Goal: Task Accomplishment & Management: Manage account settings

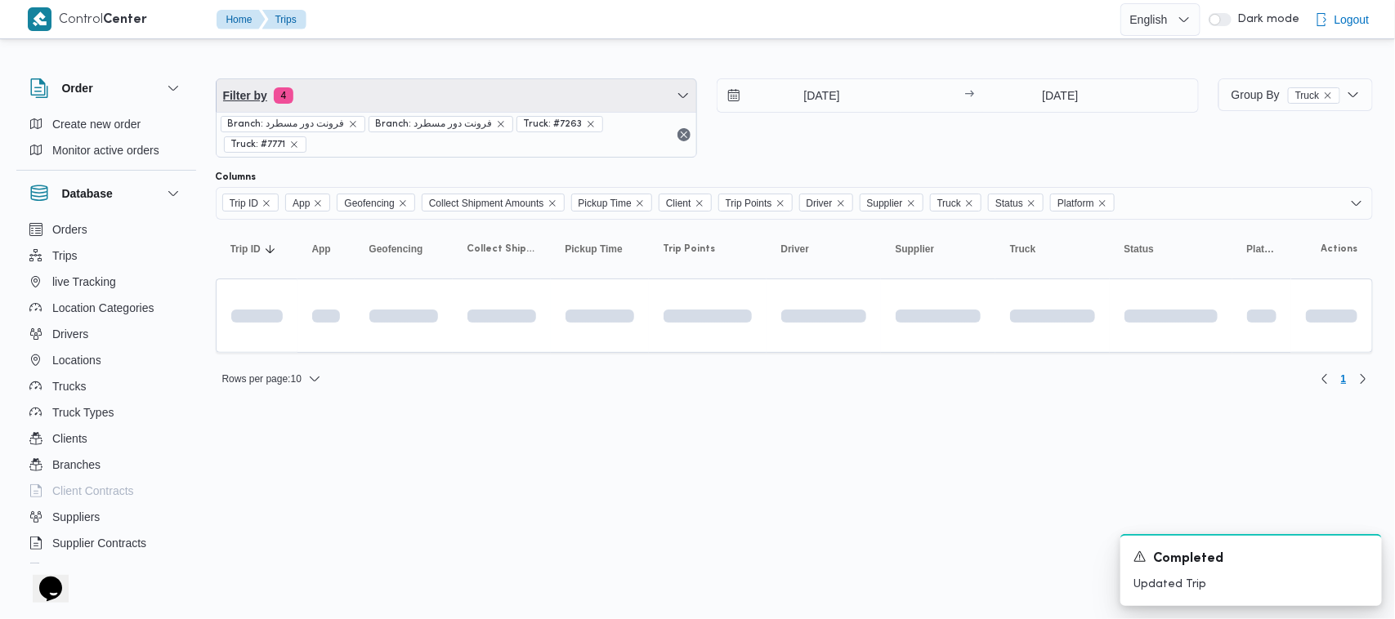
drag, startPoint x: 459, startPoint y: 106, endPoint x: 437, endPoint y: 99, distance: 23.3
click at [459, 105] on span "Filter by 4" at bounding box center [457, 95] width 480 height 33
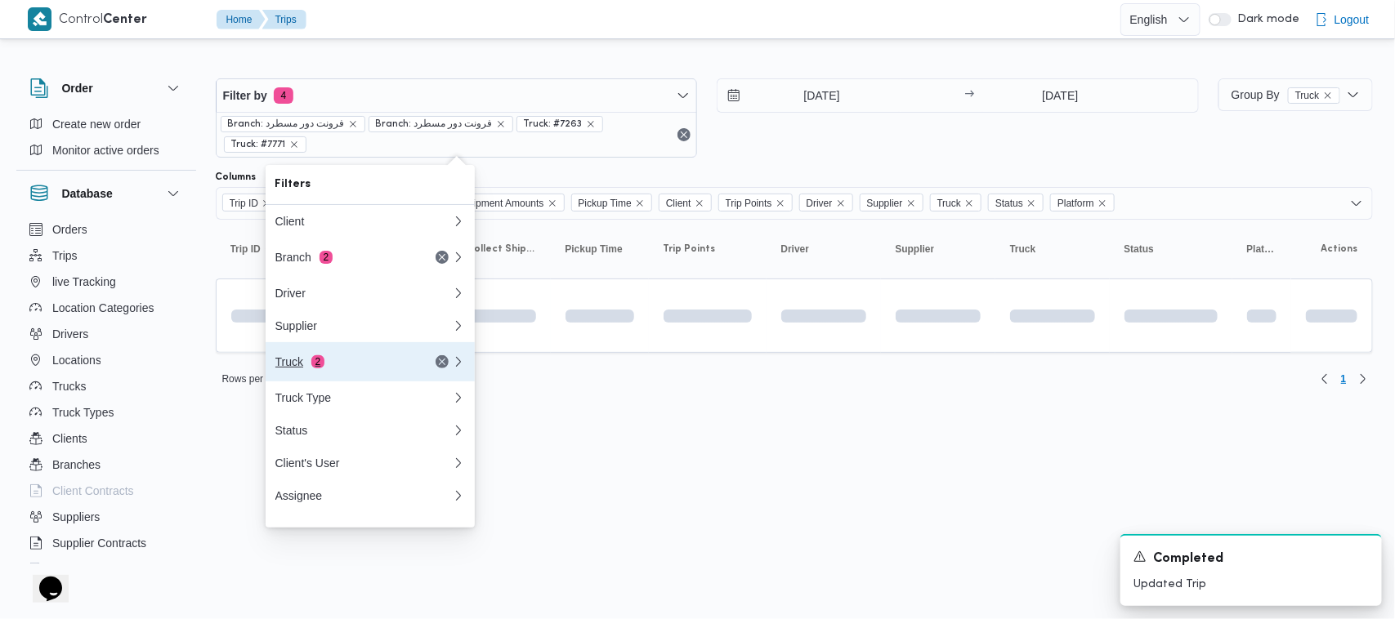
click at [370, 368] on div "Truck 2" at bounding box center [343, 361] width 137 height 13
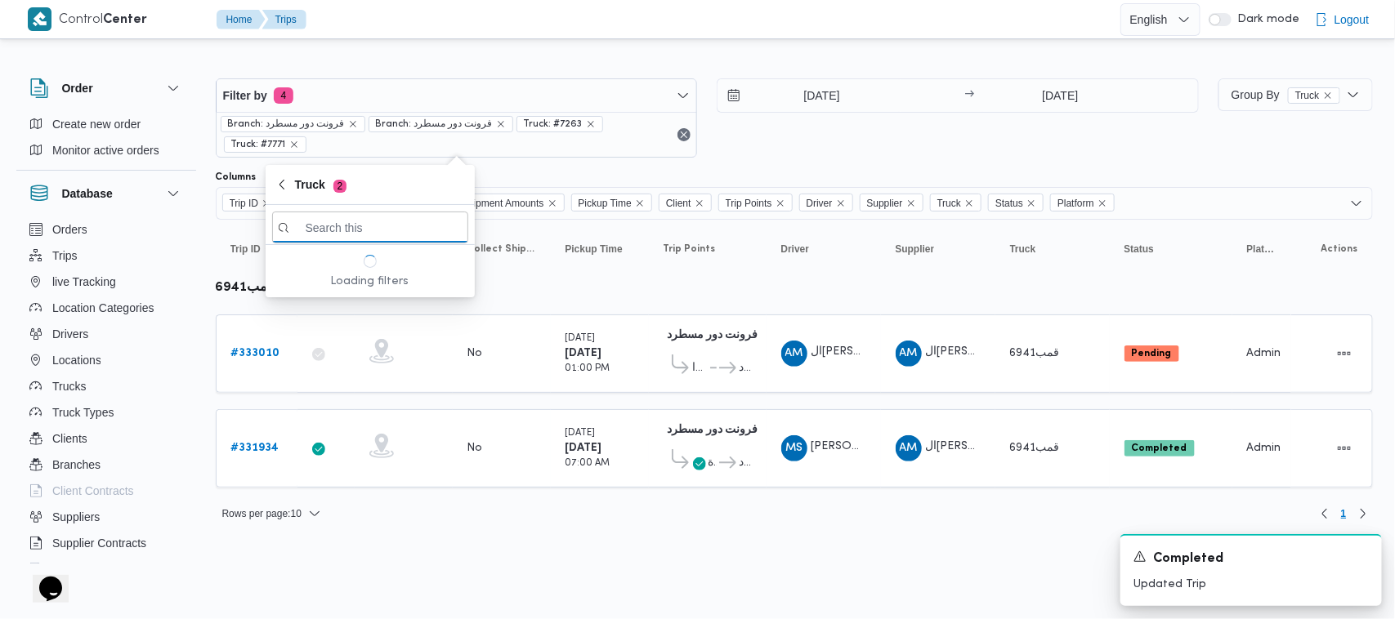
paste input "4961"
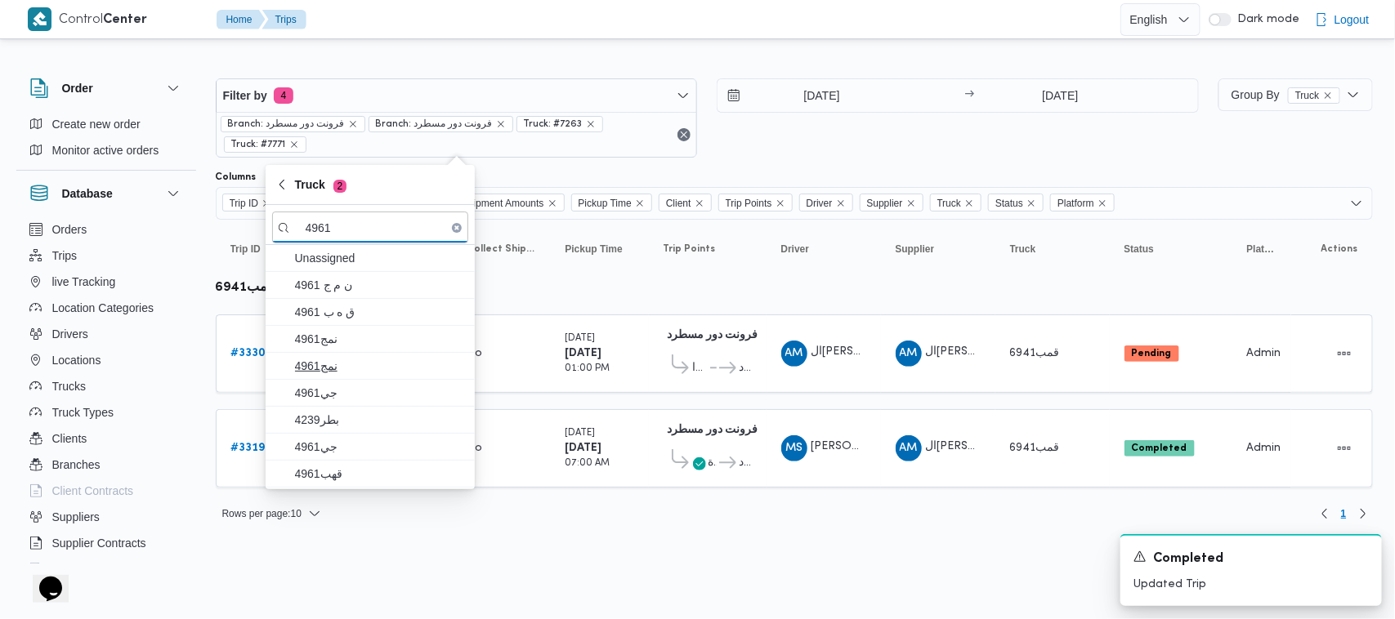
type input "4961"
click at [411, 370] on span "4961نمج" at bounding box center [380, 366] width 170 height 20
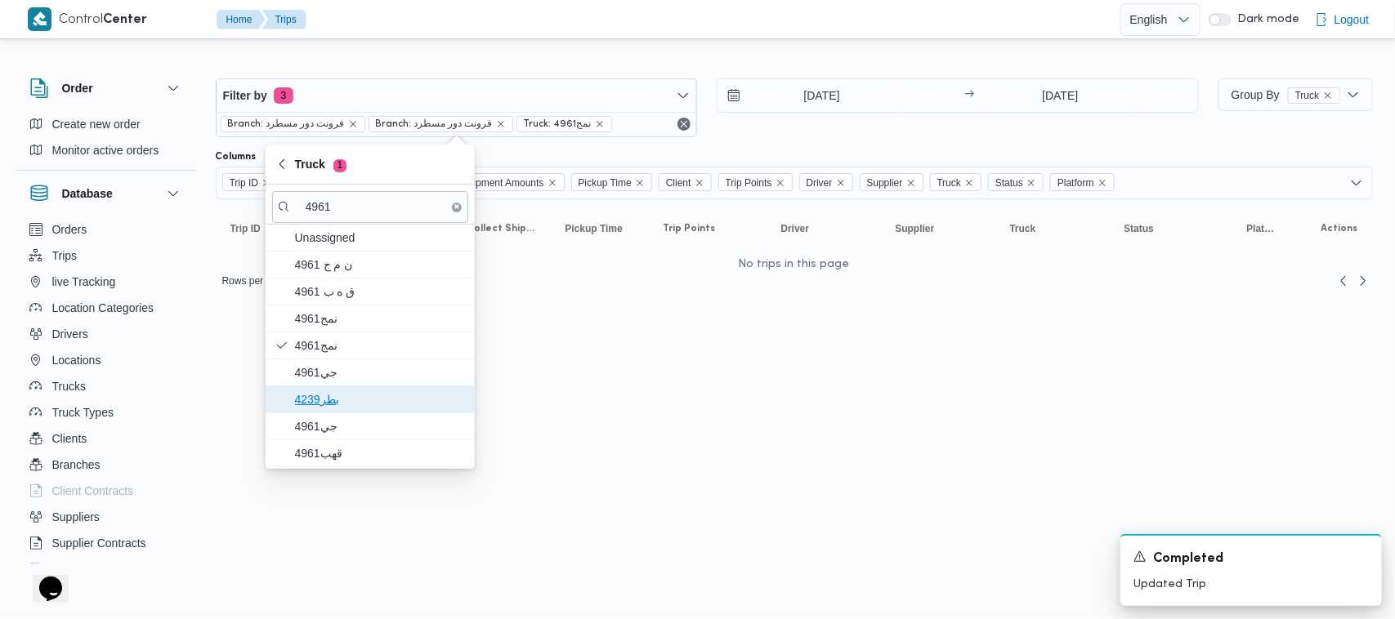
click at [348, 389] on span "4239بطر" at bounding box center [370, 399] width 196 height 26
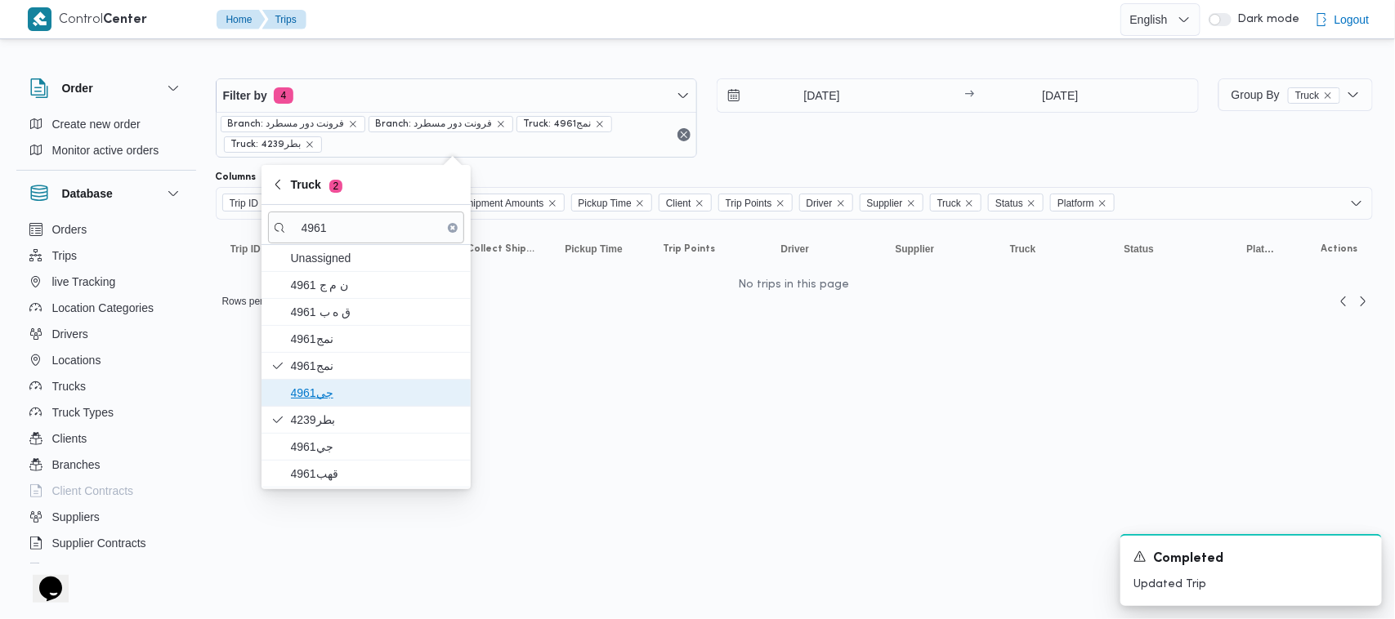
click at [345, 399] on span "4961جي" at bounding box center [376, 393] width 170 height 20
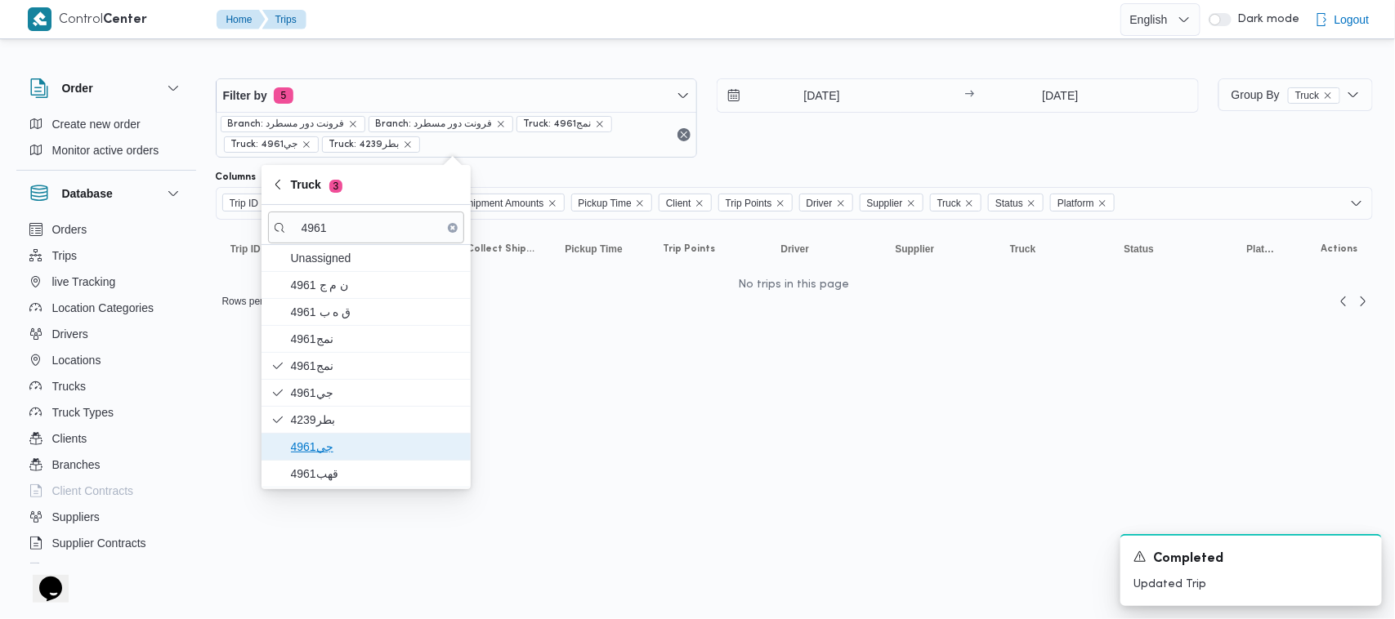
click at [355, 447] on span "جي4961" at bounding box center [376, 447] width 170 height 20
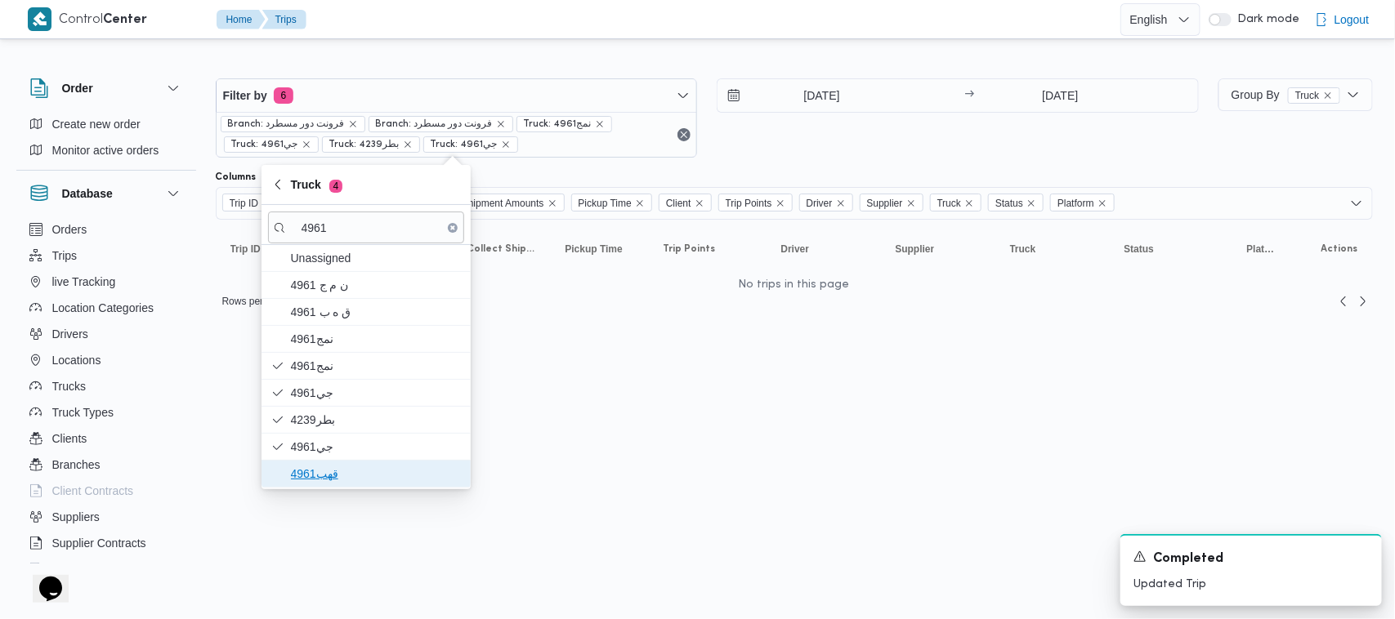
click at [341, 480] on span "قهب4961" at bounding box center [376, 474] width 170 height 20
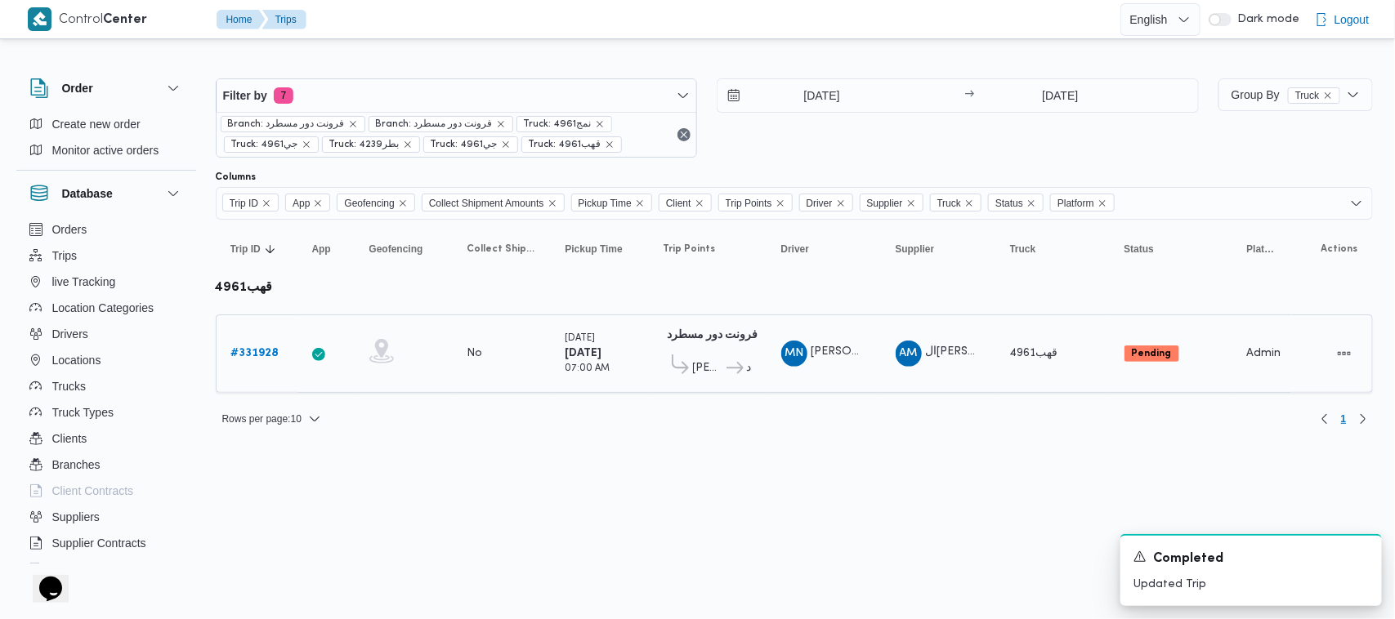
click at [263, 348] on b "# 331928" at bounding box center [255, 353] width 48 height 11
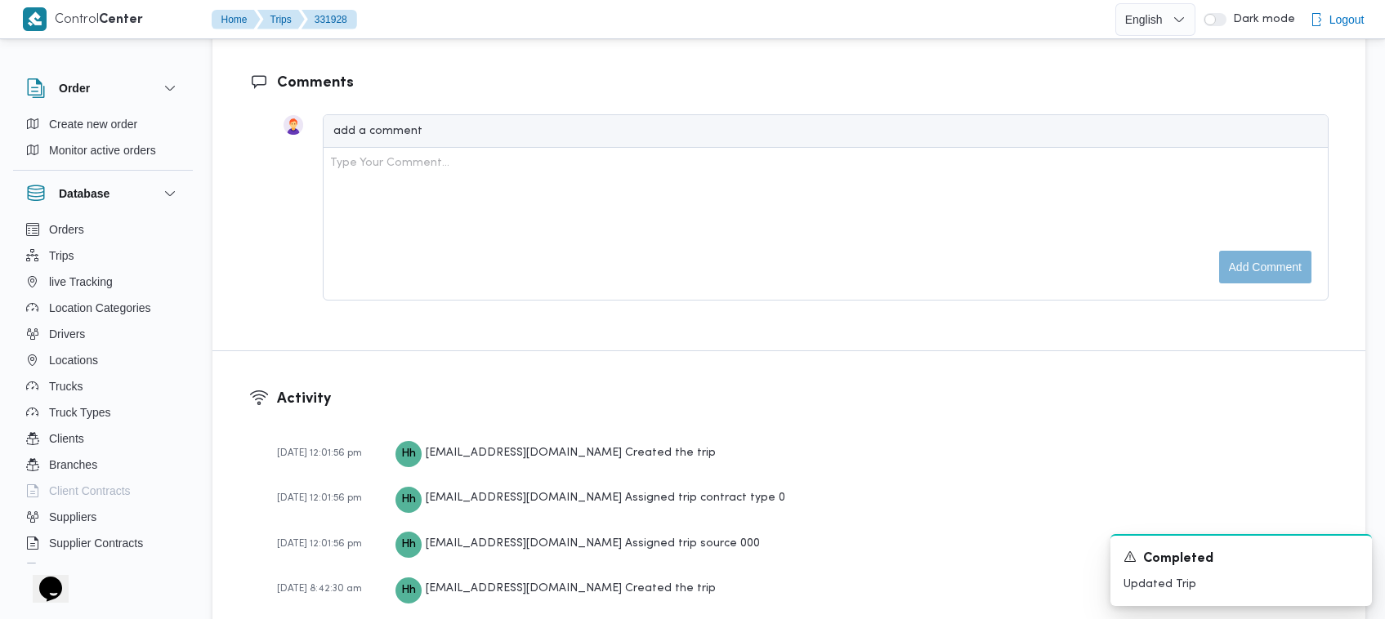
scroll to position [1293, 0]
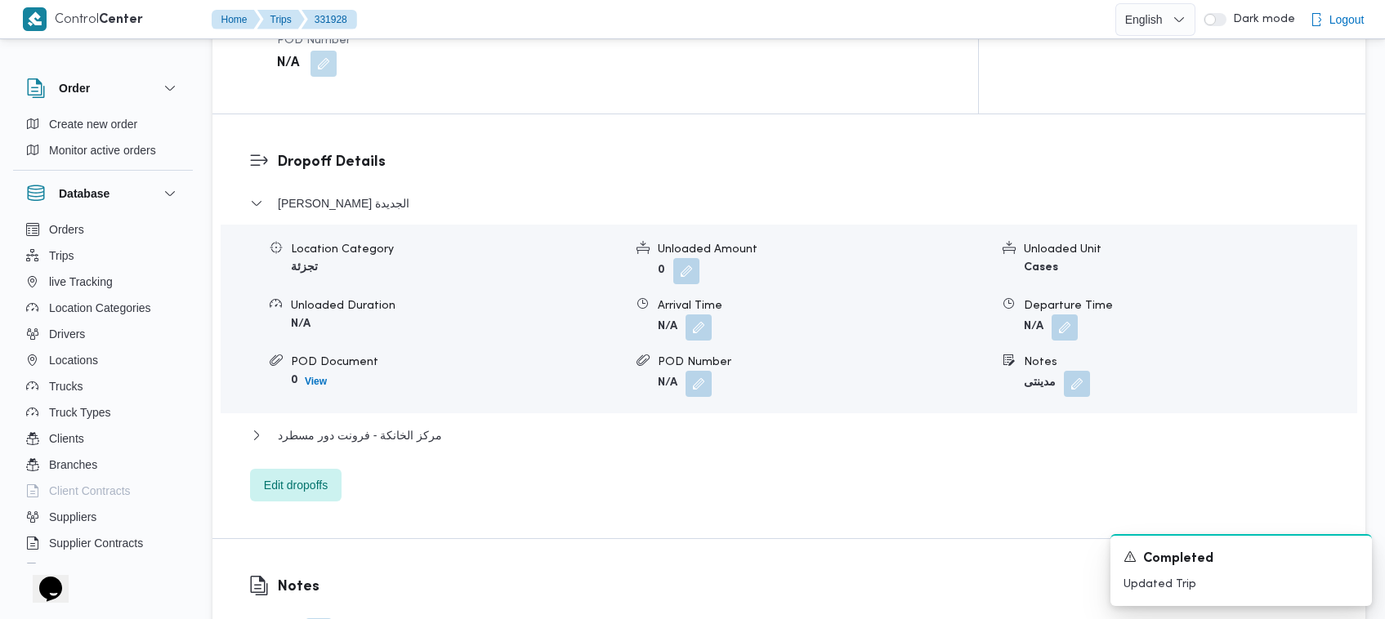
click at [372, 431] on div "مركز الخانكة - فرونت دور مسطرد" at bounding box center [789, 441] width 1078 height 31
click at [380, 426] on span "مركز الخانكة - فرونت دور مسطرد" at bounding box center [360, 436] width 164 height 20
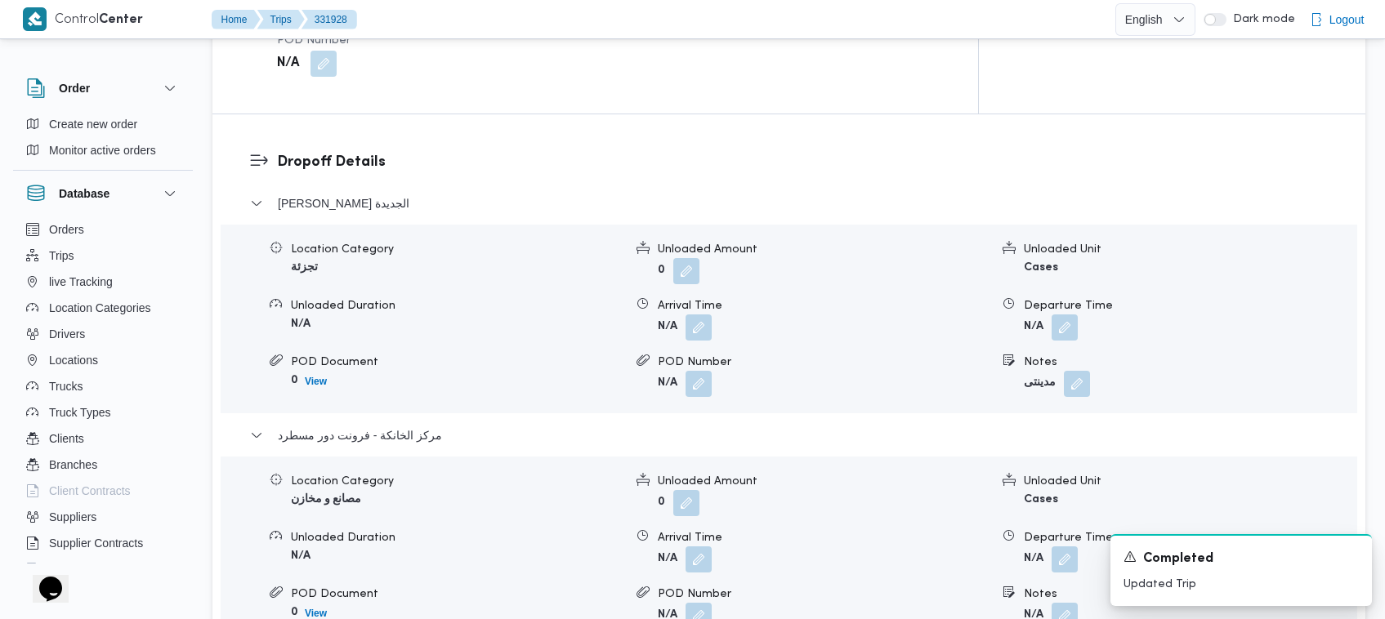
scroll to position [1538, 0]
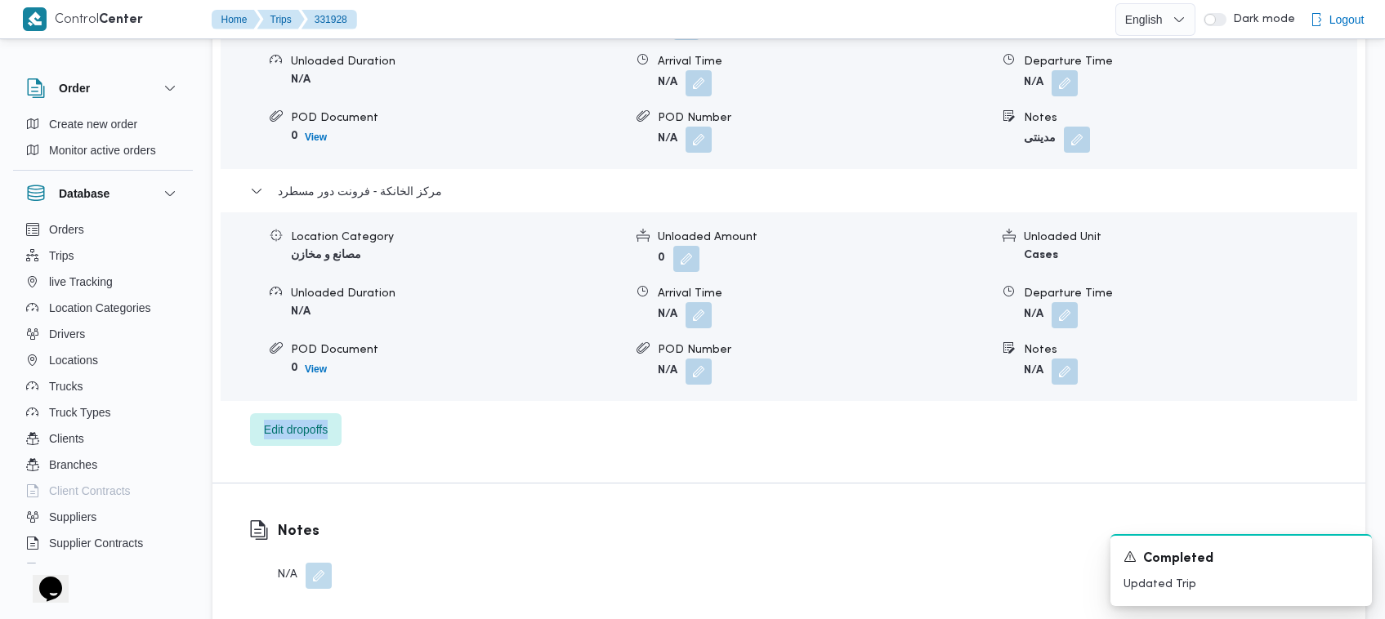
click at [1378, 385] on div "Order Create new order Monitor active orders Database Orders Trips live Trackin…" at bounding box center [692, 72] width 1385 height 3114
click at [1060, 301] on button "button" at bounding box center [1064, 314] width 26 height 26
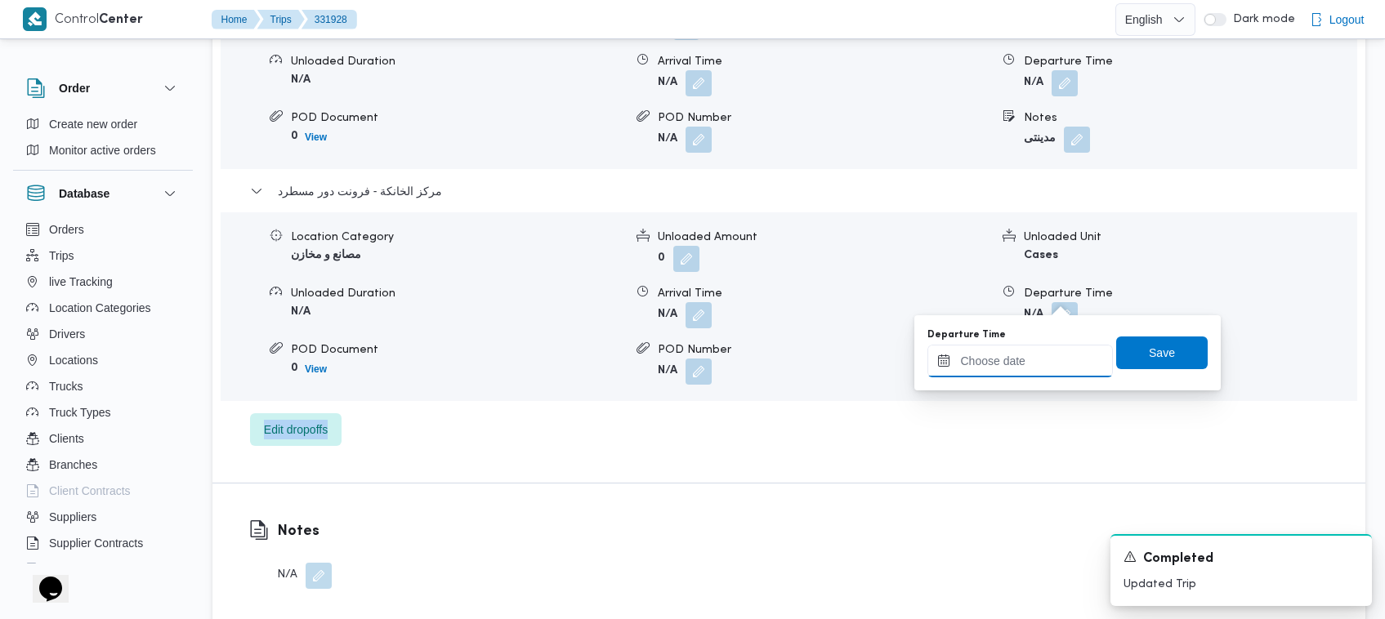
click at [1026, 368] on input "Departure Time" at bounding box center [1019, 361] width 185 height 33
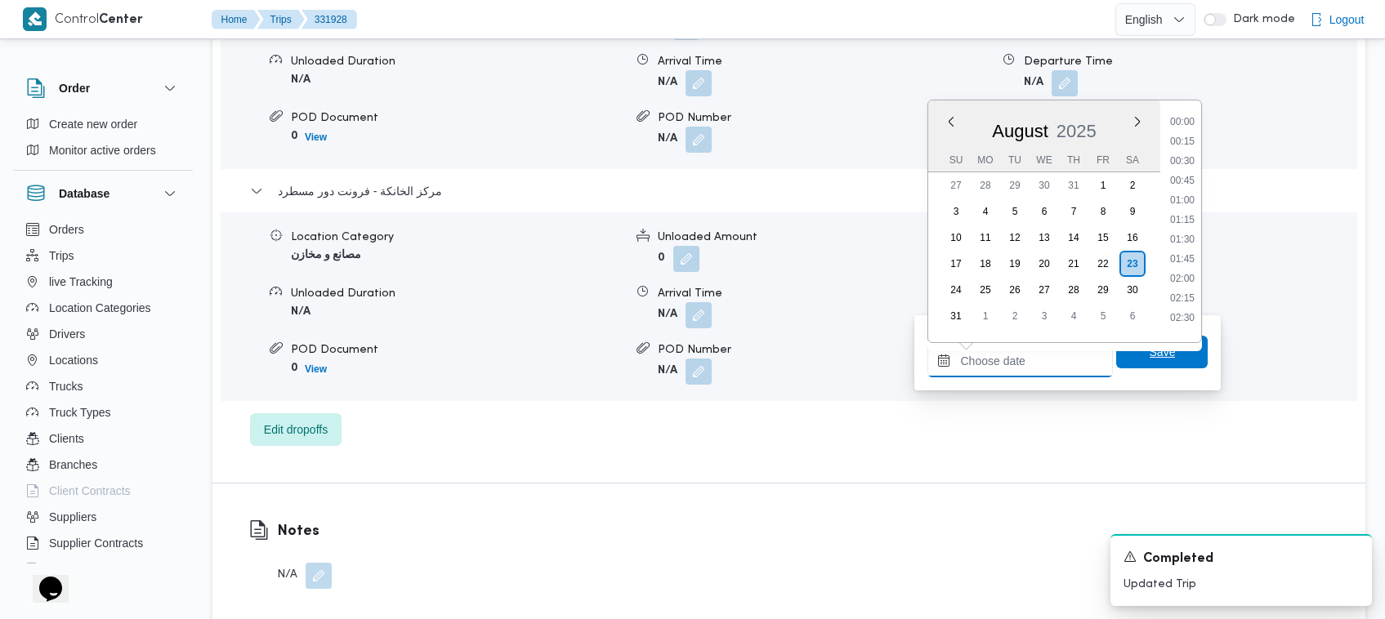
scroll to position [1044, 0]
click at [1167, 157] on li "13:45" at bounding box center [1182, 156] width 38 height 16
type input "23/08/2025 13:45"
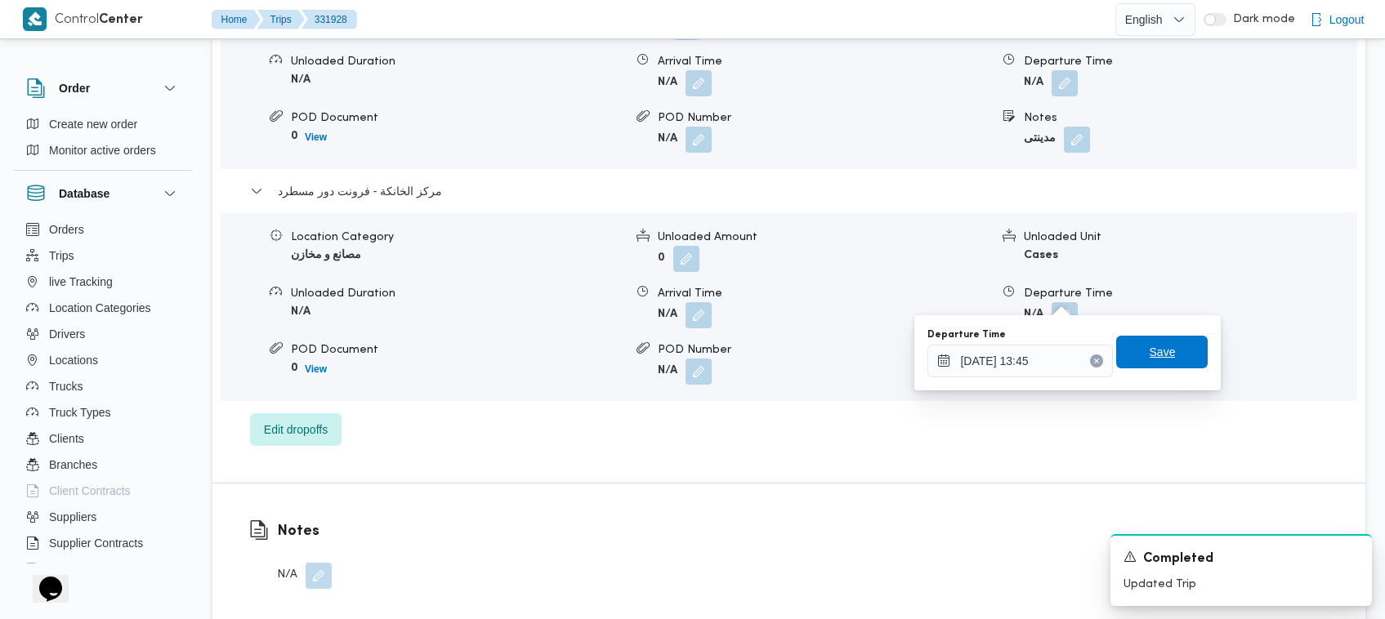
click at [1146, 361] on span "Save" at bounding box center [1162, 352] width 92 height 33
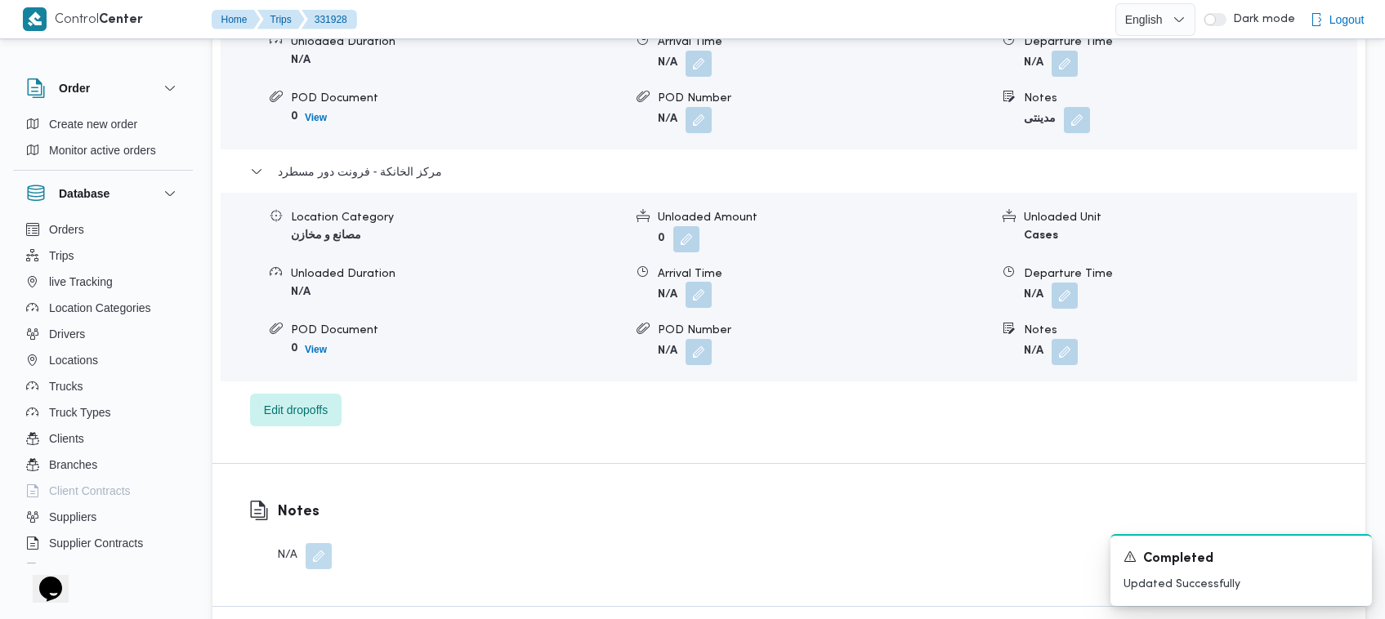
click at [709, 288] on button "button" at bounding box center [698, 295] width 26 height 26
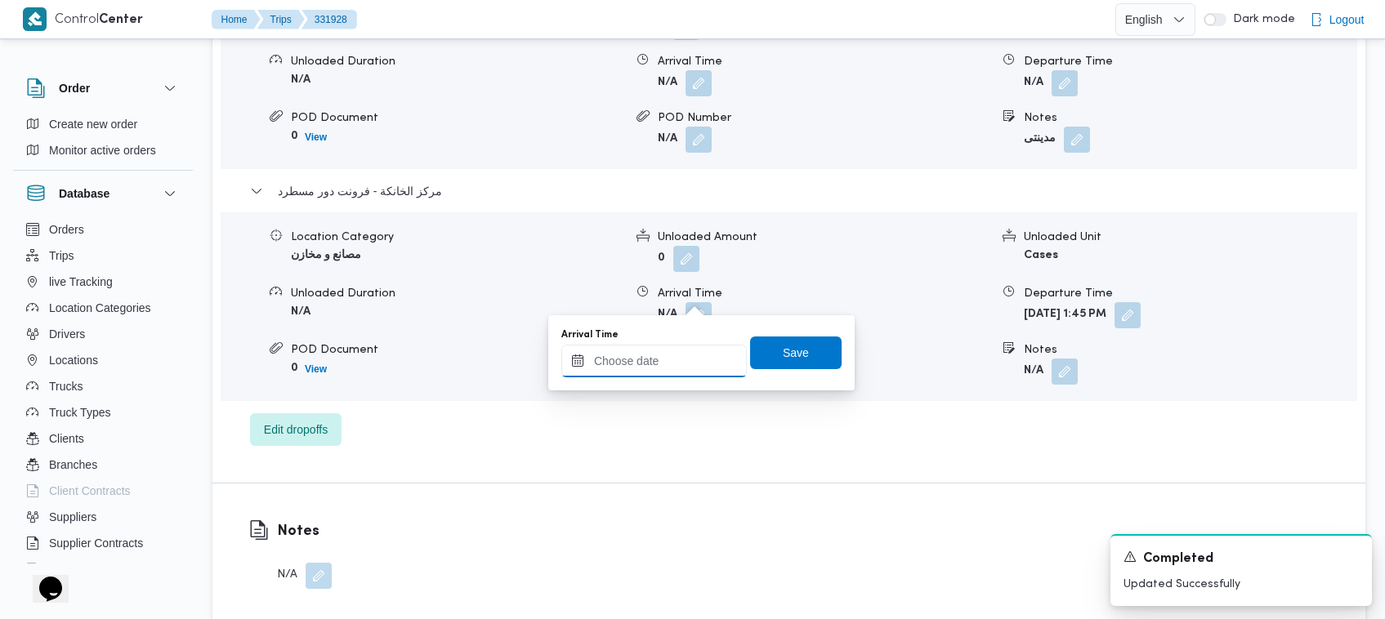
click at [695, 349] on input "Arrival Time" at bounding box center [653, 361] width 185 height 33
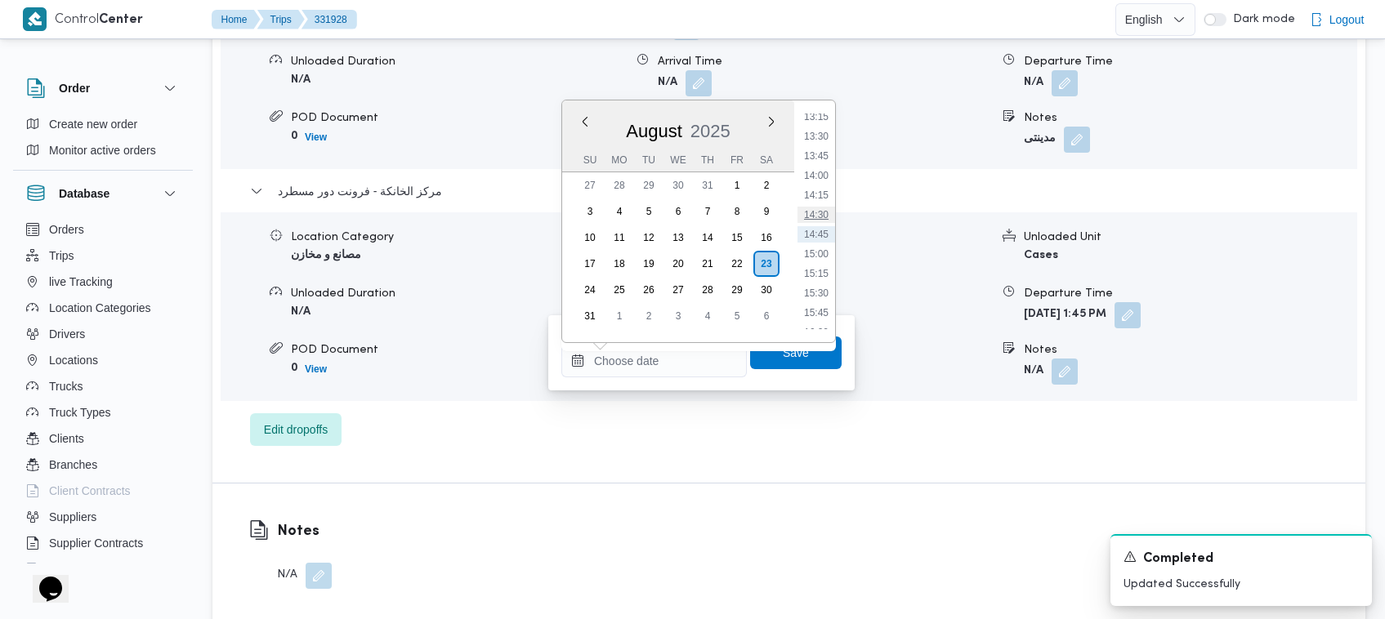
click at [814, 218] on li "14:30" at bounding box center [816, 215] width 38 height 16
type input "[DATE] 14:30"
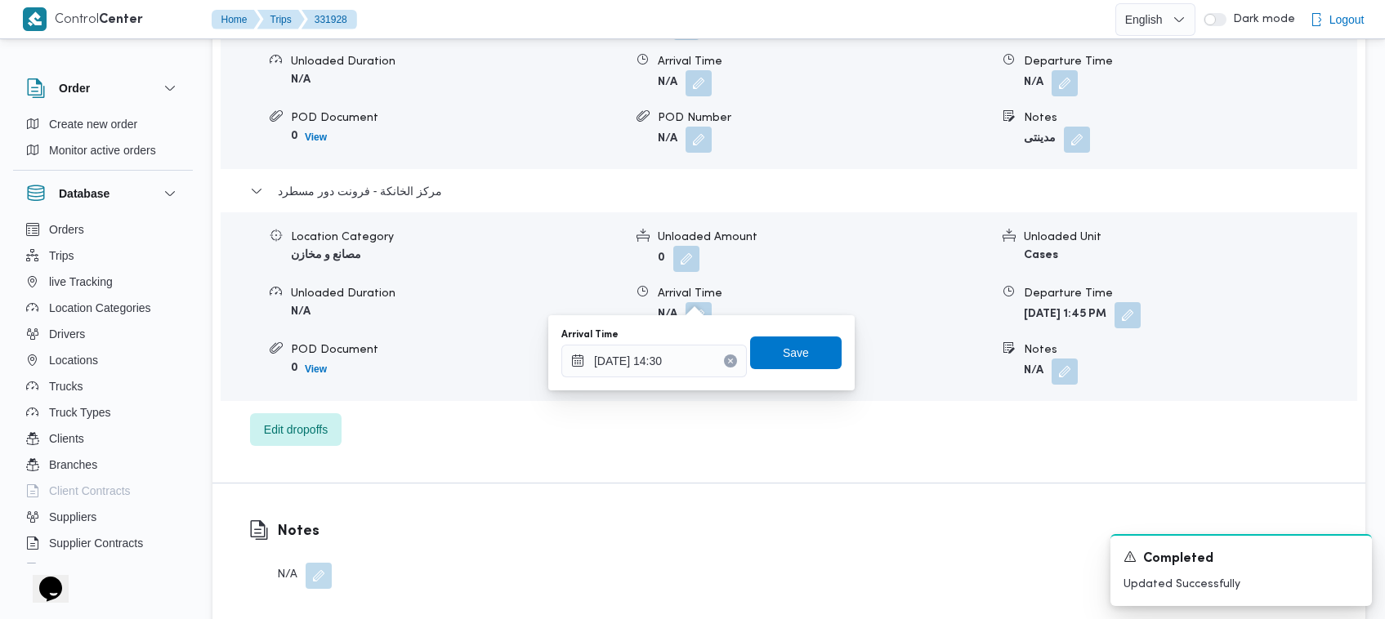
click at [724, 357] on button "Clear input" at bounding box center [730, 361] width 13 height 13
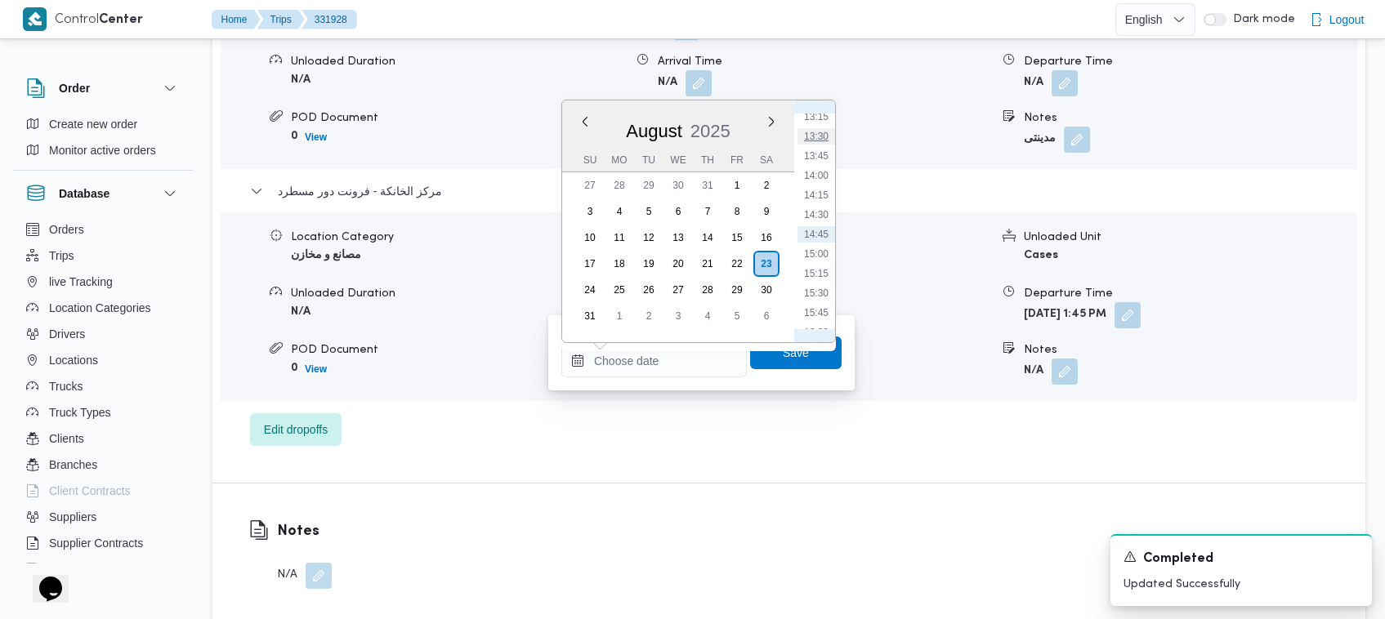
click at [815, 135] on li "13:30" at bounding box center [816, 136] width 38 height 16
type input "[DATE] 13:30"
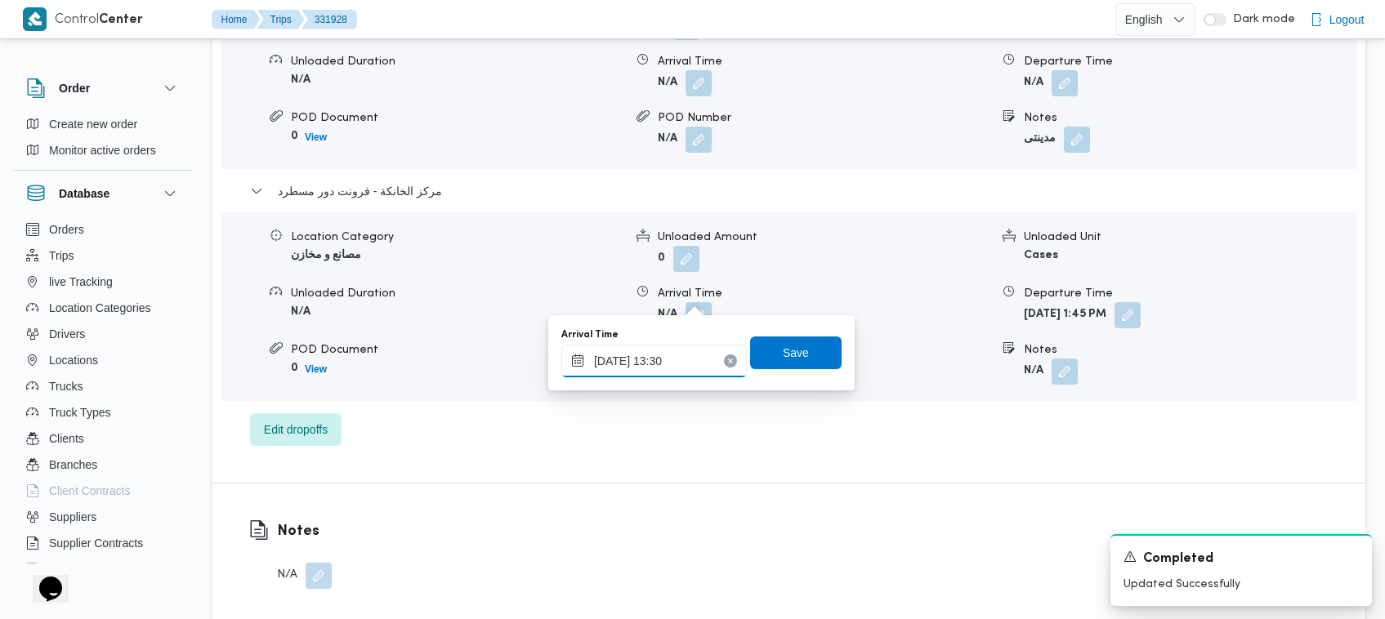
click at [690, 352] on input "[DATE] 13:30" at bounding box center [653, 361] width 185 height 33
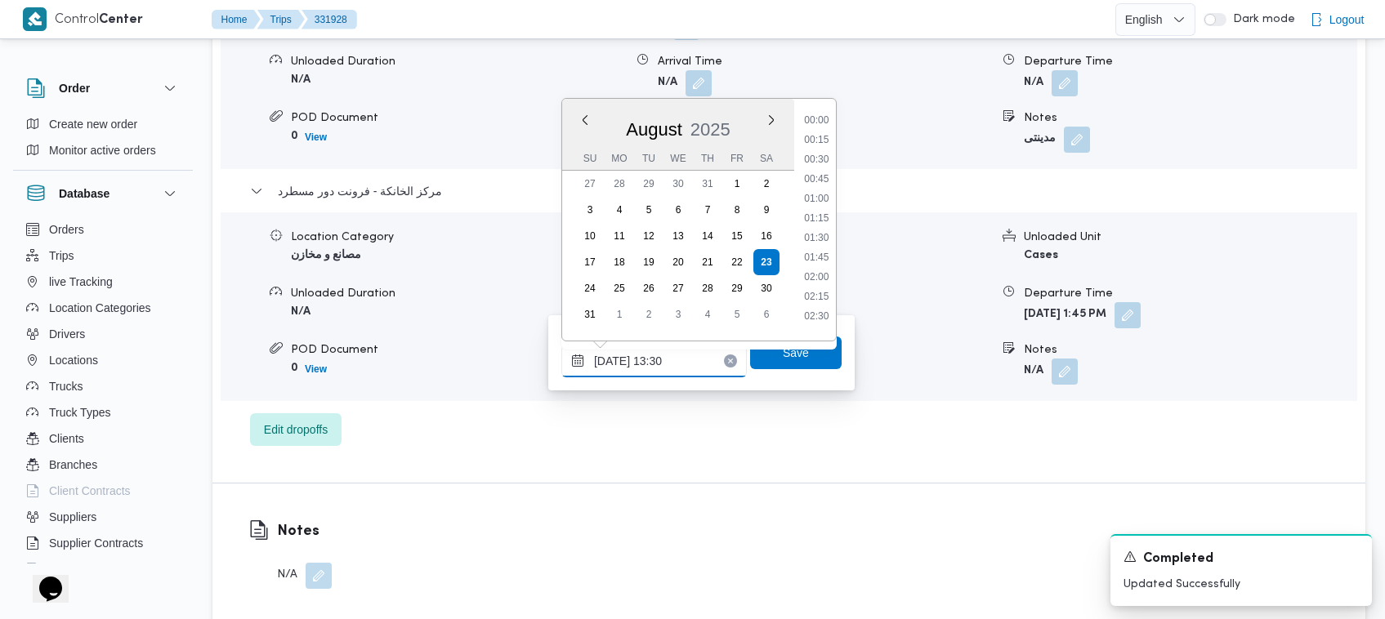
click at [690, 352] on input "[DATE] 13:30" at bounding box center [653, 361] width 185 height 33
click at [1071, 69] on button "button" at bounding box center [1064, 82] width 26 height 26
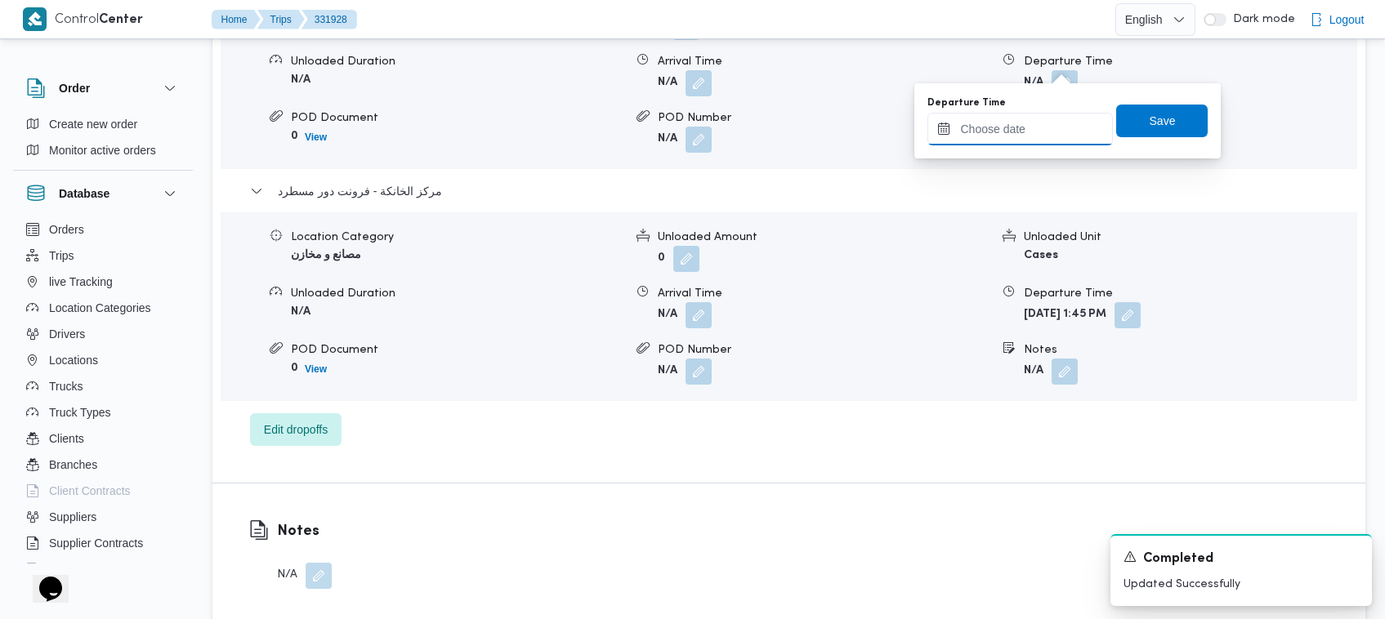
click at [1064, 132] on input "Departure Time" at bounding box center [1019, 129] width 185 height 33
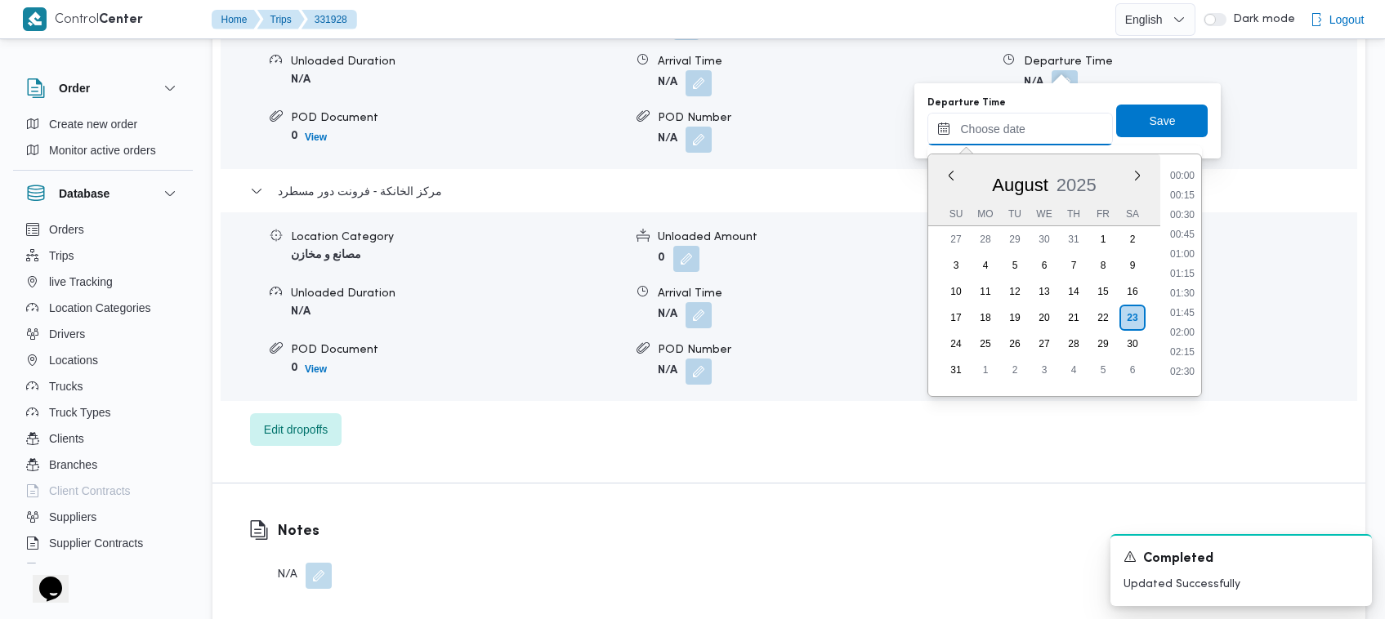
scroll to position [1044, 0]
paste input "[DATE] 13:30"
type input "[DATE] 13:30"
click at [1162, 127] on span "Save" at bounding box center [1162, 120] width 92 height 33
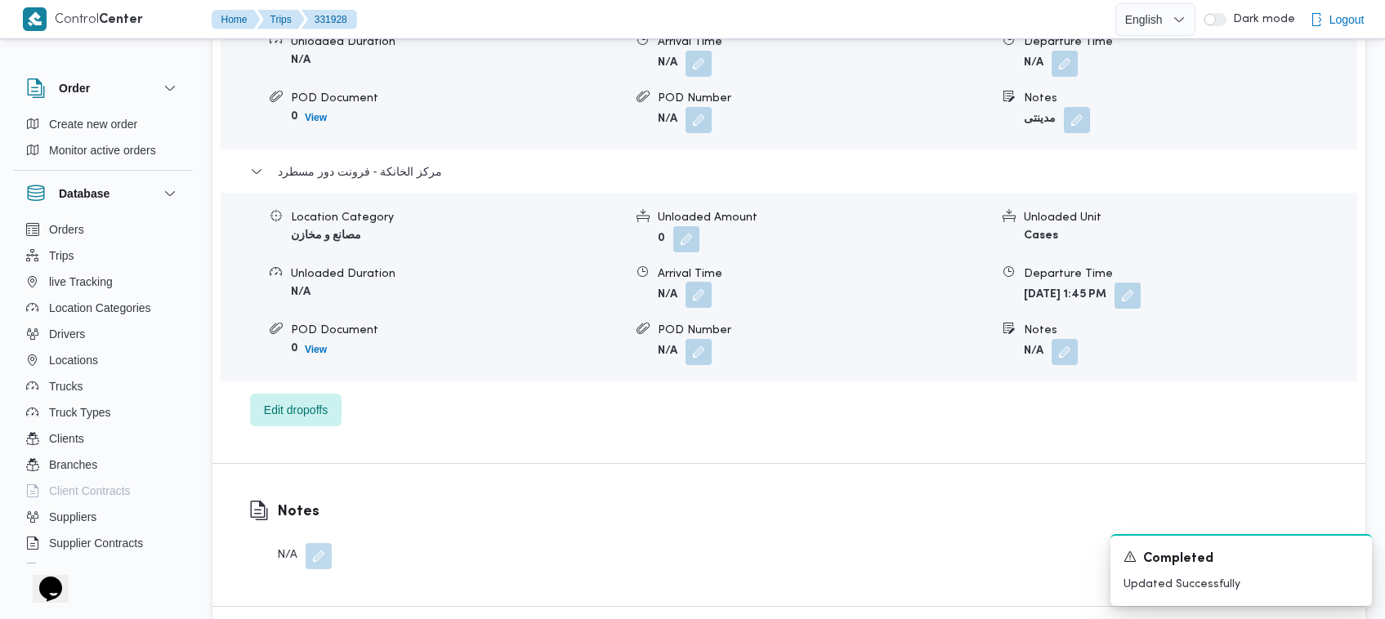
click at [688, 296] on button "button" at bounding box center [698, 295] width 26 height 26
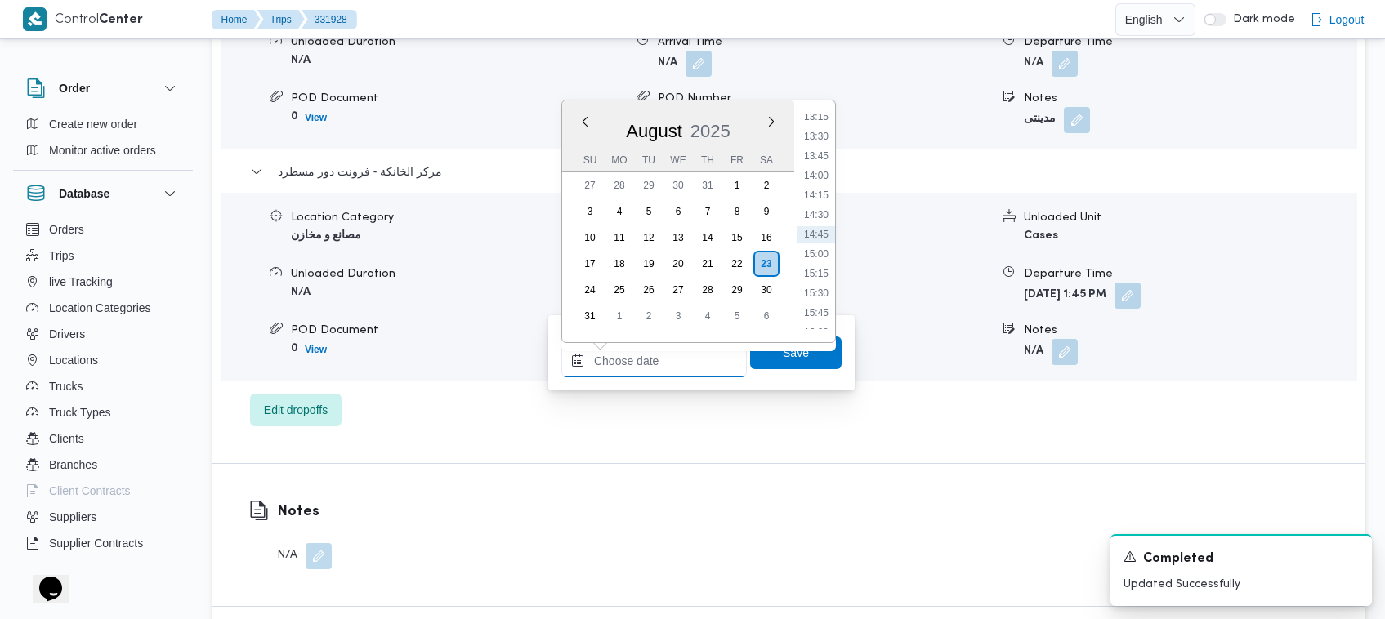
paste input "[DATE] 13:30"
type input "[DATE] 13:30"
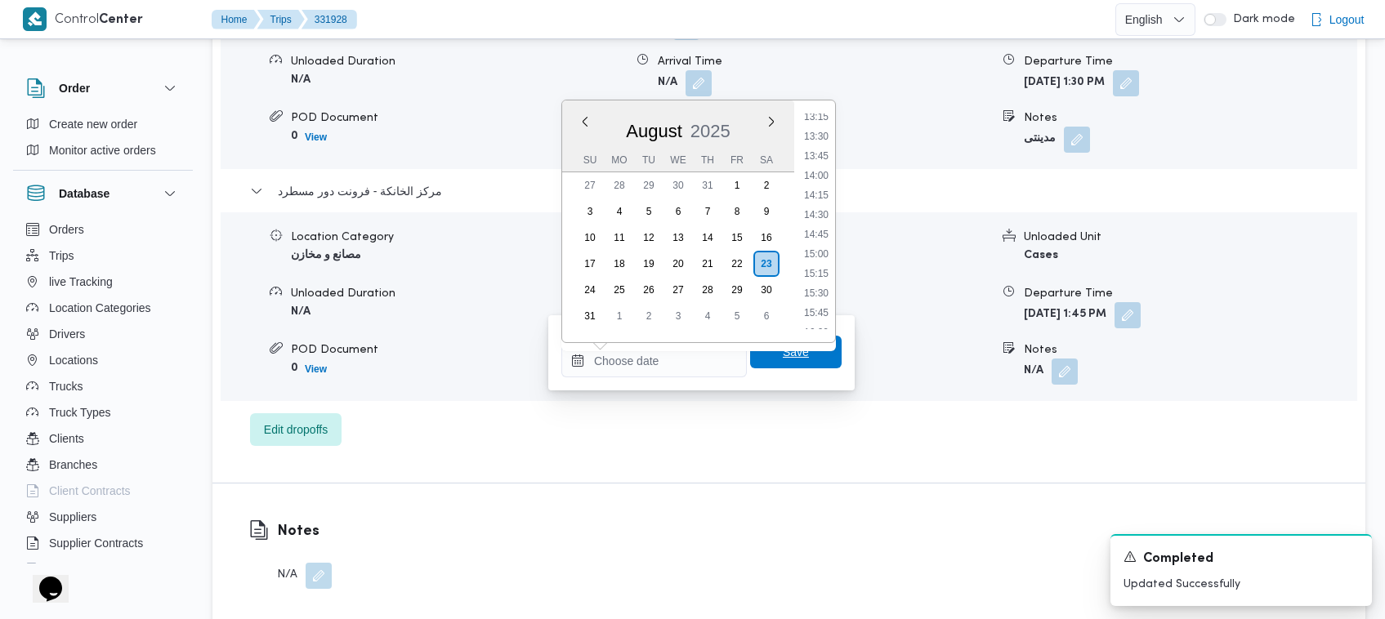
click at [817, 360] on span "Save" at bounding box center [796, 352] width 92 height 33
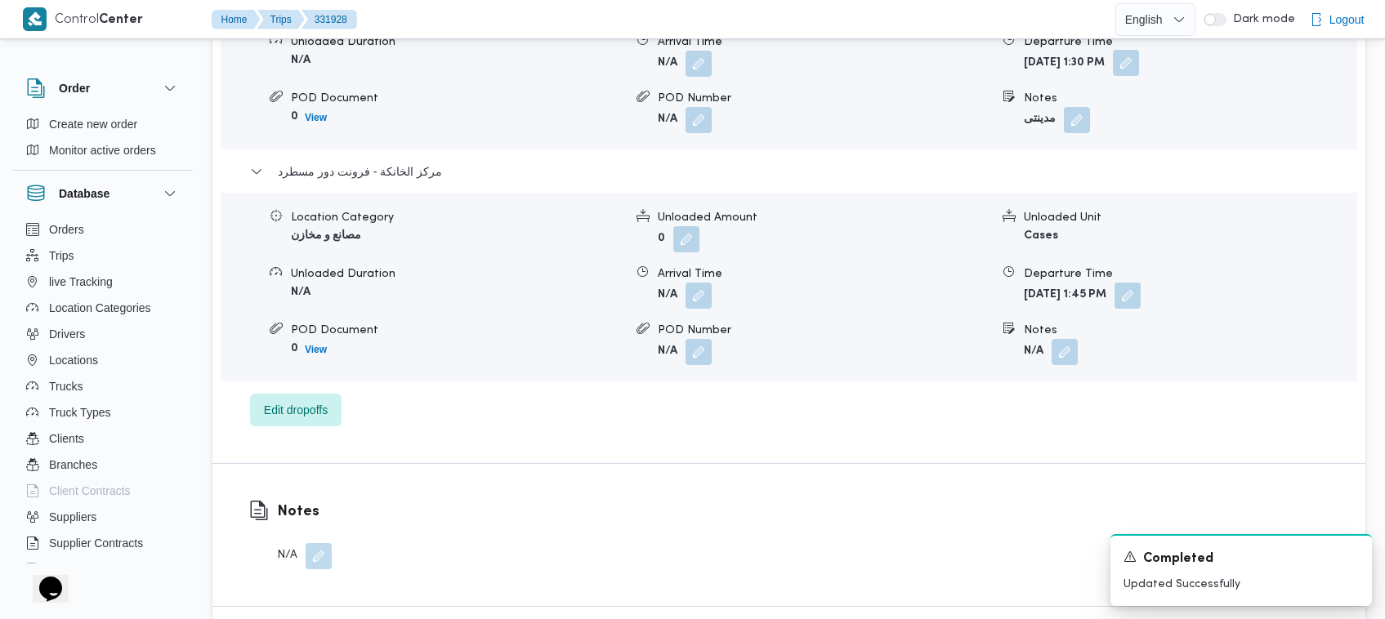
click at [1139, 58] on button "button" at bounding box center [1126, 63] width 26 height 26
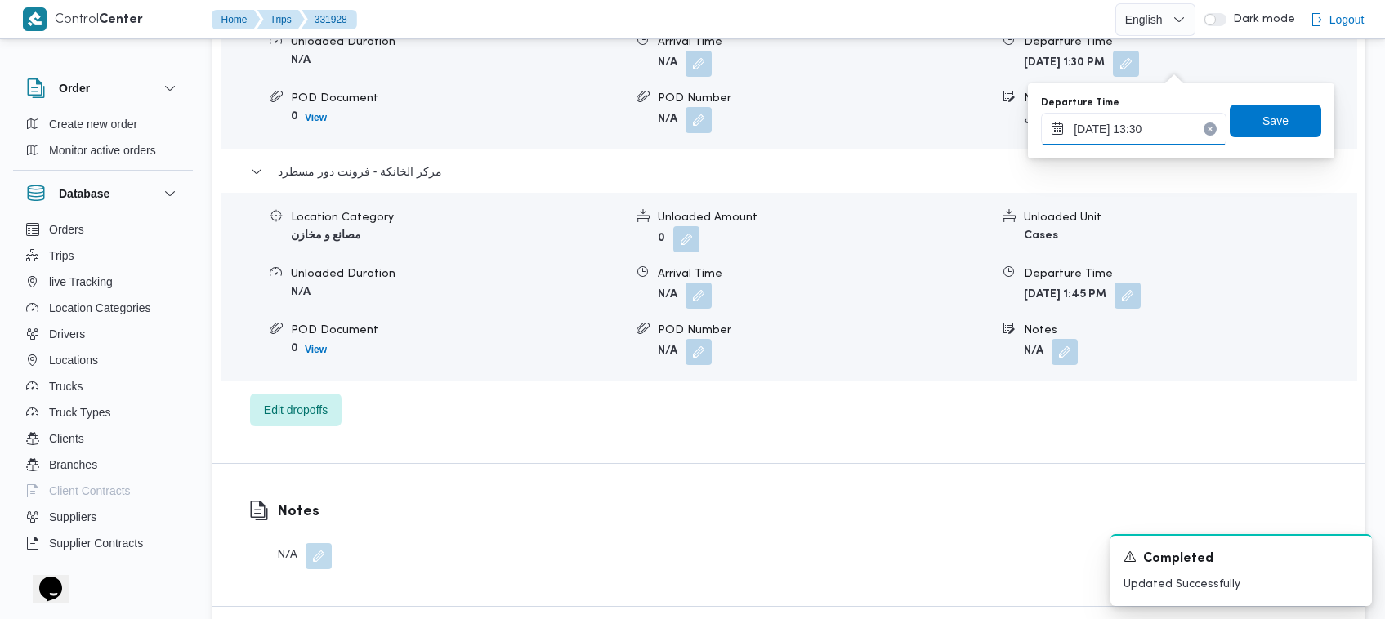
click at [1133, 136] on input "[DATE] 13:30" at bounding box center [1133, 129] width 185 height 33
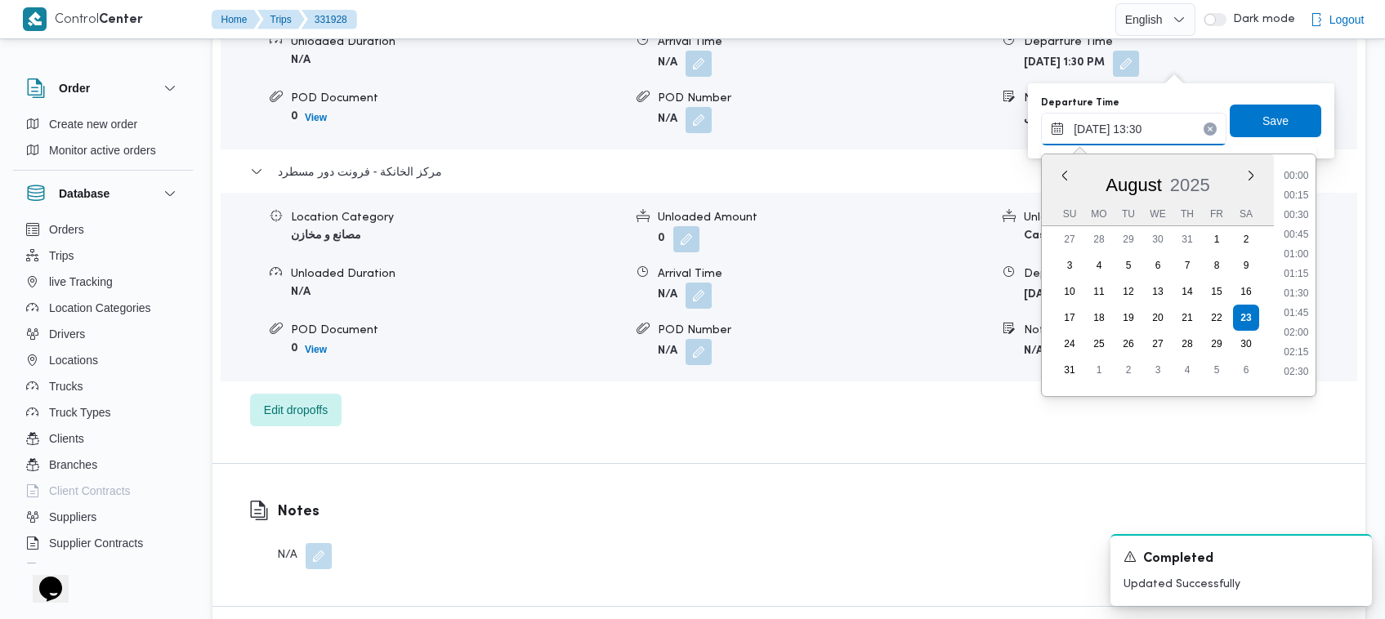
scroll to position [946, 0]
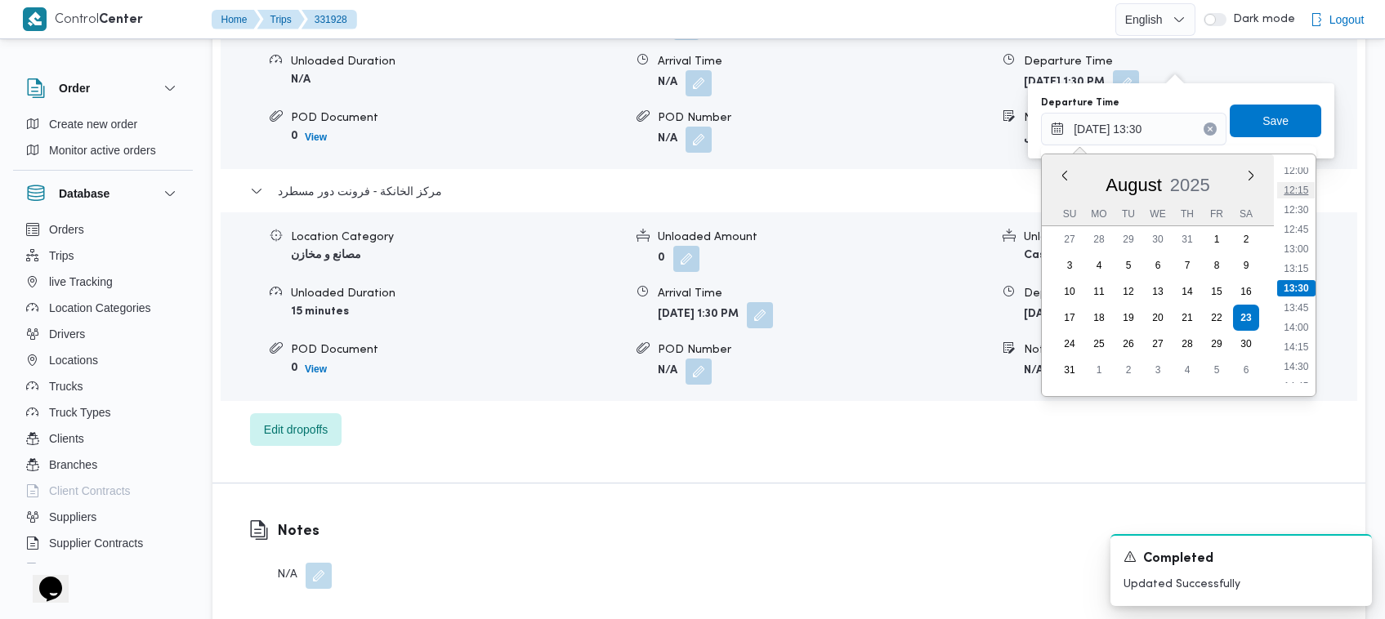
click at [1297, 193] on li "12:15" at bounding box center [1297, 190] width 38 height 16
type input "23/08/2025 12:15"
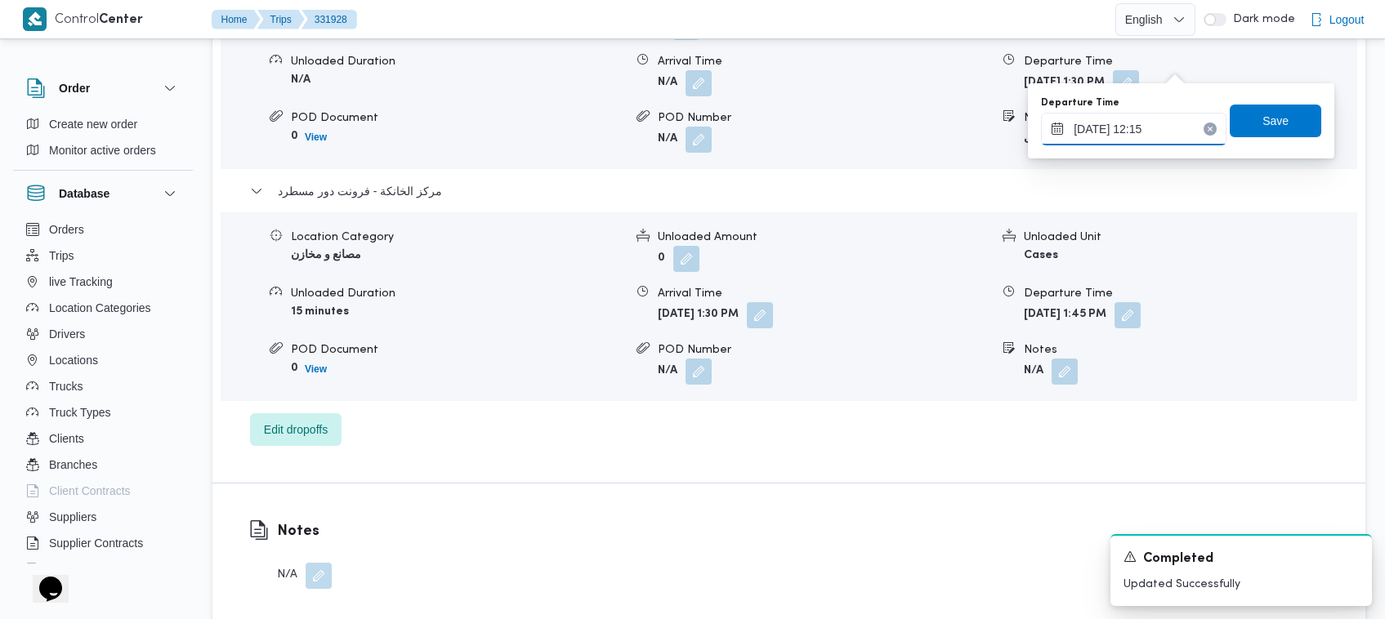
click at [1150, 124] on input "23/08/2025 12:15" at bounding box center [1133, 129] width 185 height 33
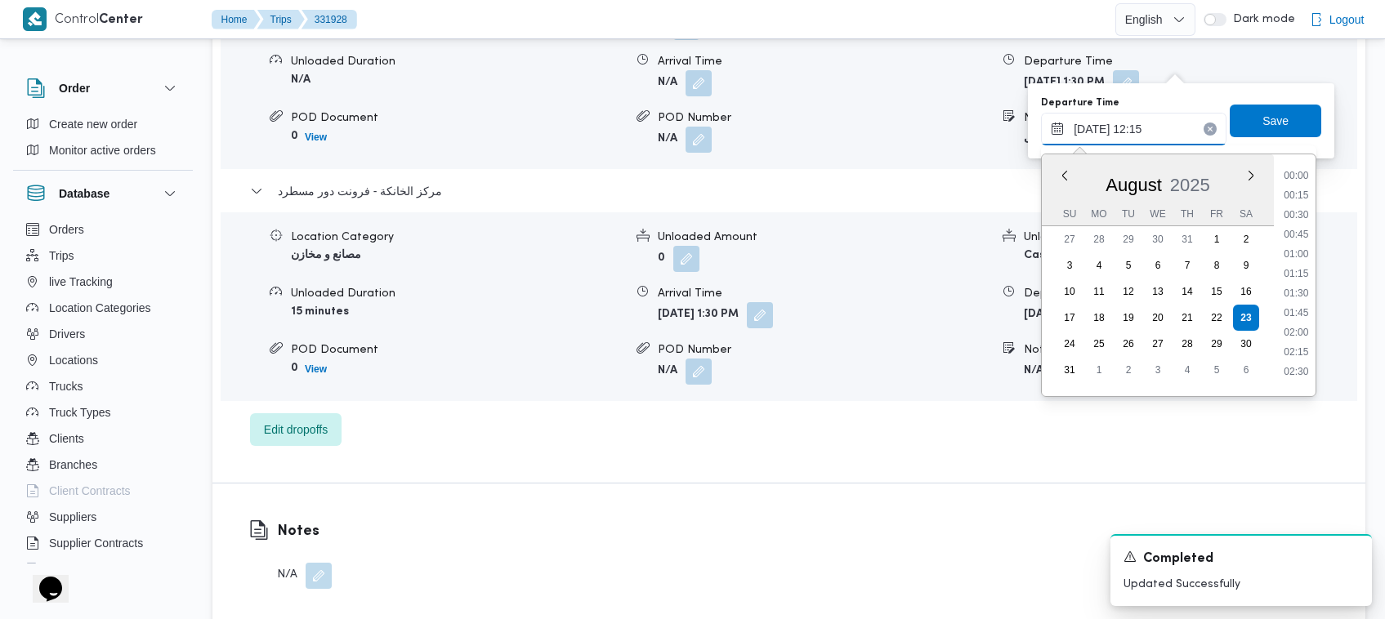
scroll to position [848, 0]
click at [1150, 124] on input "23/08/2025 12:15" at bounding box center [1133, 129] width 185 height 33
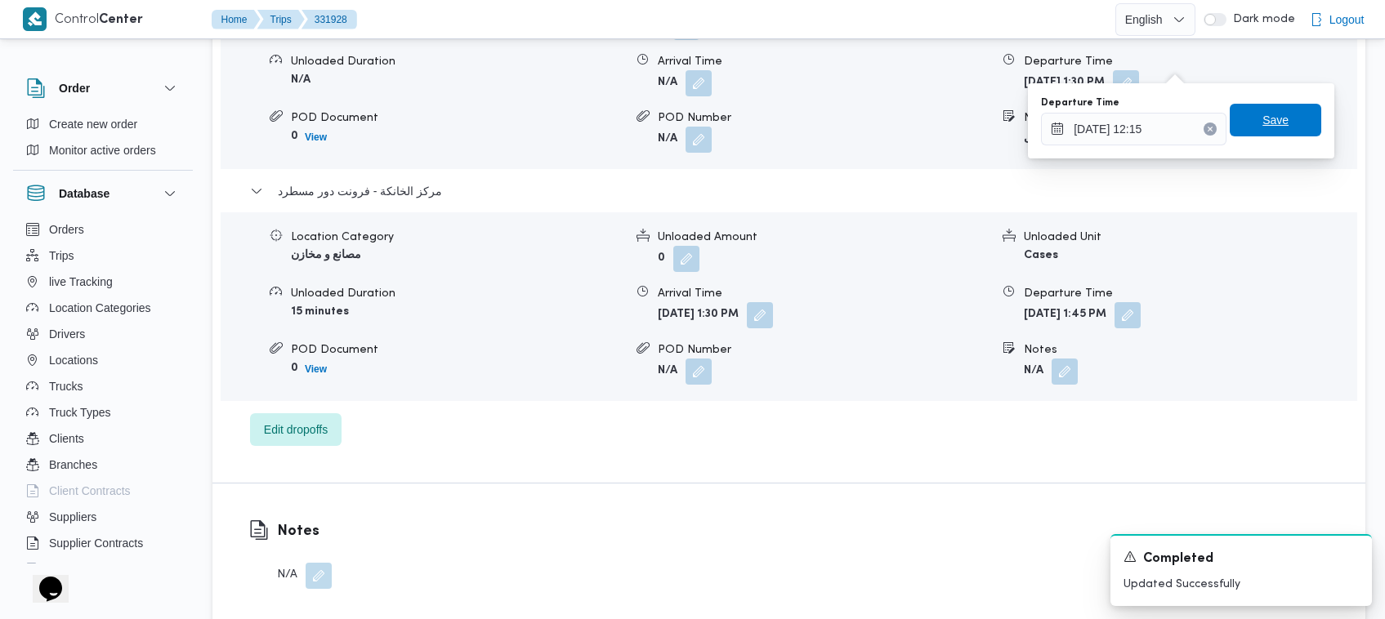
click at [1238, 125] on span "Save" at bounding box center [1276, 120] width 92 height 33
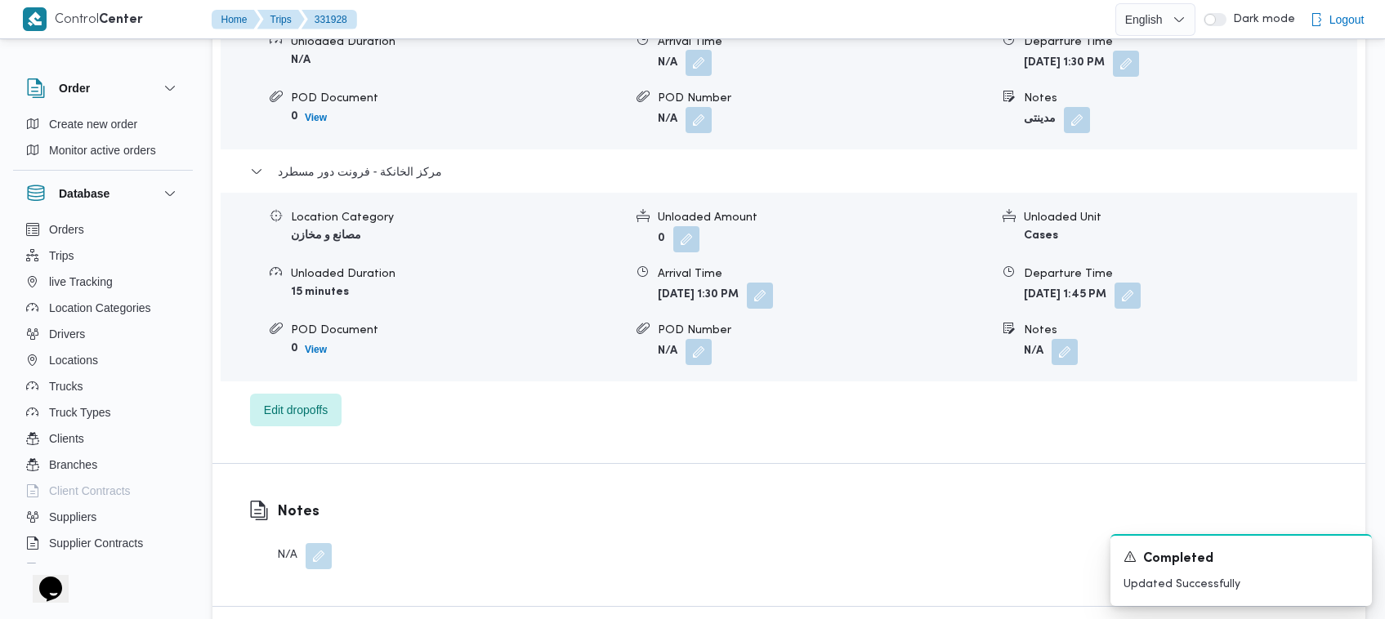
click at [703, 69] on button "button" at bounding box center [698, 63] width 26 height 26
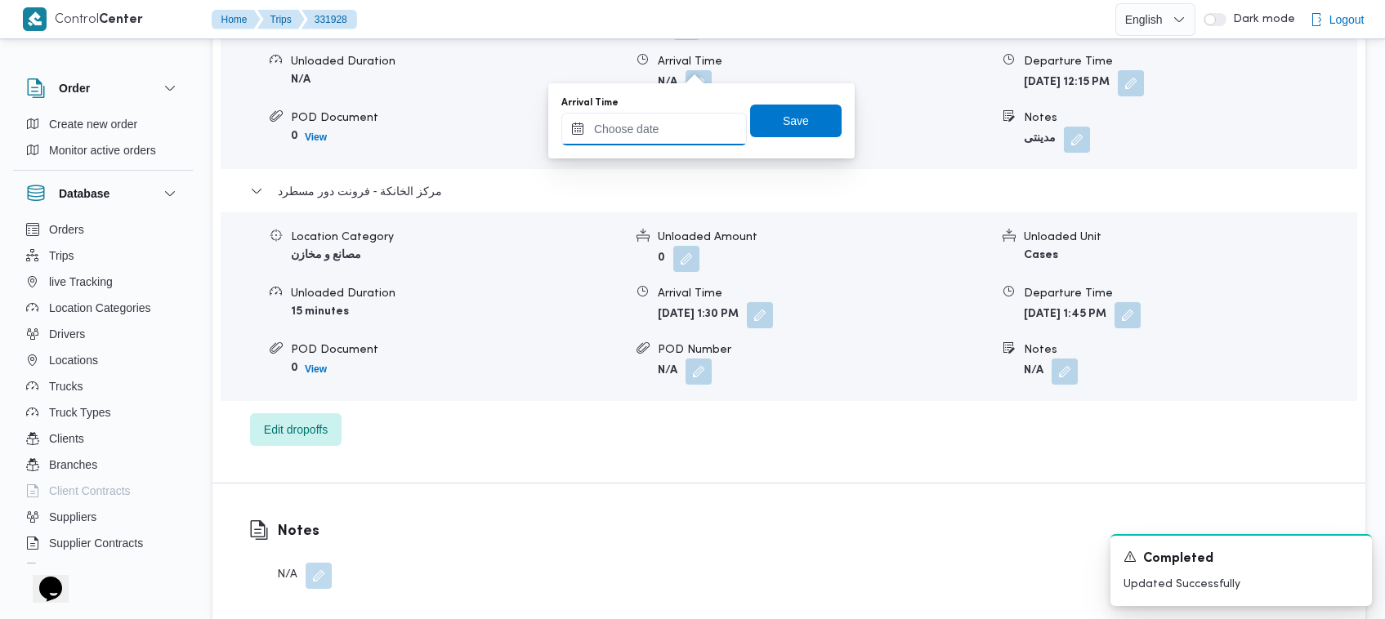
drag, startPoint x: 671, startPoint y: 106, endPoint x: 623, endPoint y: 129, distance: 53.4
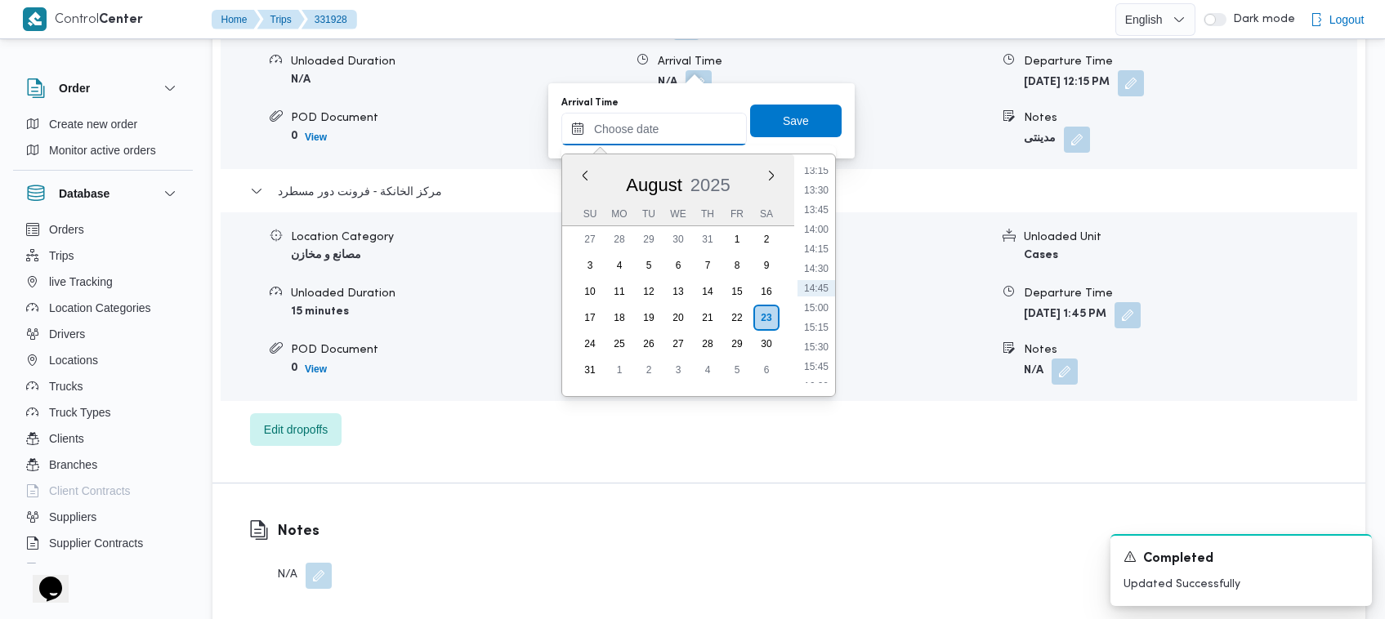
paste input "23/08/2025 12:15"
click at [810, 270] on li "08:45" at bounding box center [816, 271] width 38 height 16
type input "23/08/2025 08:45"
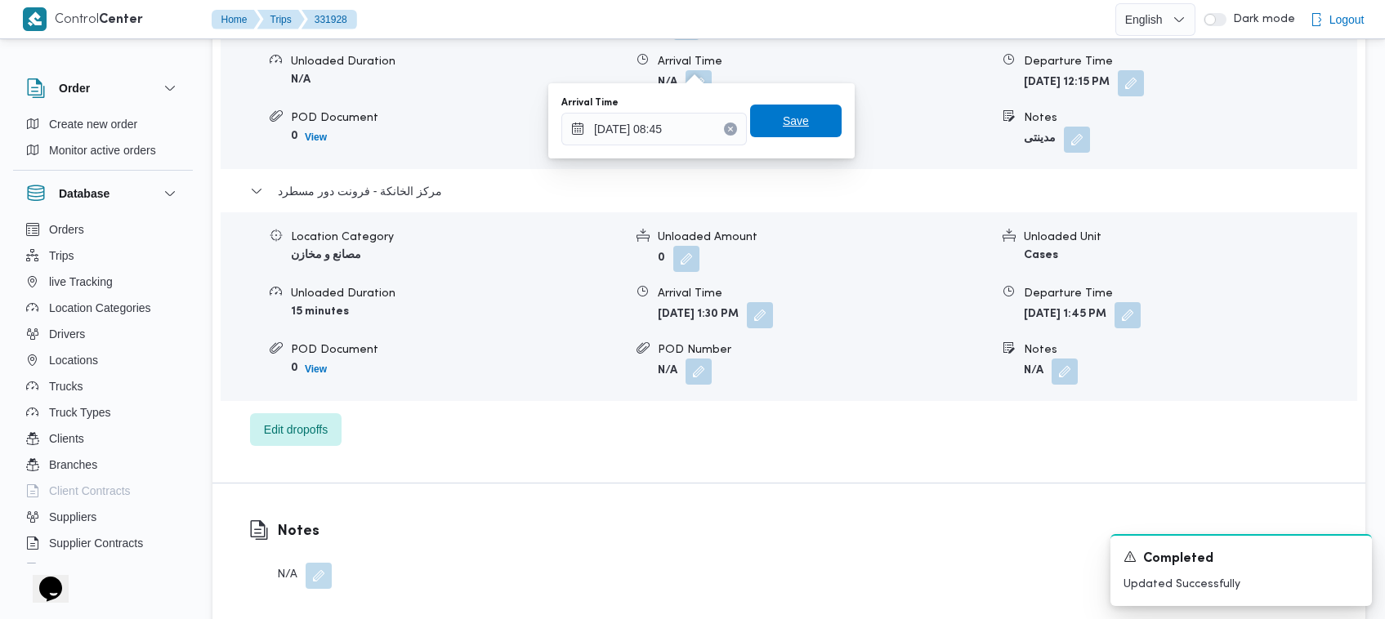
click at [824, 108] on span "Save" at bounding box center [796, 121] width 92 height 33
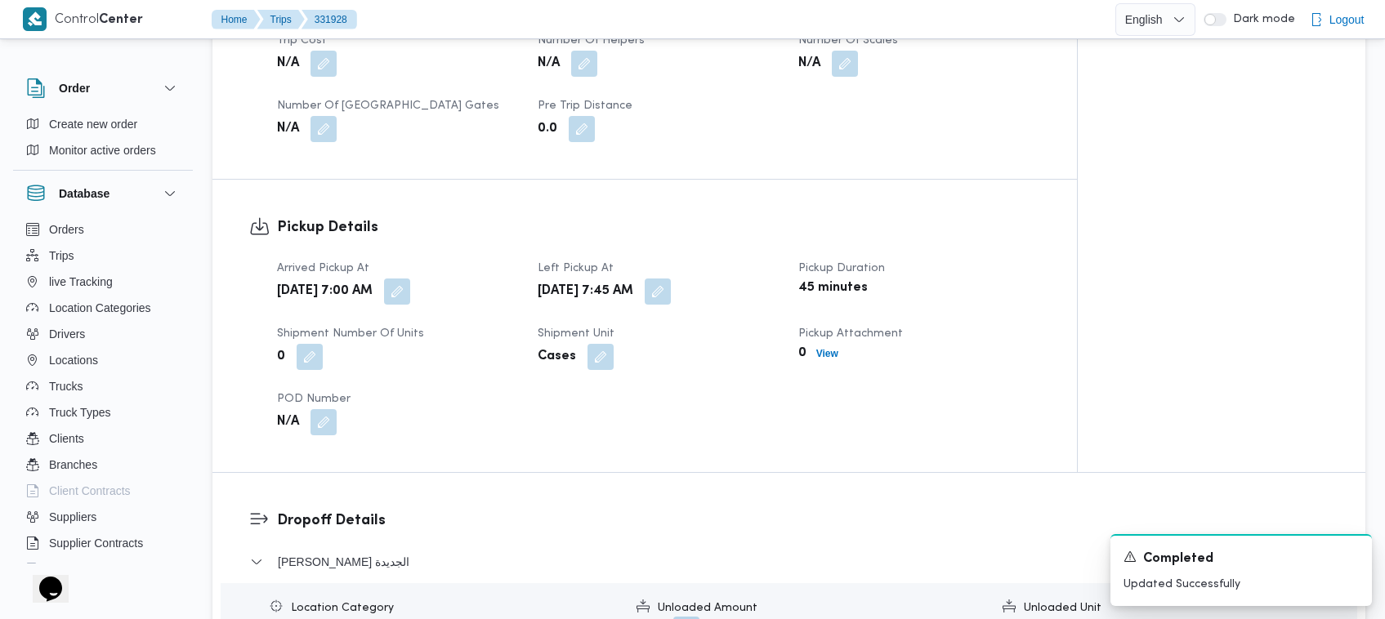
scroll to position [736, 0]
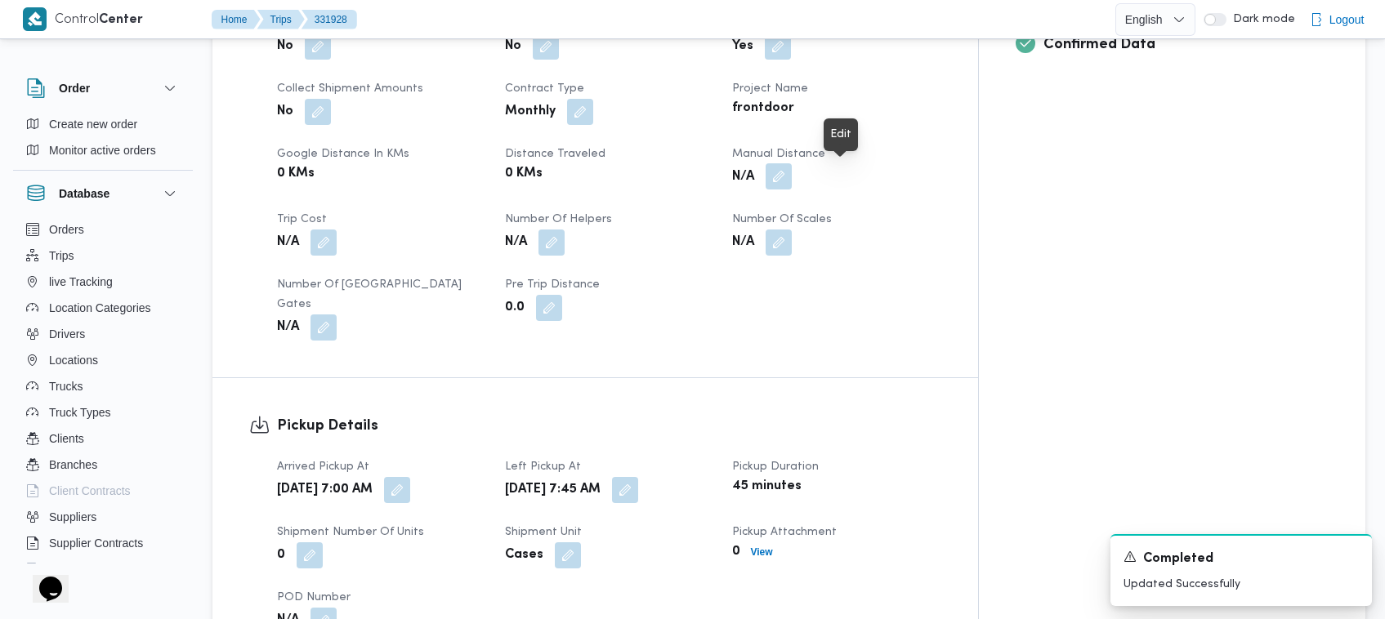
click at [792, 169] on button "button" at bounding box center [779, 176] width 26 height 26
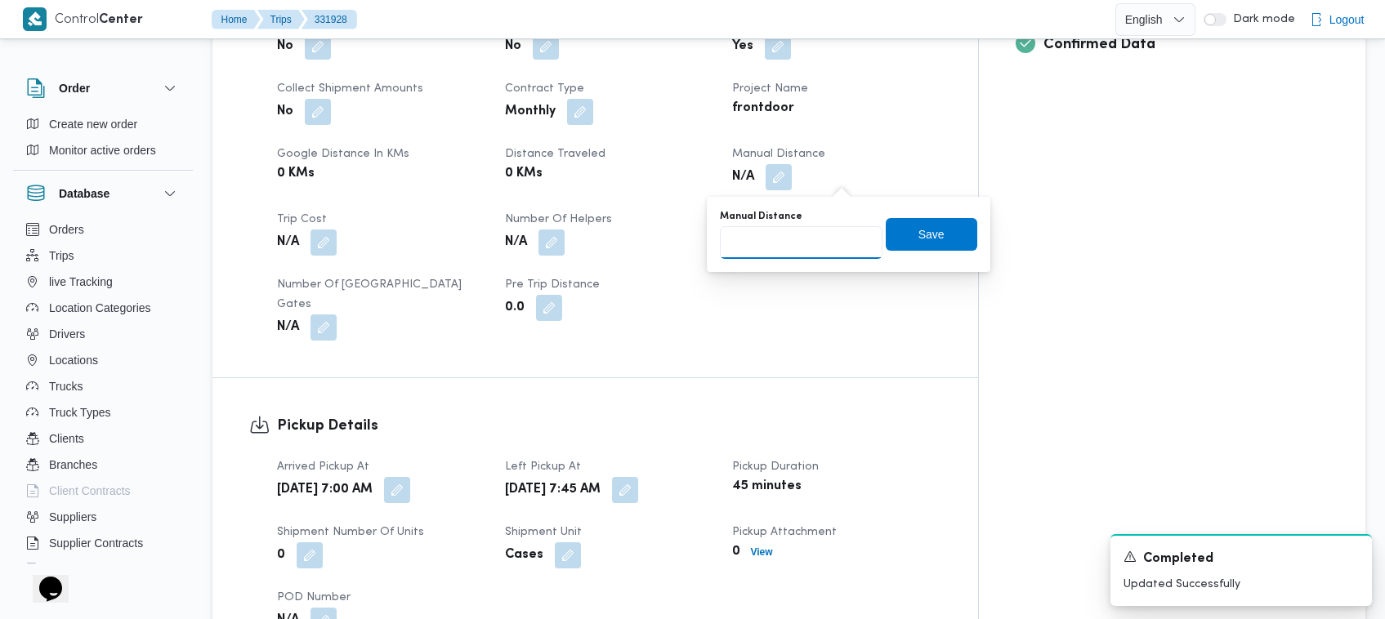
click at [778, 239] on input "Manual Distance" at bounding box center [801, 242] width 163 height 33
type input "100"
click at [900, 231] on span "Save" at bounding box center [932, 233] width 92 height 33
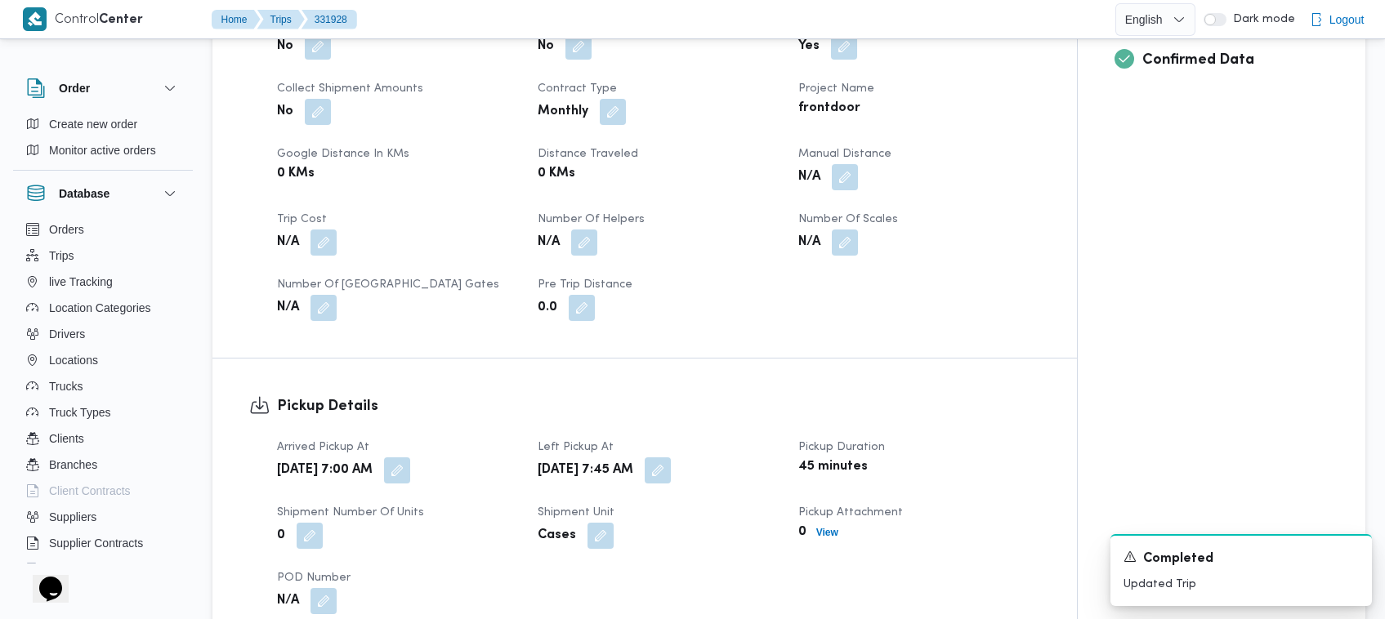
scroll to position [0, 0]
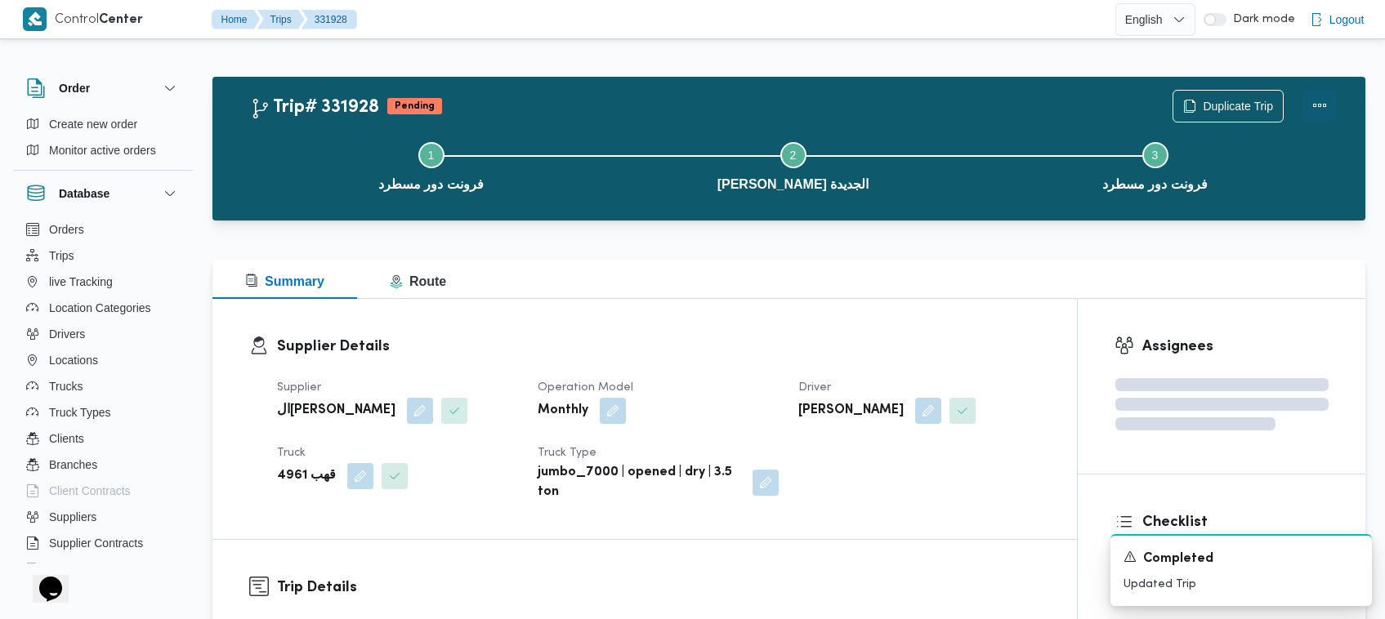
click at [1324, 111] on button "Actions" at bounding box center [1319, 105] width 33 height 33
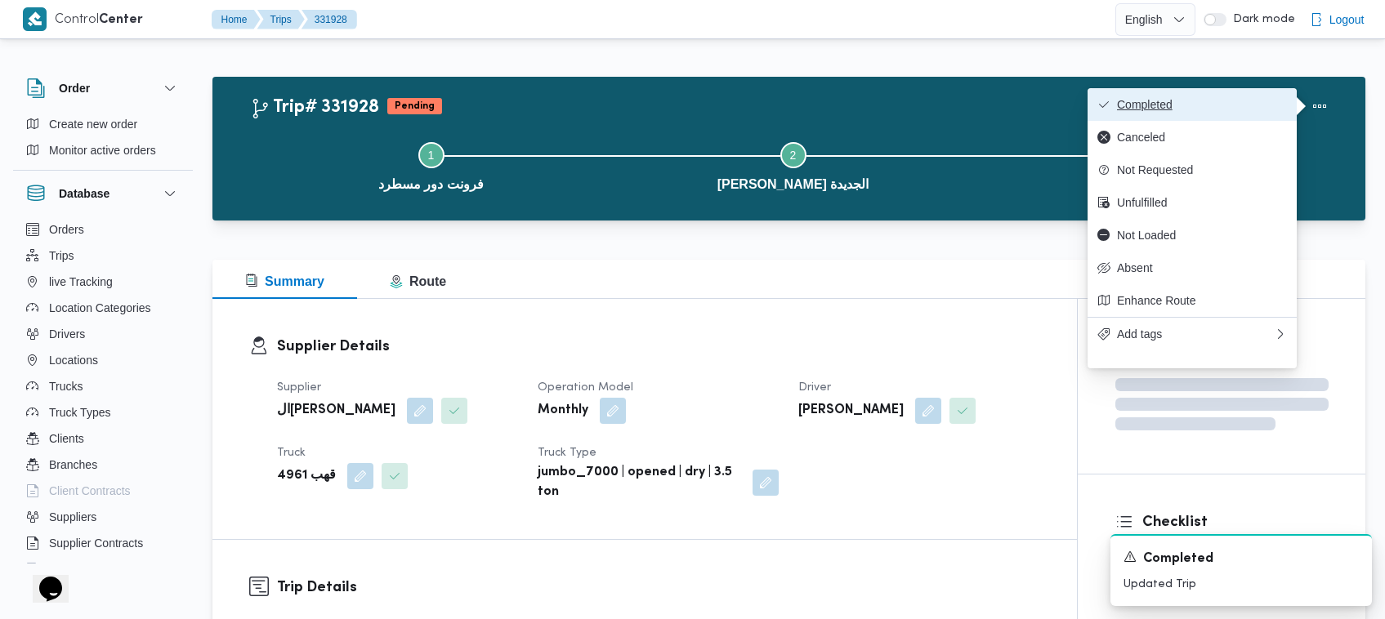
click at [1137, 114] on button "Completed" at bounding box center [1191, 104] width 209 height 33
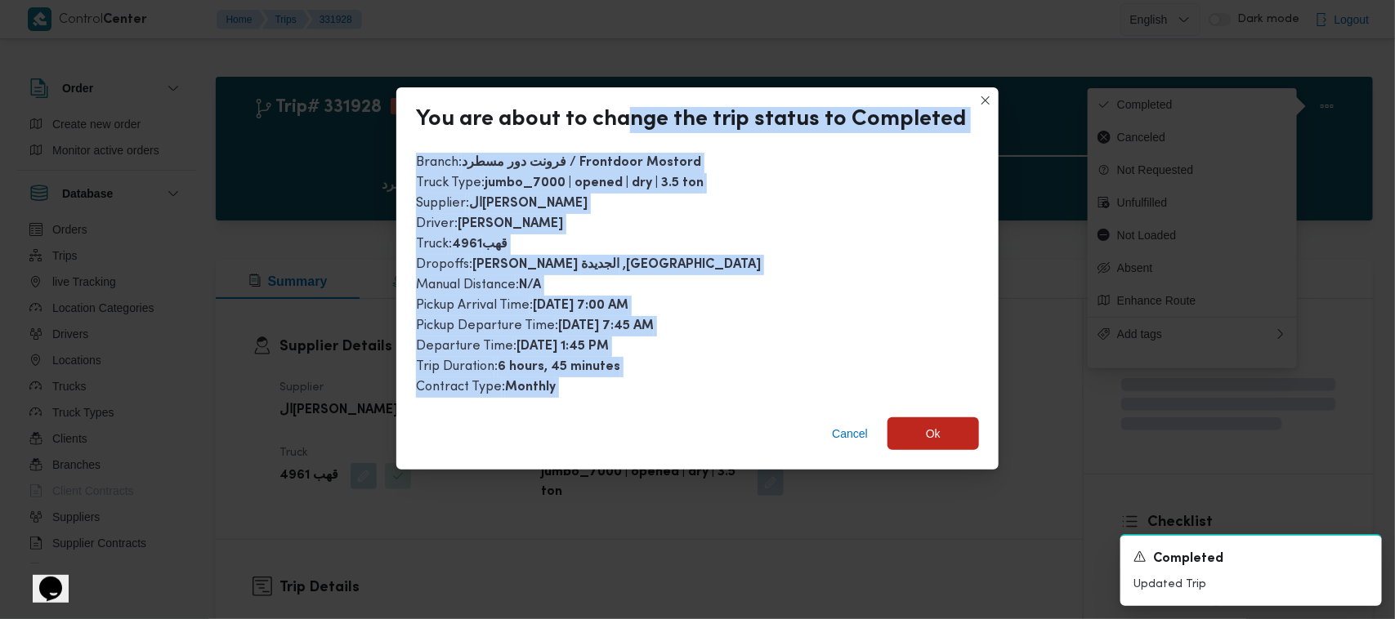
drag, startPoint x: 632, startPoint y: 145, endPoint x: 637, endPoint y: 474, distance: 328.5
click at [537, 540] on div "You are about to change the trip status to Completed Branch : فرونت دور مسطرد /…" at bounding box center [697, 309] width 1395 height 619
click at [909, 422] on span "Ok" at bounding box center [933, 433] width 92 height 33
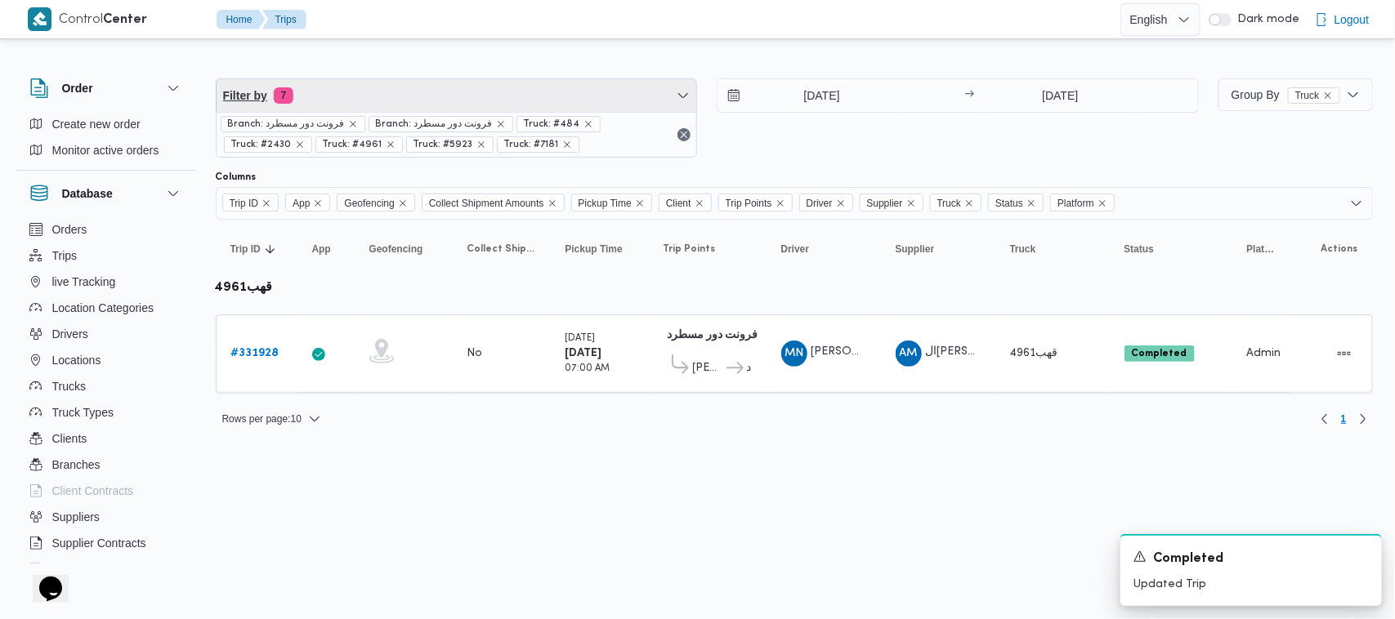
click at [544, 100] on span "Filter by 7" at bounding box center [457, 95] width 480 height 33
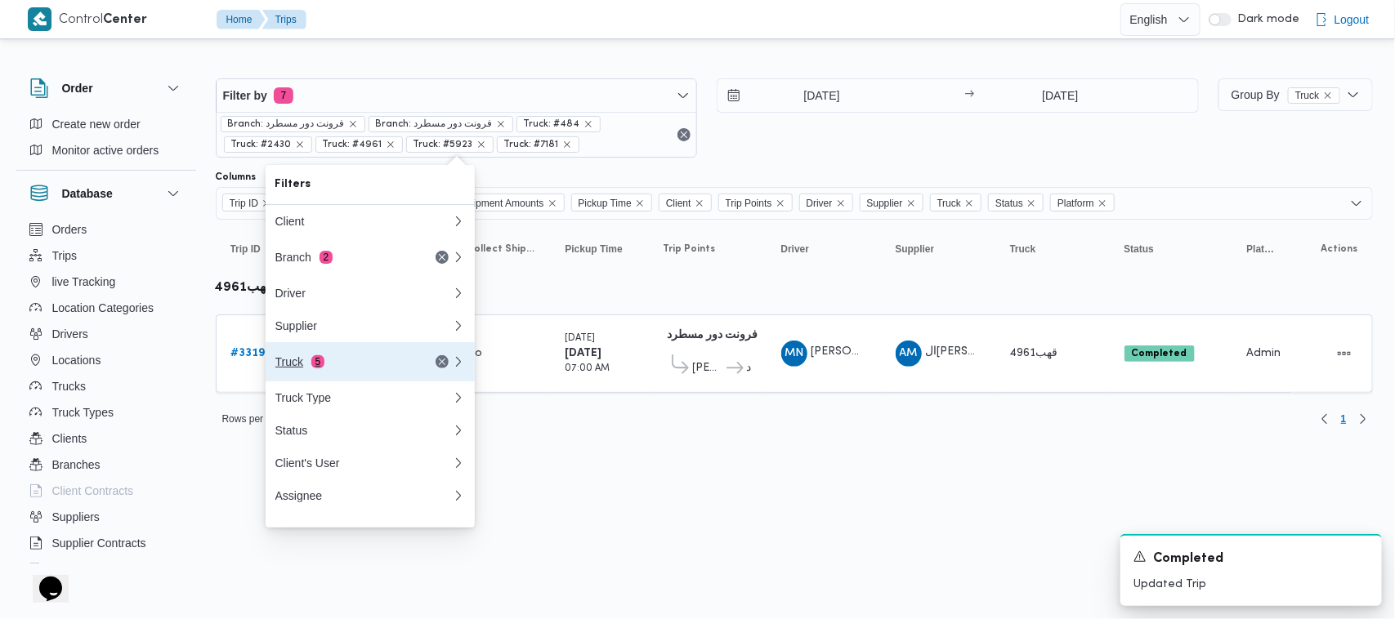
click at [368, 351] on button "Truck 5" at bounding box center [370, 361] width 209 height 39
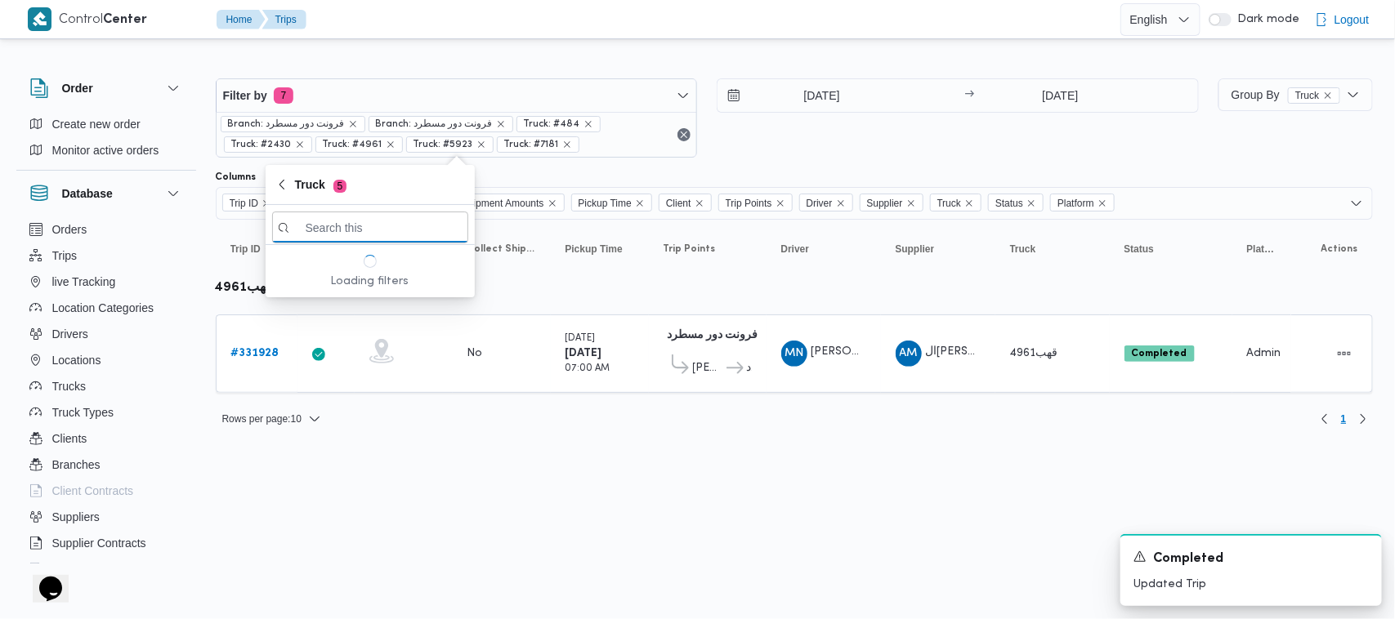
paste input "1527"
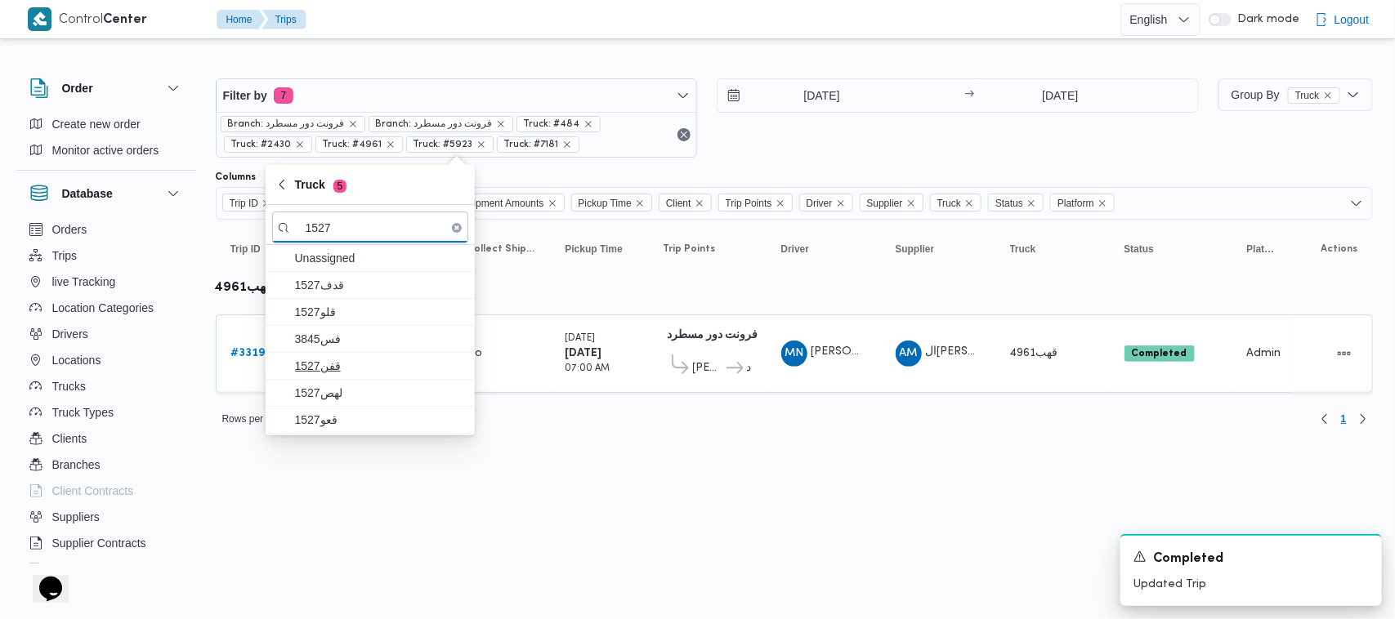
type input "1527"
click at [345, 350] on span "3845فس" at bounding box center [370, 339] width 196 height 26
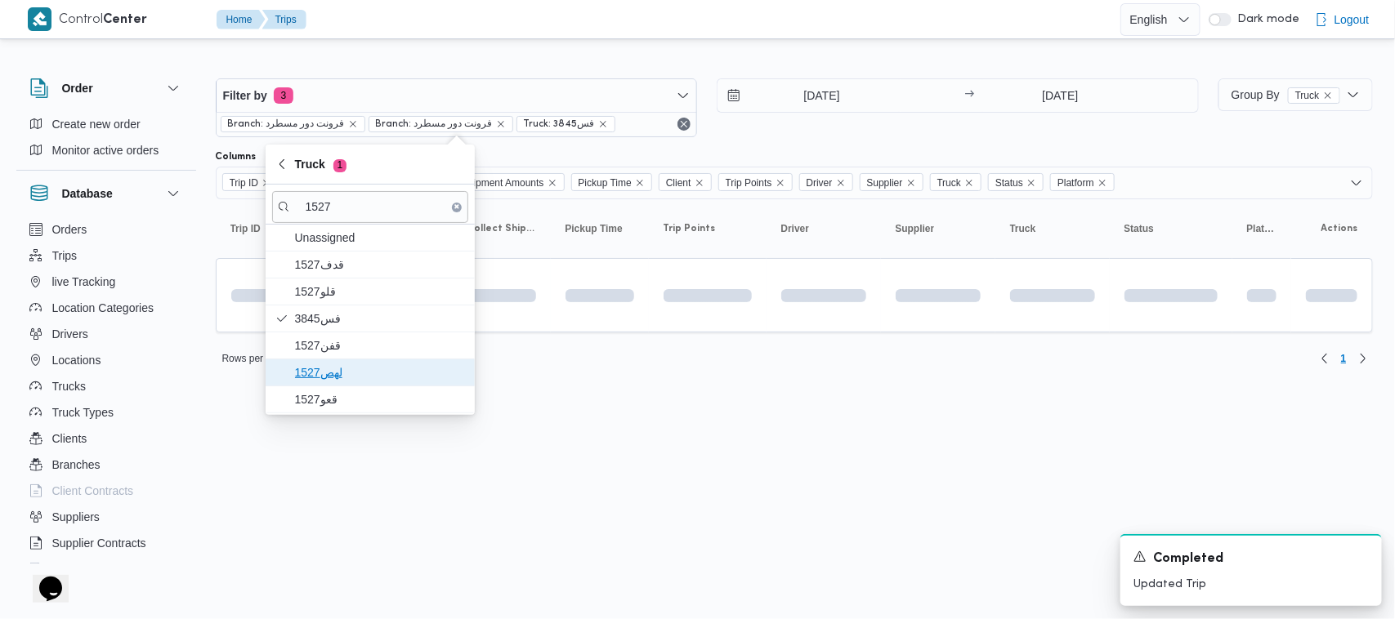
click at [346, 380] on span "1527لهص" at bounding box center [380, 373] width 170 height 20
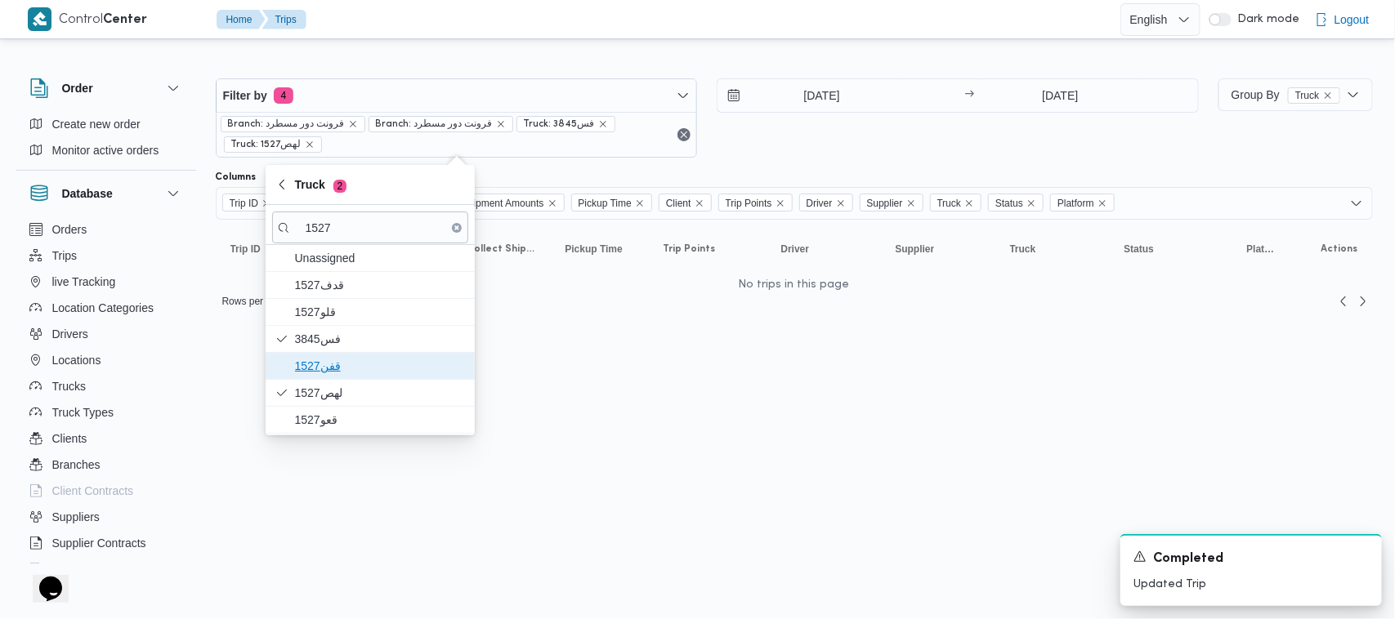
click at [341, 376] on span "1527قفن" at bounding box center [380, 366] width 170 height 20
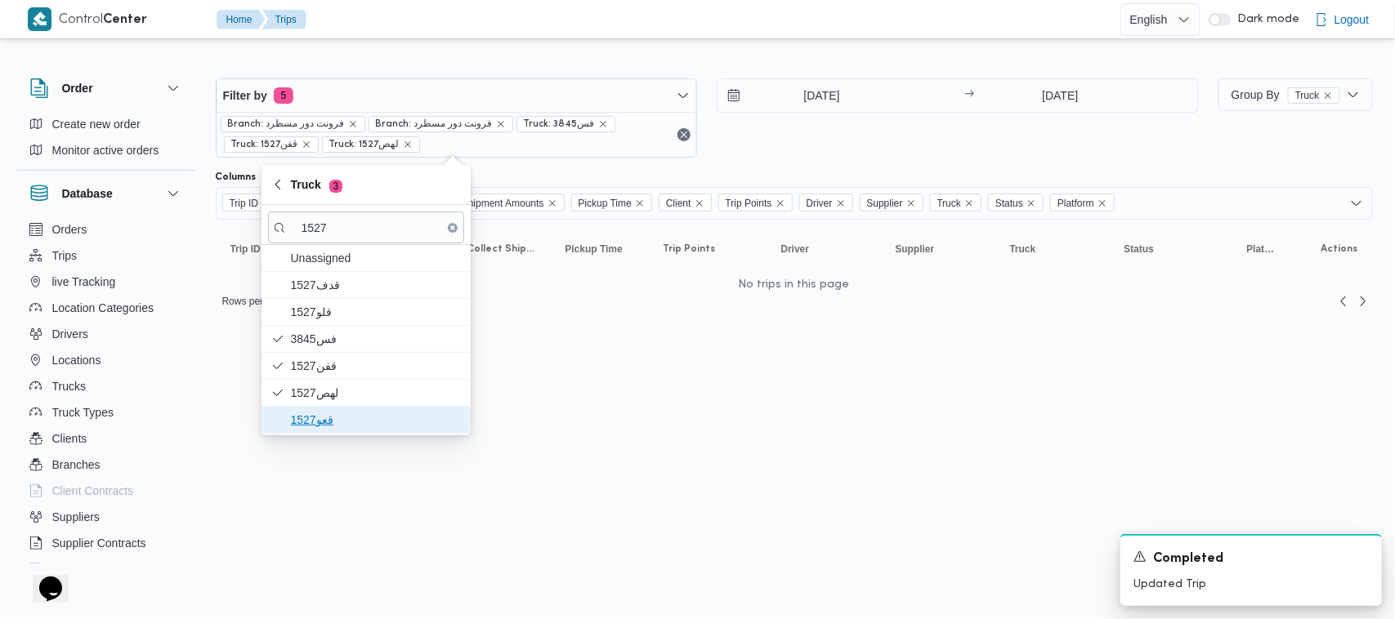
click at [352, 417] on span "قعو1527" at bounding box center [376, 420] width 170 height 20
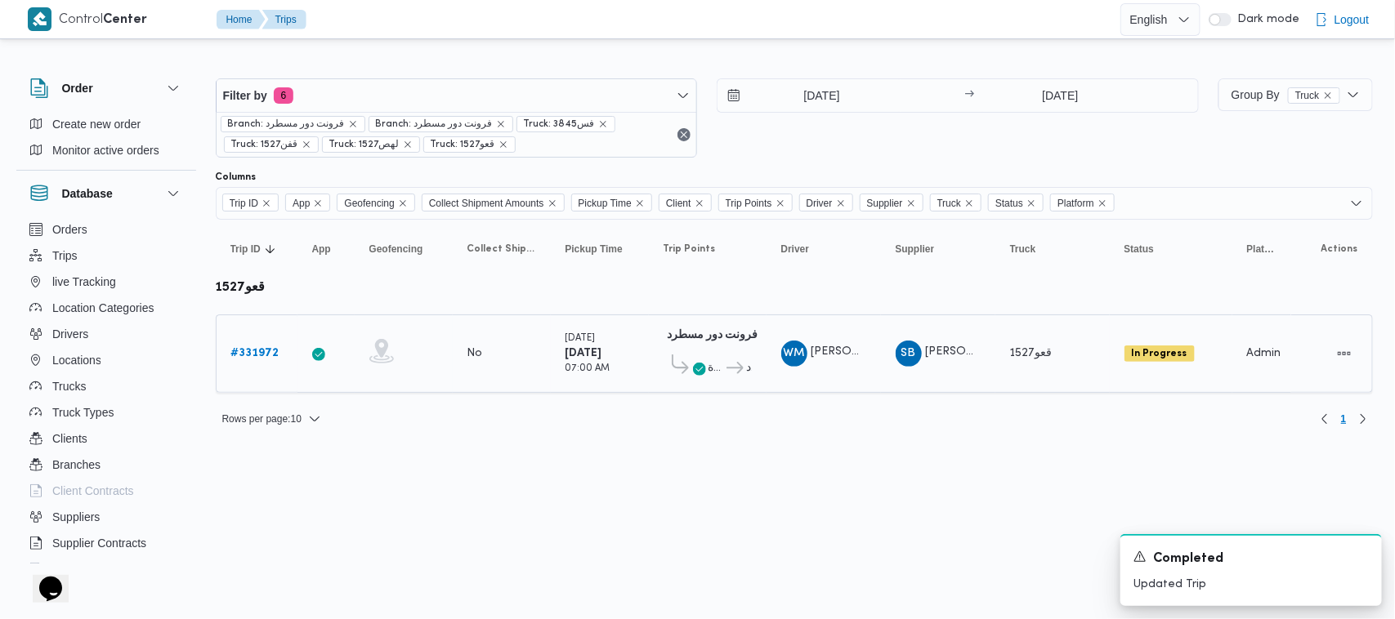
click at [270, 345] on link "# 331972" at bounding box center [255, 354] width 48 height 20
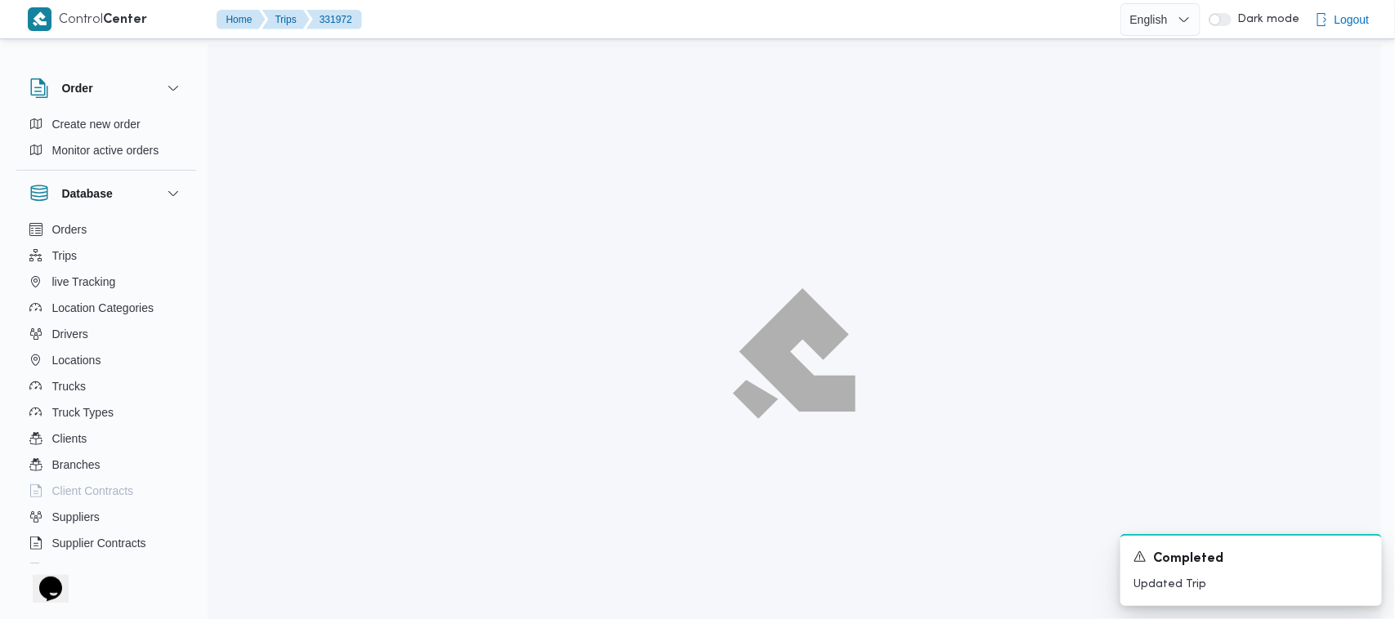
click at [1384, 430] on html "Control Center Home Trips 331972 English عربي Dark mode Logout Order Create new…" at bounding box center [697, 309] width 1395 height 619
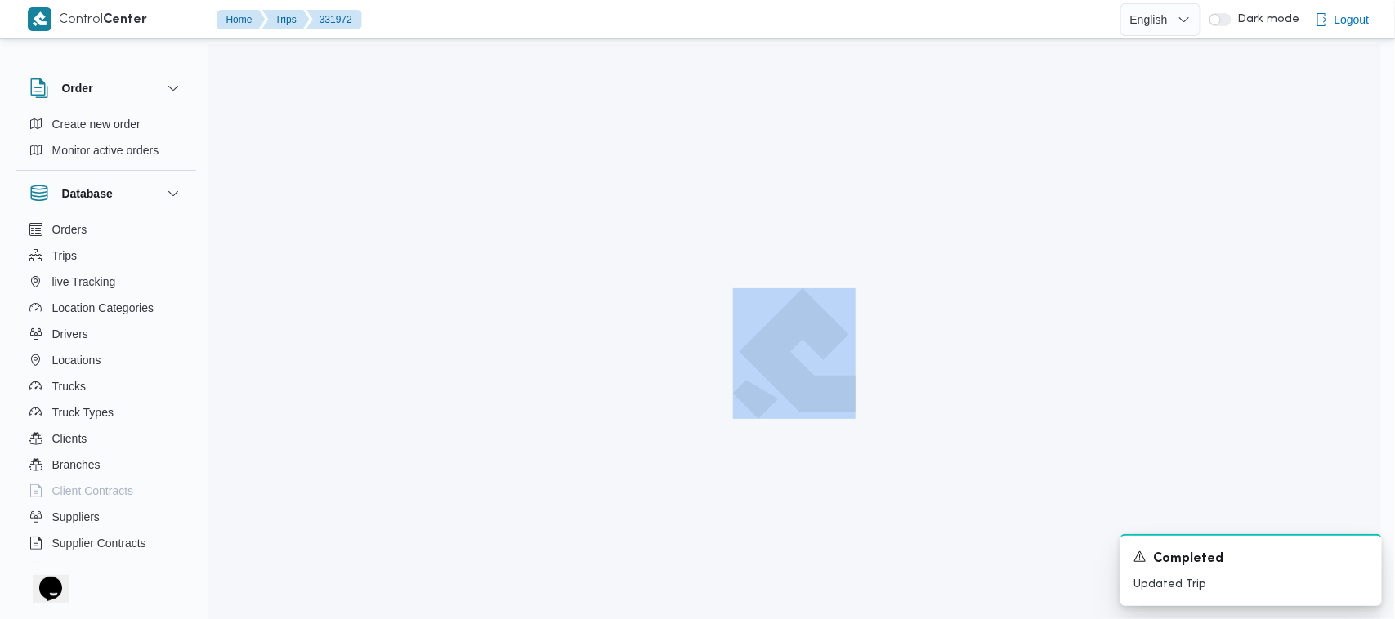
click at [1384, 430] on html "Control Center Home Trips 331972 English عربي Dark mode Logout Order Create new…" at bounding box center [697, 309] width 1395 height 619
click at [1384, 434] on html "Control Center Home Trips 331972 English عربي Dark mode Logout Order Create new…" at bounding box center [697, 309] width 1395 height 619
click at [1384, 435] on html "Control Center Home Trips 331972 English عربي Dark mode Logout Order Create new…" at bounding box center [697, 309] width 1395 height 619
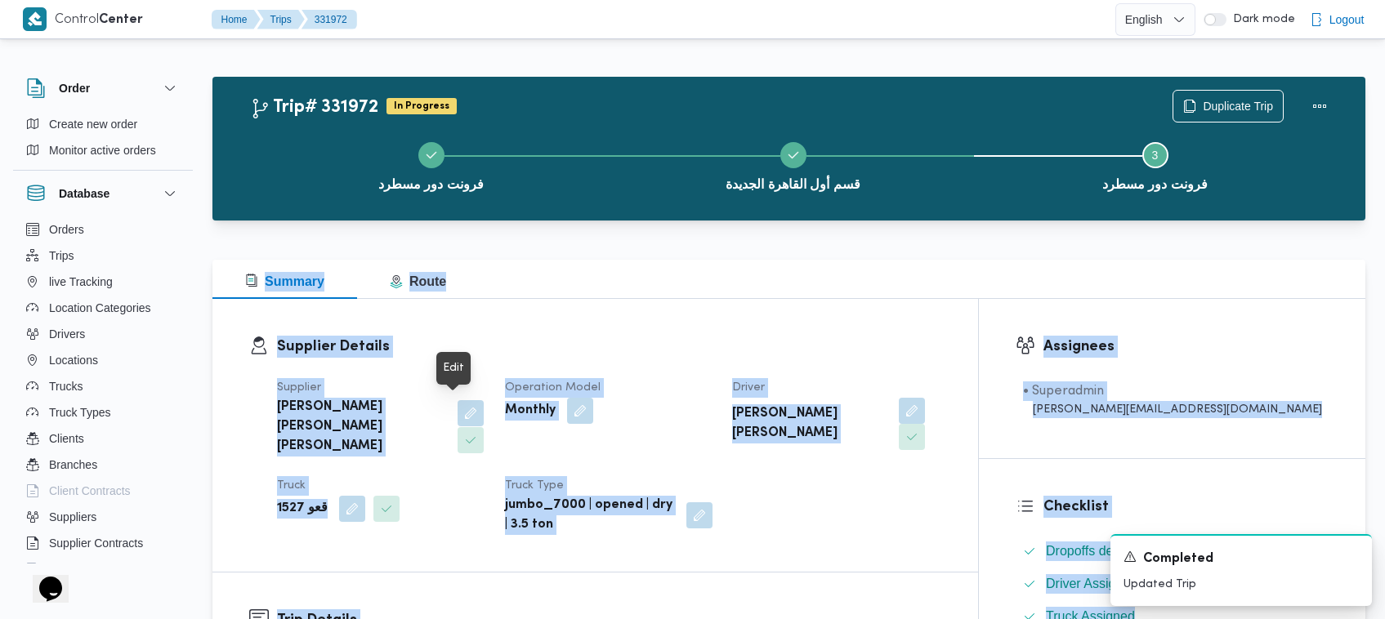
click at [463, 409] on button "button" at bounding box center [471, 413] width 26 height 26
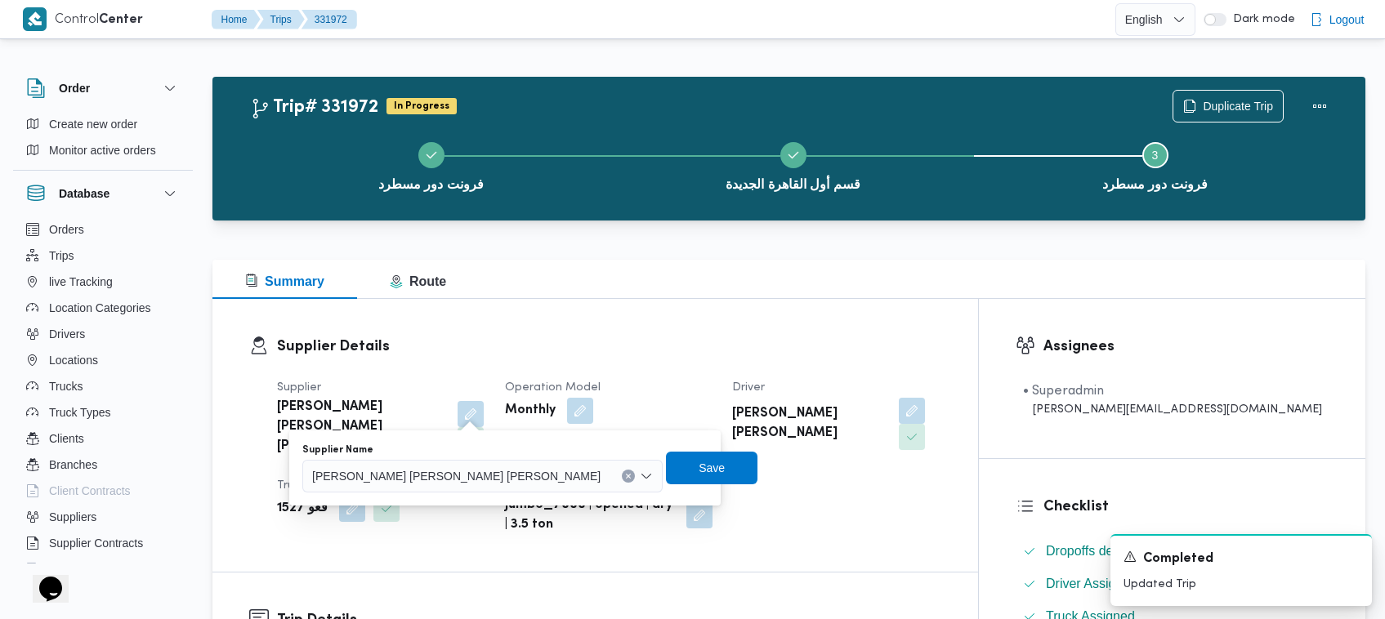
click at [455, 480] on span "شريف بدر عبد الحميد عبد المجيد بدر" at bounding box center [456, 475] width 288 height 18
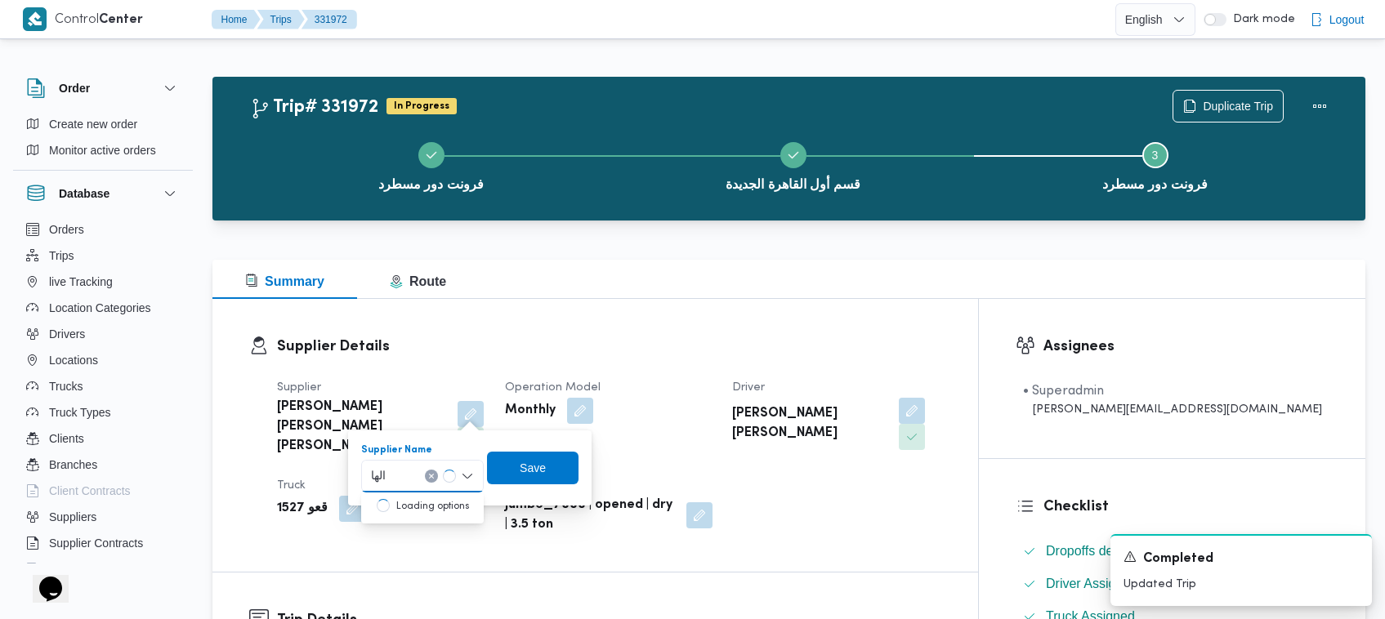
type input "الهامي محمد خالد ع"
click at [434, 500] on mark "الهامي محمد خالد ع" at bounding box center [426, 505] width 107 height 13
click at [528, 484] on div "Supplier Name الهامي محمد خالد علي Combo box. Selected. الهامي محمد خالد علي. P…" at bounding box center [469, 468] width 275 height 52
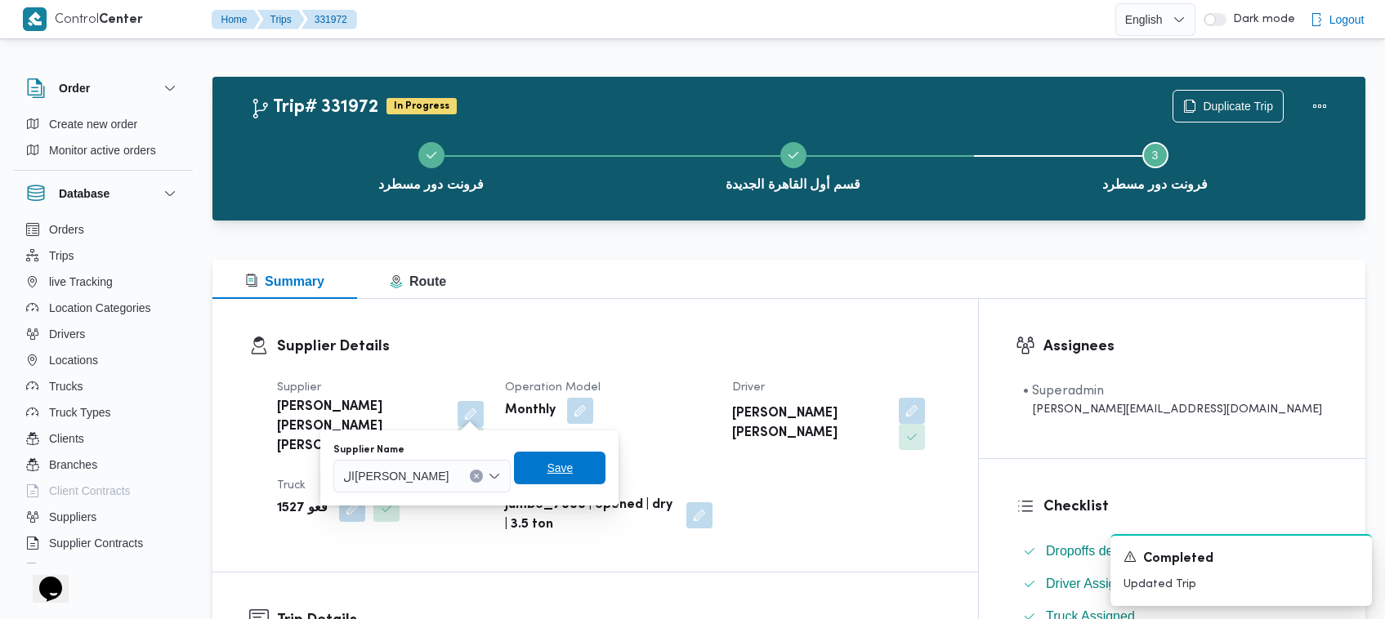
click at [570, 458] on span "Save" at bounding box center [560, 468] width 26 height 20
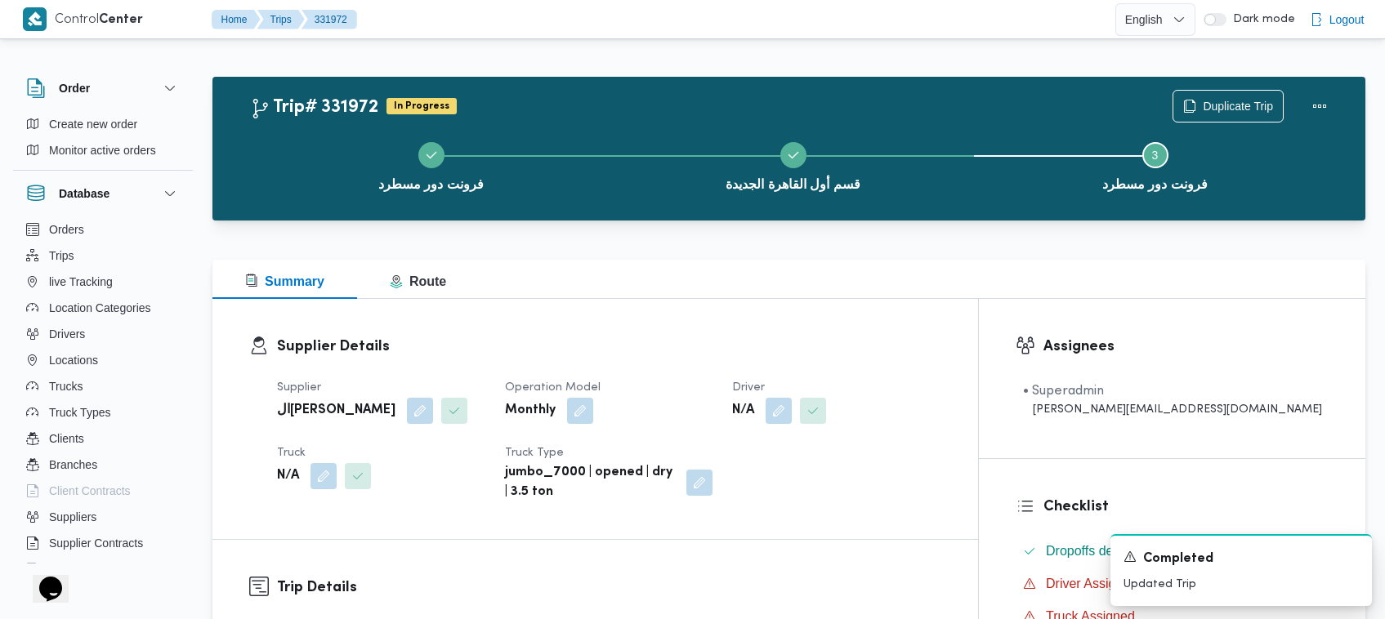
click at [826, 413] on span at bounding box center [809, 411] width 34 height 26
click at [792, 421] on button "button" at bounding box center [779, 410] width 26 height 26
click at [807, 472] on div "Search" at bounding box center [811, 476] width 123 height 33
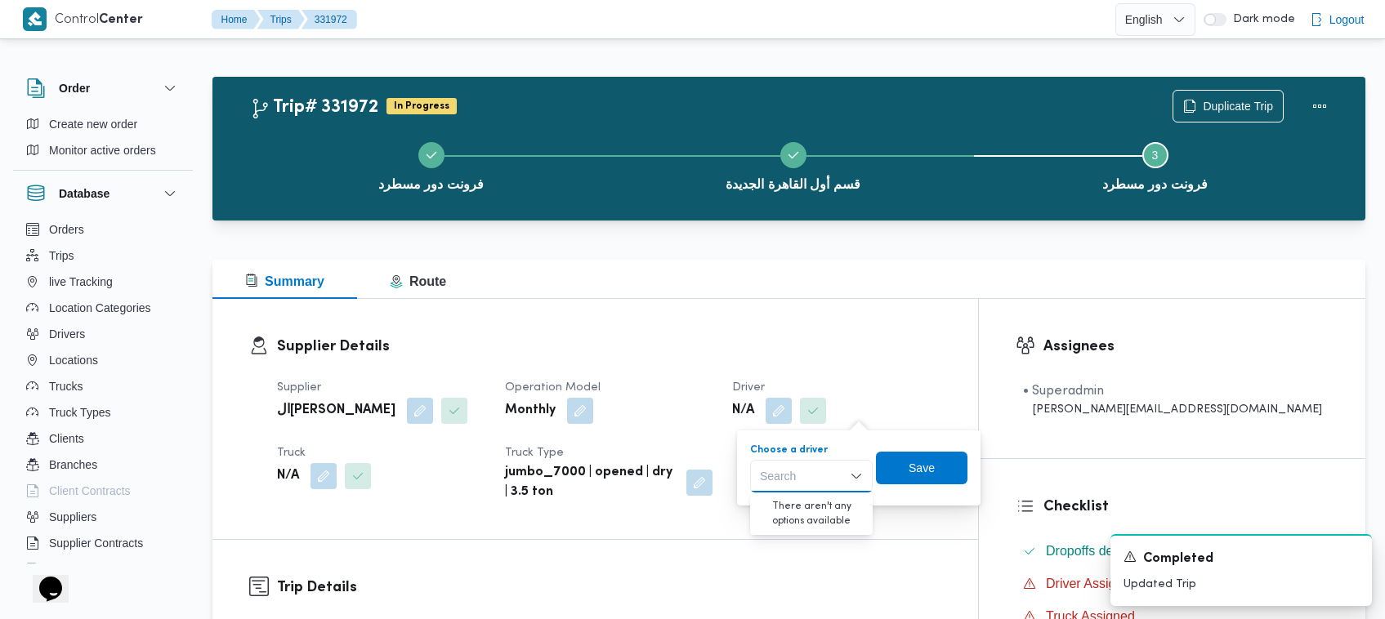
paste input "محمد ناصر"
type input "محمد ناصر سعيد كامل ع"
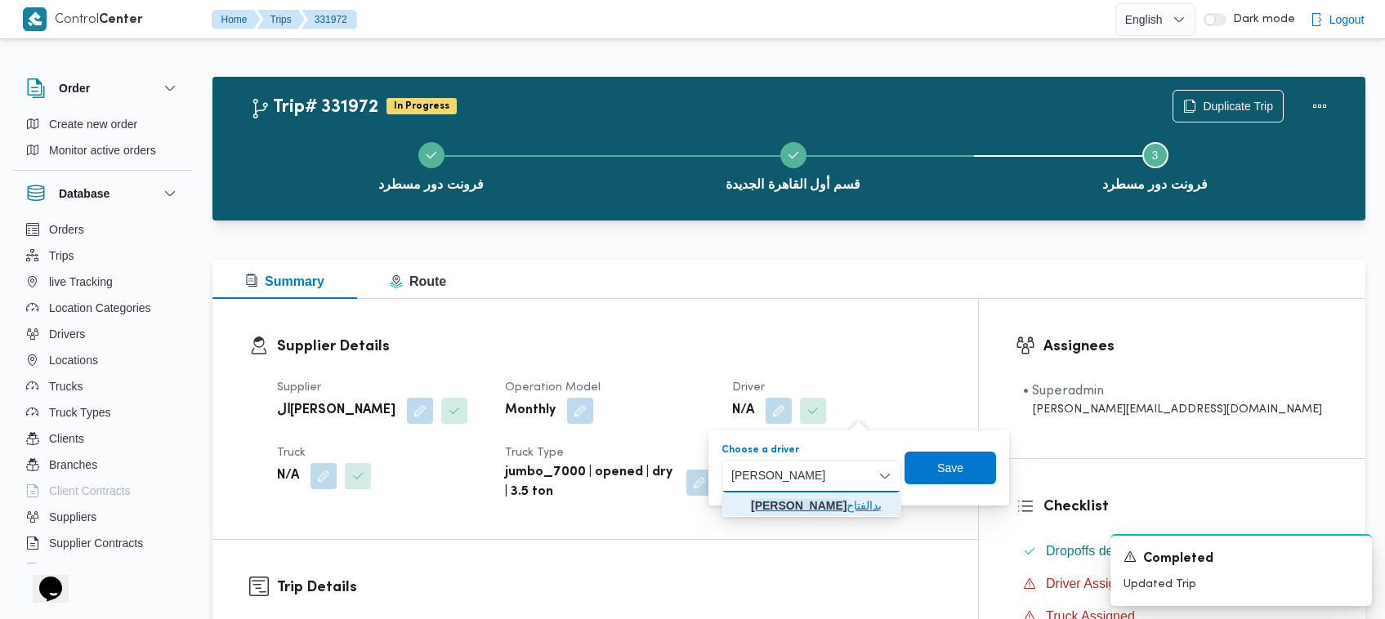
click at [798, 507] on mark "محمد ناصر سعيد كامل ع" at bounding box center [799, 505] width 96 height 13
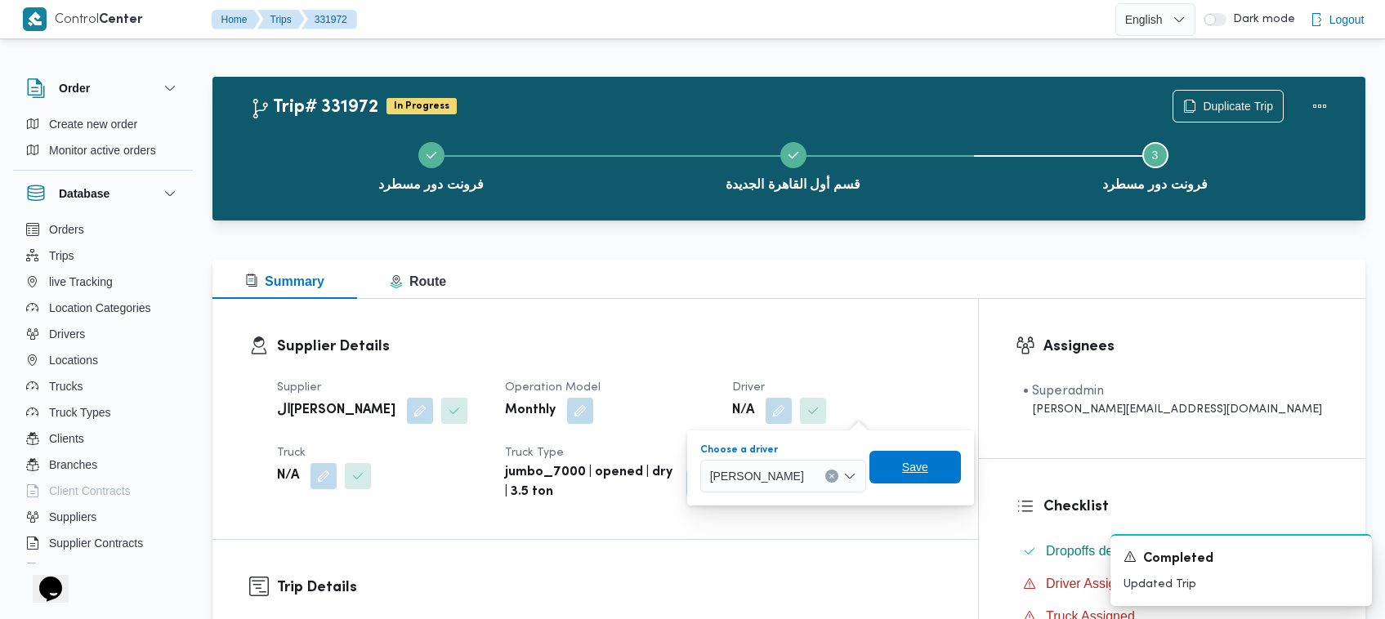
click at [961, 475] on span "Save" at bounding box center [915, 467] width 92 height 33
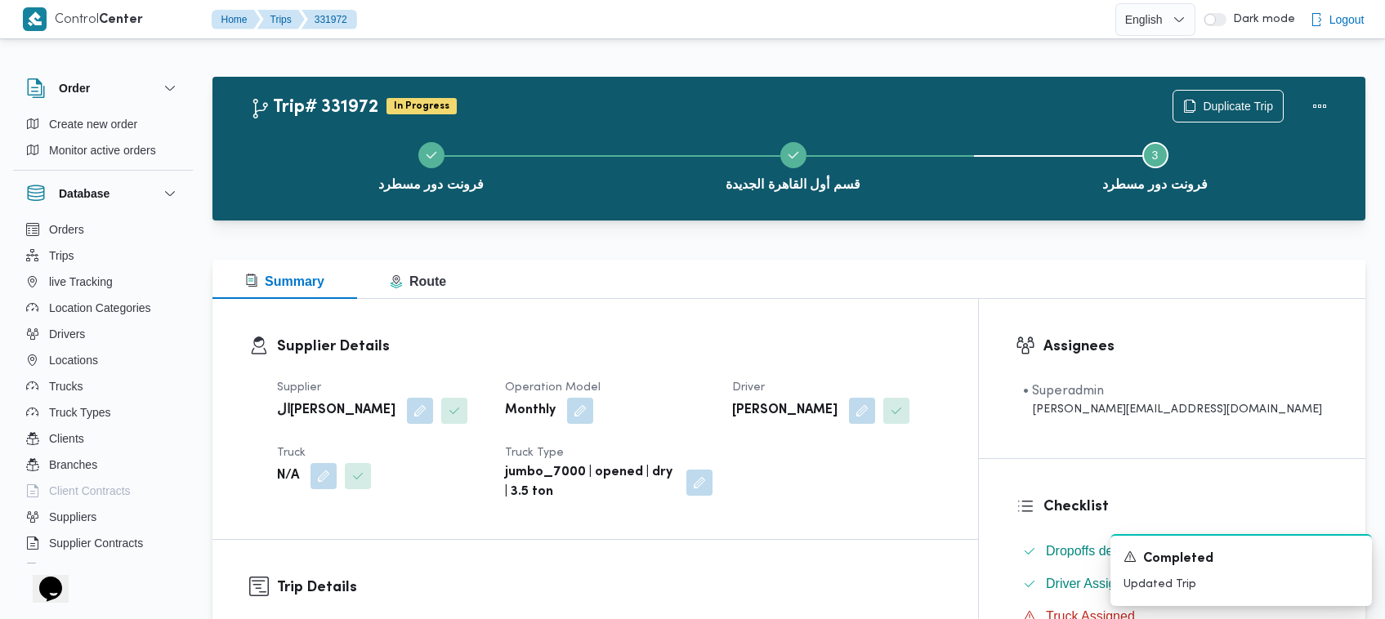
click at [337, 474] on span at bounding box center [354, 476] width 34 height 26
click at [327, 475] on button "button" at bounding box center [323, 475] width 26 height 26
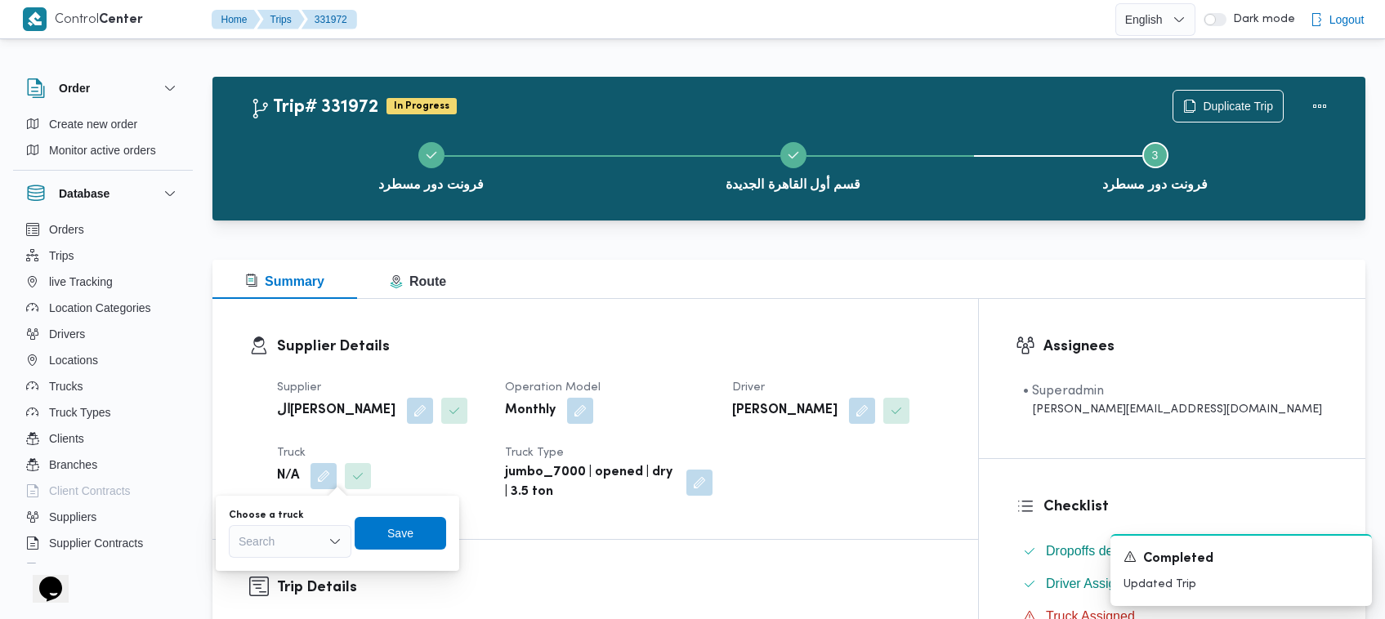
click at [312, 533] on div "Search" at bounding box center [290, 541] width 123 height 33
paste input "4961"
type input "4961"
click at [275, 542] on div "4961 4961 Combo box. Selected. 4961 . Selected. Combo box input. Search. Type s…" at bounding box center [290, 541] width 123 height 33
click at [283, 565] on mark "4961" at bounding box center [270, 571] width 25 height 13
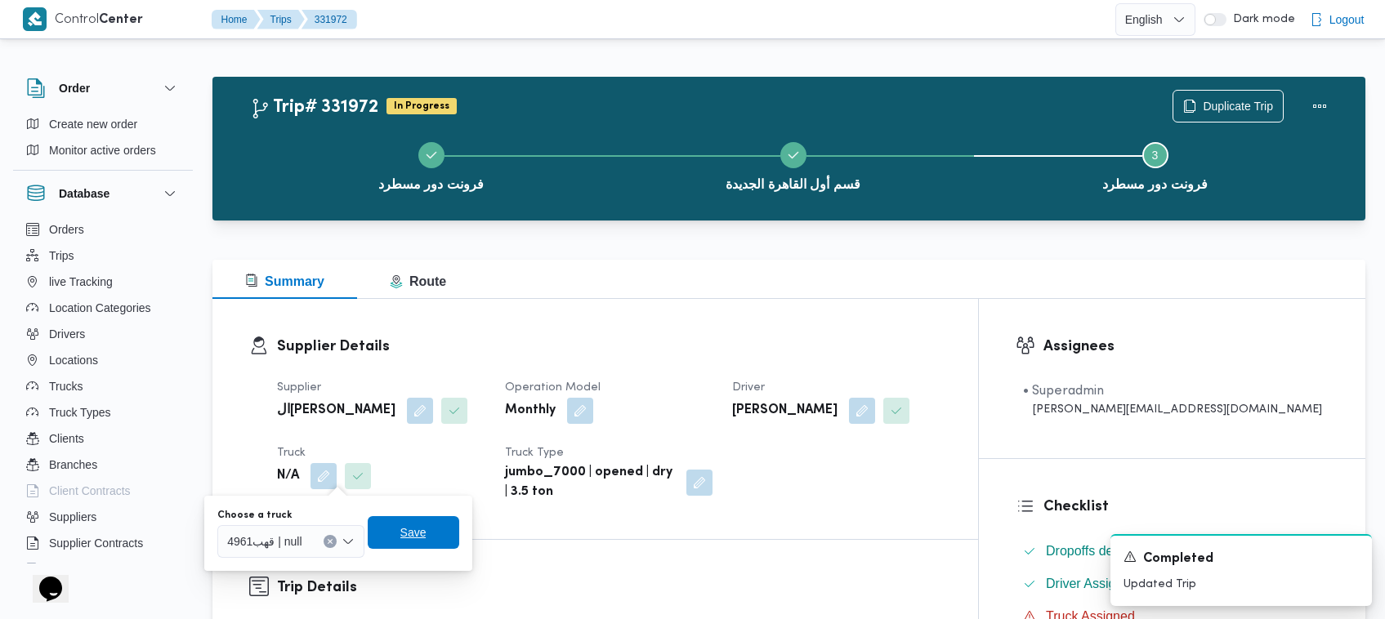
click at [423, 531] on span "Save" at bounding box center [413, 533] width 26 height 20
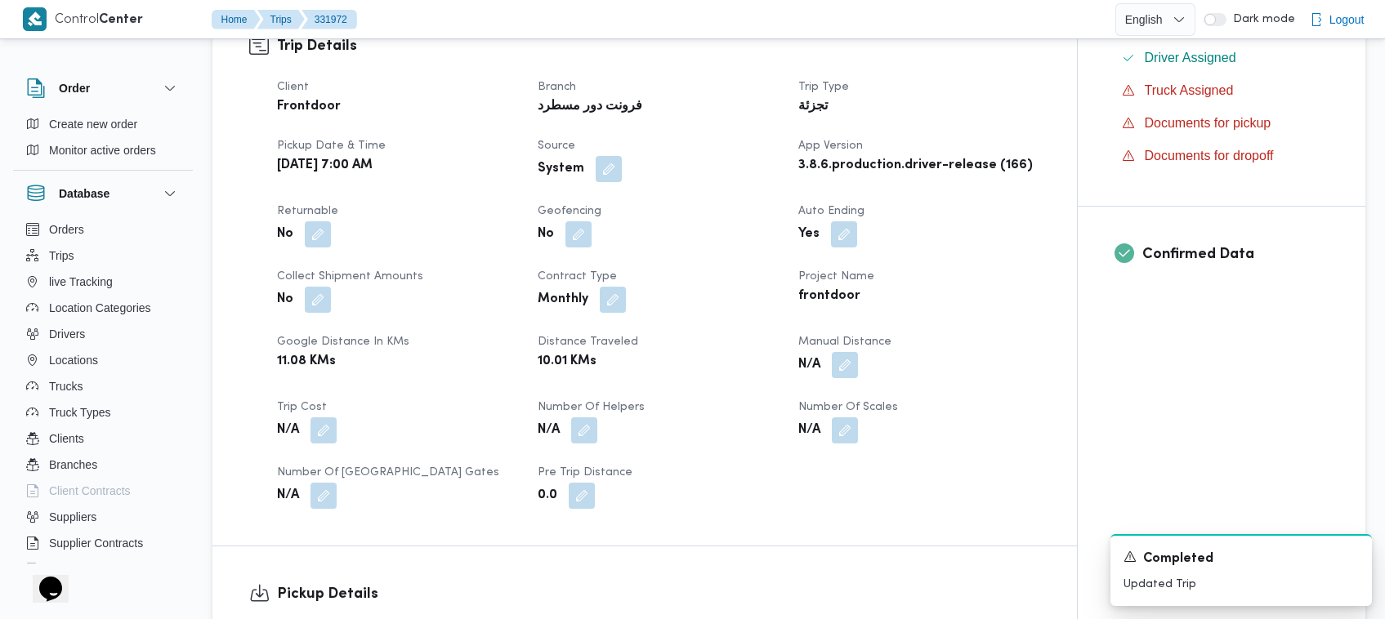
scroll to position [1084, 0]
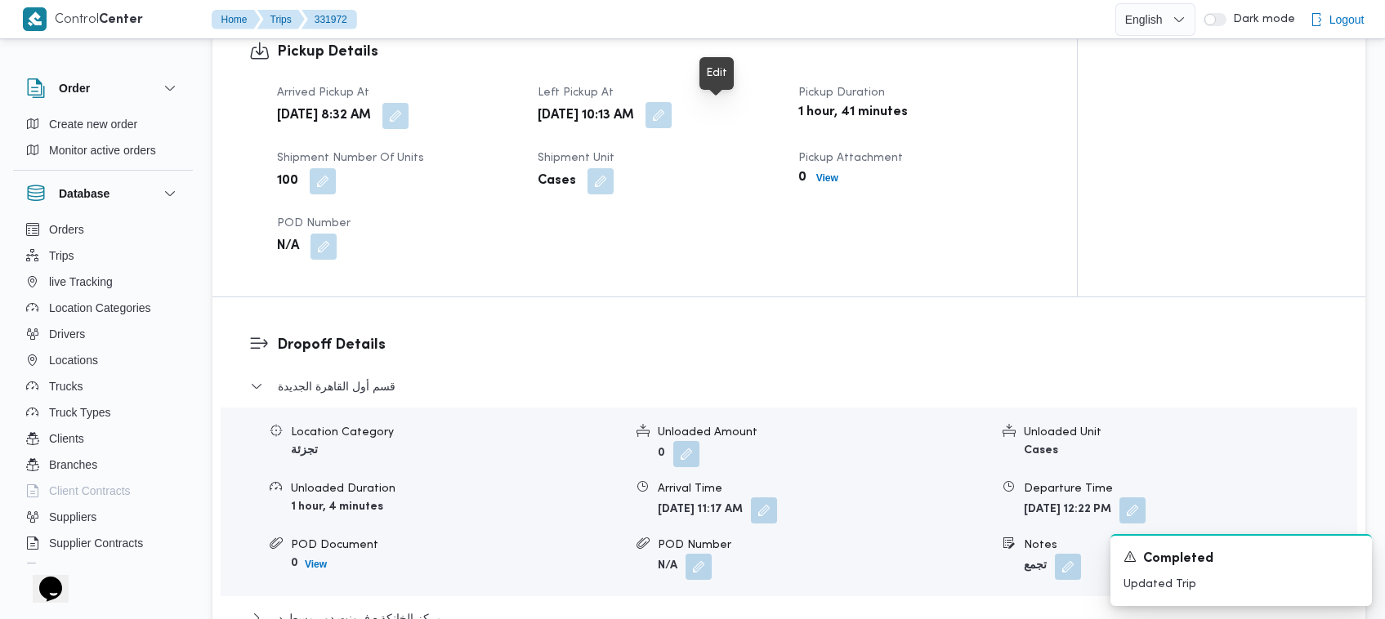
click at [672, 107] on button "button" at bounding box center [658, 115] width 26 height 26
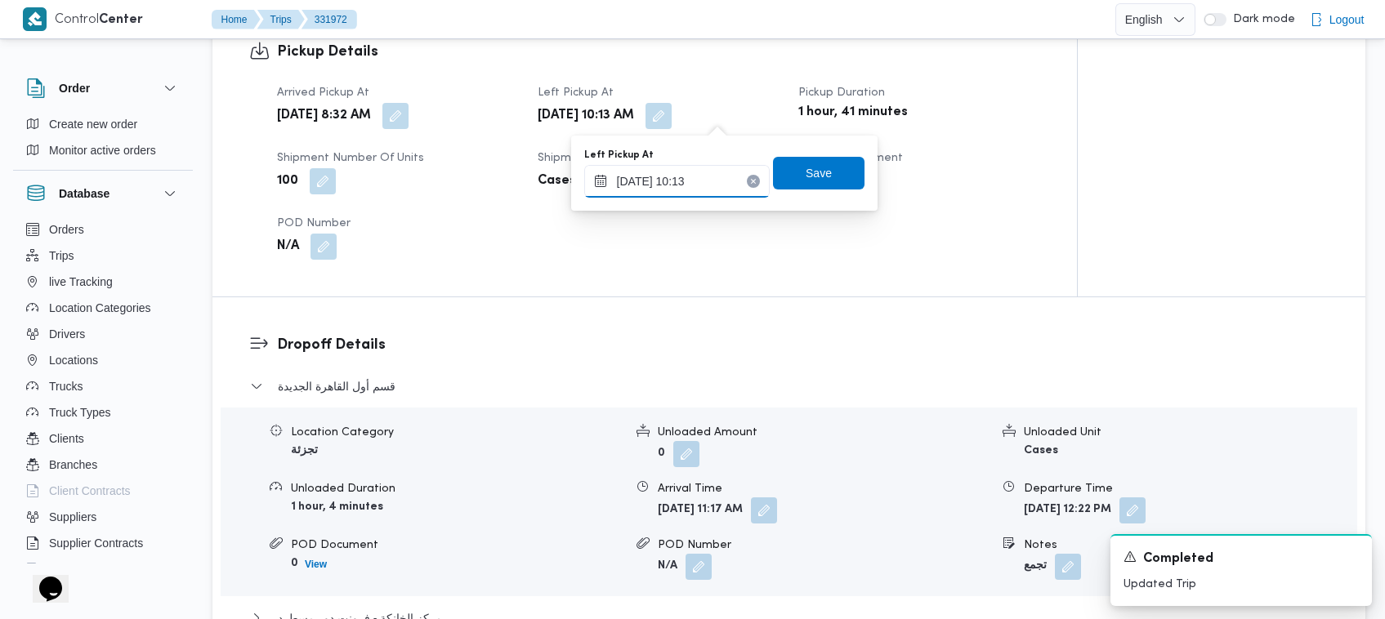
click at [703, 184] on input "23/08/2025 10:13" at bounding box center [676, 181] width 185 height 33
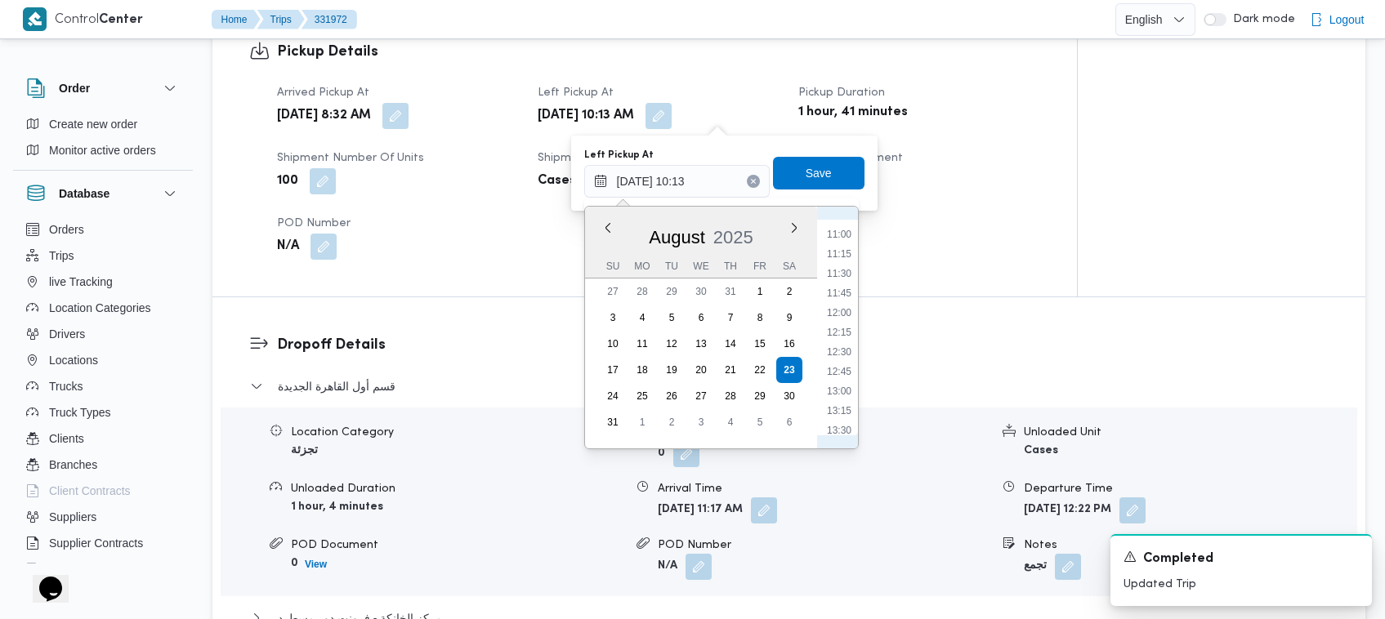
scroll to position [1040, 0]
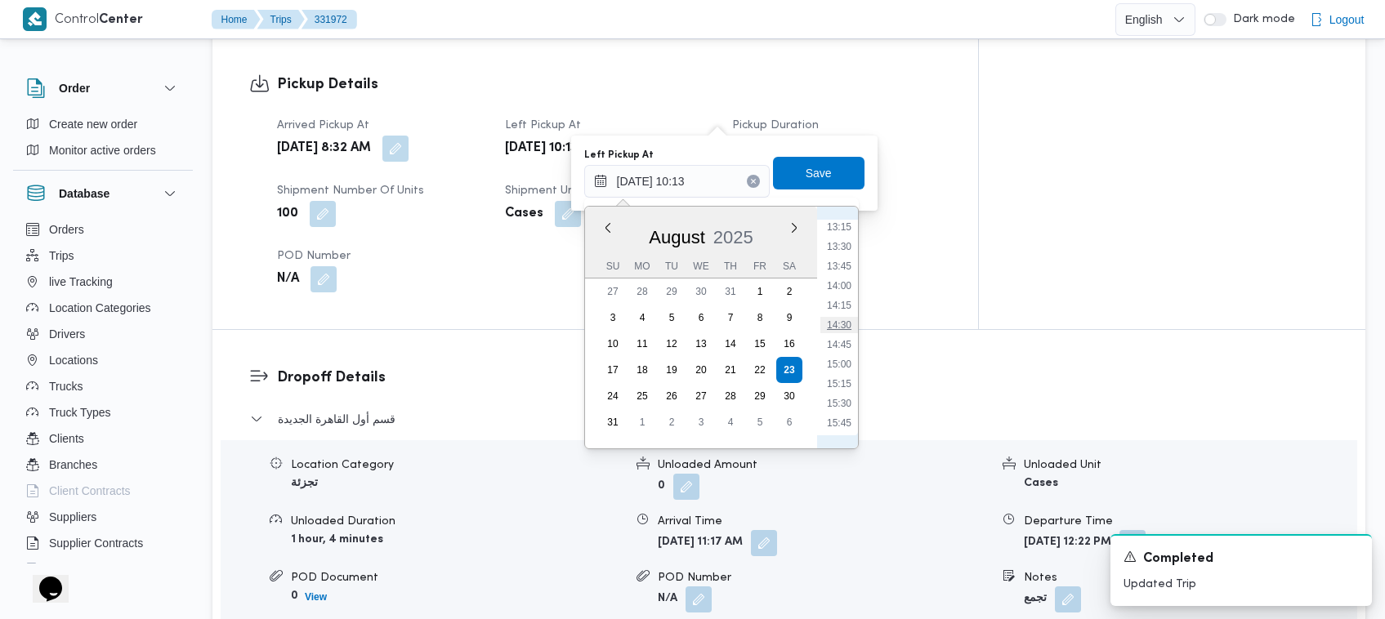
click at [836, 321] on li "14:30" at bounding box center [839, 325] width 38 height 16
type input "[DATE] 14:30"
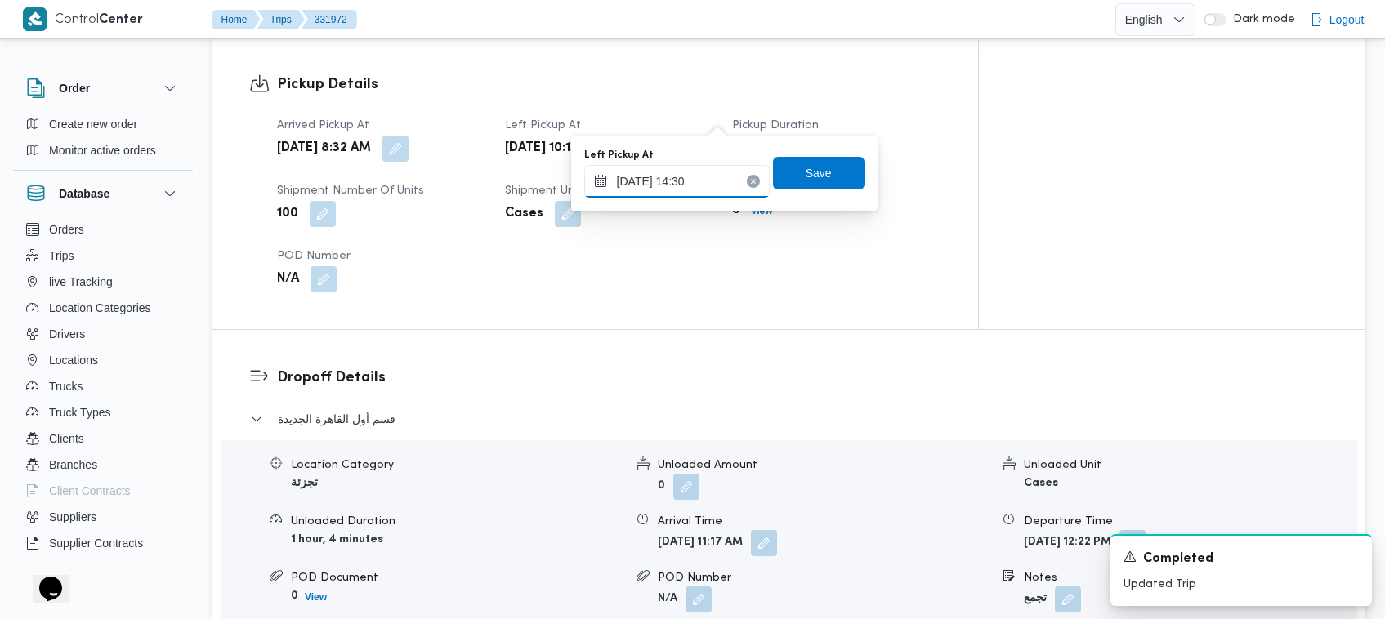
click at [721, 184] on input "[DATE] 14:30" at bounding box center [676, 181] width 185 height 33
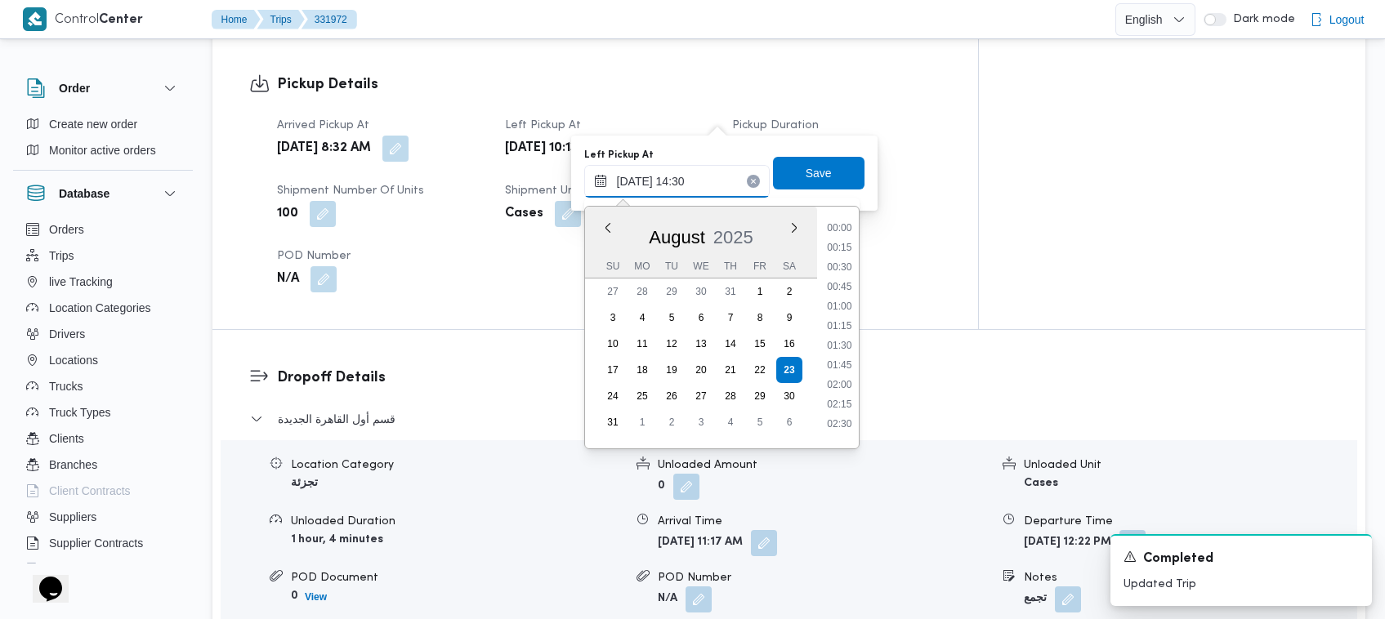
scroll to position [1025, 0]
click at [825, 174] on span "Save" at bounding box center [819, 172] width 92 height 33
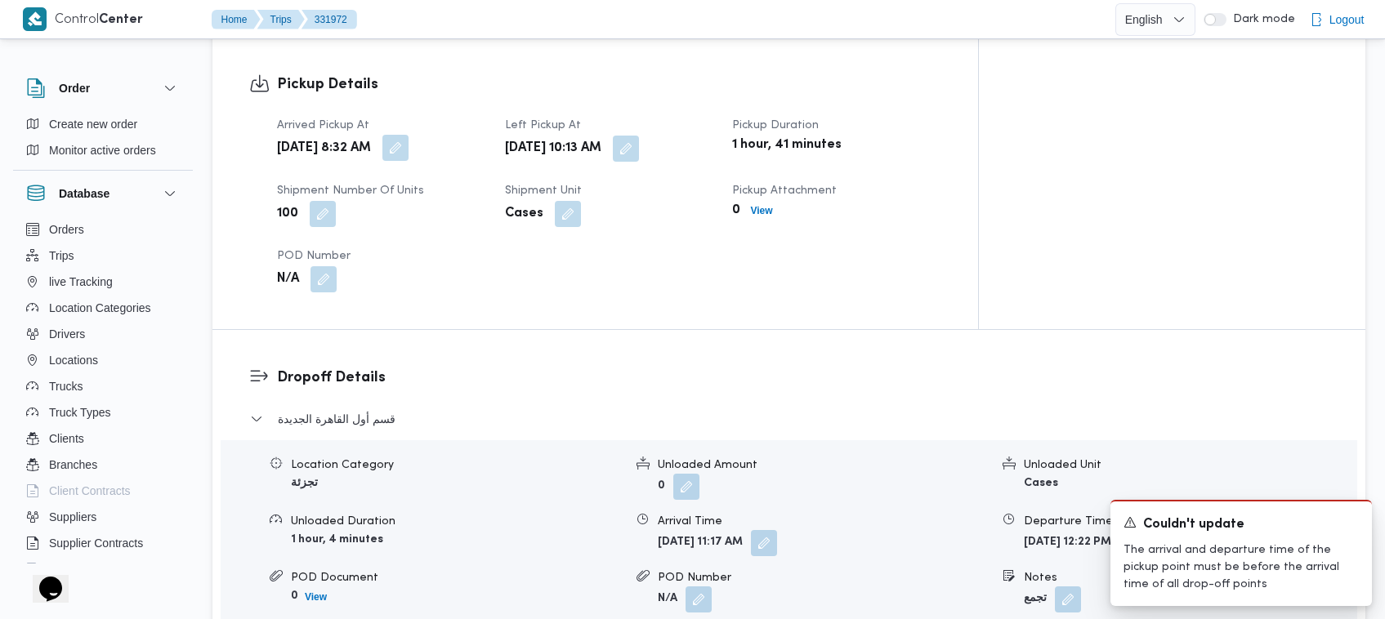
click at [408, 135] on button "button" at bounding box center [395, 148] width 26 height 26
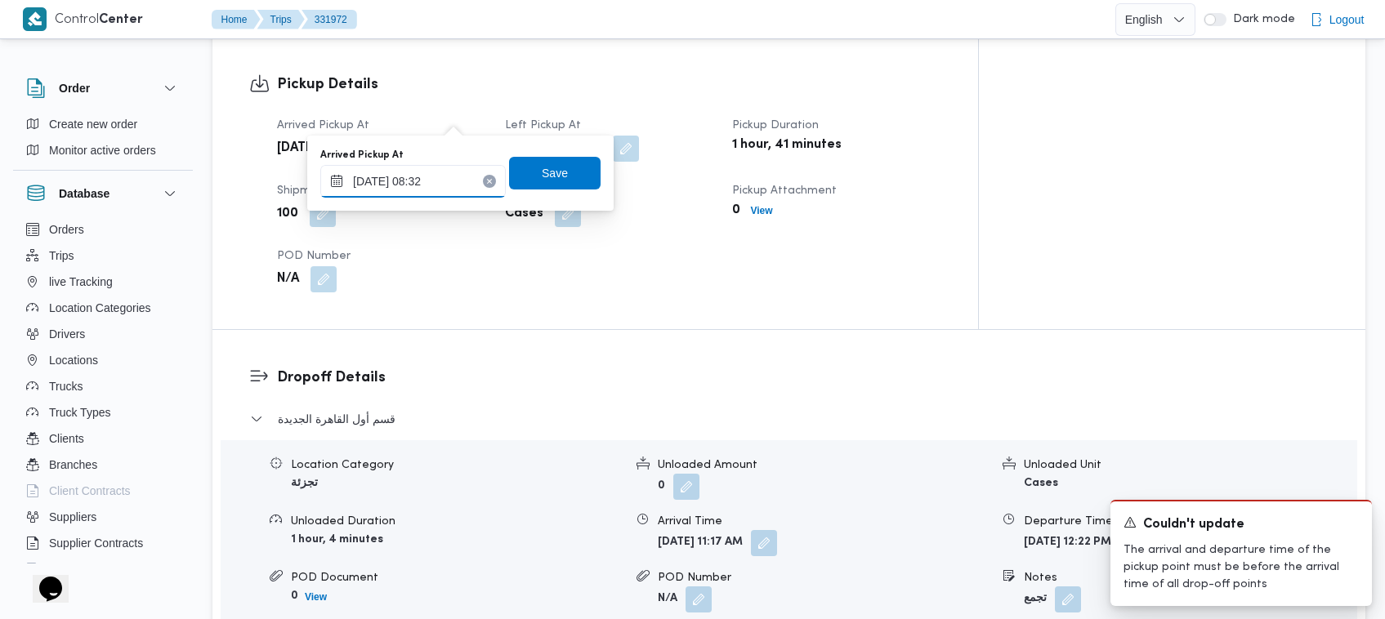
click at [462, 189] on input "[DATE] 08:32" at bounding box center [412, 181] width 185 height 33
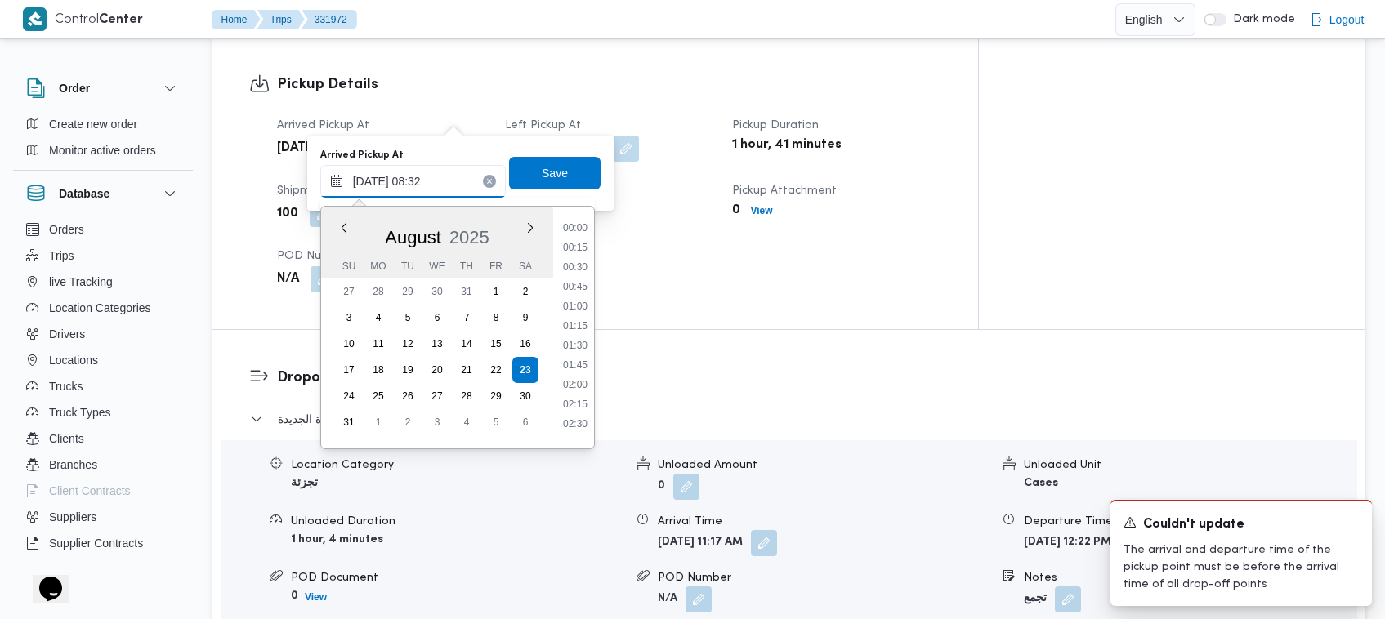
scroll to position [556, 0]
click at [777, 529] on button "button" at bounding box center [764, 542] width 26 height 26
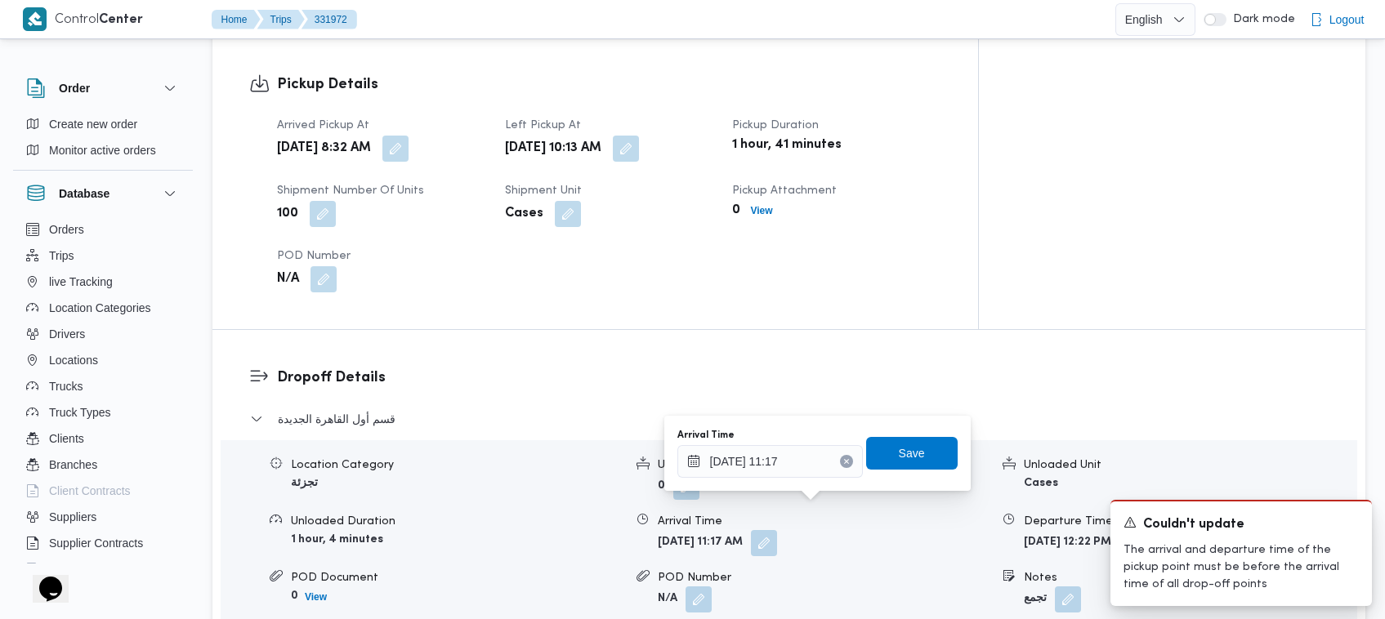
click at [843, 462] on icon "Clear input" at bounding box center [846, 461] width 7 height 7
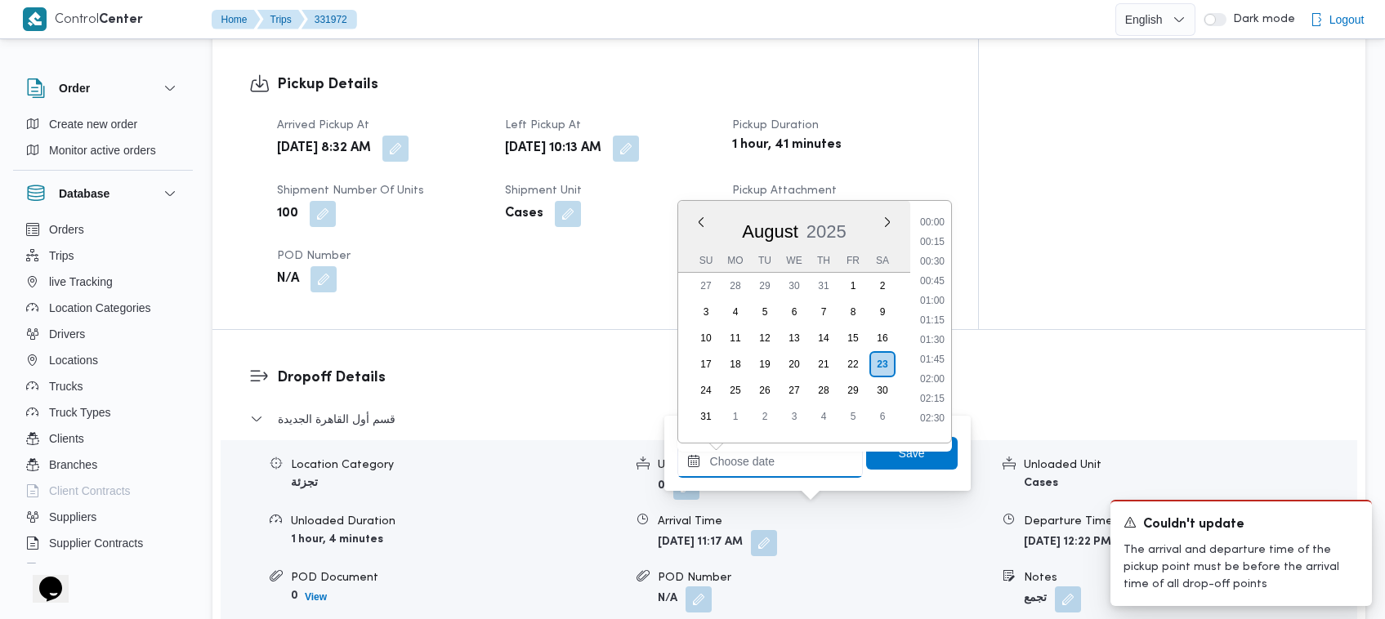
scroll to position [1044, 0]
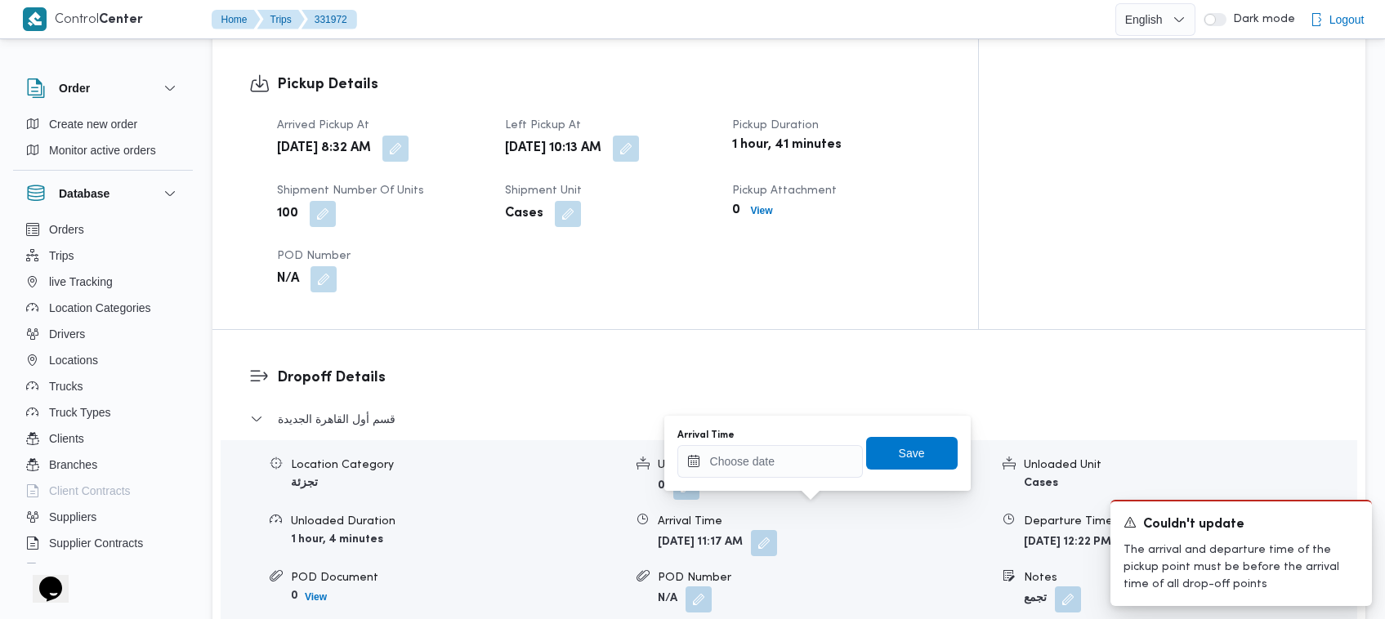
type input "23/08/2025 11:17"
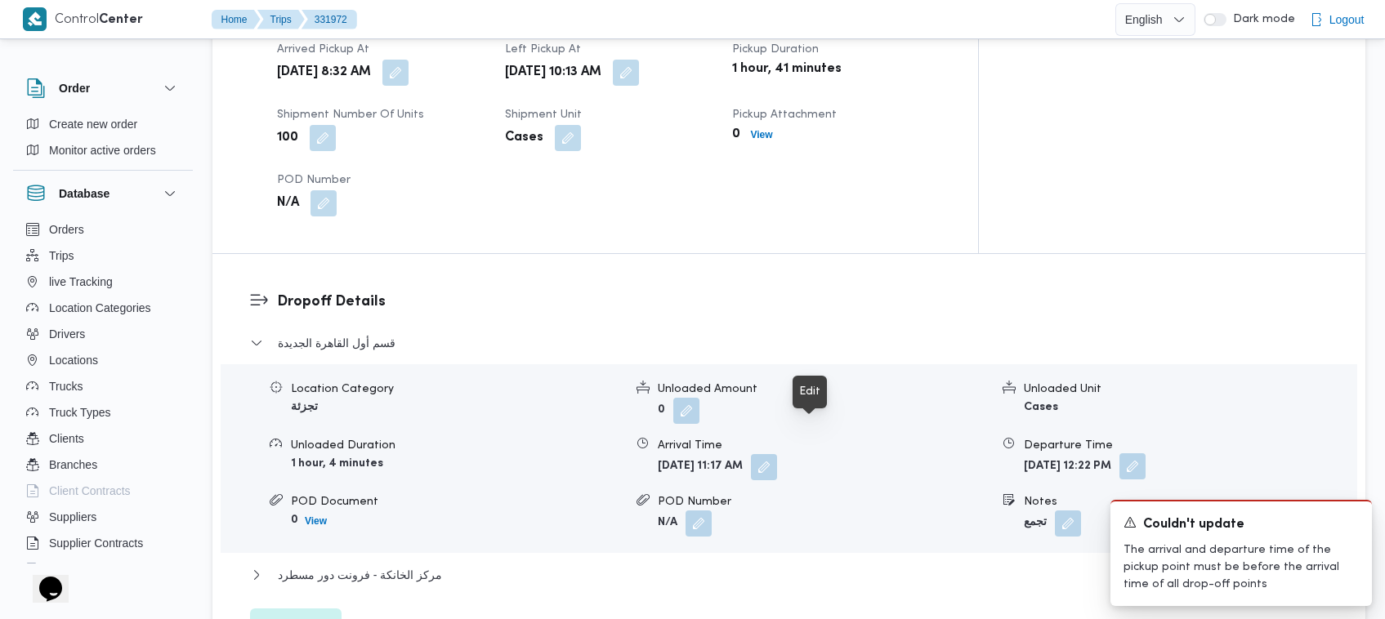
click at [1145, 453] on button "button" at bounding box center [1132, 466] width 26 height 26
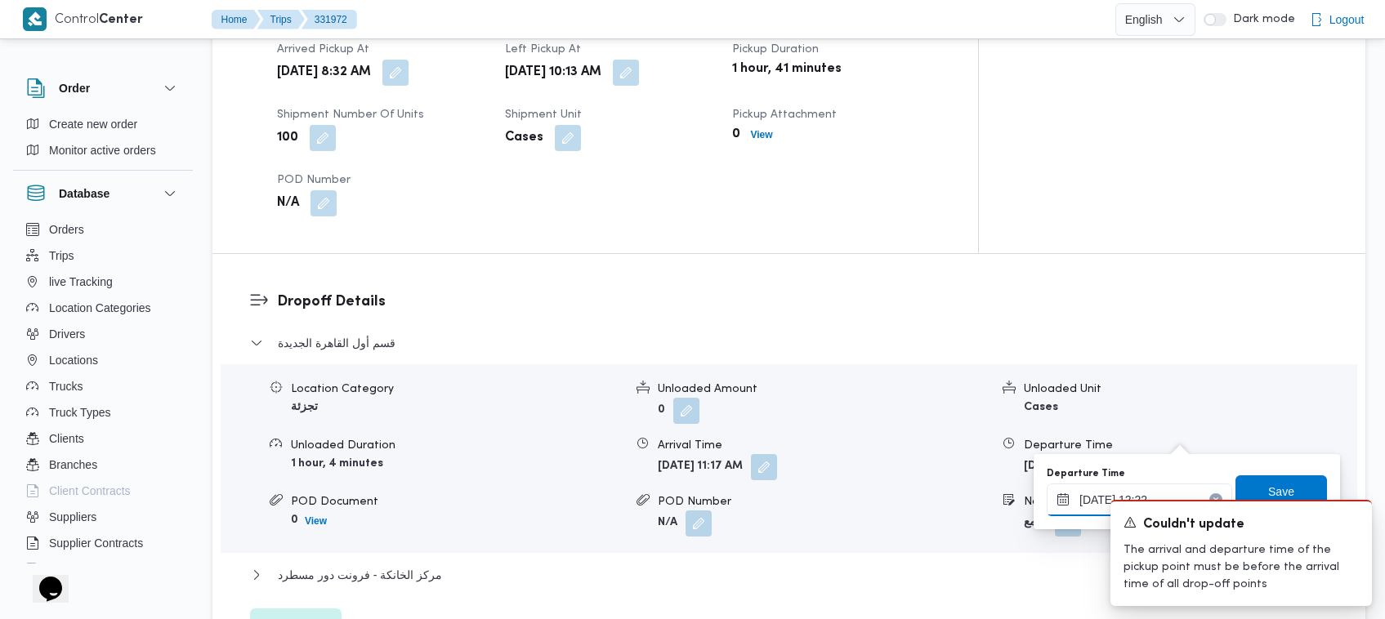
click at [1161, 486] on input "23/08/2025 12:22" at bounding box center [1139, 500] width 185 height 33
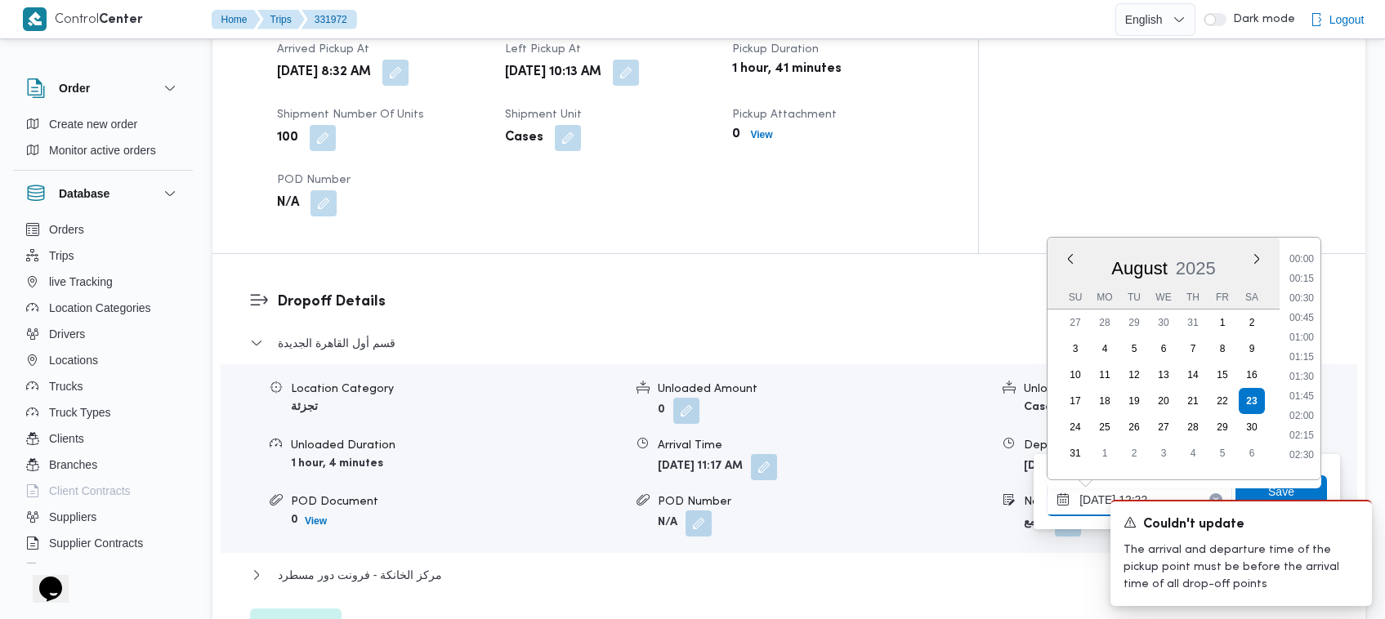
scroll to position [848, 0]
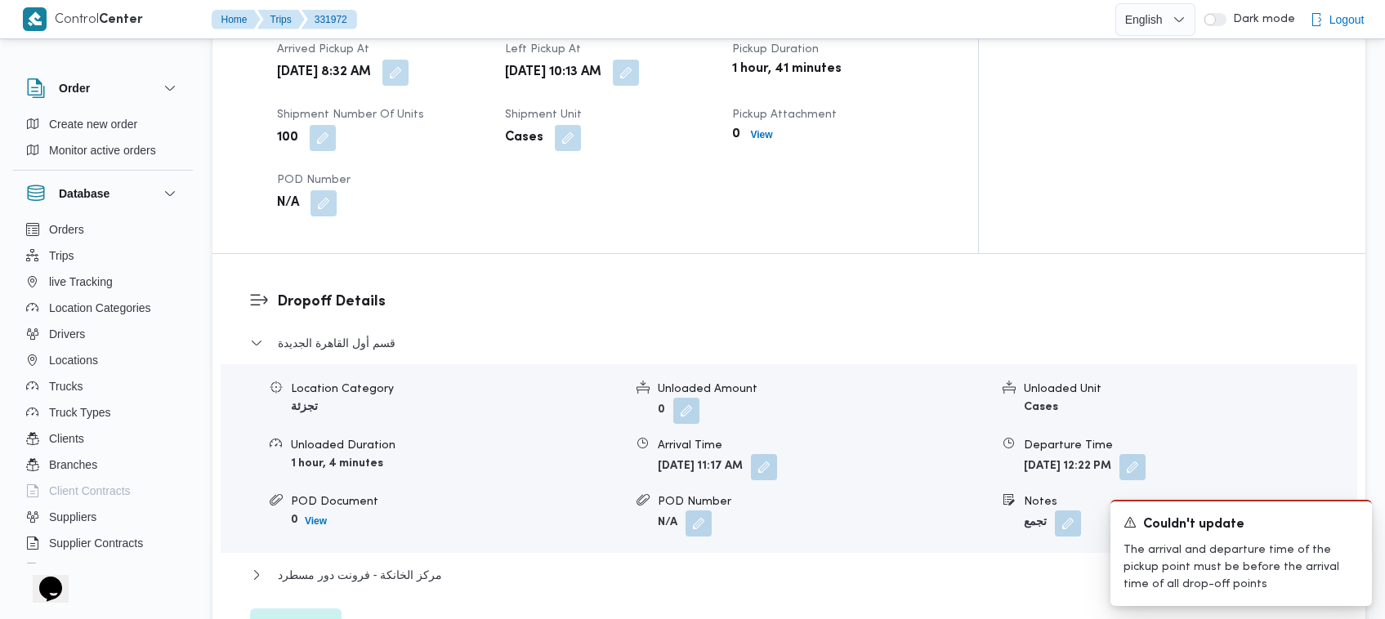
click at [1203, 496] on div "A new notification appears Couldn't update The arrival and departure time of th…" at bounding box center [1221, 553] width 327 height 132
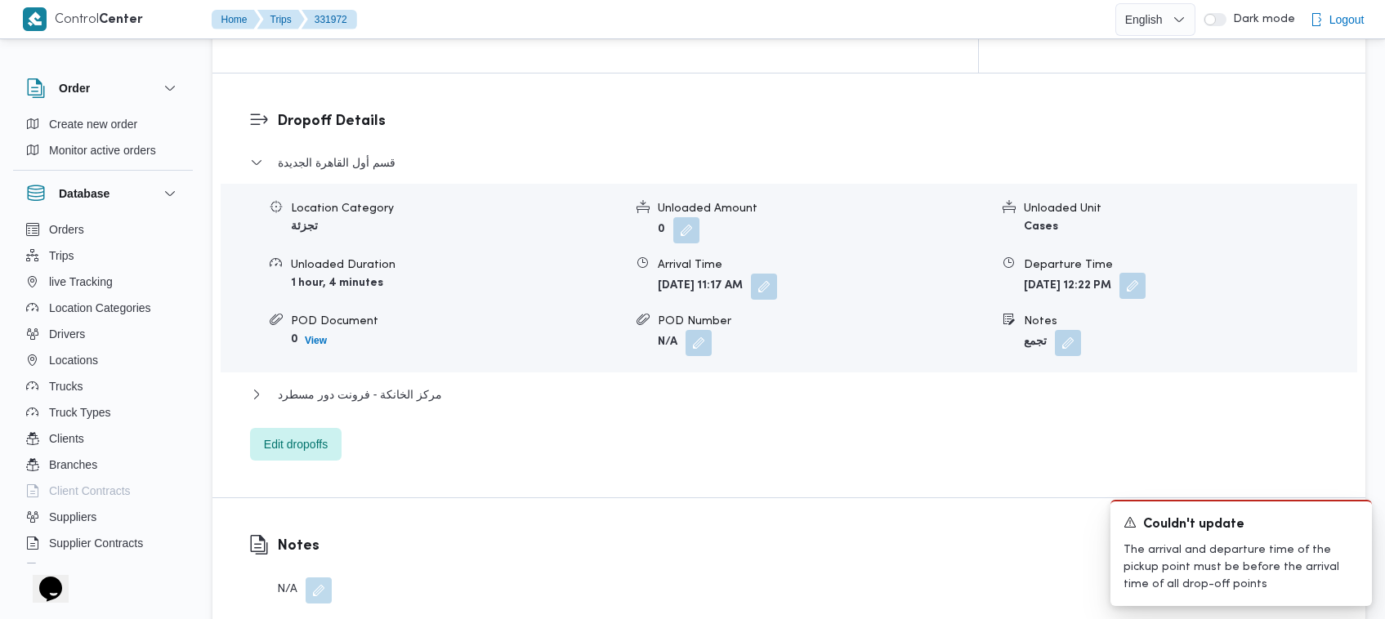
click at [1145, 273] on button "button" at bounding box center [1132, 286] width 26 height 26
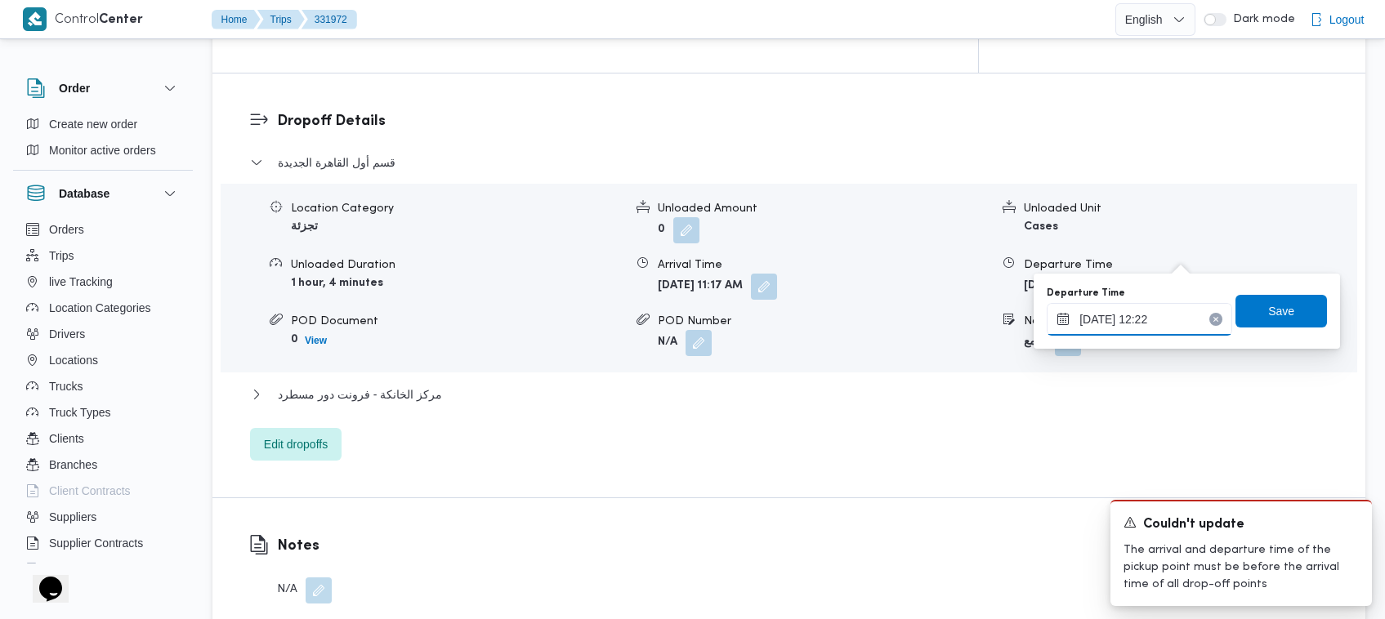
click at [1195, 323] on input "23/08/2025 12:22" at bounding box center [1139, 319] width 185 height 33
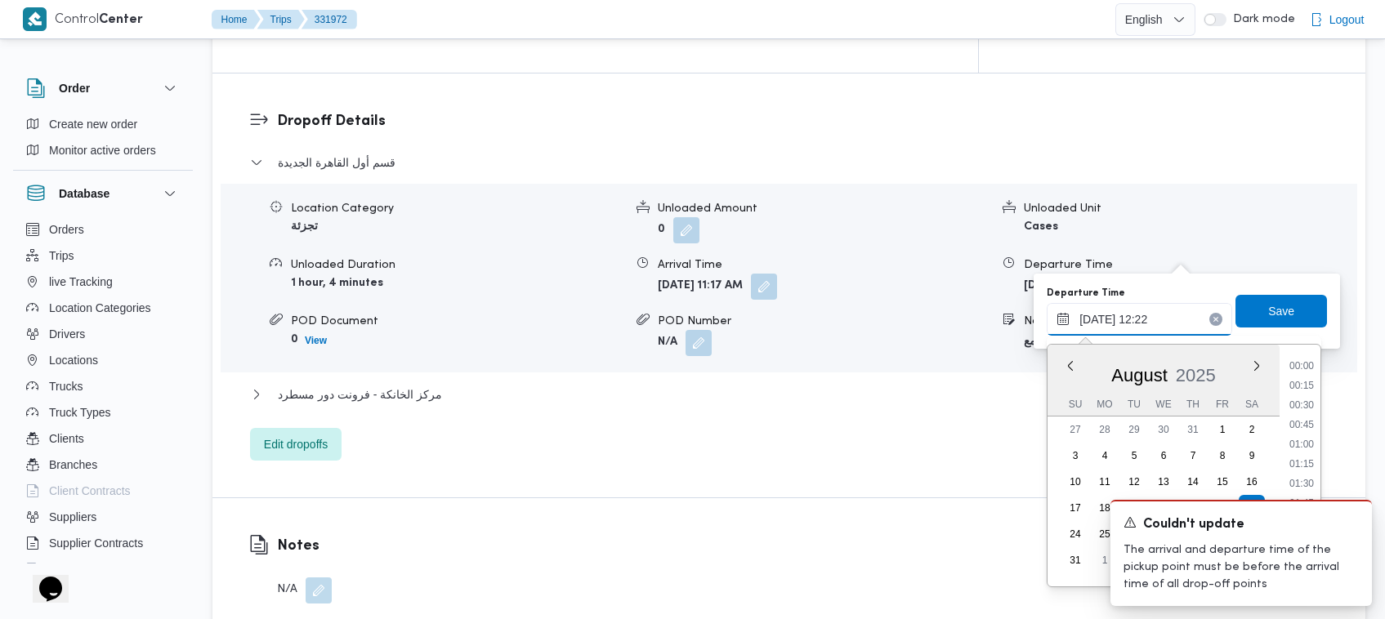
scroll to position [848, 0]
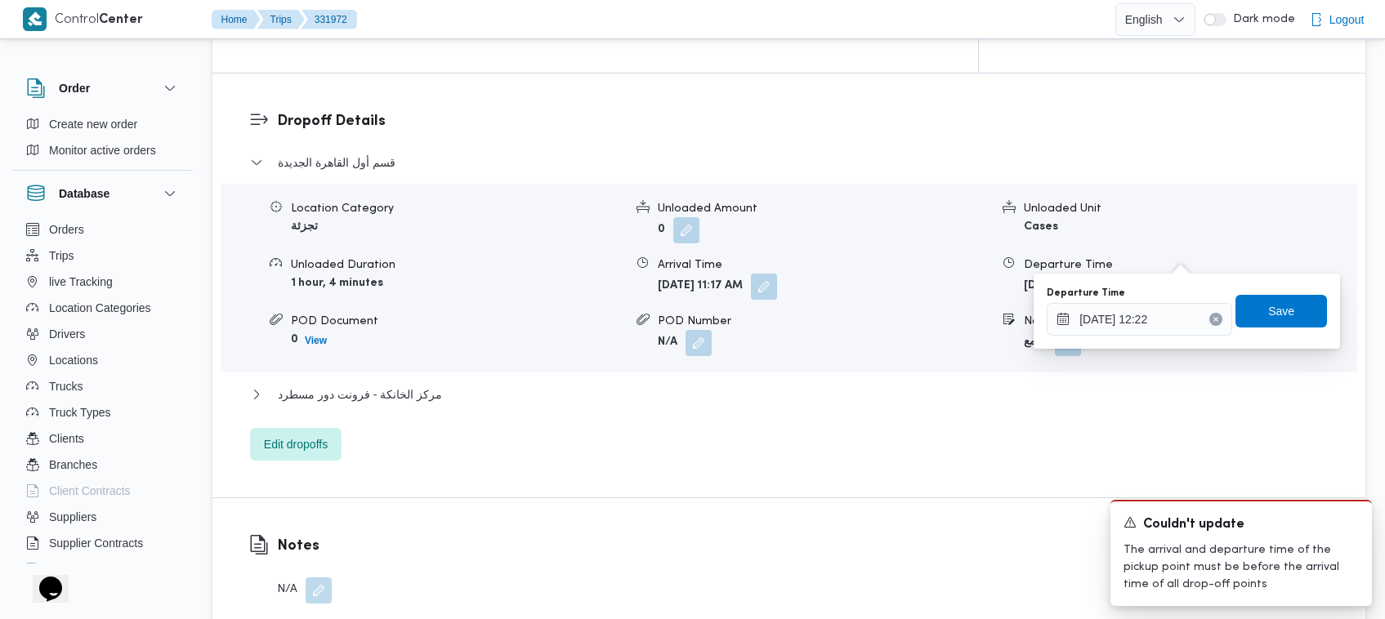
click at [1209, 320] on button "Clear input" at bounding box center [1215, 319] width 13 height 13
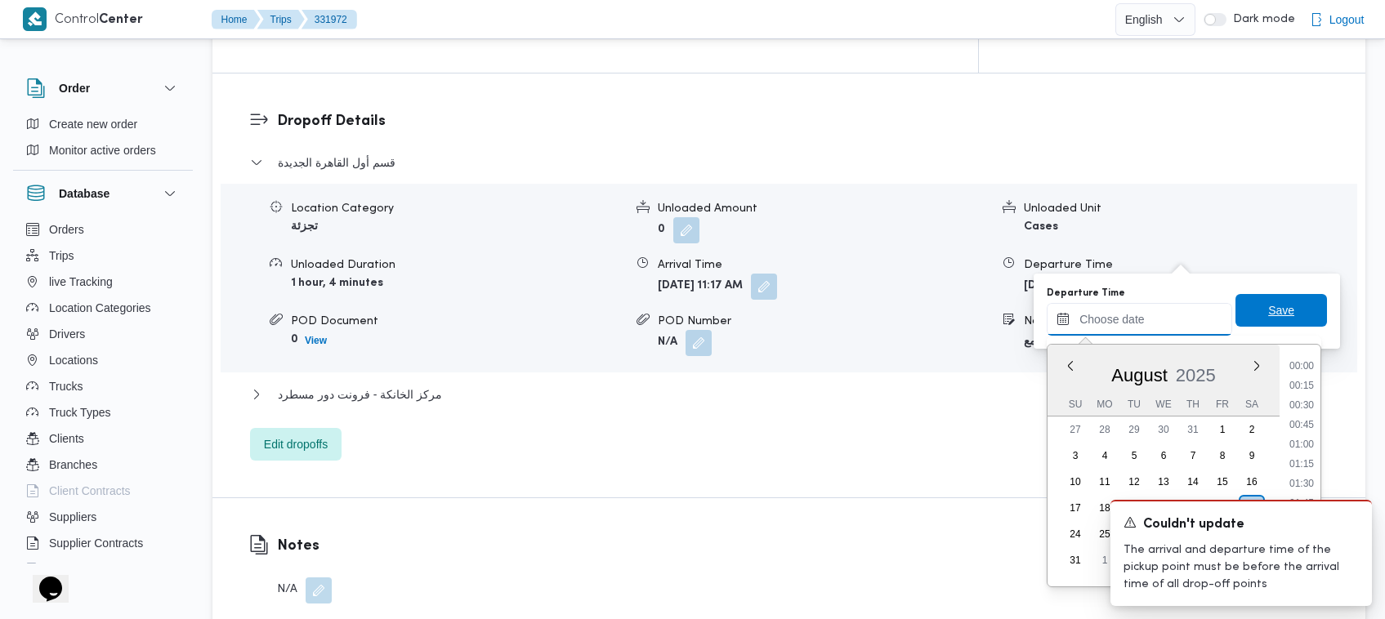
scroll to position [1044, 0]
click at [1268, 303] on span "Save" at bounding box center [1281, 311] width 26 height 20
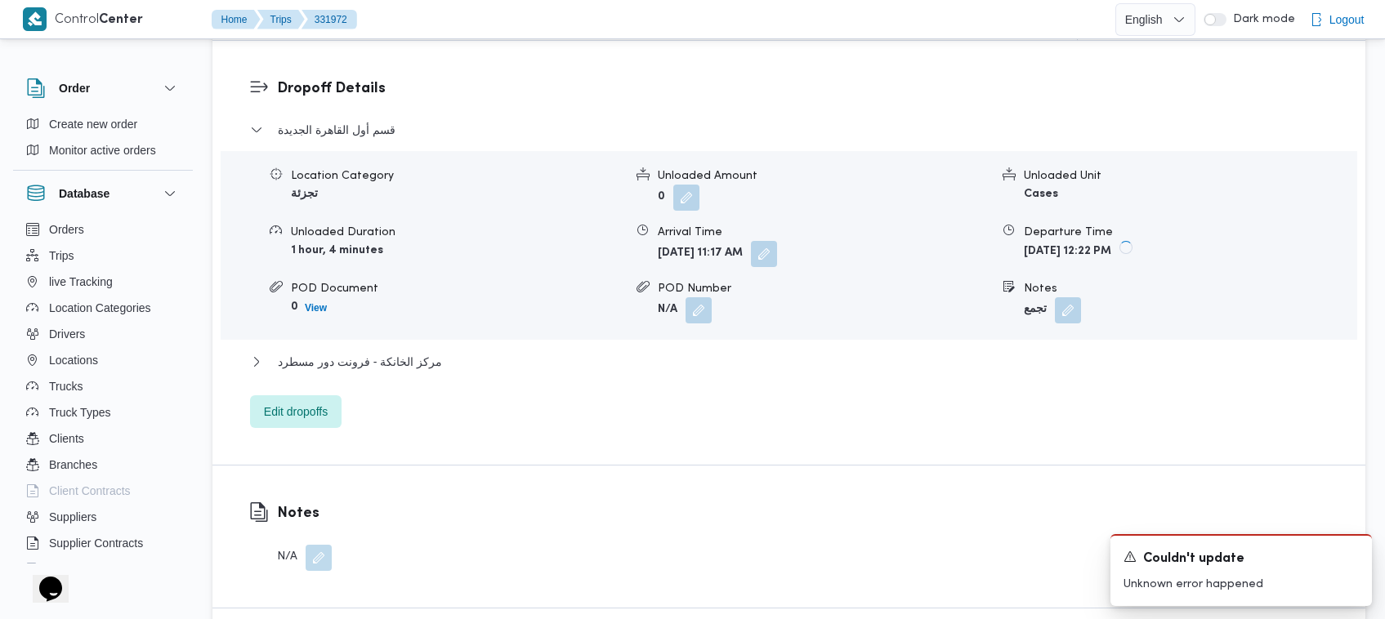
click at [777, 258] on span at bounding box center [760, 254] width 34 height 26
click at [777, 253] on button "button" at bounding box center [764, 253] width 26 height 26
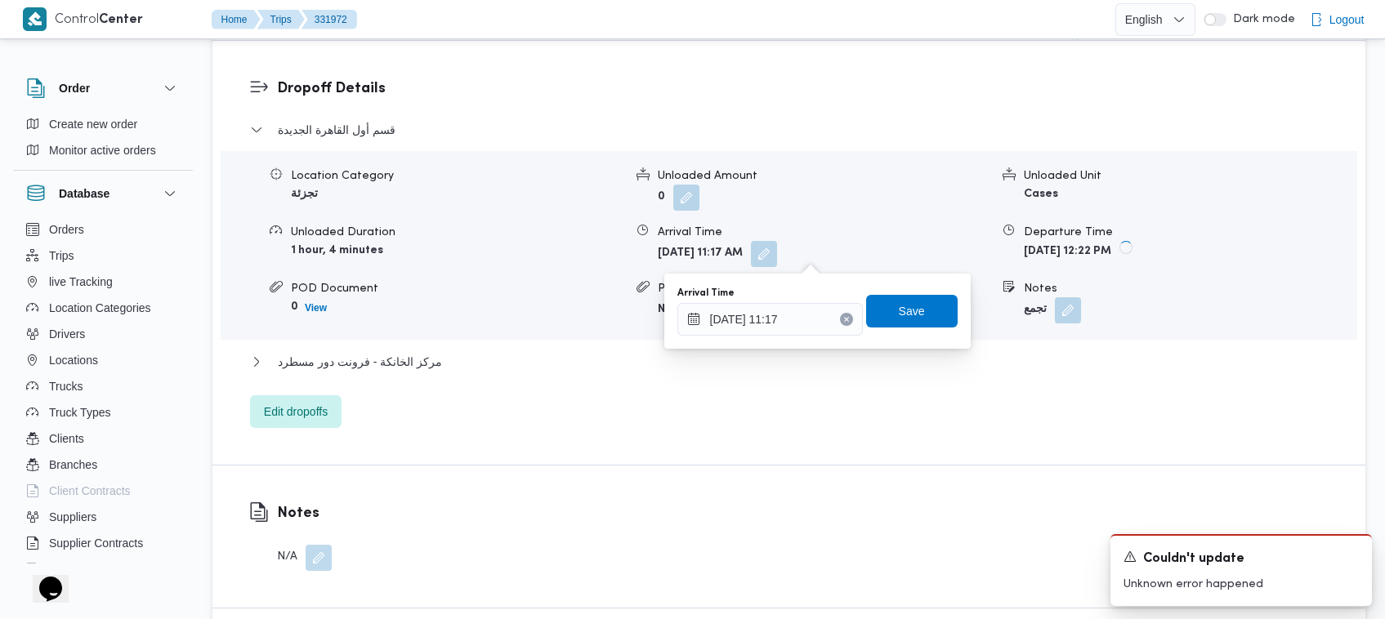
click at [840, 315] on button "Clear input" at bounding box center [846, 319] width 13 height 13
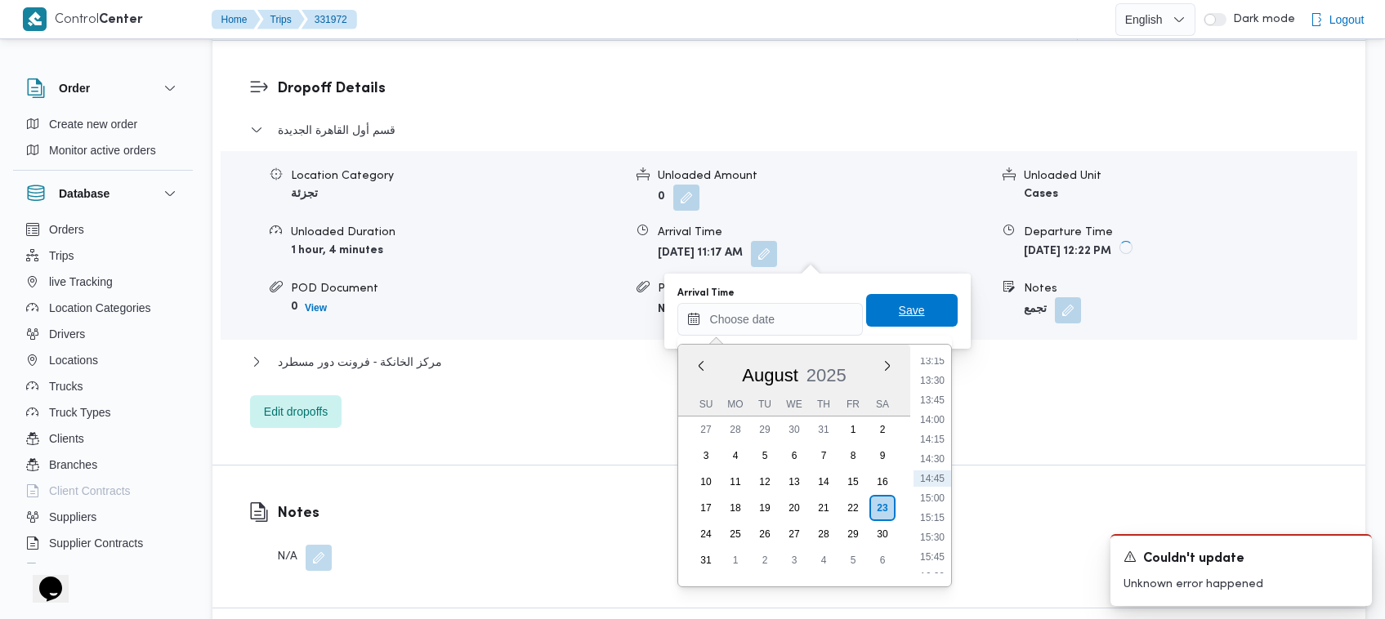
click at [896, 298] on span "Save" at bounding box center [912, 310] width 92 height 33
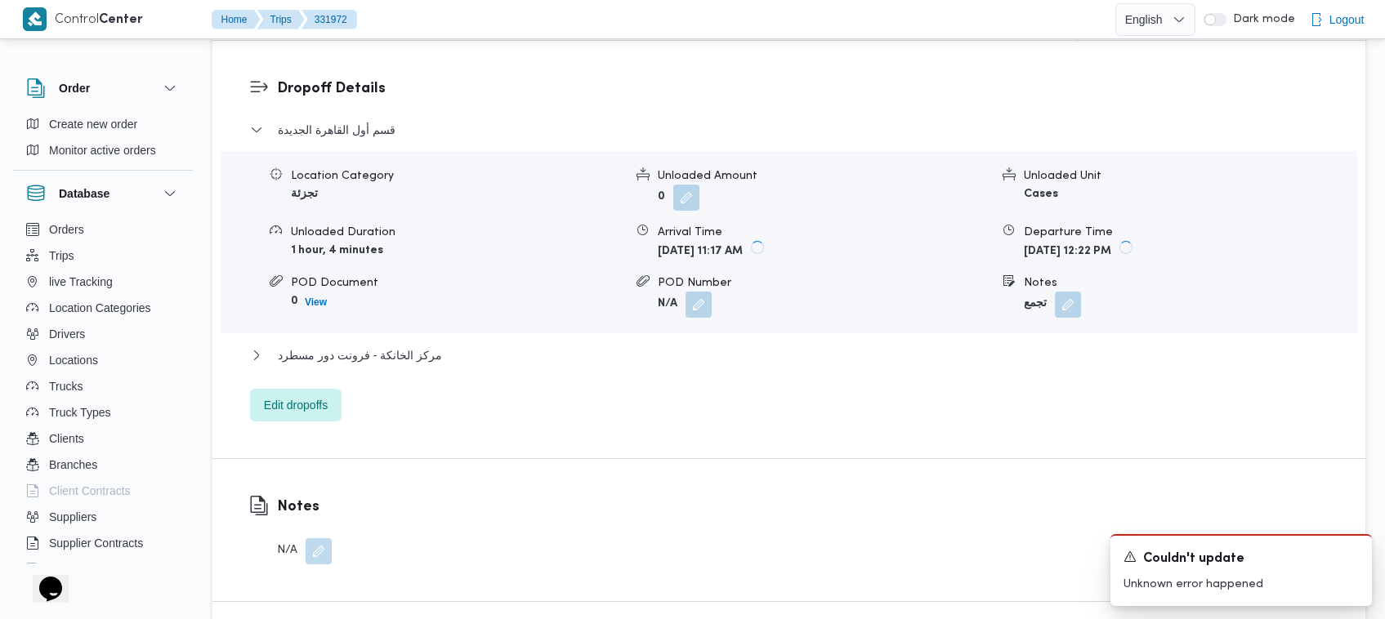
scroll to position [798, 0]
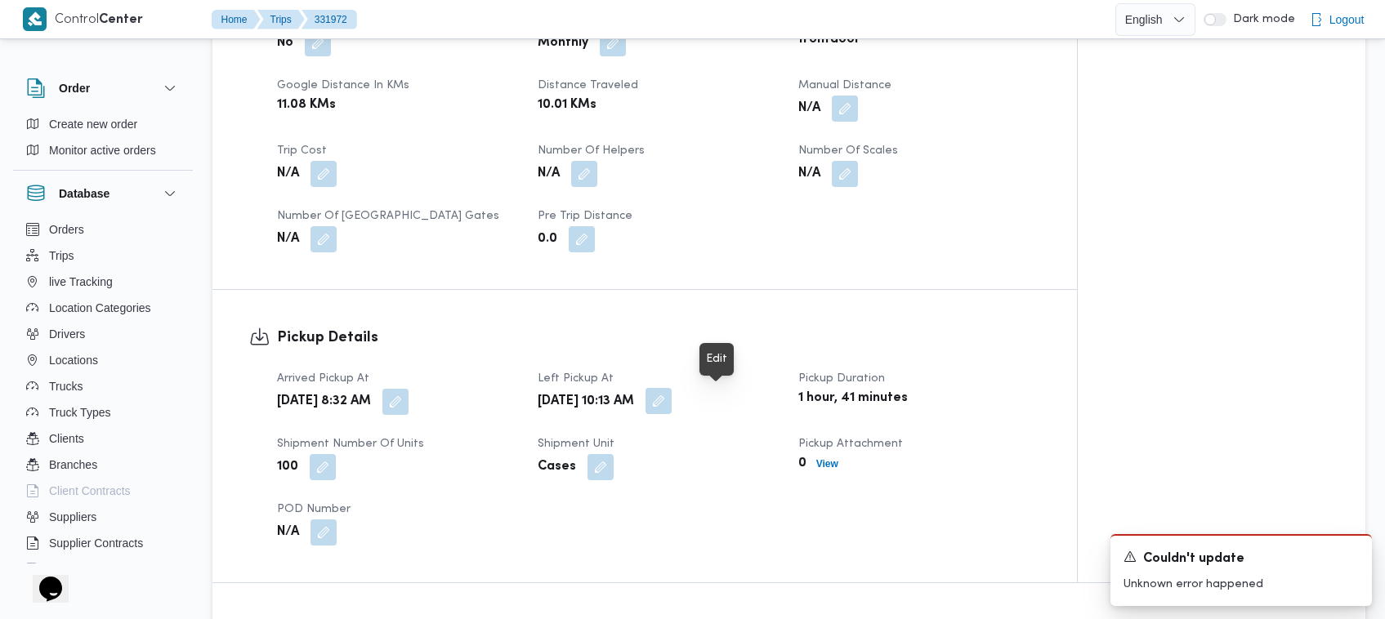
click at [672, 406] on button "button" at bounding box center [658, 401] width 26 height 26
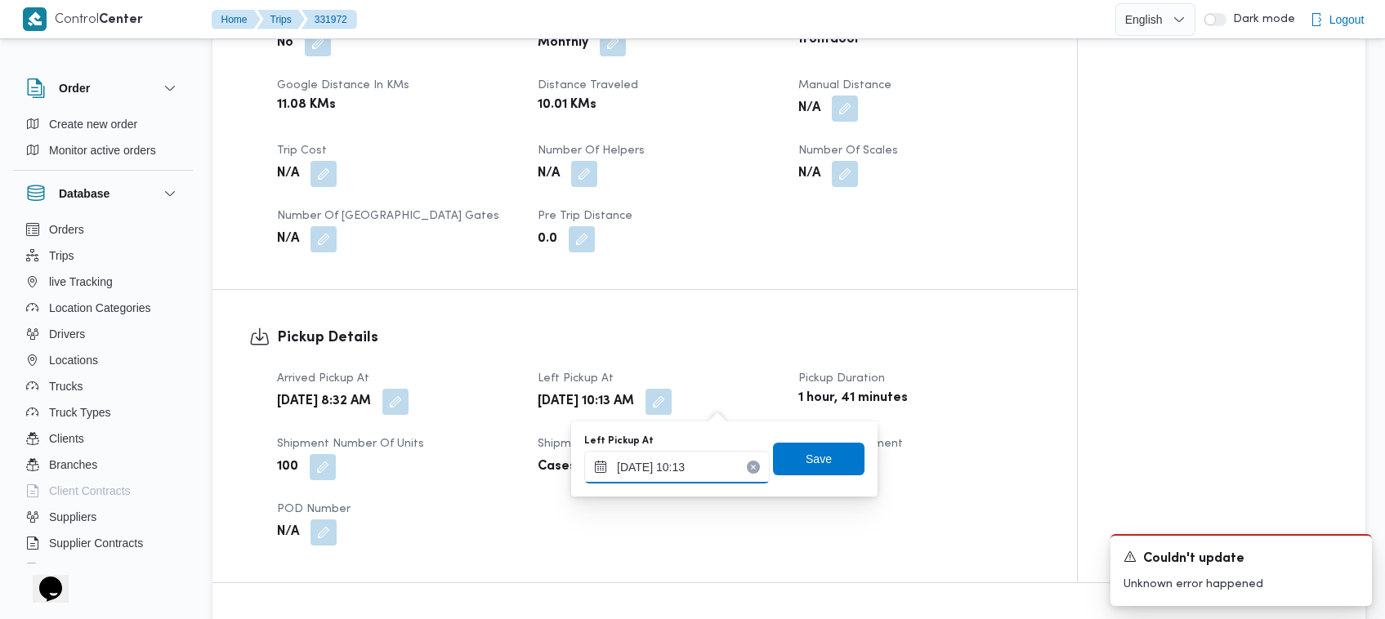
click at [724, 464] on input "23/08/2025 10:13" at bounding box center [676, 467] width 185 height 33
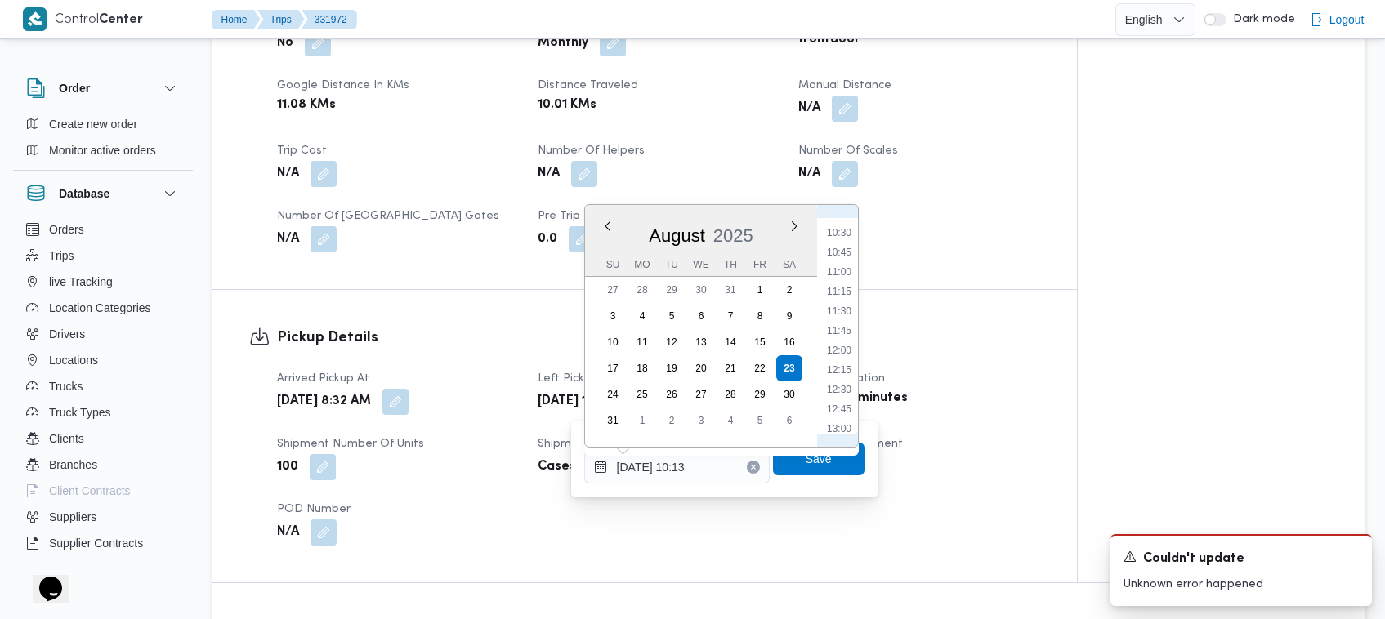
scroll to position [856, 0]
click at [859, 372] on div "Previous Month Next month August 2025 August 2025 Su Mo Tu We Th Fr Sa 27 28 29…" at bounding box center [721, 325] width 275 height 243
click at [839, 327] on li "14:30" at bounding box center [839, 323] width 38 height 16
type input "23/08/2025 10:13"
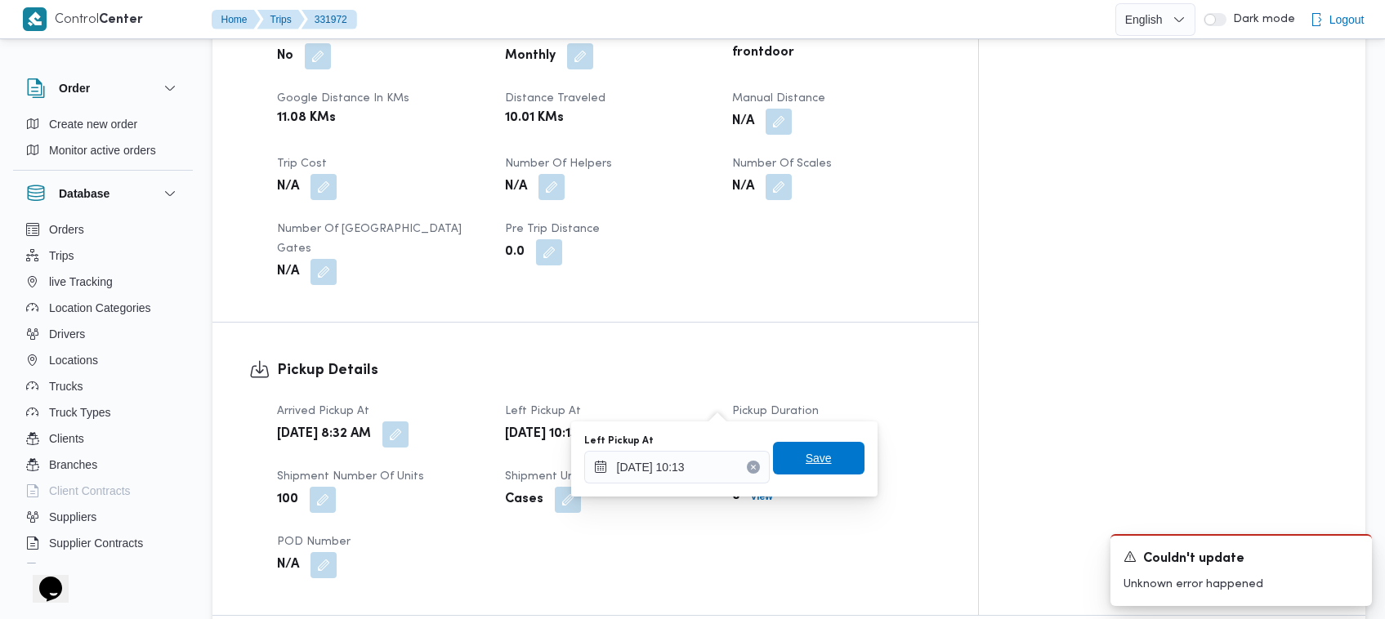
click at [819, 466] on span "Save" at bounding box center [819, 458] width 92 height 33
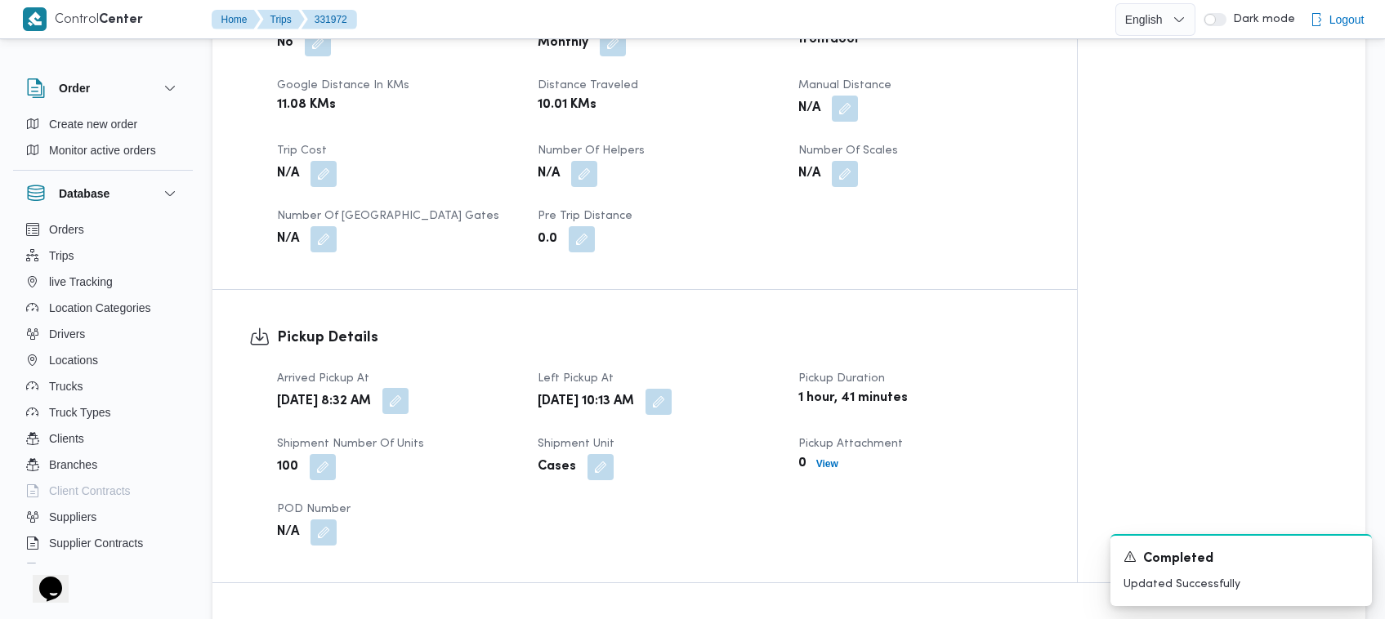
click at [408, 400] on button "button" at bounding box center [395, 401] width 26 height 26
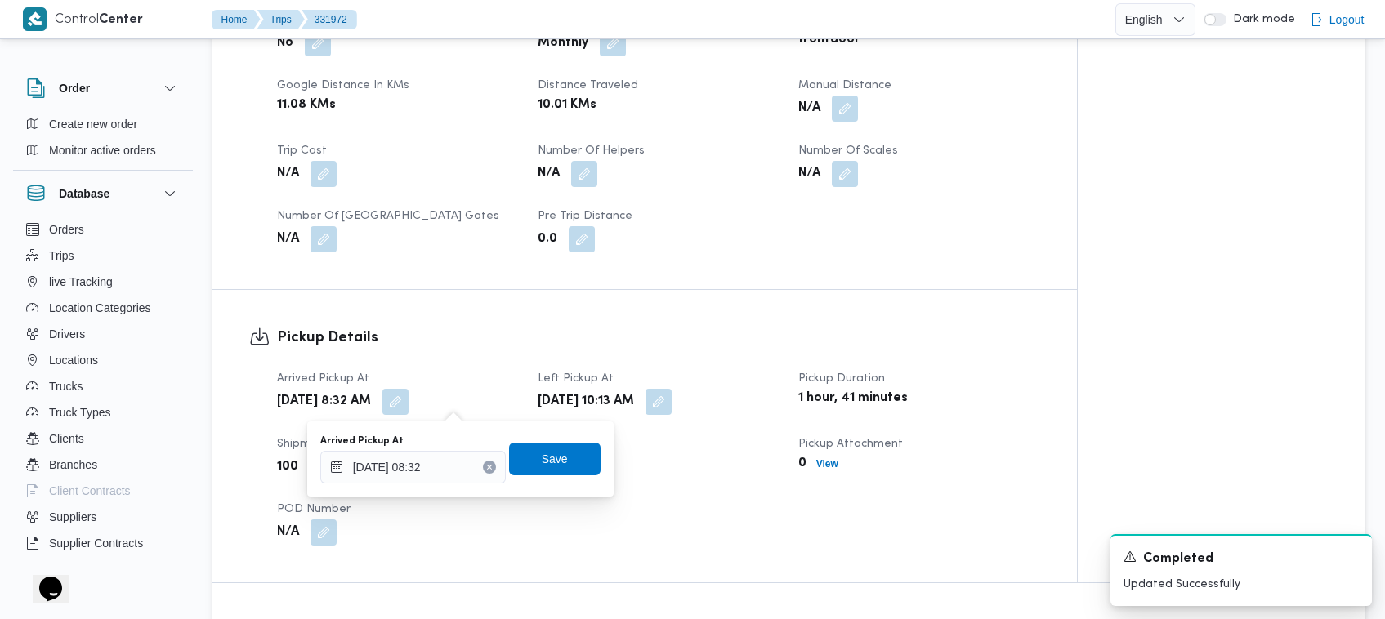
click at [483, 463] on button "Clear input" at bounding box center [489, 467] width 13 height 13
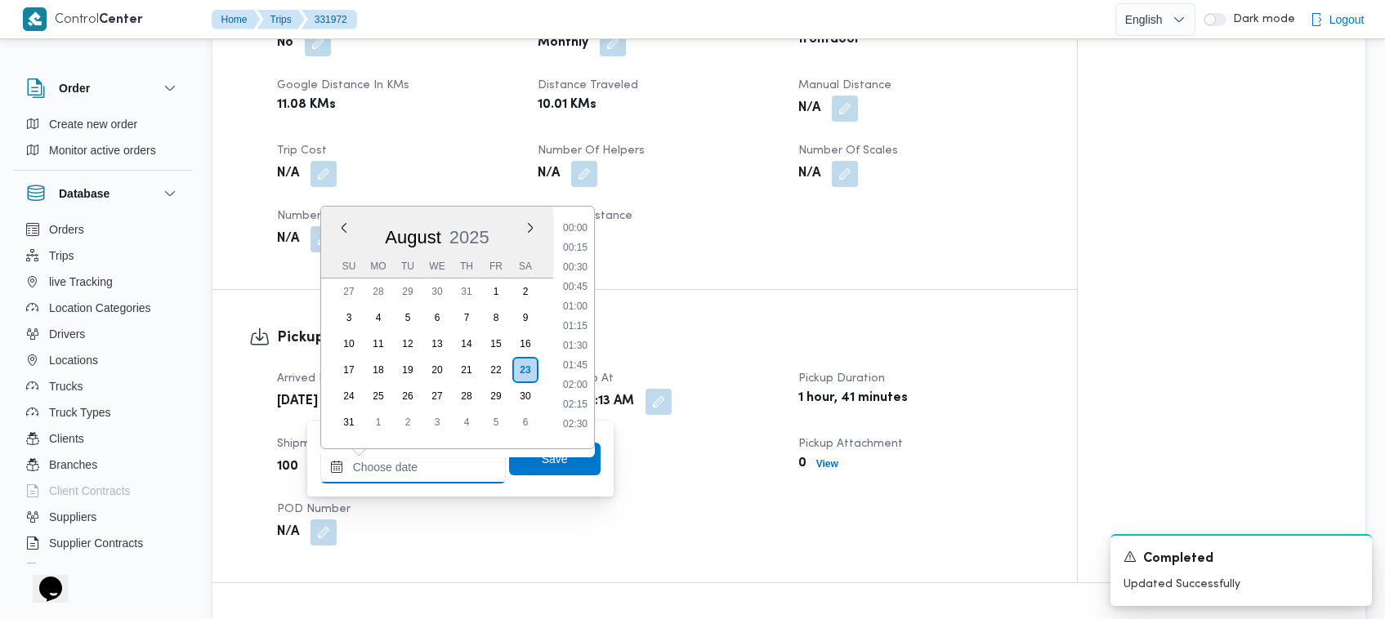
scroll to position [1044, 0]
type input "[DATE] 08:32"
click at [672, 405] on button "button" at bounding box center [658, 401] width 26 height 26
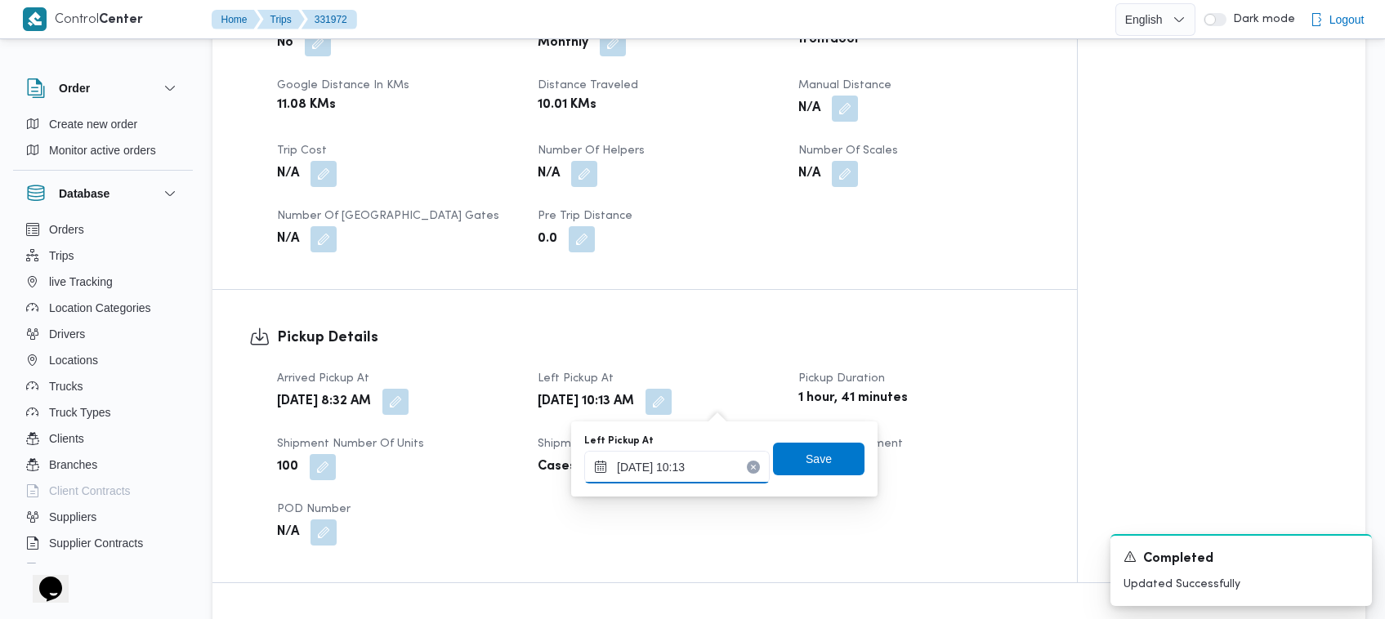
click at [713, 468] on input "23/08/2025 10:13" at bounding box center [676, 467] width 185 height 33
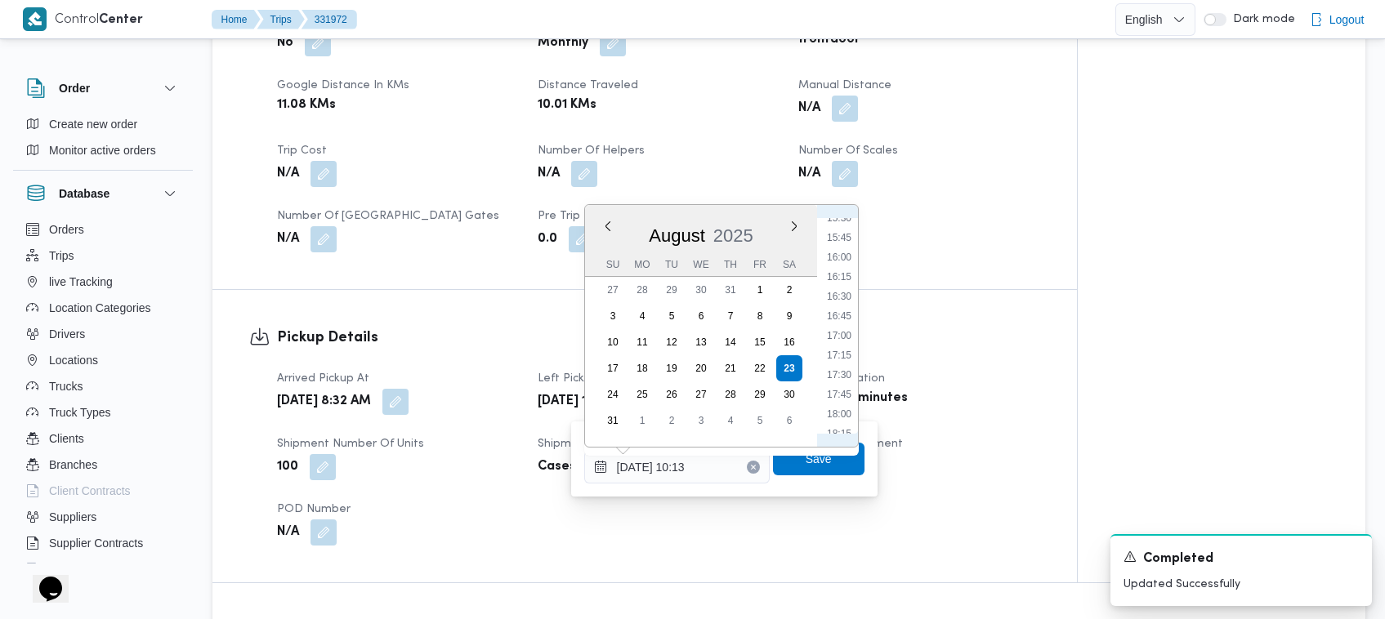
scroll to position [1040, 0]
type input "[DATE] 14:30"
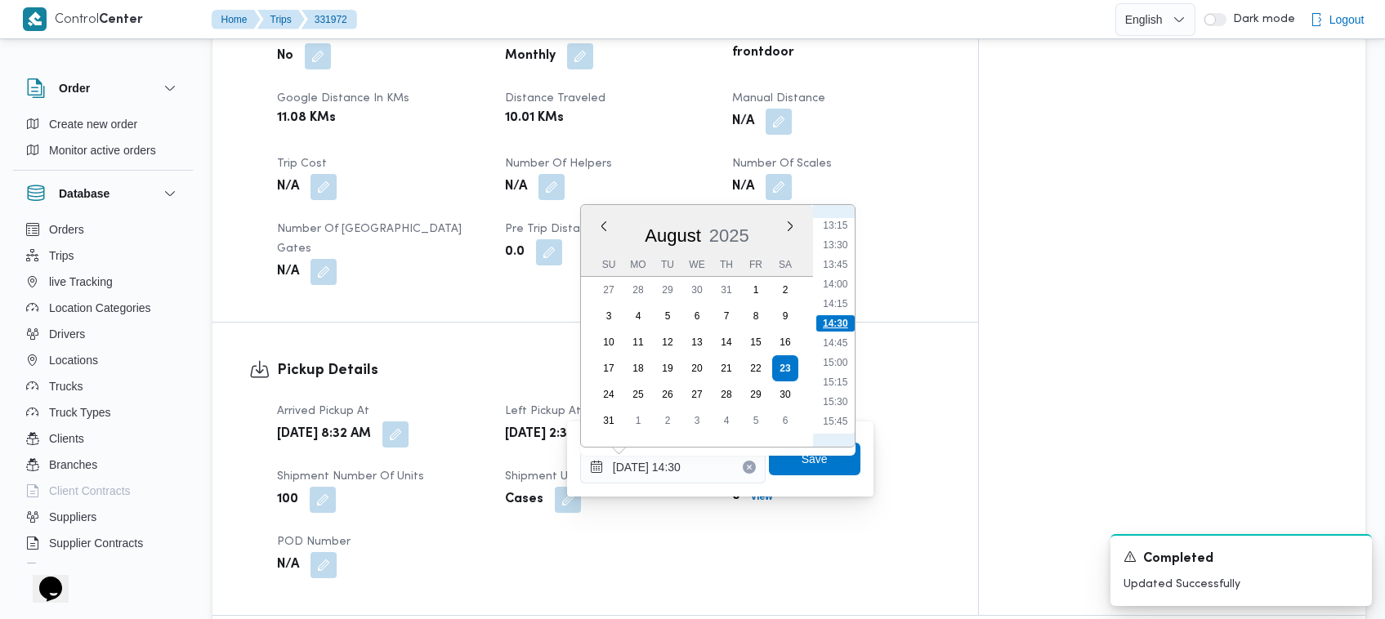
click at [837, 323] on li "14:30" at bounding box center [835, 323] width 38 height 16
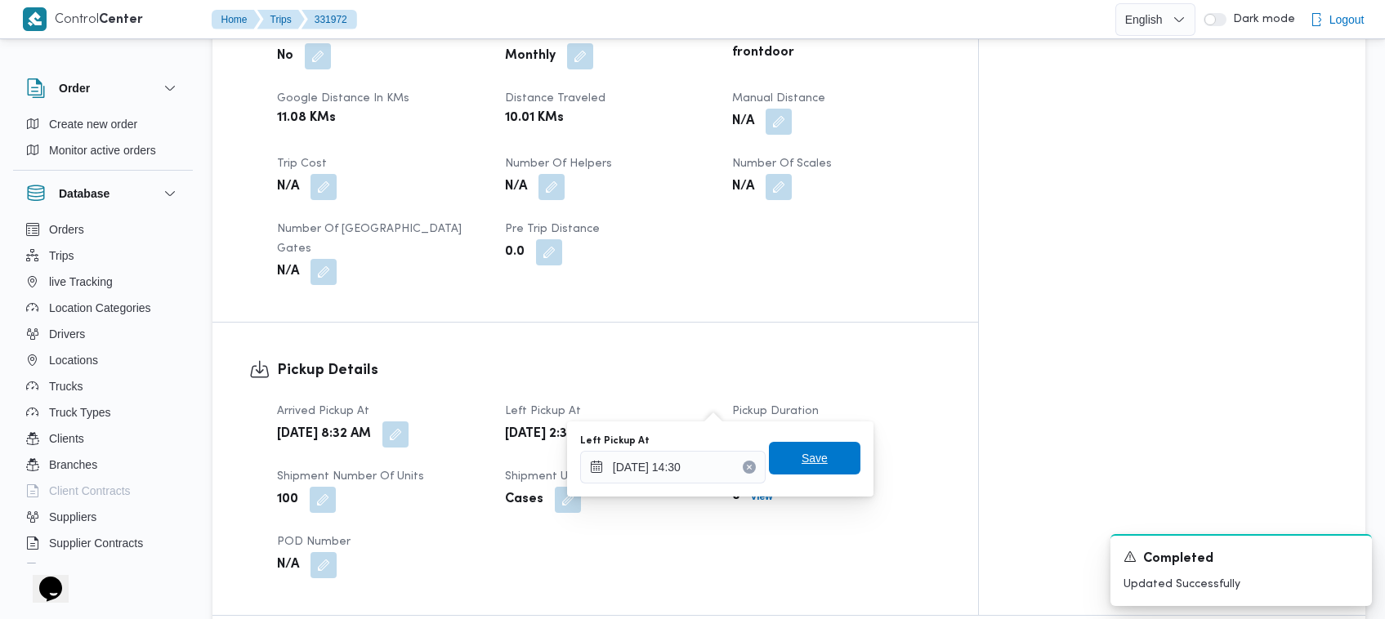
click at [806, 468] on span "Save" at bounding box center [815, 458] width 92 height 33
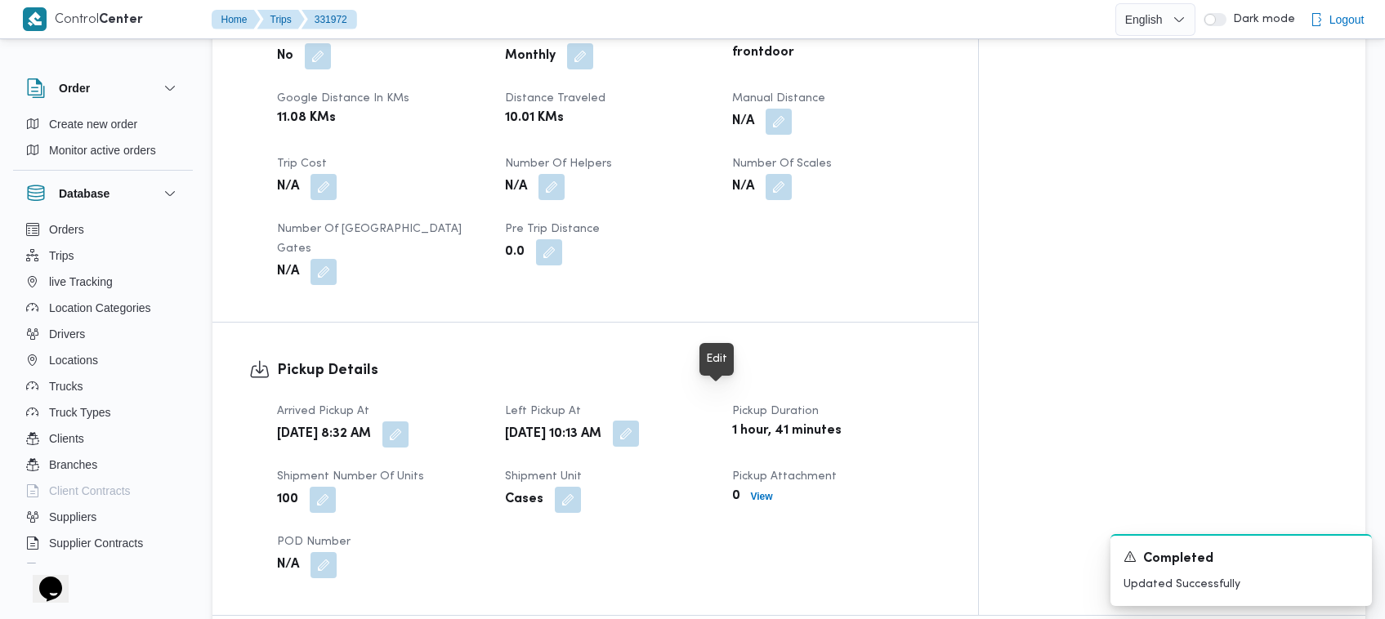
click at [639, 421] on button "button" at bounding box center [626, 434] width 26 height 26
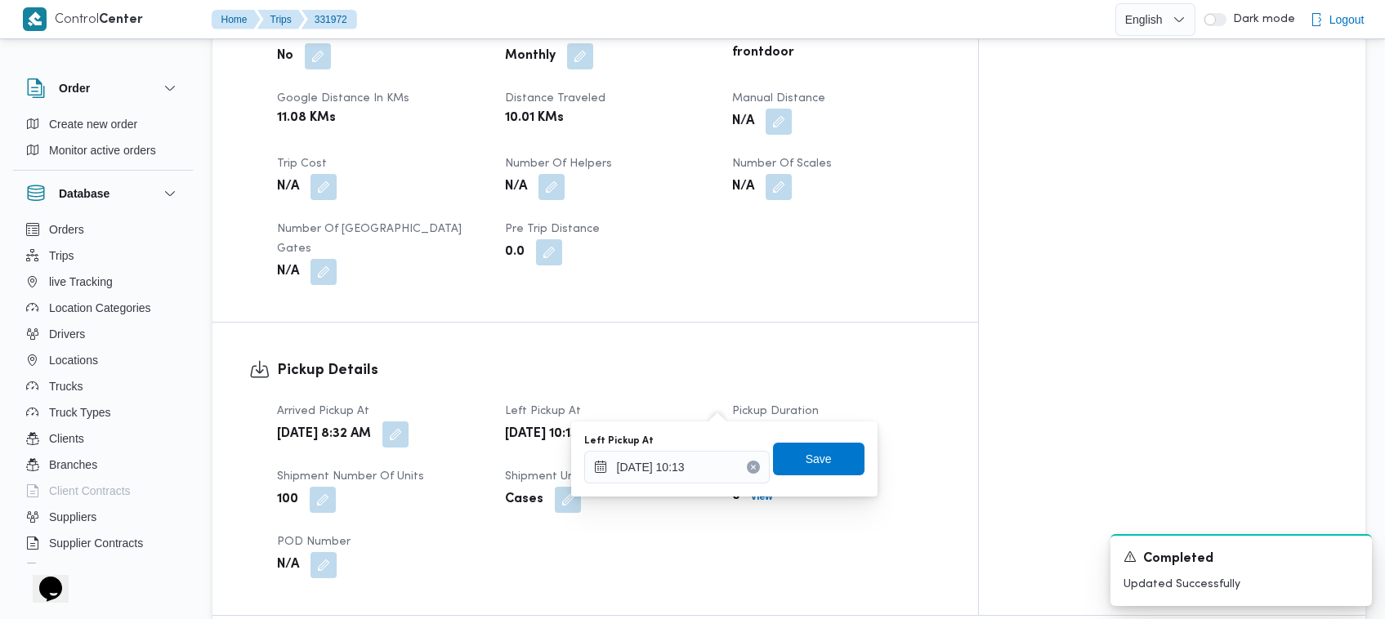
click at [781, 392] on div "Arrived Pickup At Sat, Aug 23, 2025 8:32 AM Left Pickup At Sat, Aug 23, 2025 10…" at bounding box center [609, 490] width 684 height 196
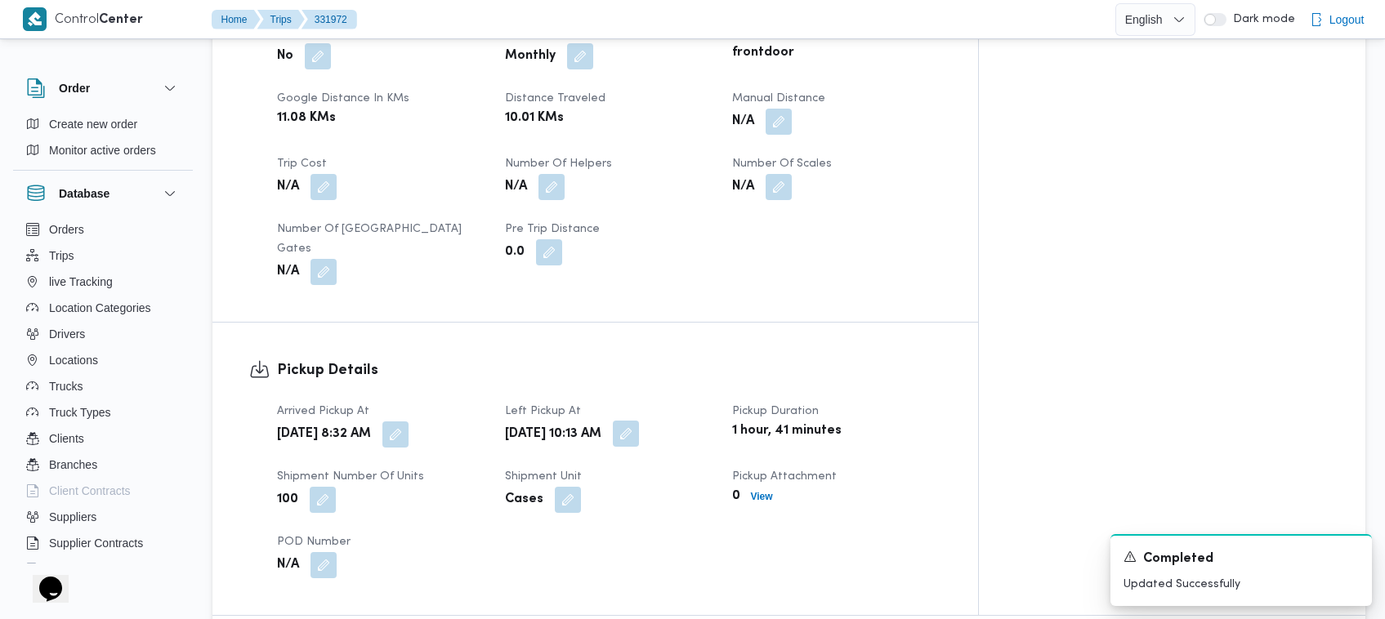
click at [639, 421] on button "button" at bounding box center [626, 434] width 26 height 26
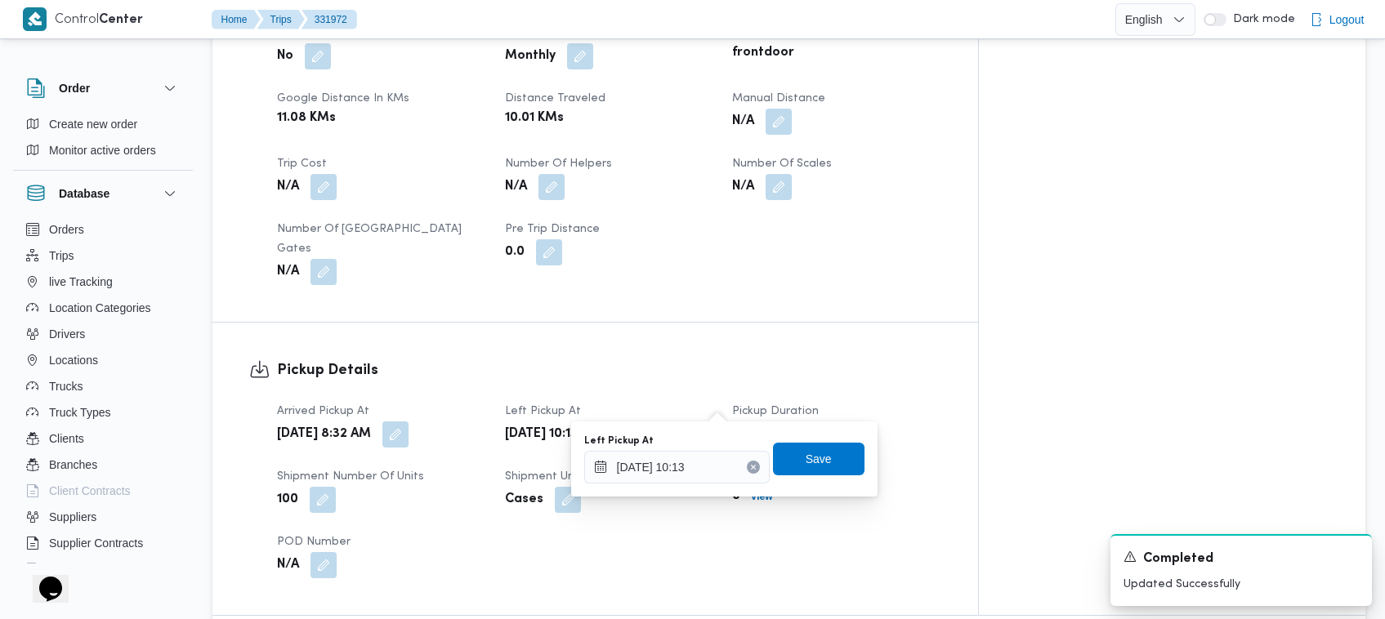
click at [747, 471] on button "Clear input" at bounding box center [753, 467] width 13 height 13
type input "23/08/2025 10:13"
click at [751, 465] on icon "Clear input" at bounding box center [753, 467] width 4 height 4
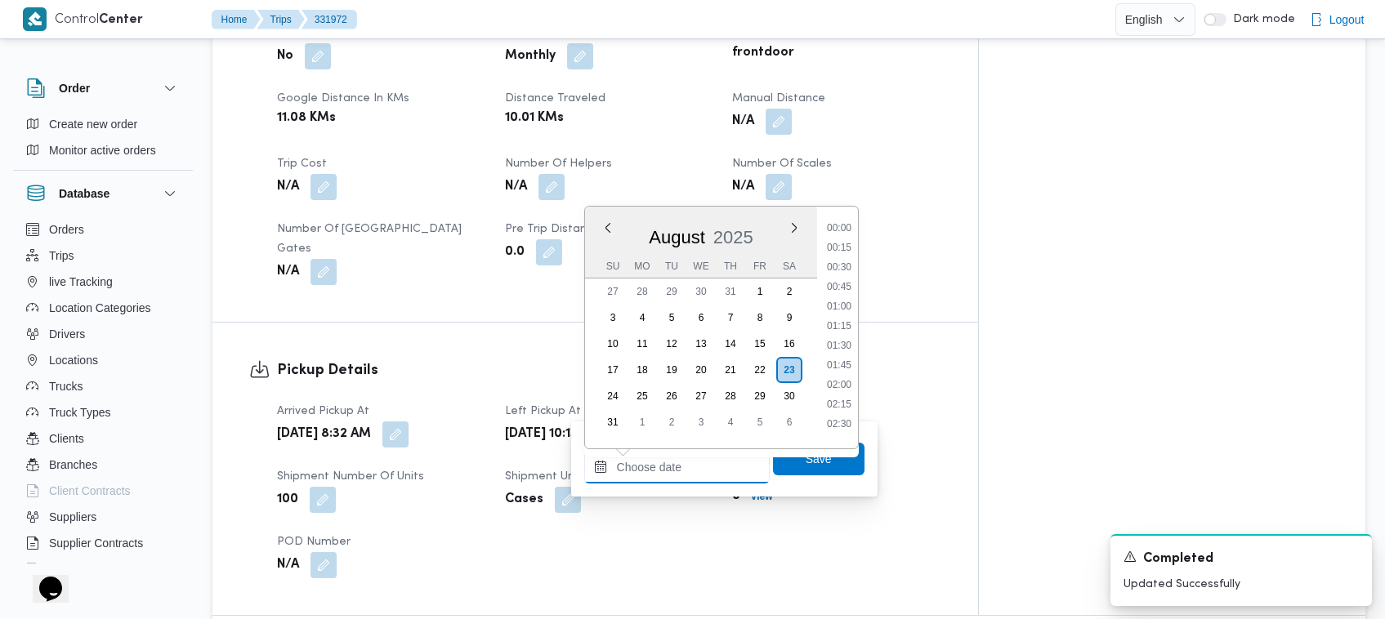
scroll to position [1044, 0]
click at [836, 315] on li "14:30" at bounding box center [839, 321] width 38 height 16
type input "[DATE] 14:30"
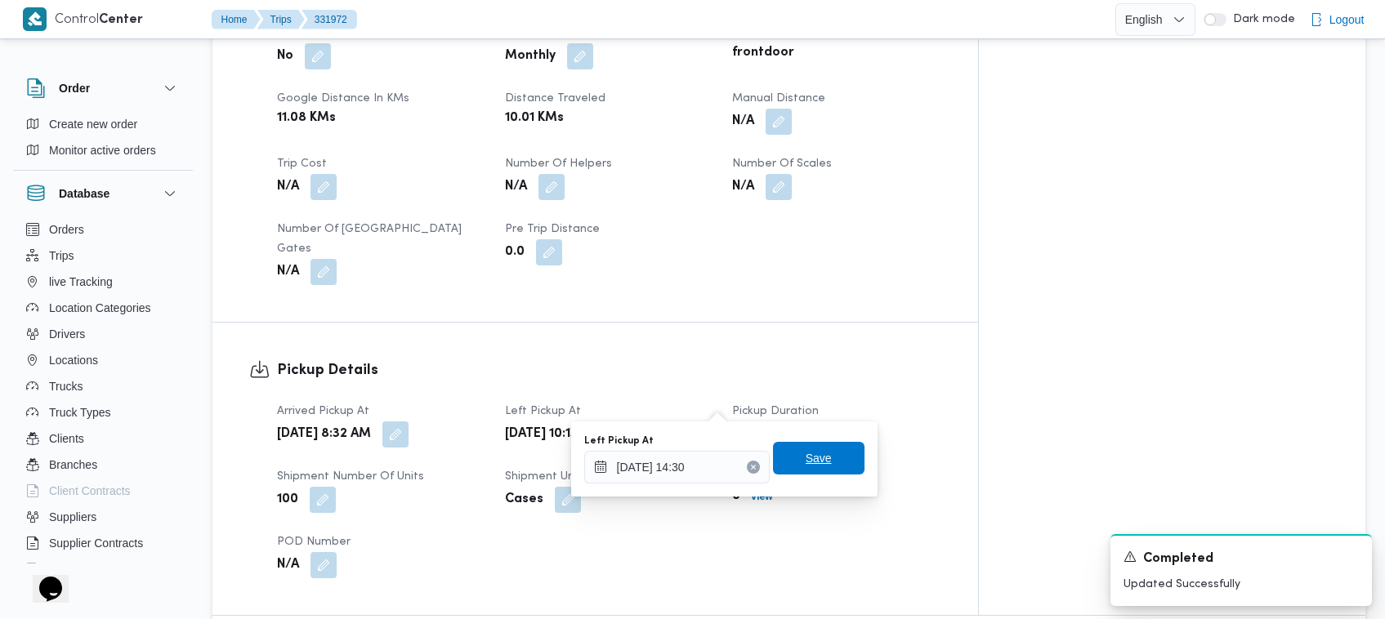
click at [806, 456] on span "Save" at bounding box center [819, 459] width 26 height 20
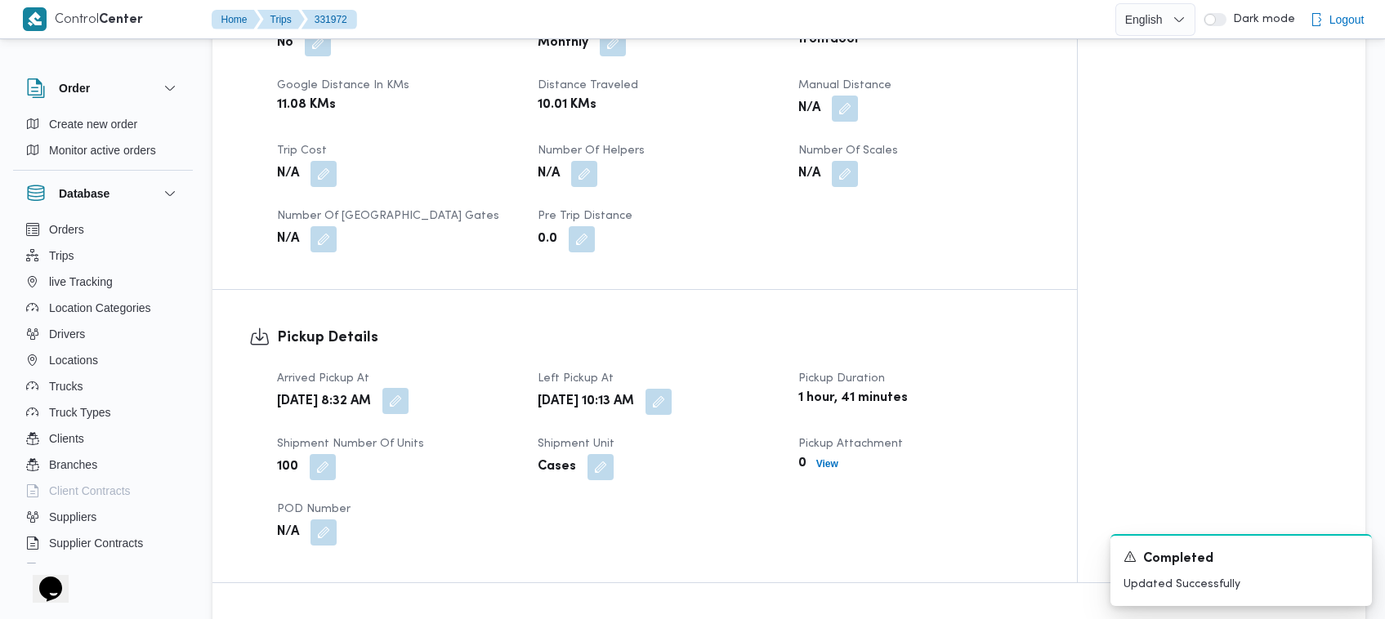
click at [408, 397] on button "button" at bounding box center [395, 401] width 26 height 26
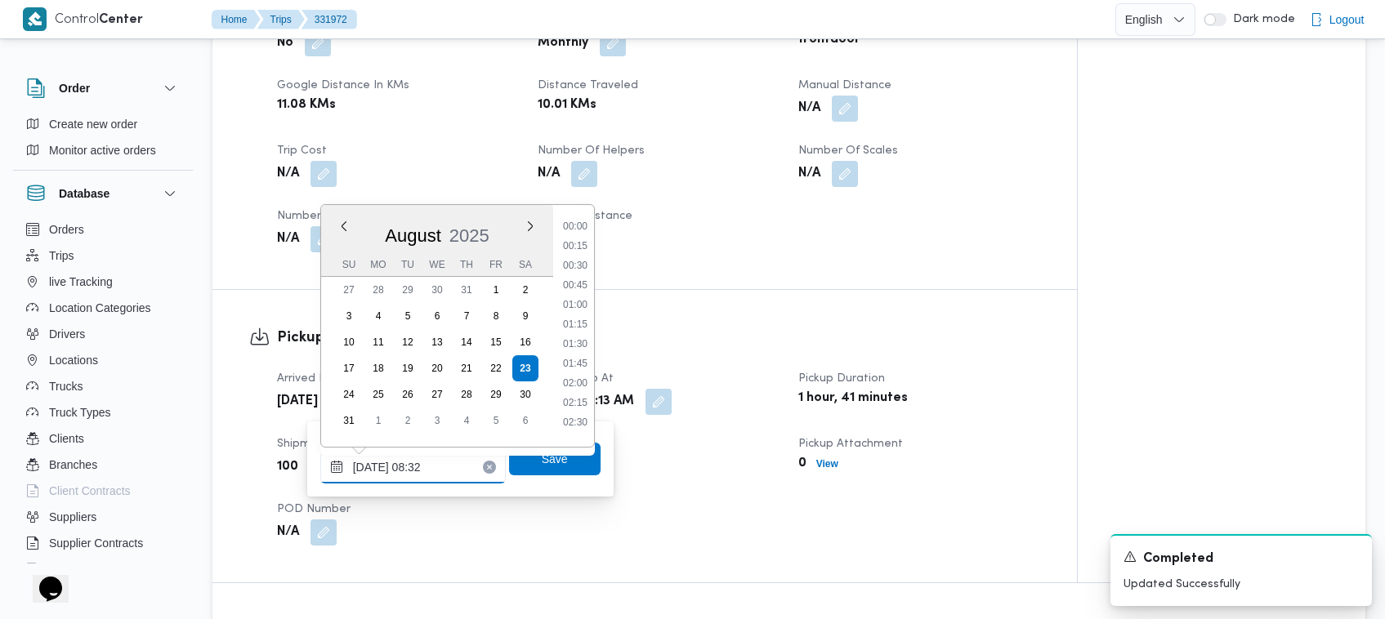
click at [466, 468] on input "[DATE] 08:32" at bounding box center [412, 467] width 185 height 33
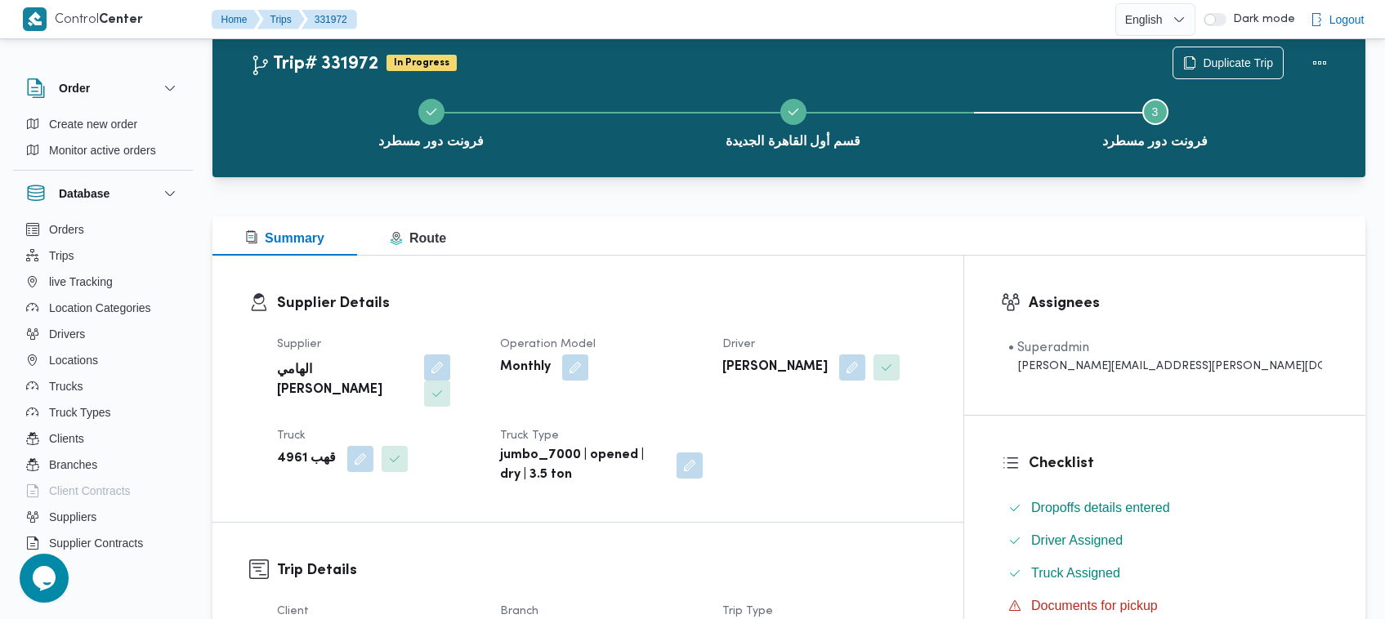
scroll to position [690, 0]
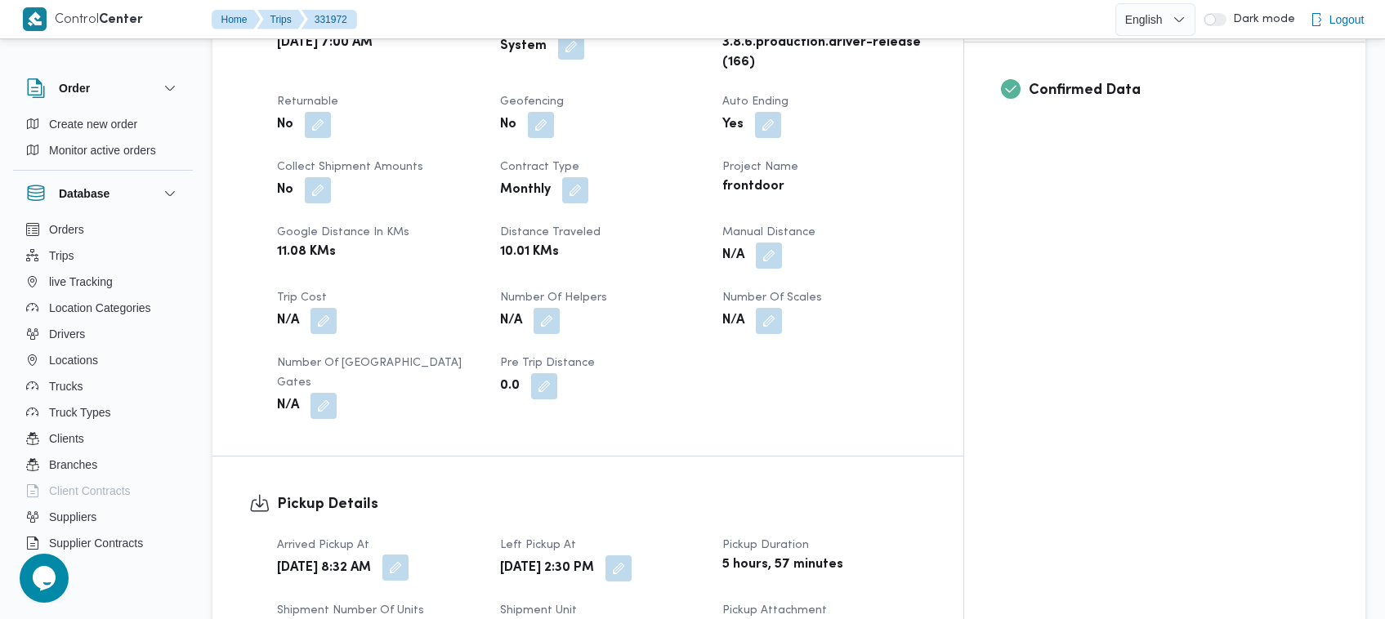
click at [408, 555] on button "button" at bounding box center [395, 568] width 26 height 26
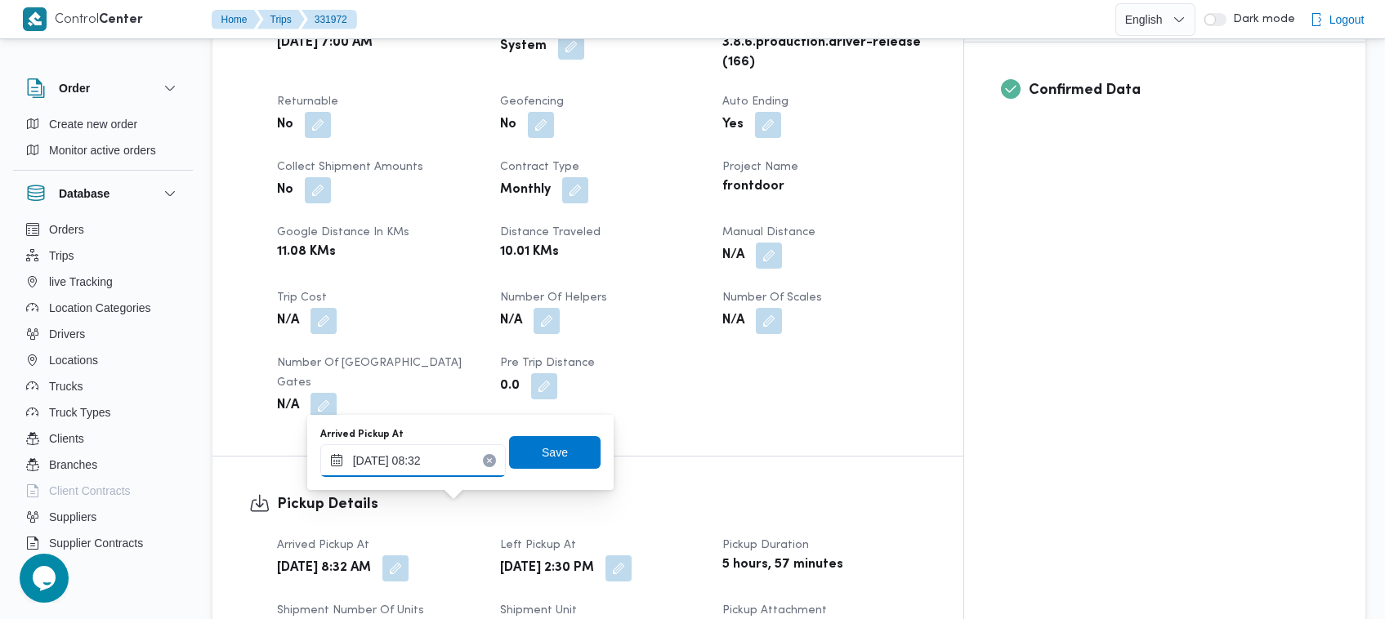
click at [446, 460] on input "[DATE] 08:32" at bounding box center [412, 460] width 185 height 33
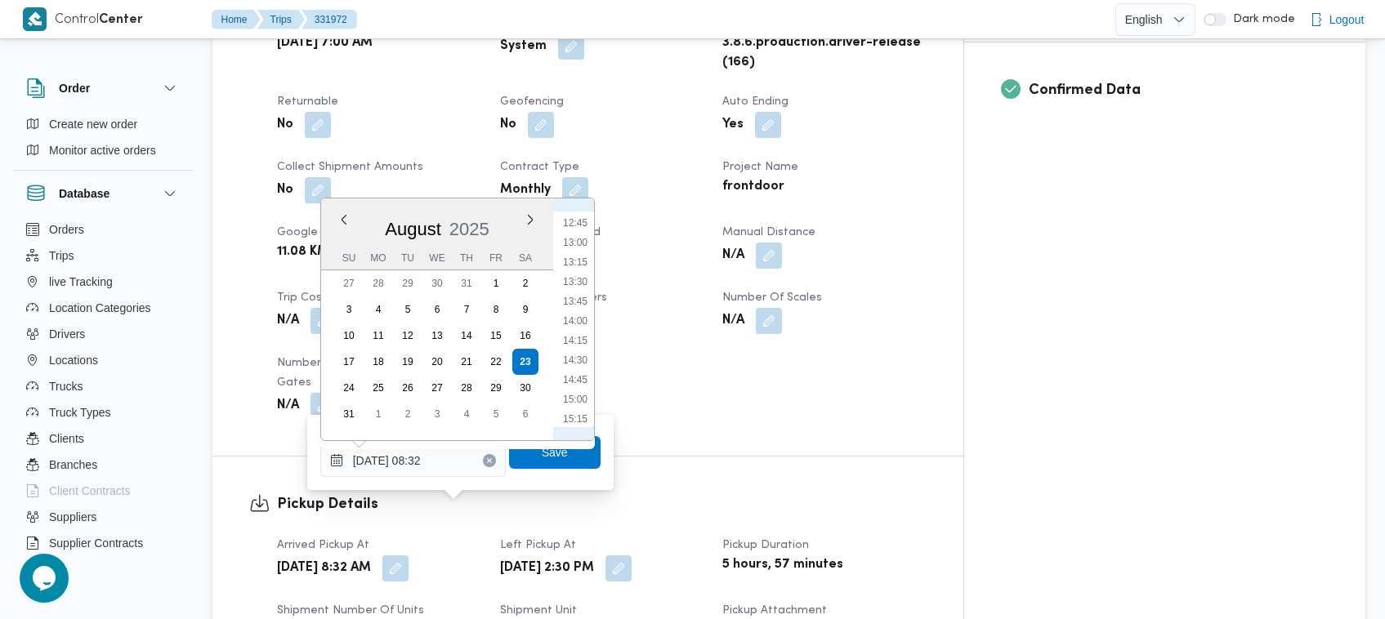
scroll to position [1107, 0]
click at [560, 234] on li "14:15" at bounding box center [575, 230] width 38 height 16
type input "[DATE] 14:15"
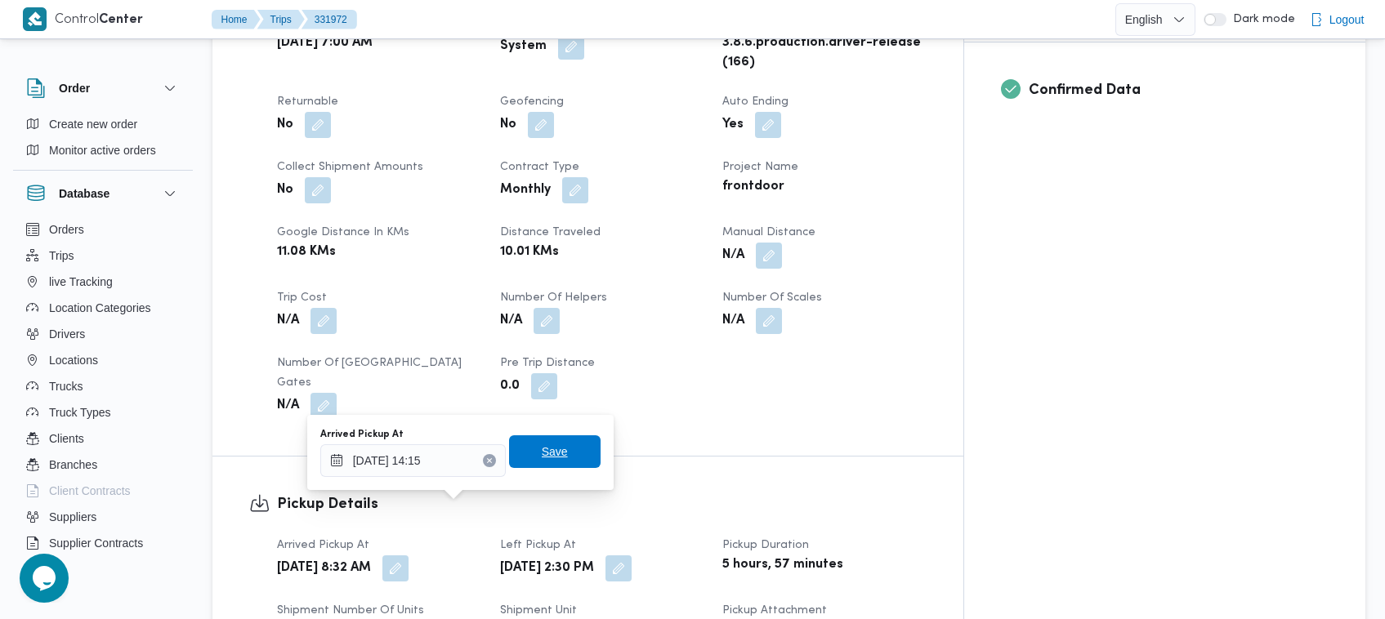
click at [560, 447] on span "Save" at bounding box center [555, 451] width 92 height 33
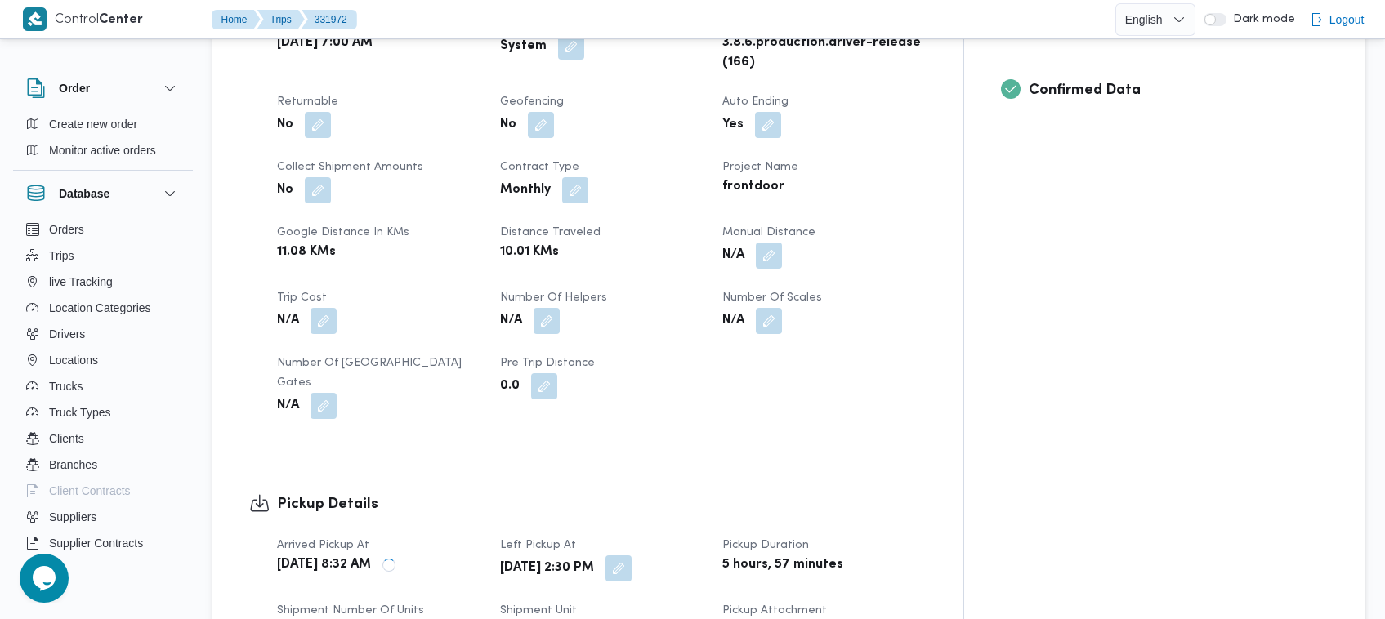
click at [521, 391] on div "Trip Details Client Frontdoor Branch فرونت دور مسطرد Trip Type تجزئة Pickup dat…" at bounding box center [587, 166] width 751 height 580
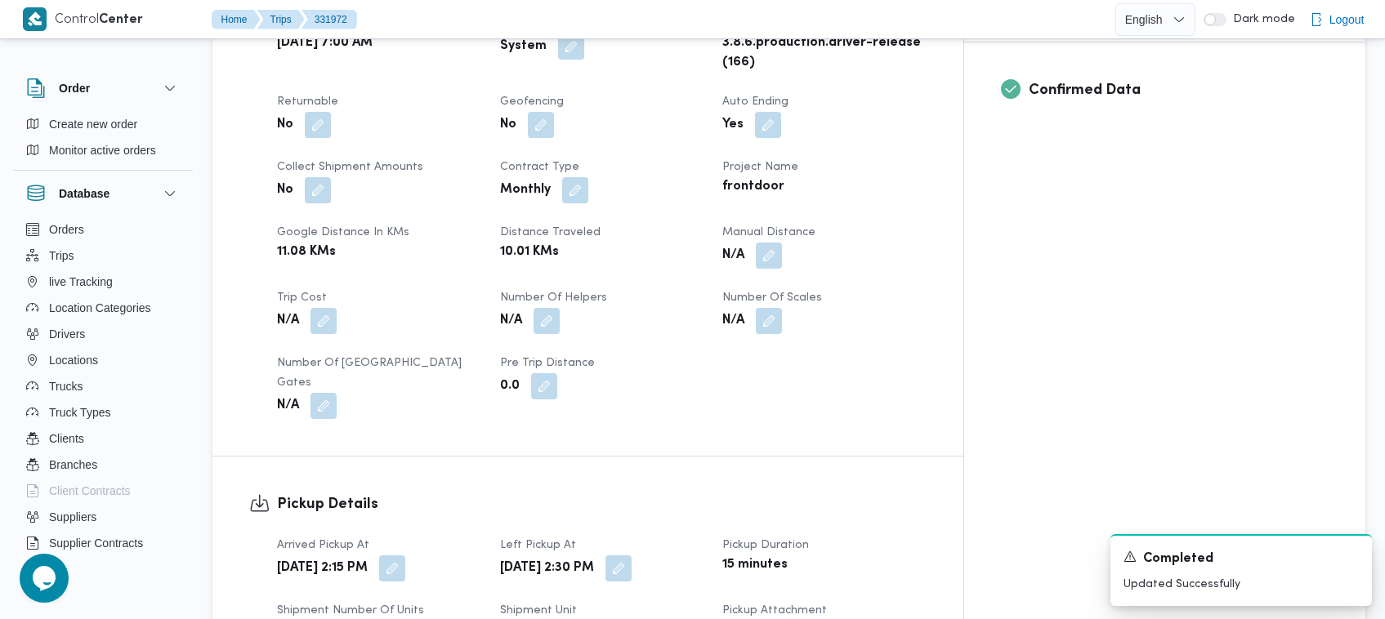
scroll to position [0, 0]
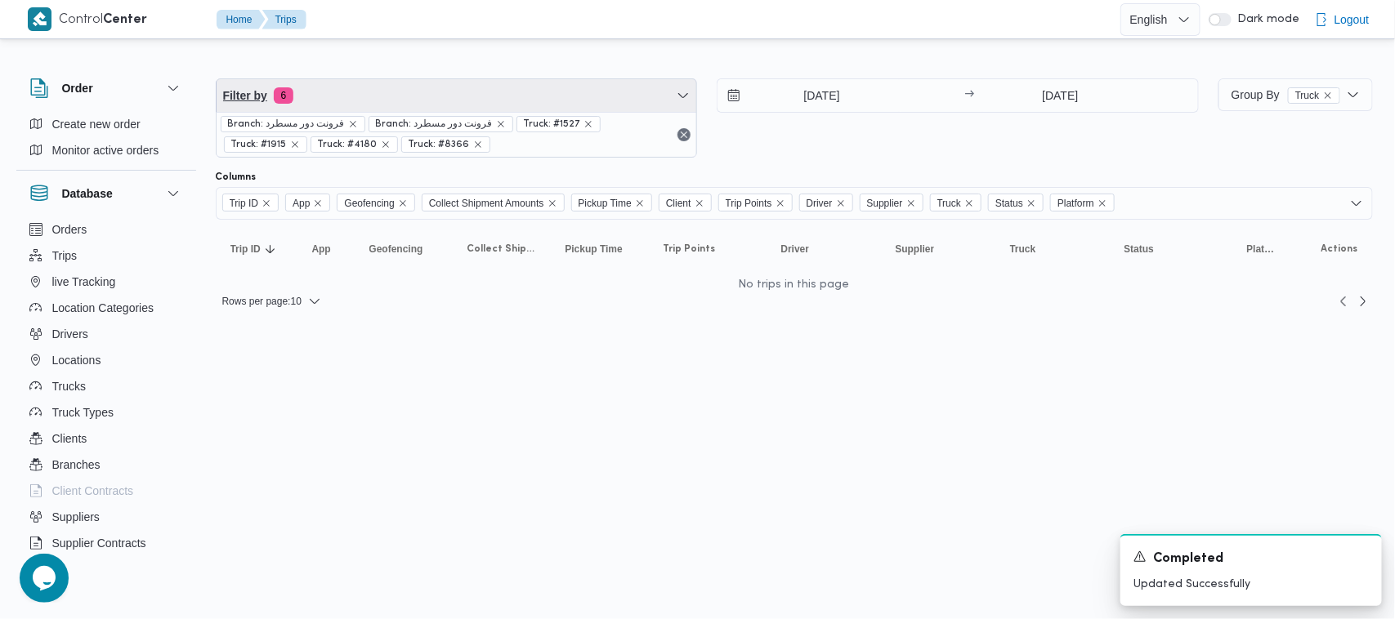
click at [316, 100] on span "Filter by 6" at bounding box center [457, 95] width 480 height 33
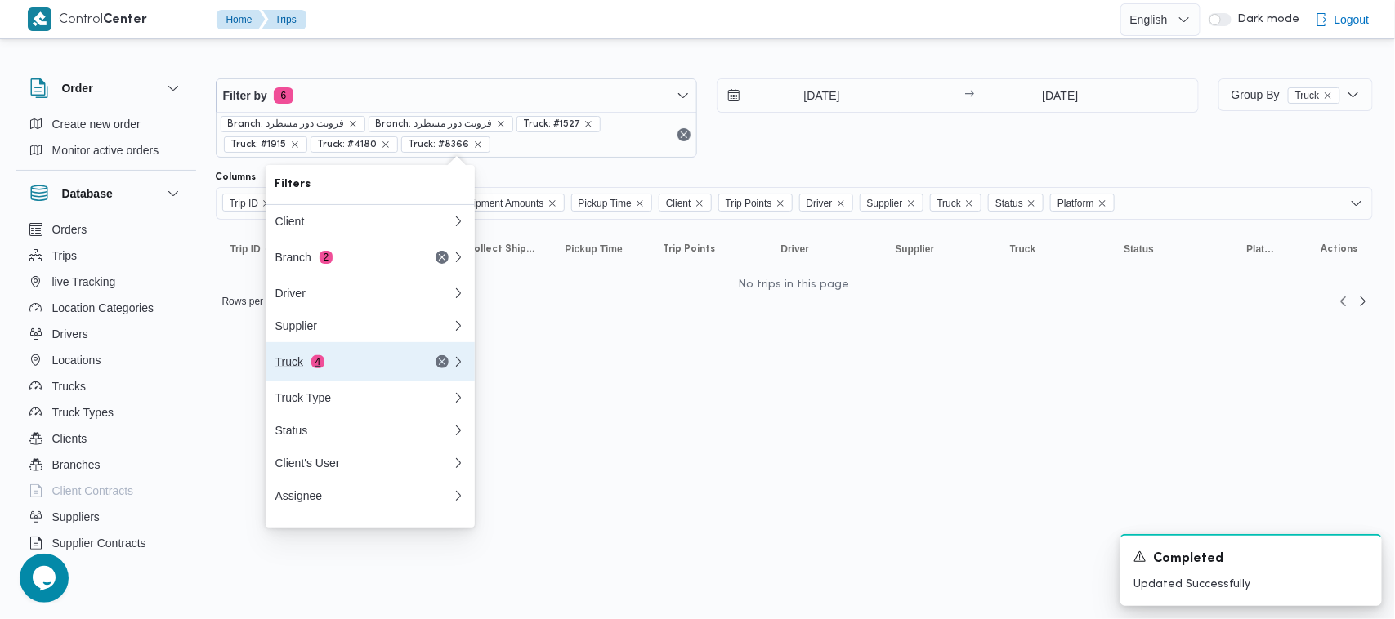
click at [324, 368] on div "Truck 4" at bounding box center [343, 361] width 137 height 13
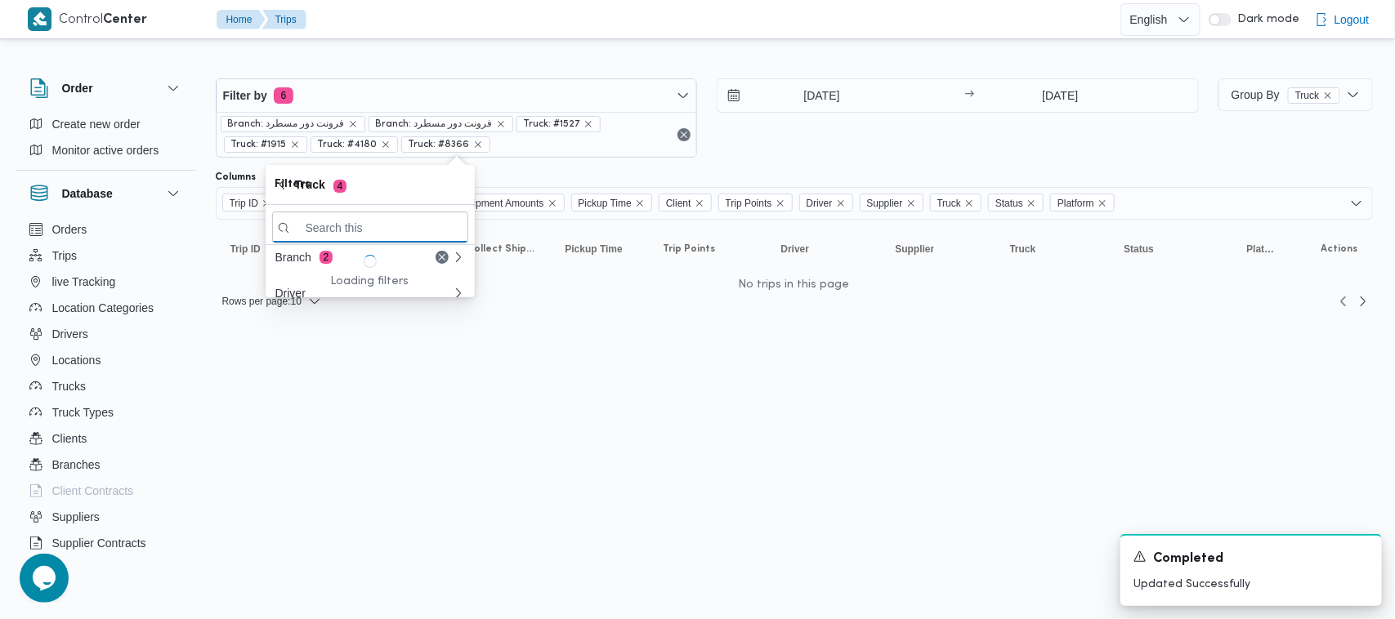
paste input "1329"
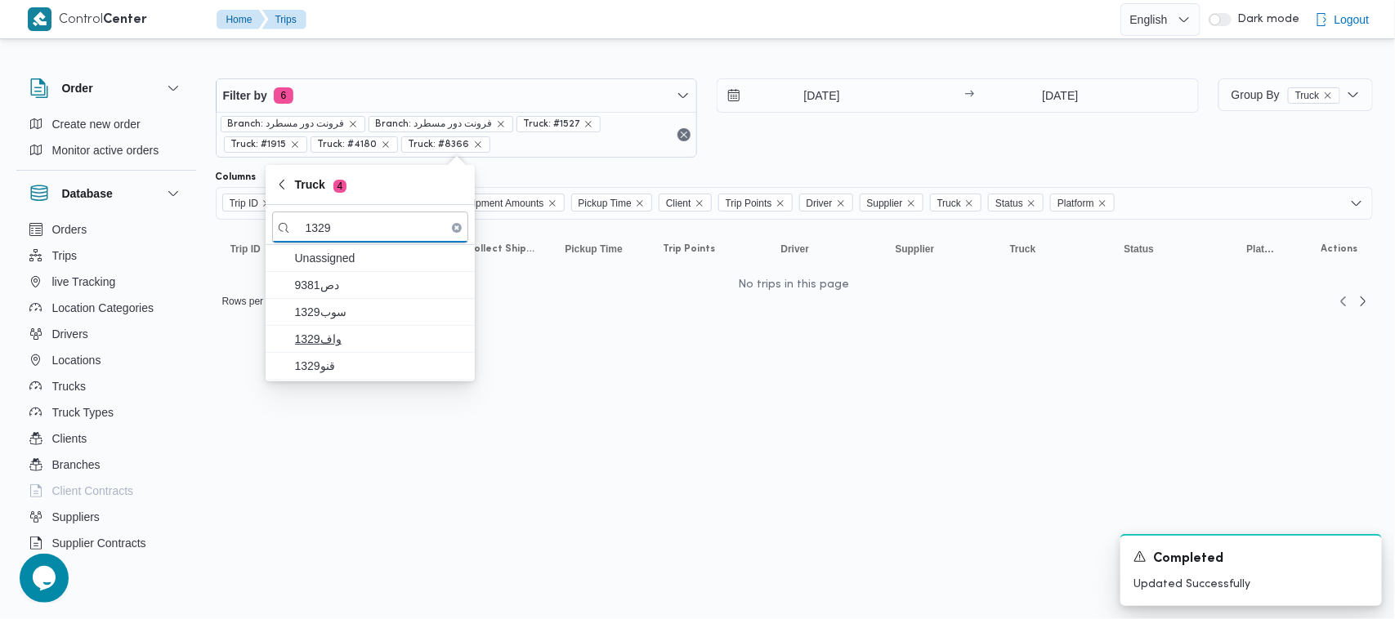
type input "1329"
click at [343, 351] on span "واف1329" at bounding box center [370, 339] width 196 height 26
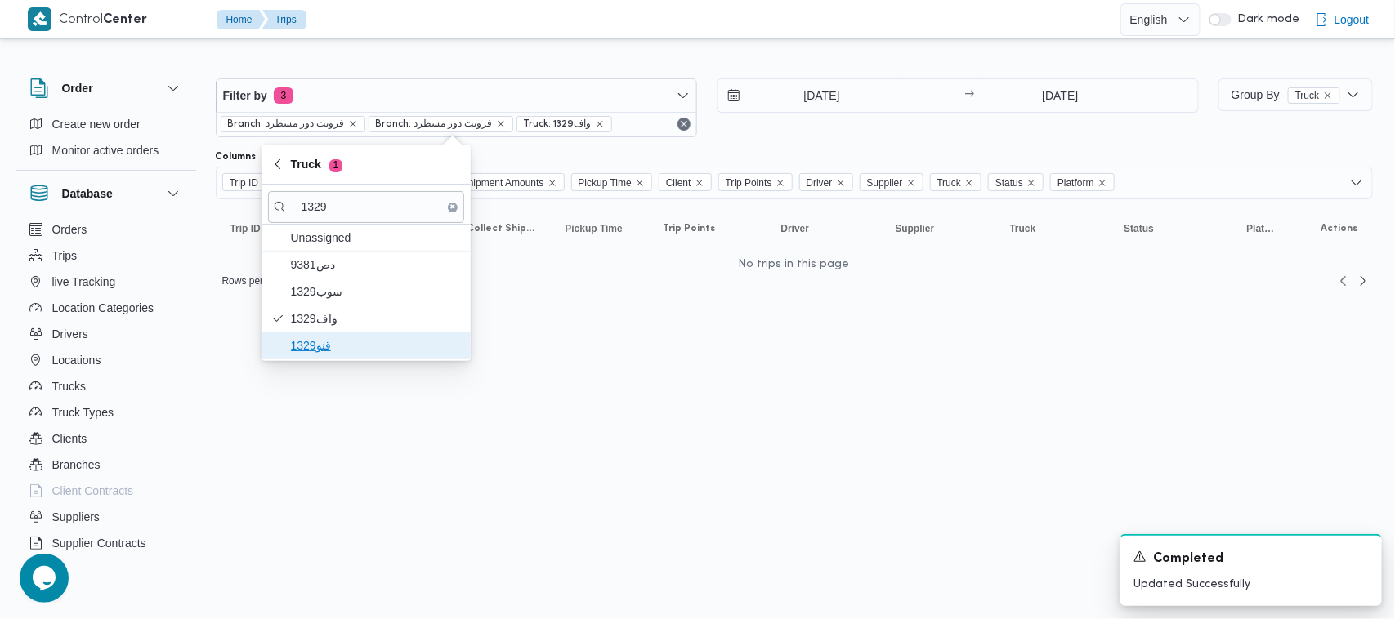
click at [344, 355] on span "قنو1329" at bounding box center [376, 346] width 170 height 20
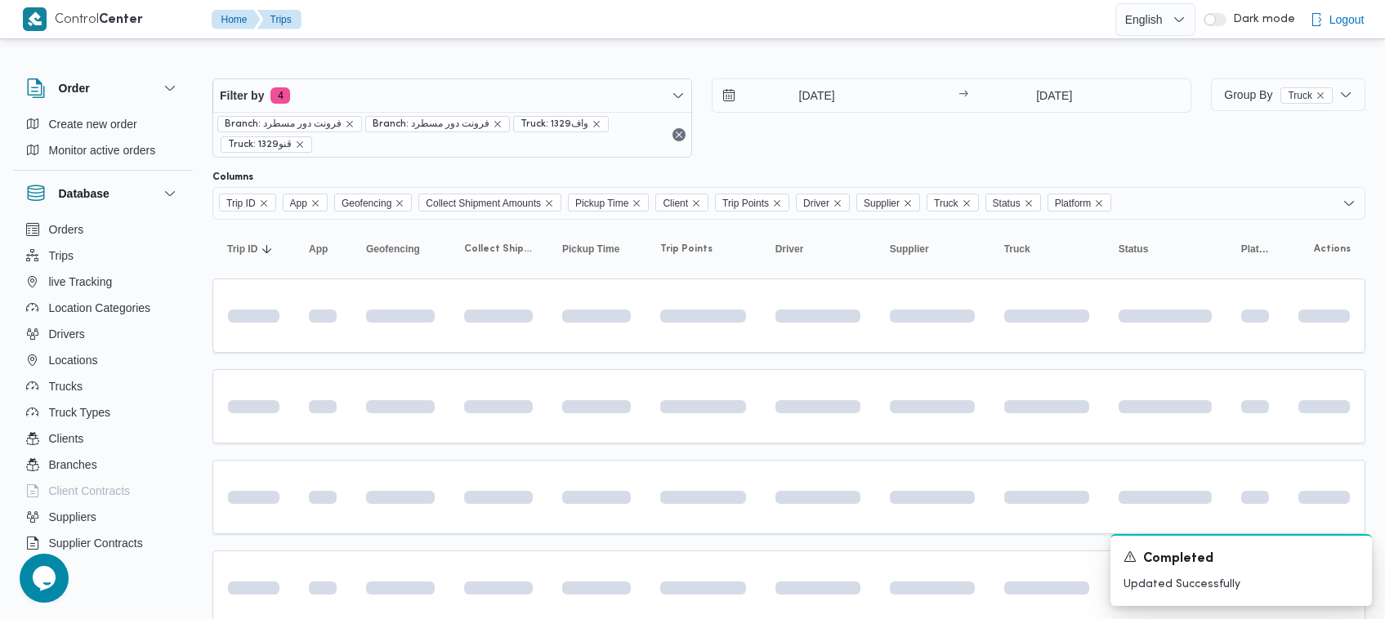
click at [847, 157] on div "[DATE] → [DATE]" at bounding box center [952, 117] width 480 height 79
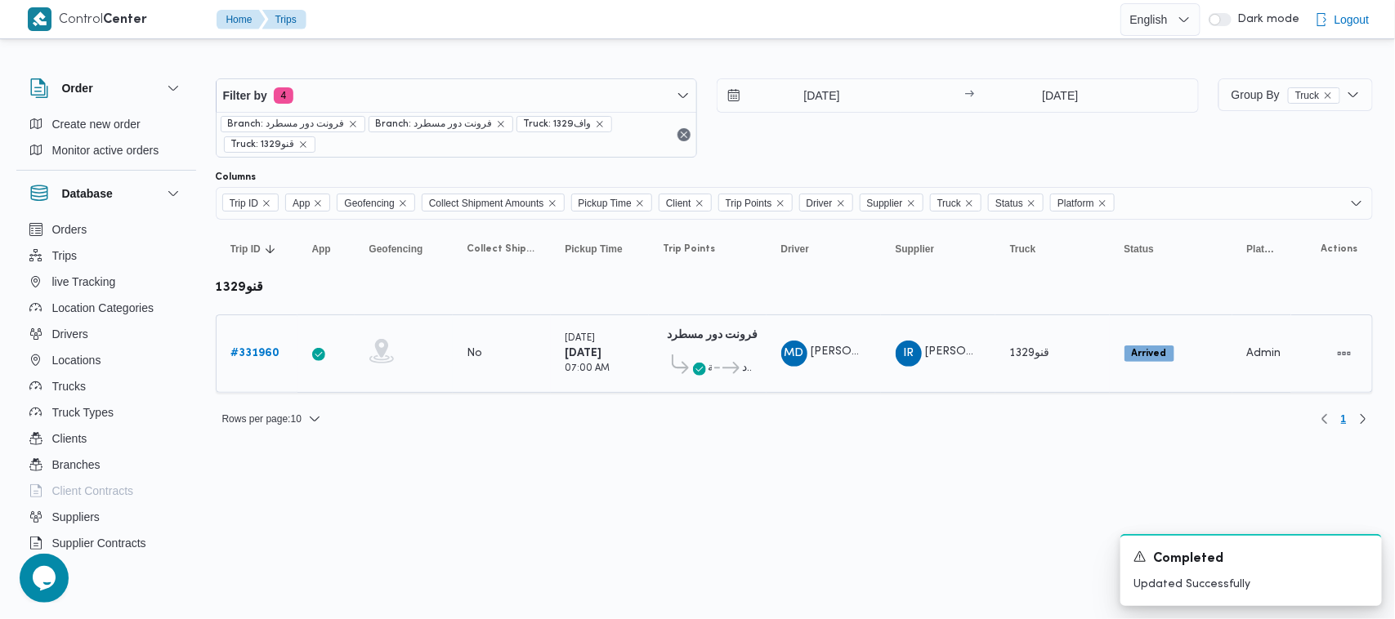
click at [1036, 350] on span "قنو1329" at bounding box center [1030, 353] width 40 height 11
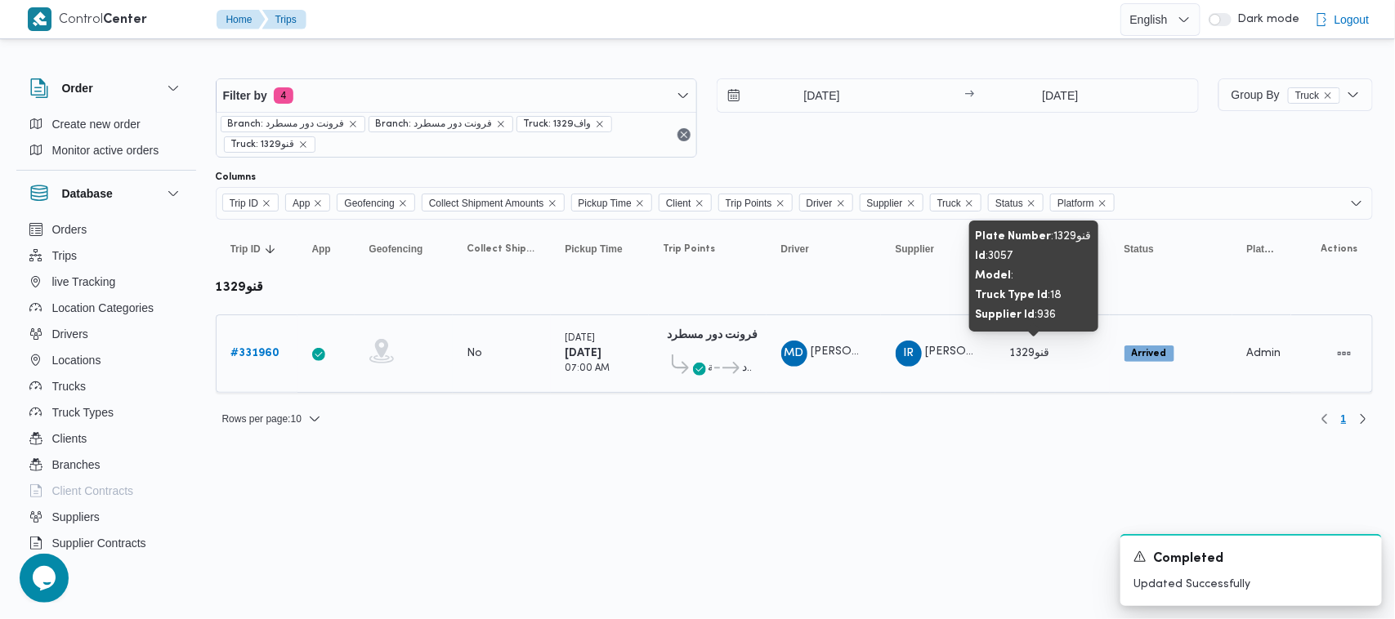
click at [1036, 350] on span "قنو1329" at bounding box center [1030, 353] width 40 height 11
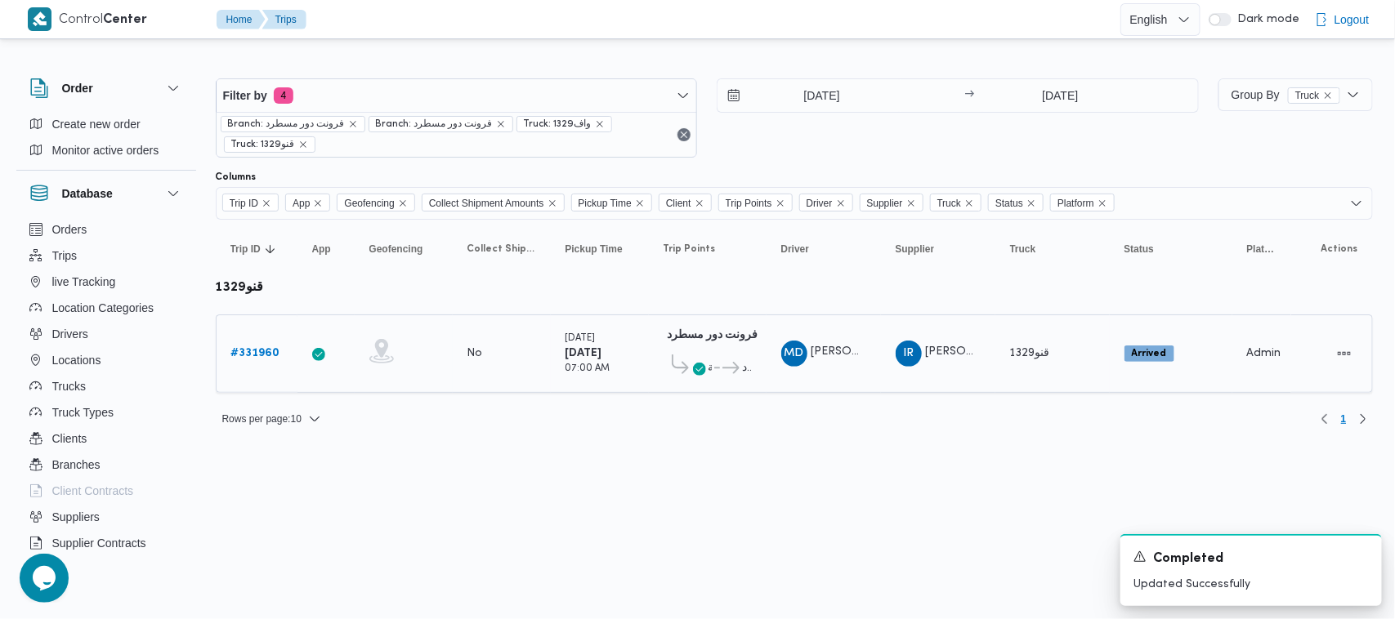
click at [252, 348] on b "# 331960" at bounding box center [255, 353] width 49 height 11
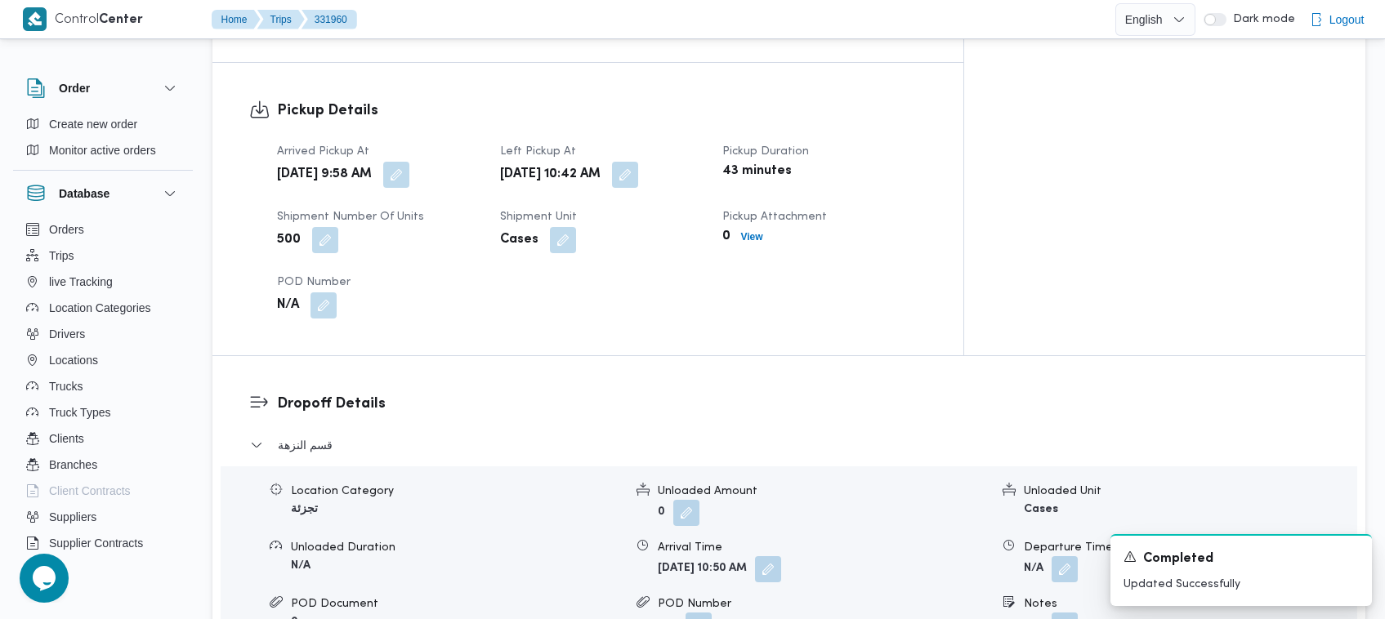
scroll to position [1627, 0]
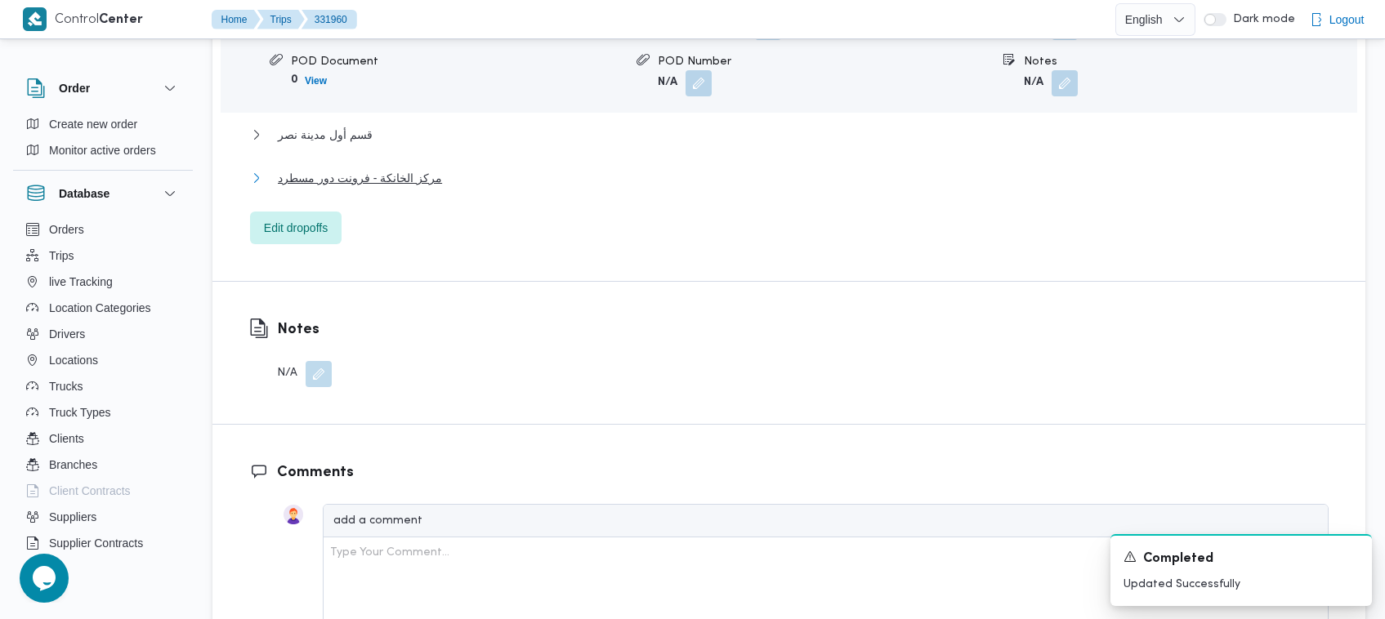
click at [356, 168] on span "مركز الخانكة - فرونت دور مسطرد" at bounding box center [360, 178] width 164 height 20
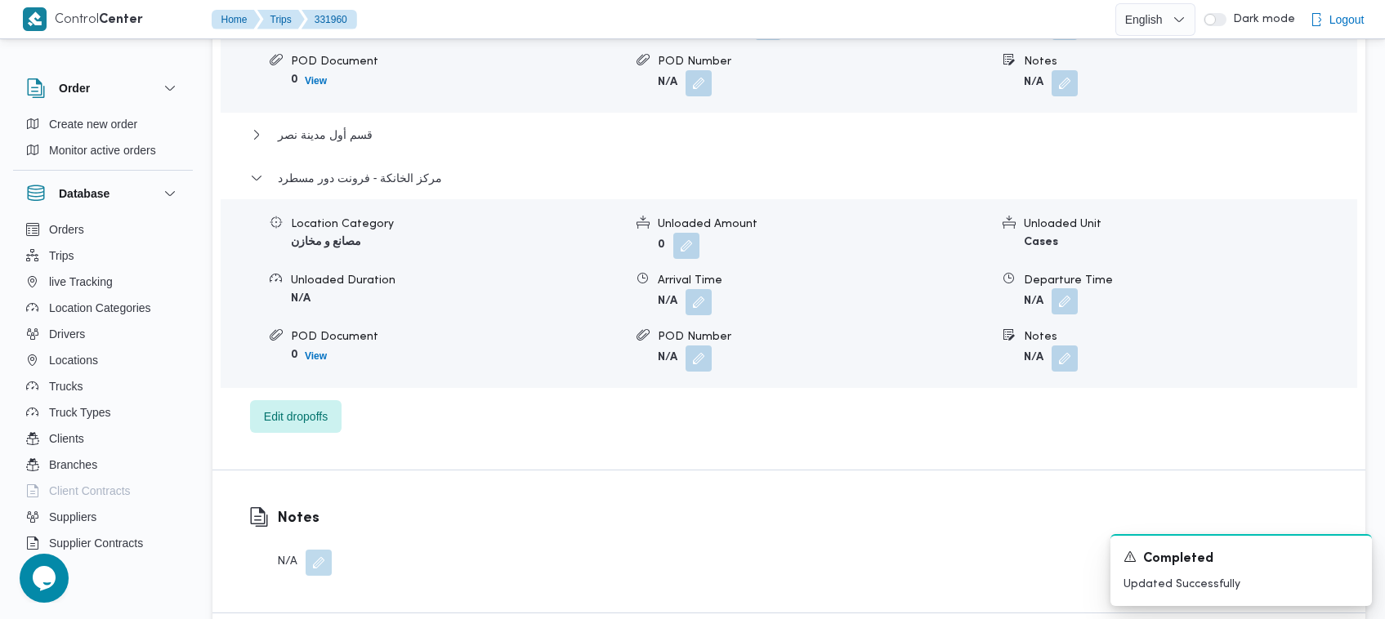
click at [1064, 288] on button "button" at bounding box center [1064, 301] width 26 height 26
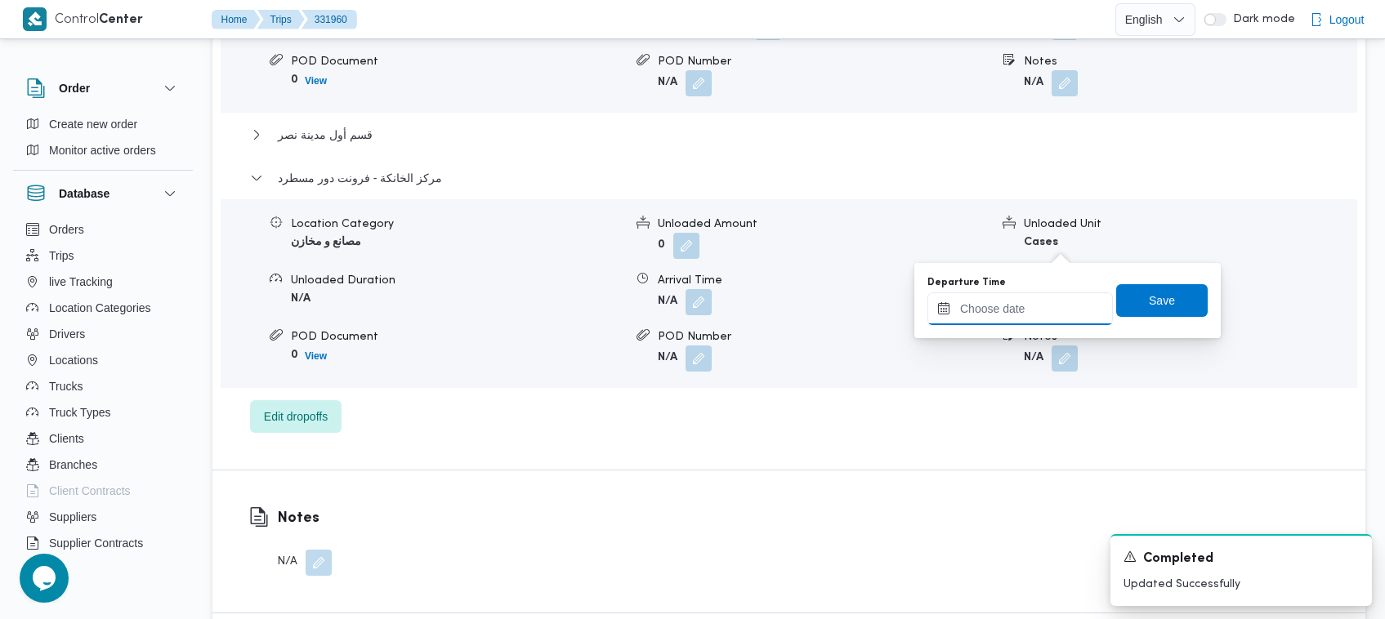
click at [1027, 312] on input "Departure Time" at bounding box center [1019, 308] width 185 height 33
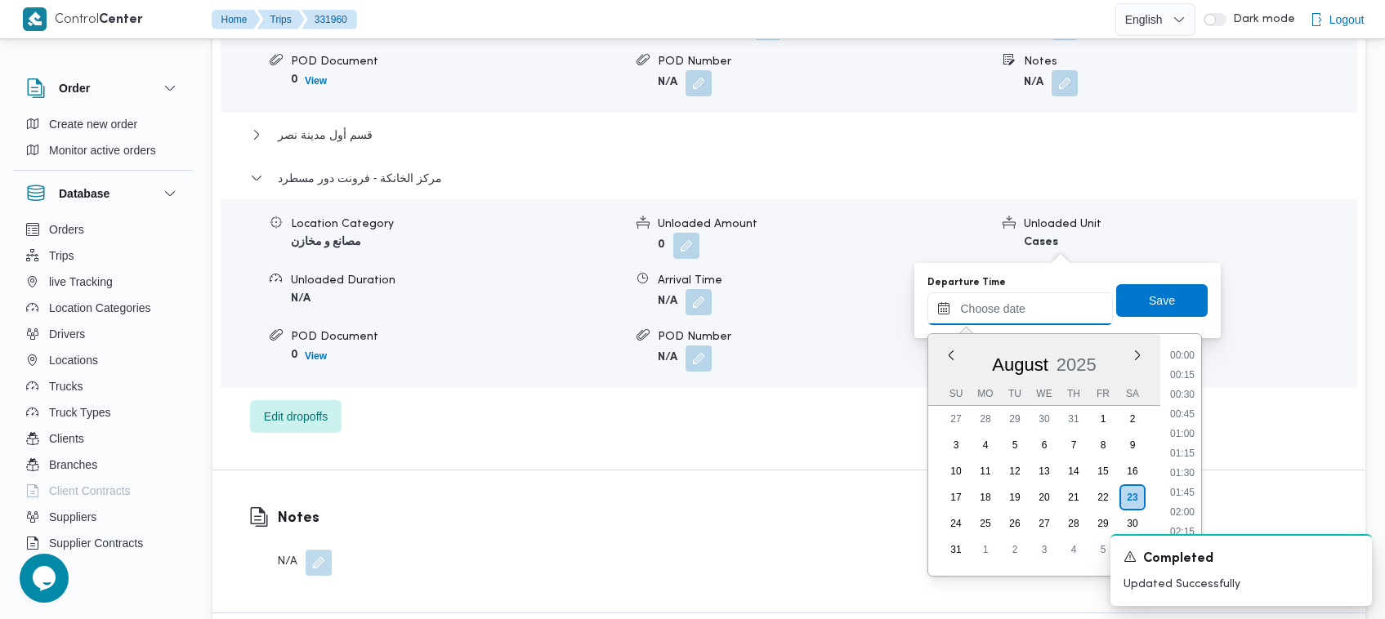
scroll to position [1044, 0]
click at [1190, 460] on li "14:45" at bounding box center [1182, 468] width 38 height 16
type input "[DATE] 14:45"
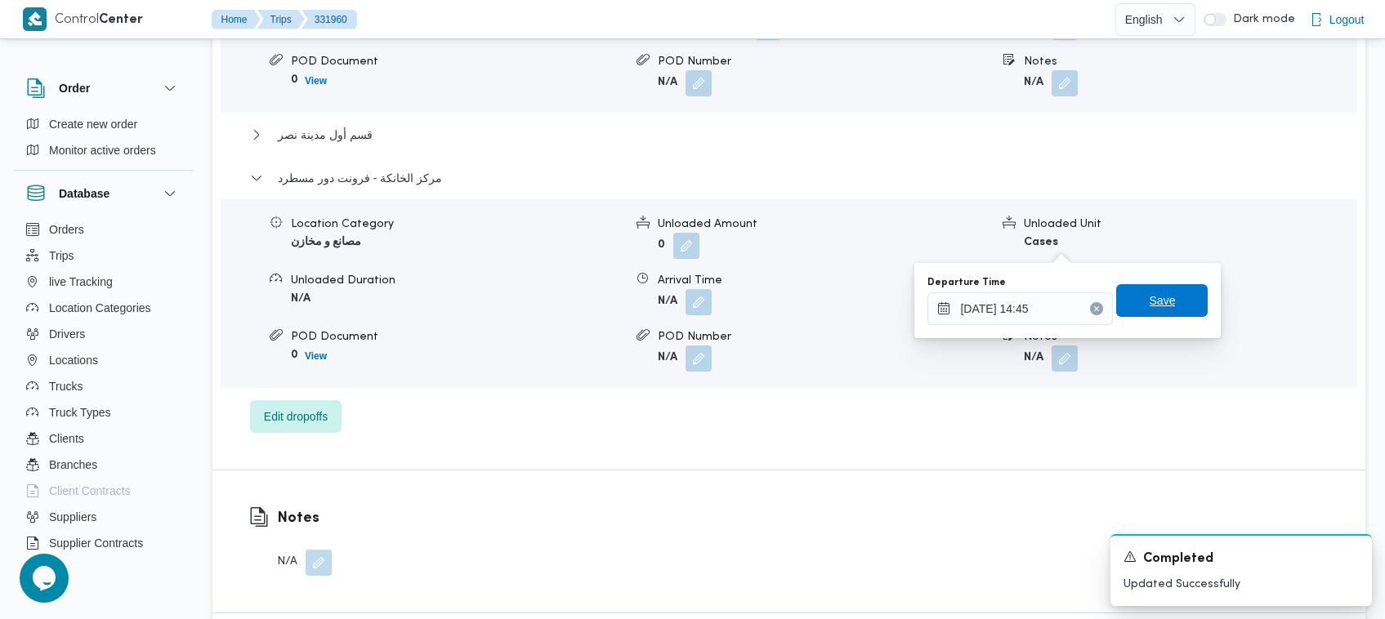
click at [1150, 297] on span "Save" at bounding box center [1163, 301] width 26 height 20
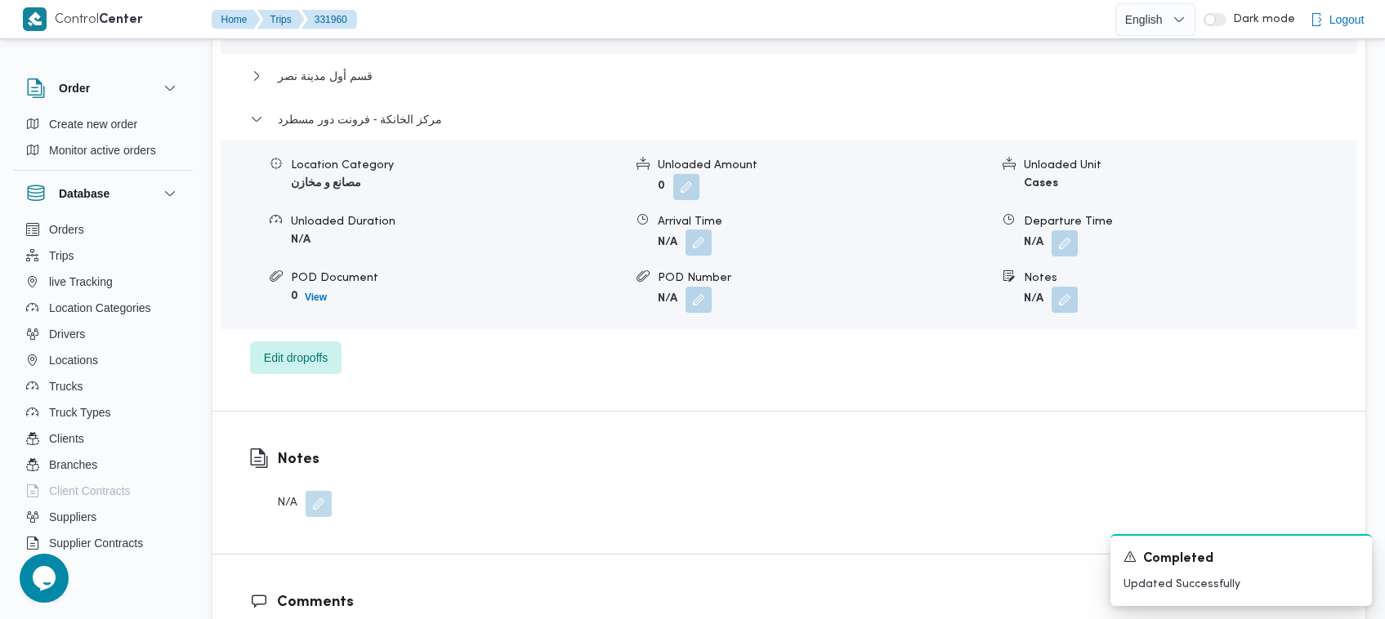
click at [690, 238] on button "button" at bounding box center [698, 243] width 26 height 26
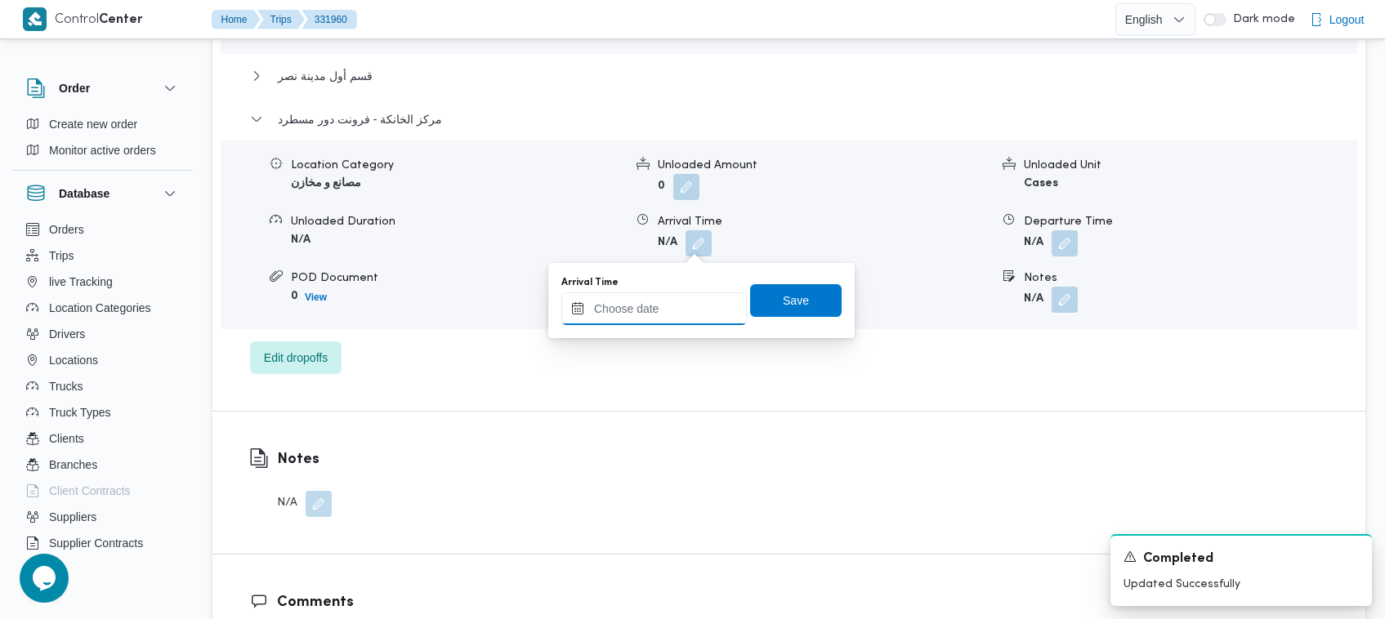
click at [650, 324] on div at bounding box center [653, 308] width 185 height 33
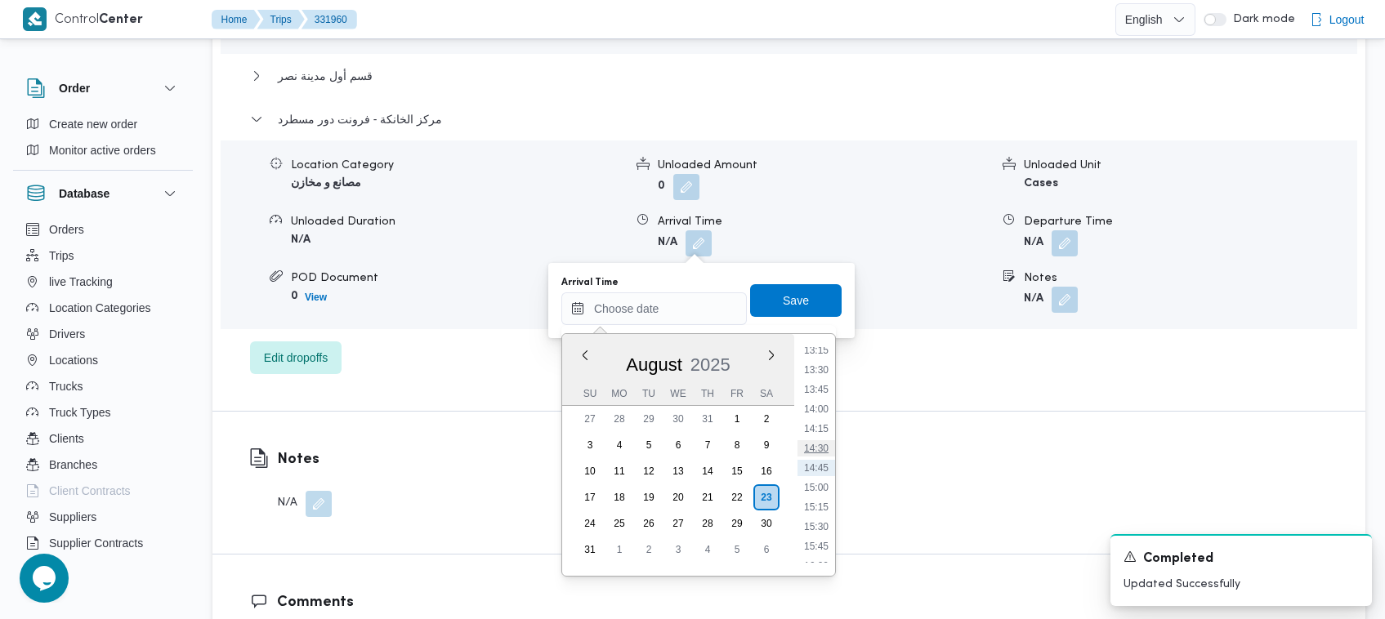
click at [825, 441] on li "14:30" at bounding box center [816, 448] width 38 height 16
type input "[DATE] 14:30"
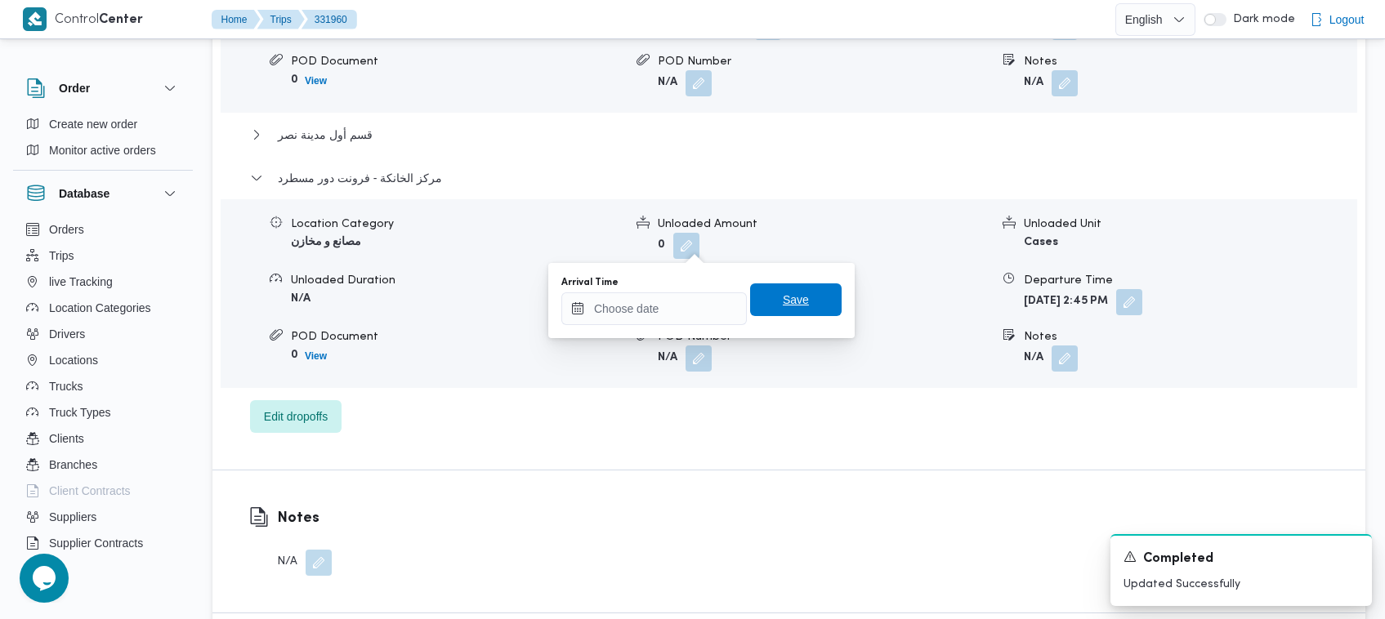
click at [791, 309] on span "Save" at bounding box center [796, 300] width 26 height 20
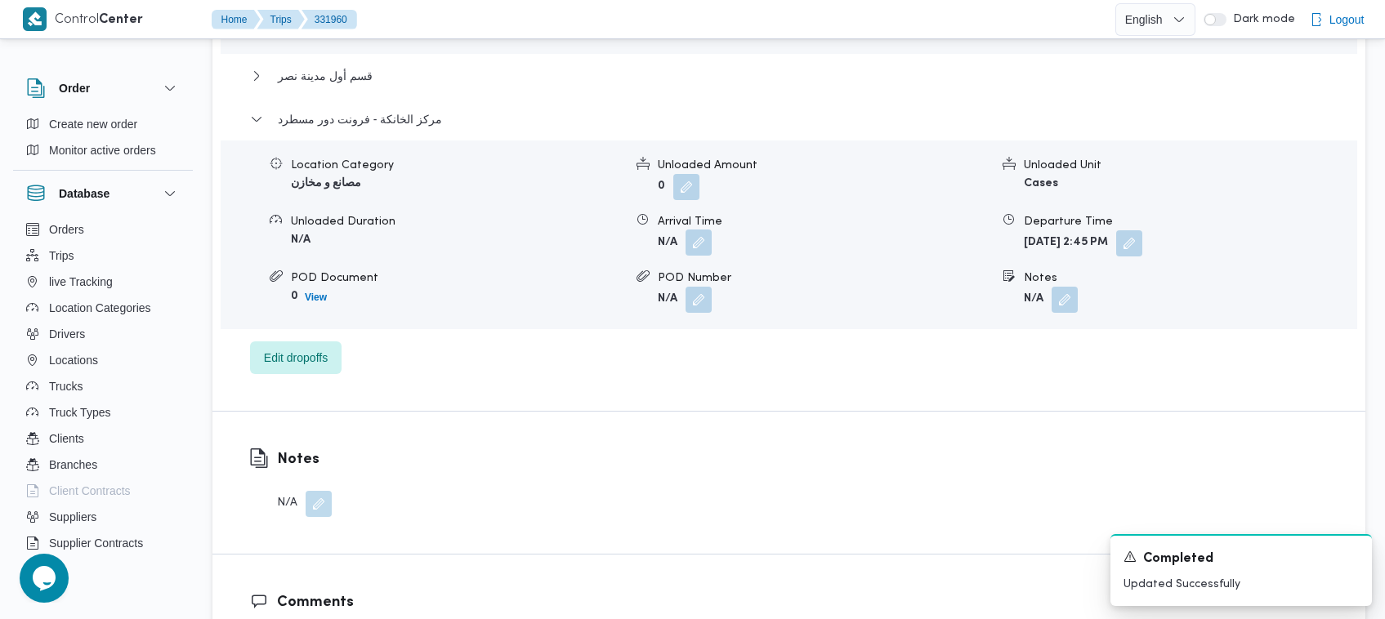
click at [703, 249] on button "button" at bounding box center [698, 243] width 26 height 26
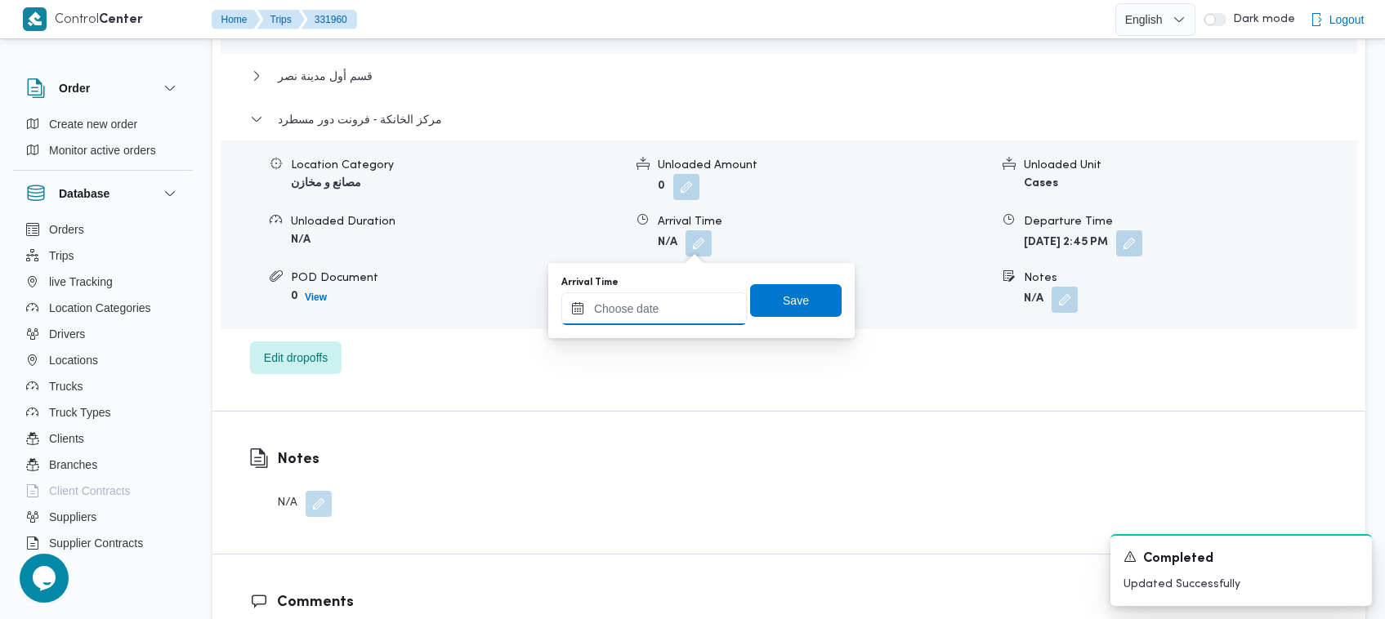
click at [697, 307] on input "Arrival Time" at bounding box center [653, 308] width 185 height 33
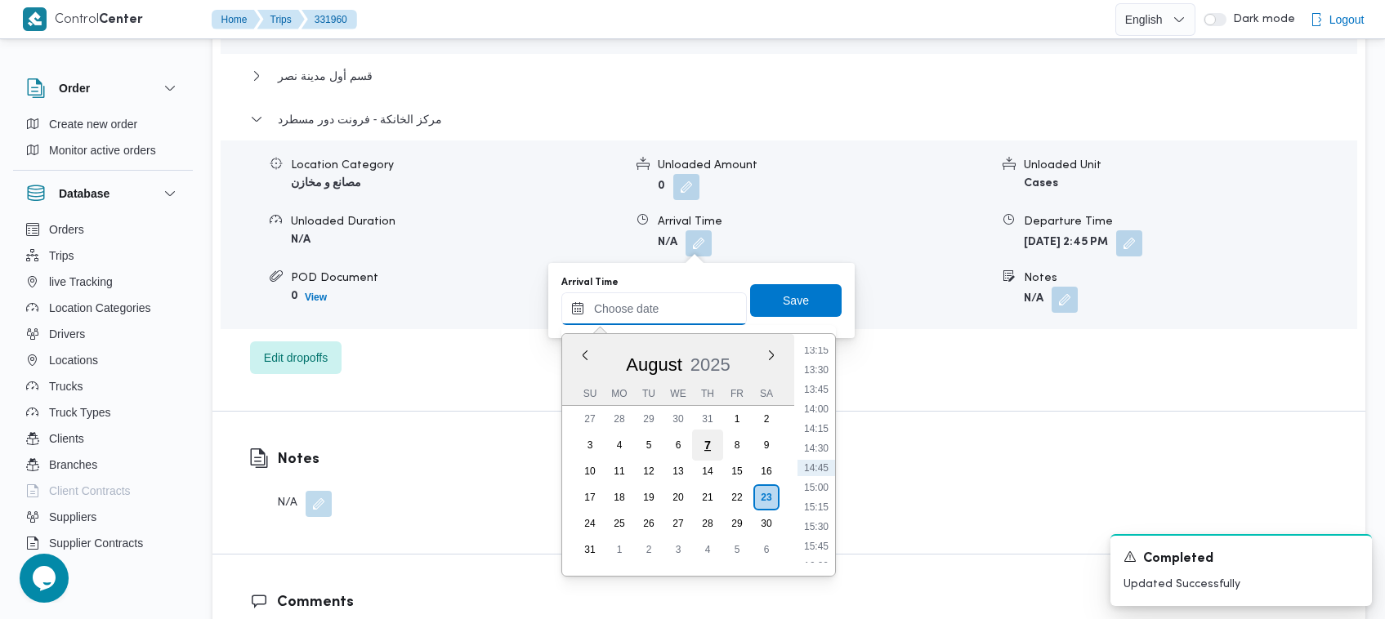
type input "[DATE] 14:30"
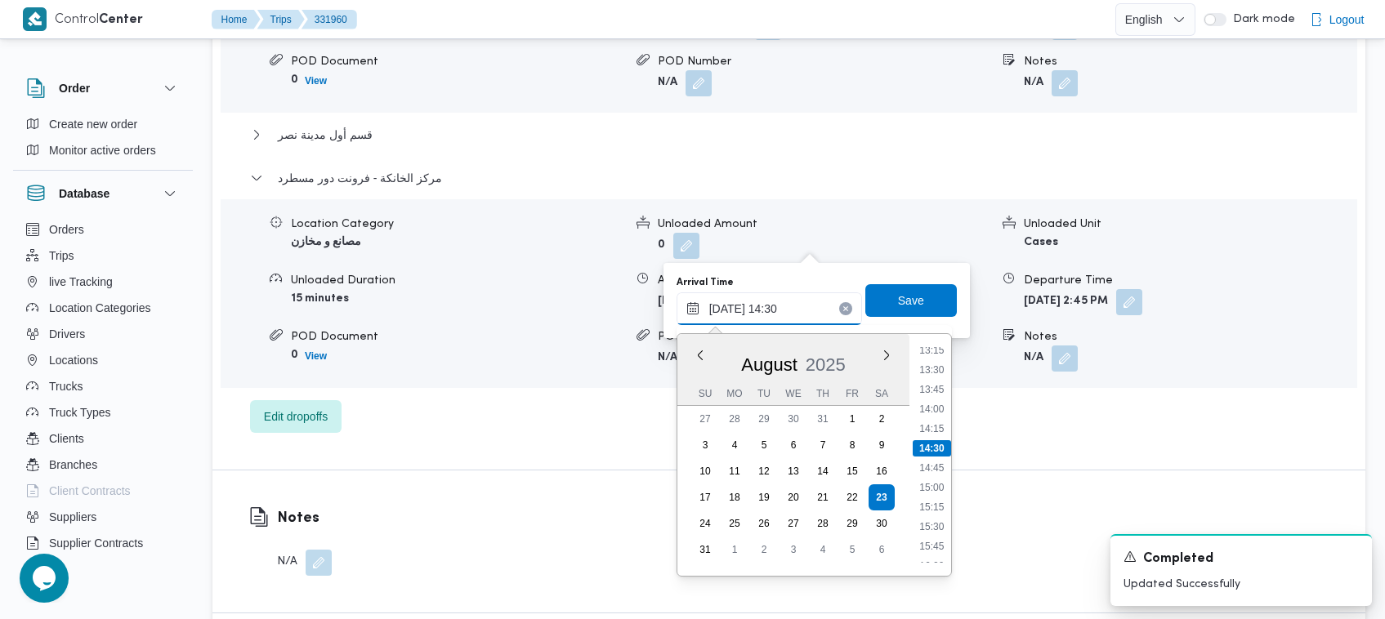
click at [819, 304] on input "[DATE] 14:30" at bounding box center [768, 308] width 185 height 33
click at [355, 125] on span "قسم أول مدينة نصر" at bounding box center [325, 135] width 95 height 20
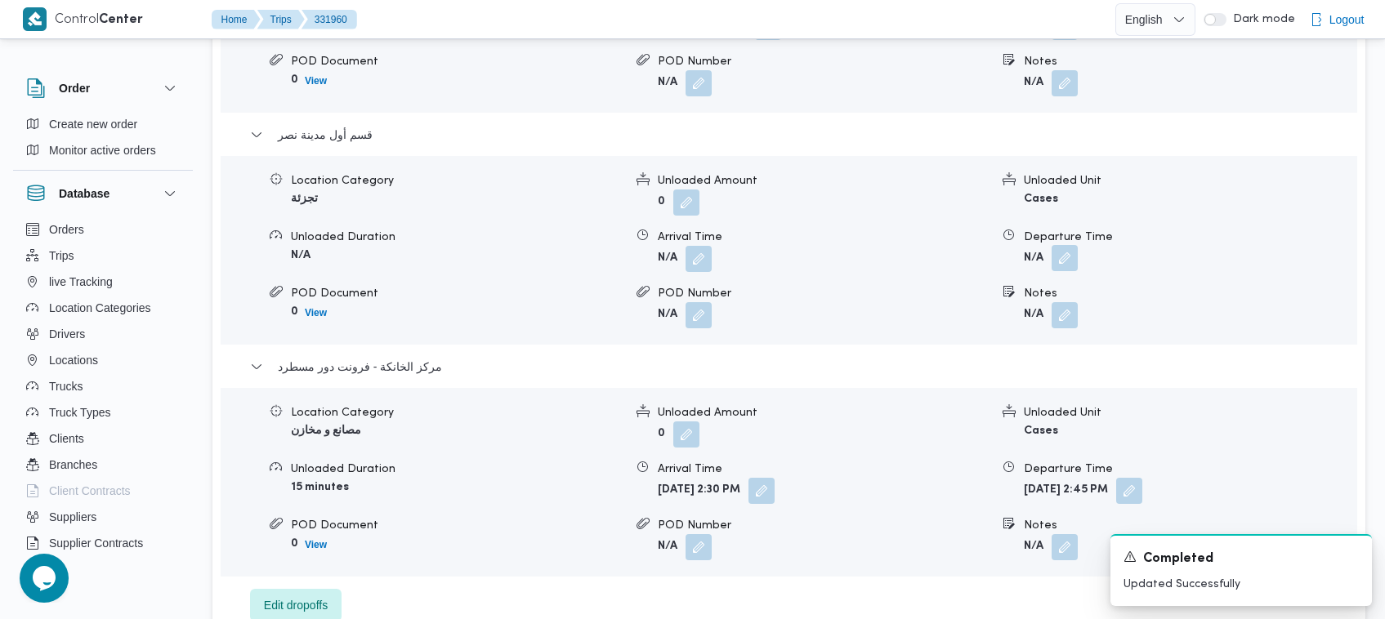
click at [1062, 245] on button "button" at bounding box center [1064, 258] width 26 height 26
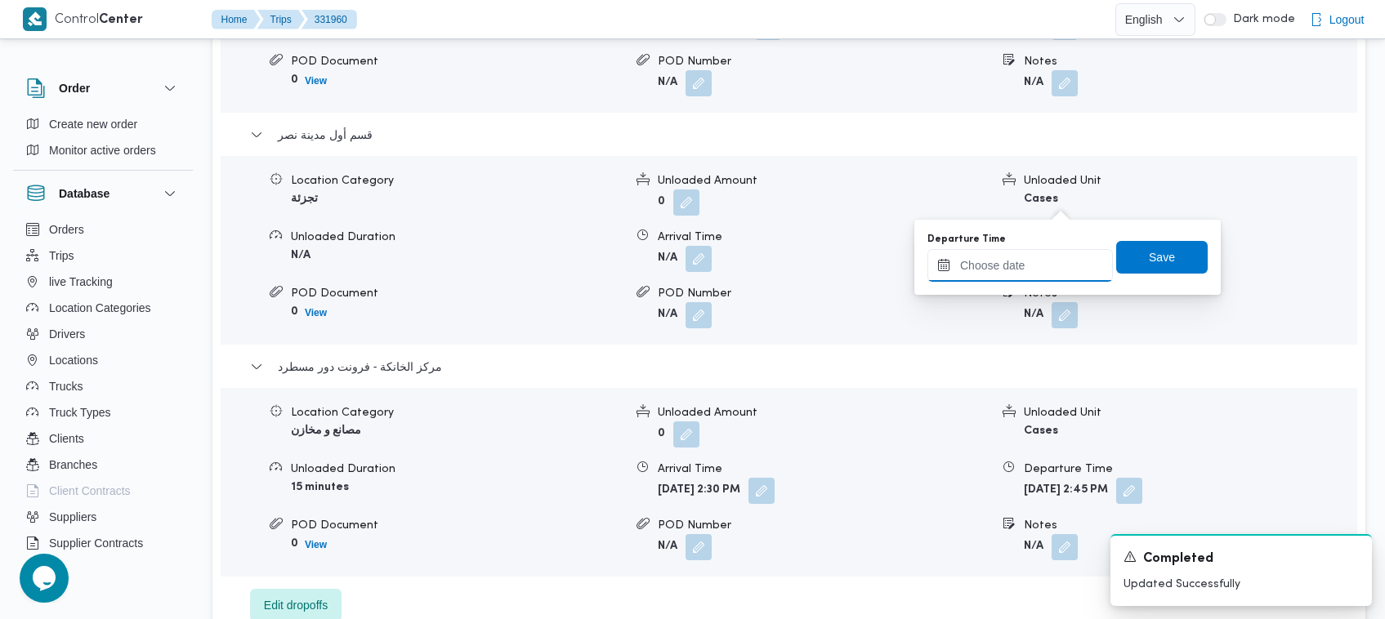
click at [1036, 251] on input "Departure Time" at bounding box center [1019, 265] width 185 height 33
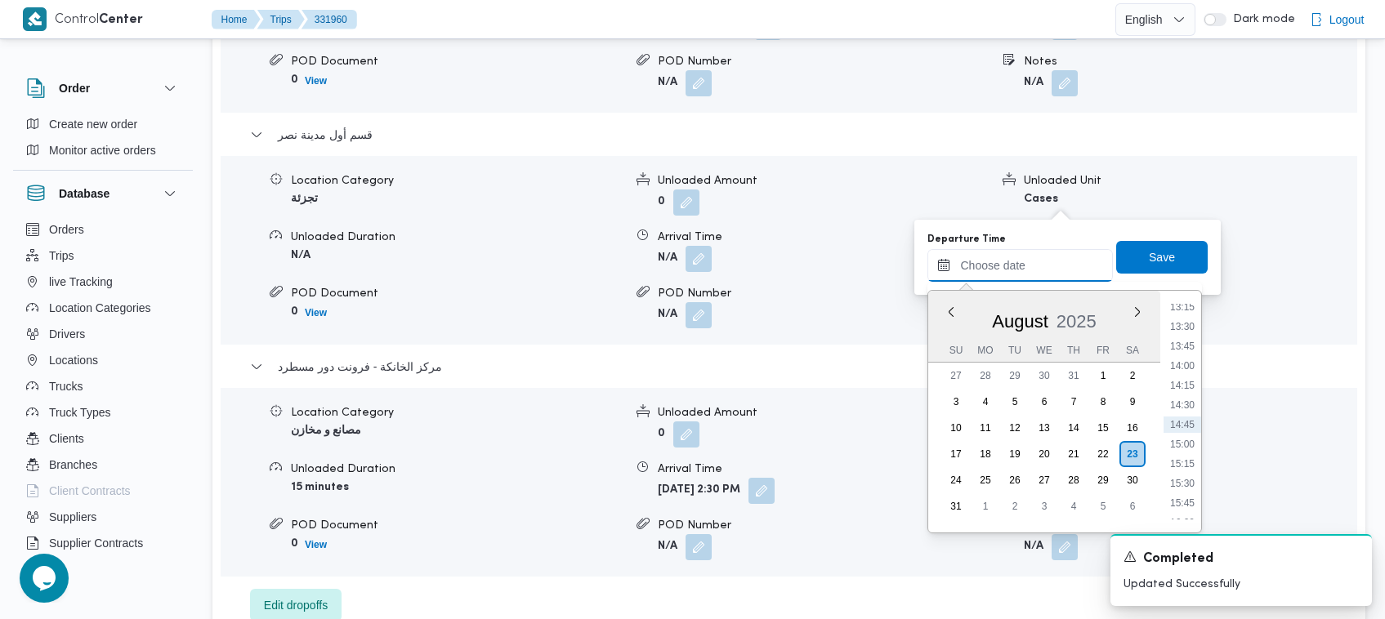
paste input "[DATE] 14:30"
click at [1179, 319] on li "13:30" at bounding box center [1183, 327] width 38 height 16
type input "[DATE] 13:30"
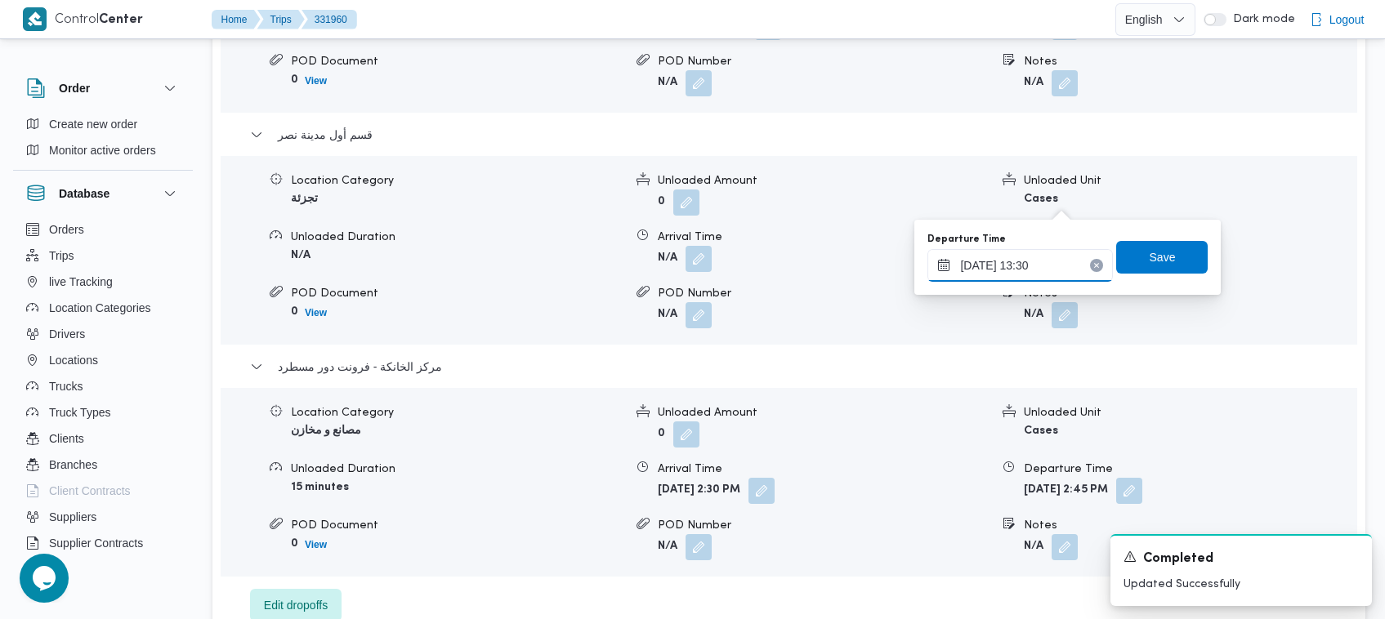
click at [1060, 261] on input "[DATE] 13:30" at bounding box center [1019, 265] width 185 height 33
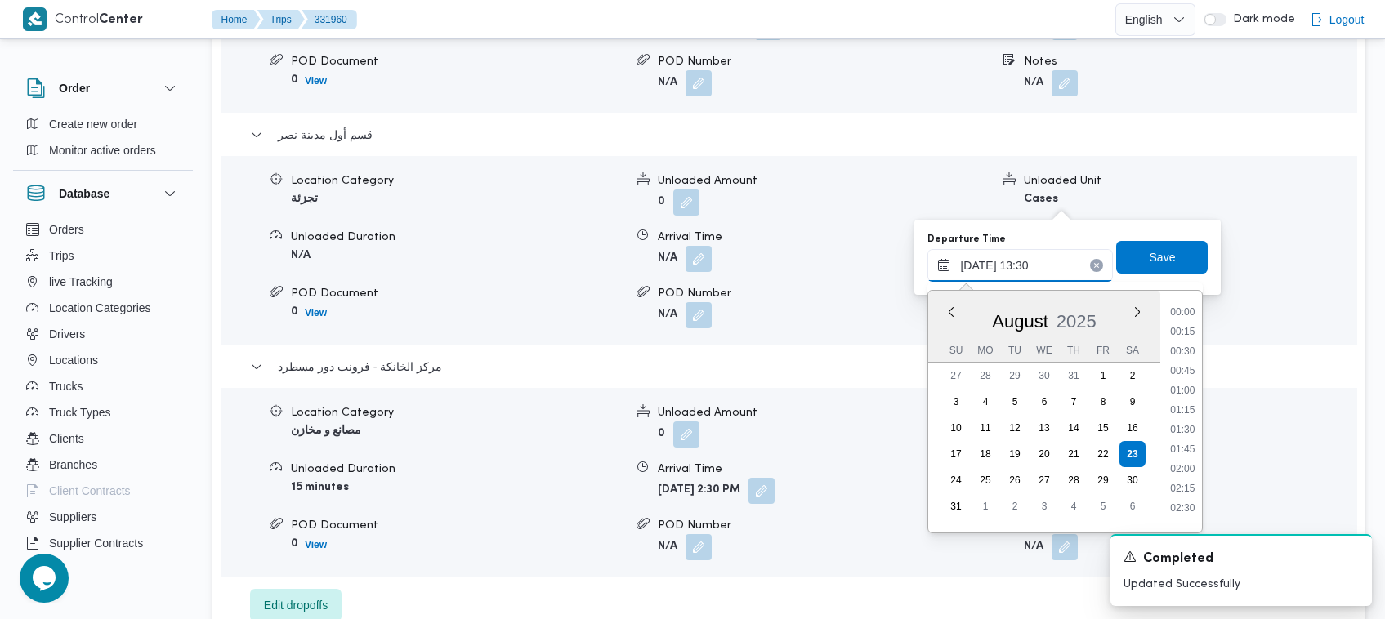
click at [1060, 261] on input "[DATE] 13:30" at bounding box center [1019, 265] width 185 height 33
drag, startPoint x: 1113, startPoint y: 262, endPoint x: 1101, endPoint y: 254, distance: 14.1
click at [1116, 262] on span "Save" at bounding box center [1162, 257] width 92 height 33
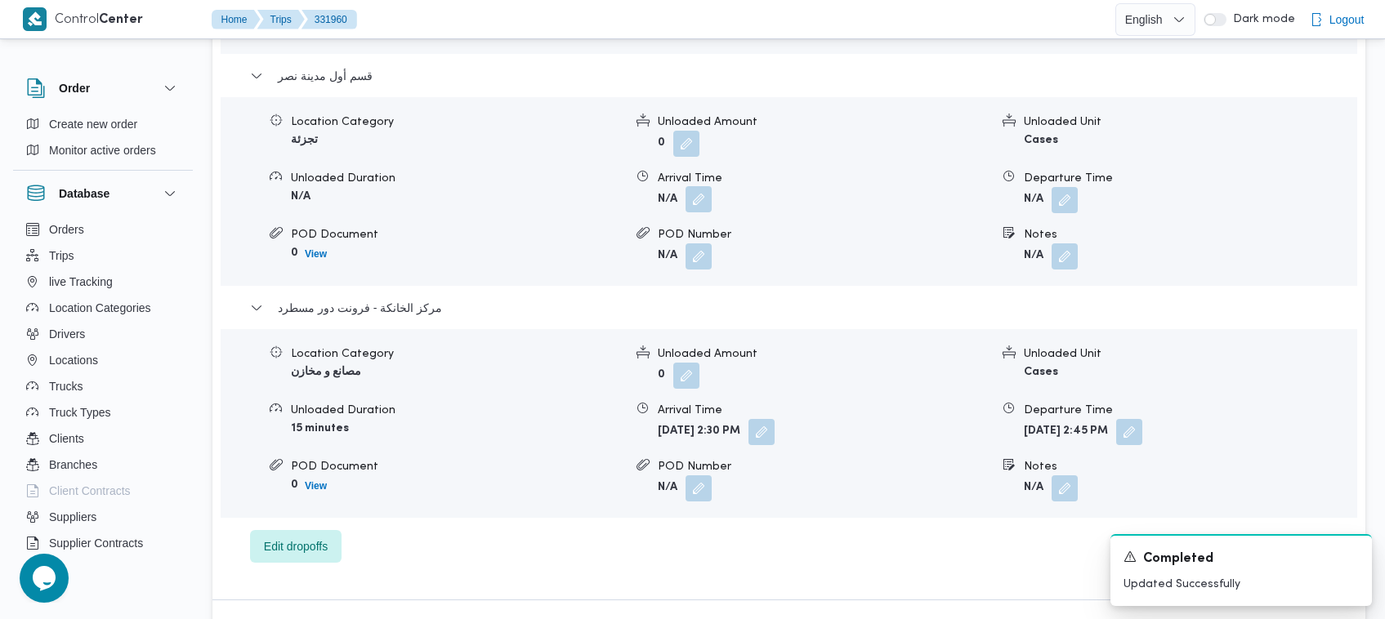
click at [703, 201] on button "button" at bounding box center [698, 199] width 26 height 26
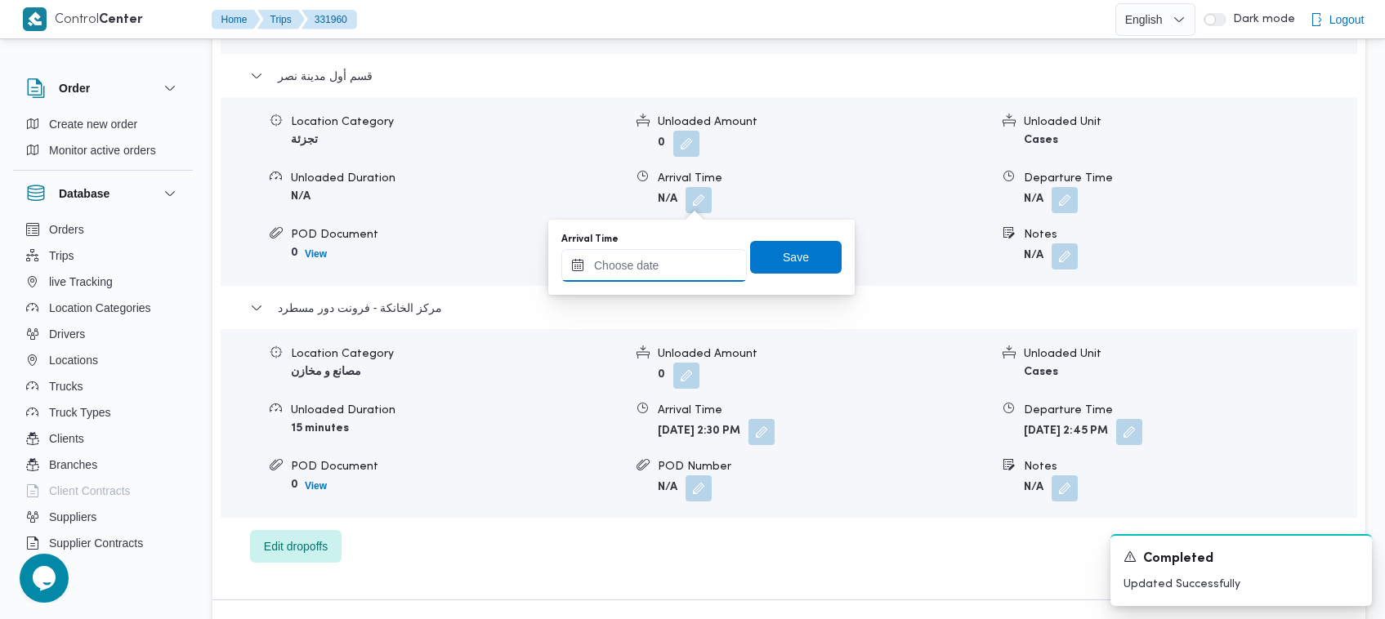
click at [708, 266] on input "Arrival Time" at bounding box center [653, 265] width 185 height 33
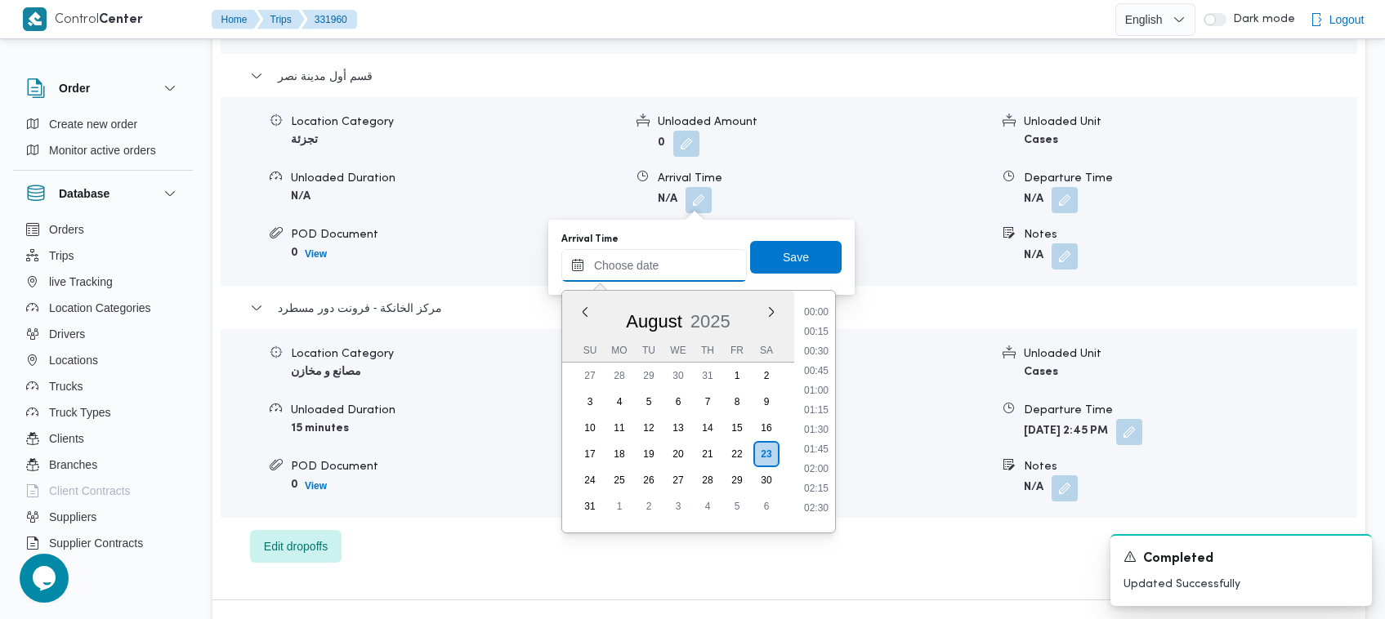
paste input "[DATE] 13:30"
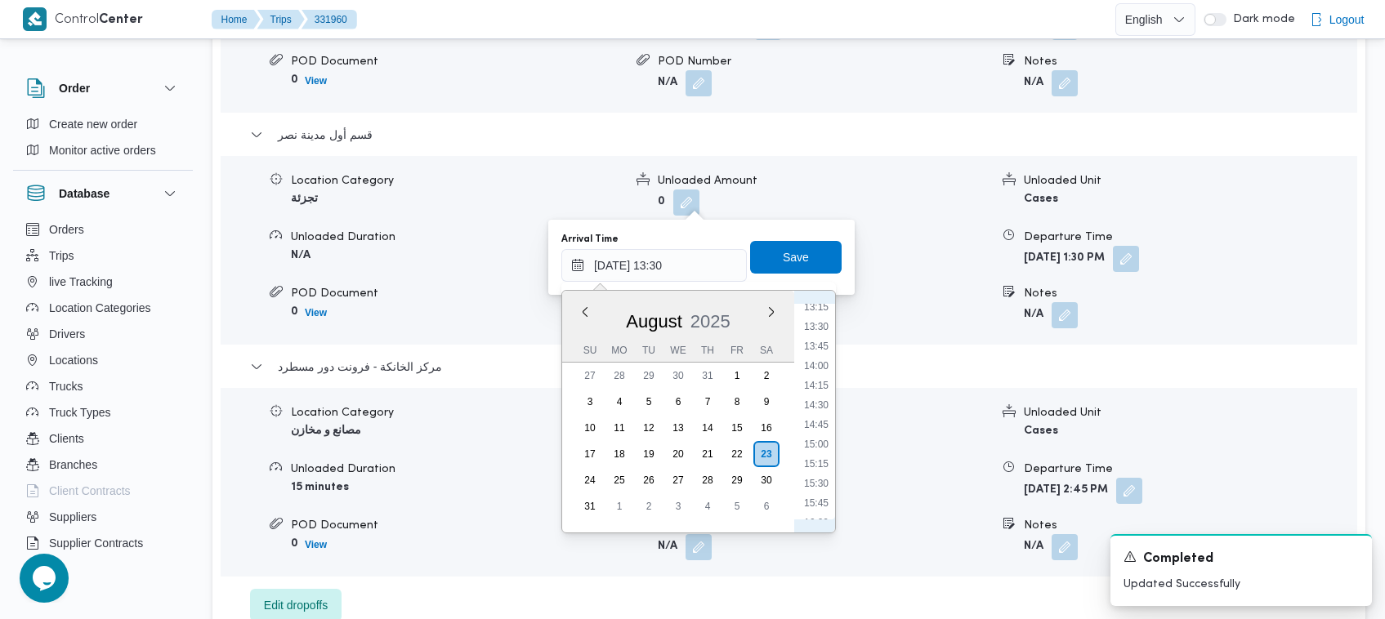
scroll to position [862, 0]
click at [823, 423] on li "12:30" at bounding box center [816, 430] width 38 height 16
type input "[DATE] 12:30"
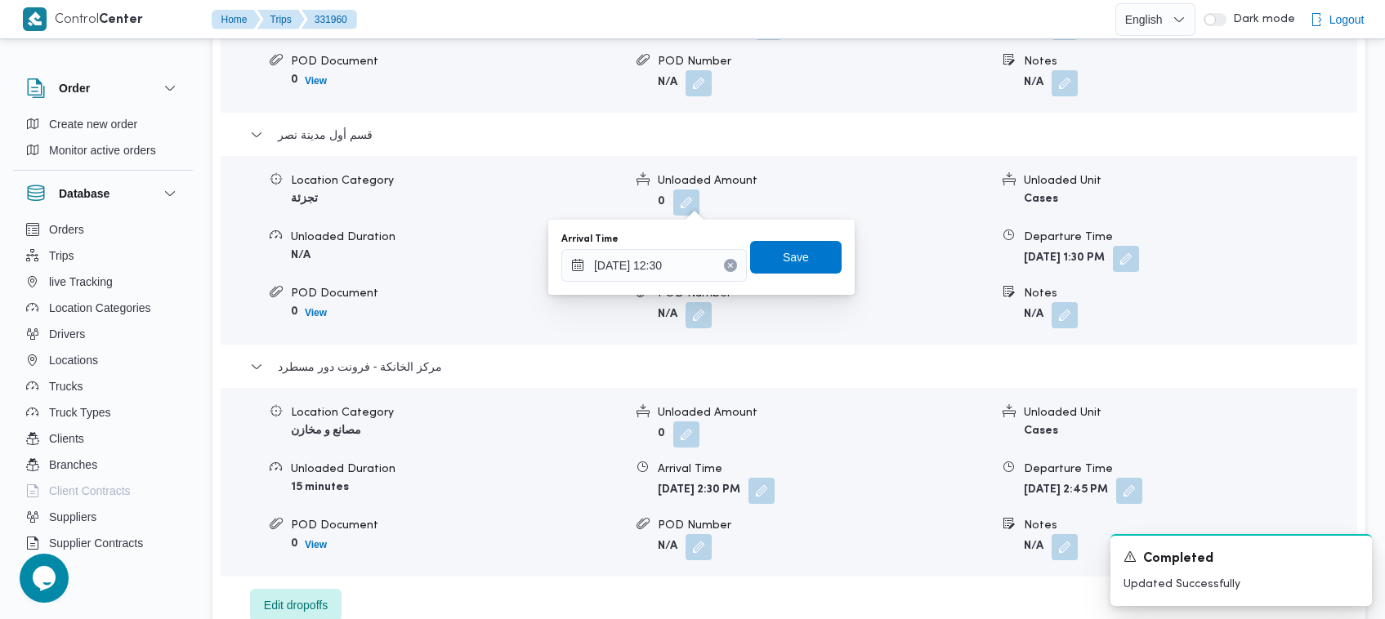
click at [727, 262] on icon "Clear input" at bounding box center [730, 265] width 7 height 7
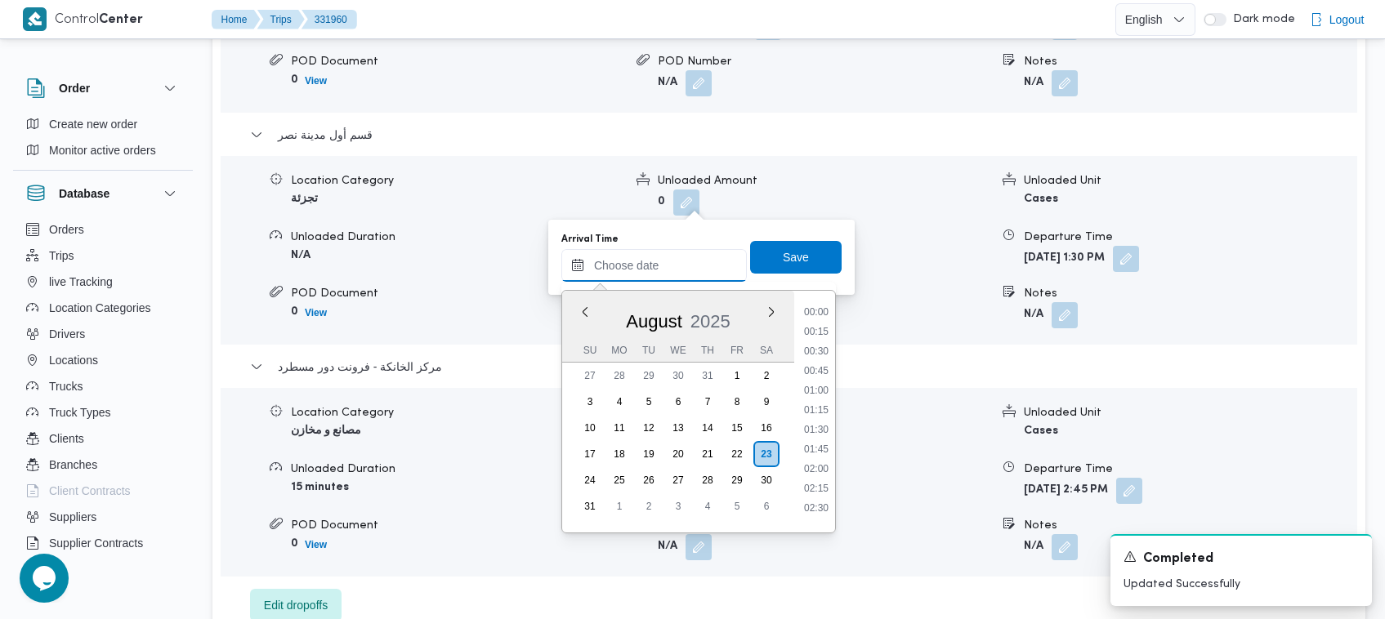
scroll to position [1044, 0]
click at [833, 319] on li "13:30" at bounding box center [816, 327] width 38 height 16
type input "[DATE] 13:30"
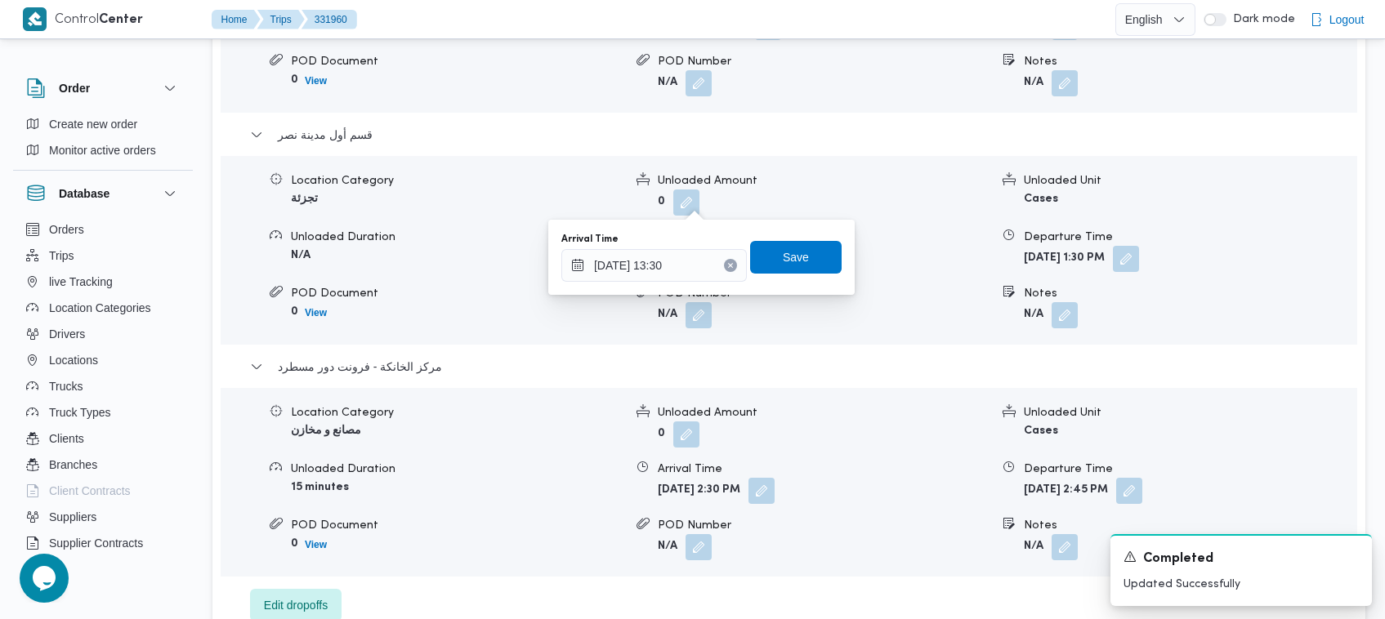
click at [727, 263] on icon "Clear input" at bounding box center [730, 265] width 7 height 7
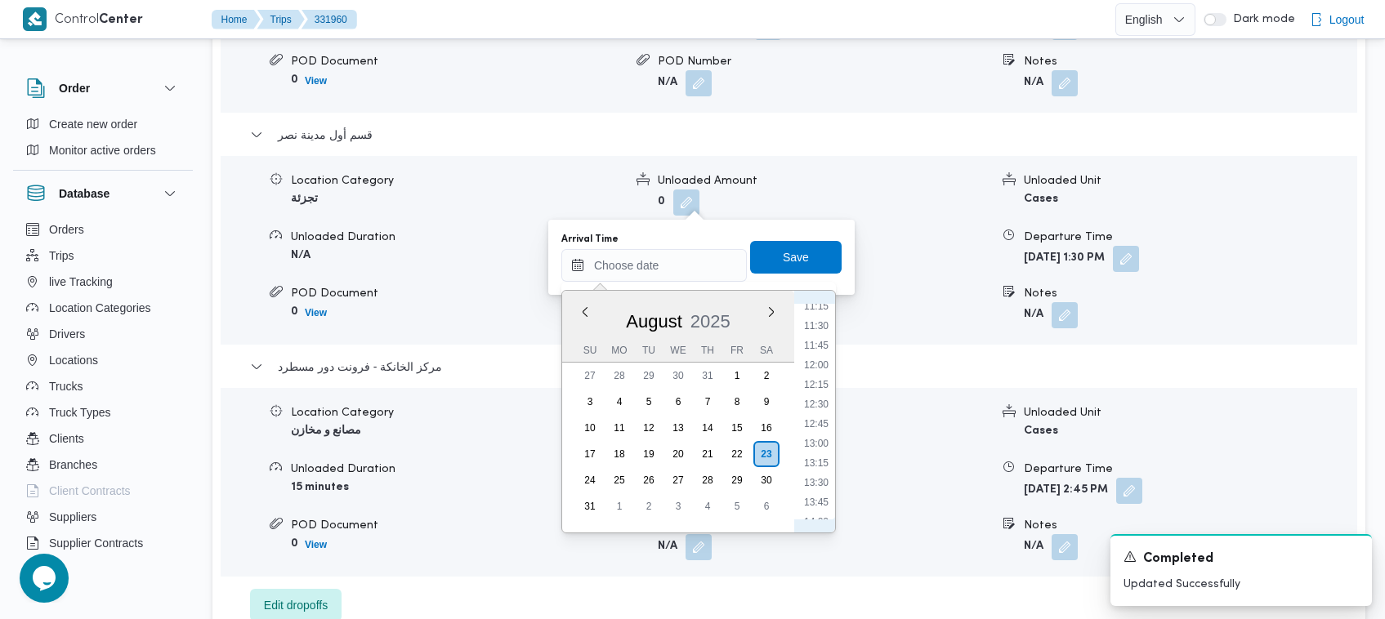
scroll to position [862, 0]
click at [818, 426] on li "12:30" at bounding box center [816, 430] width 38 height 16
type input "[DATE] 12:30"
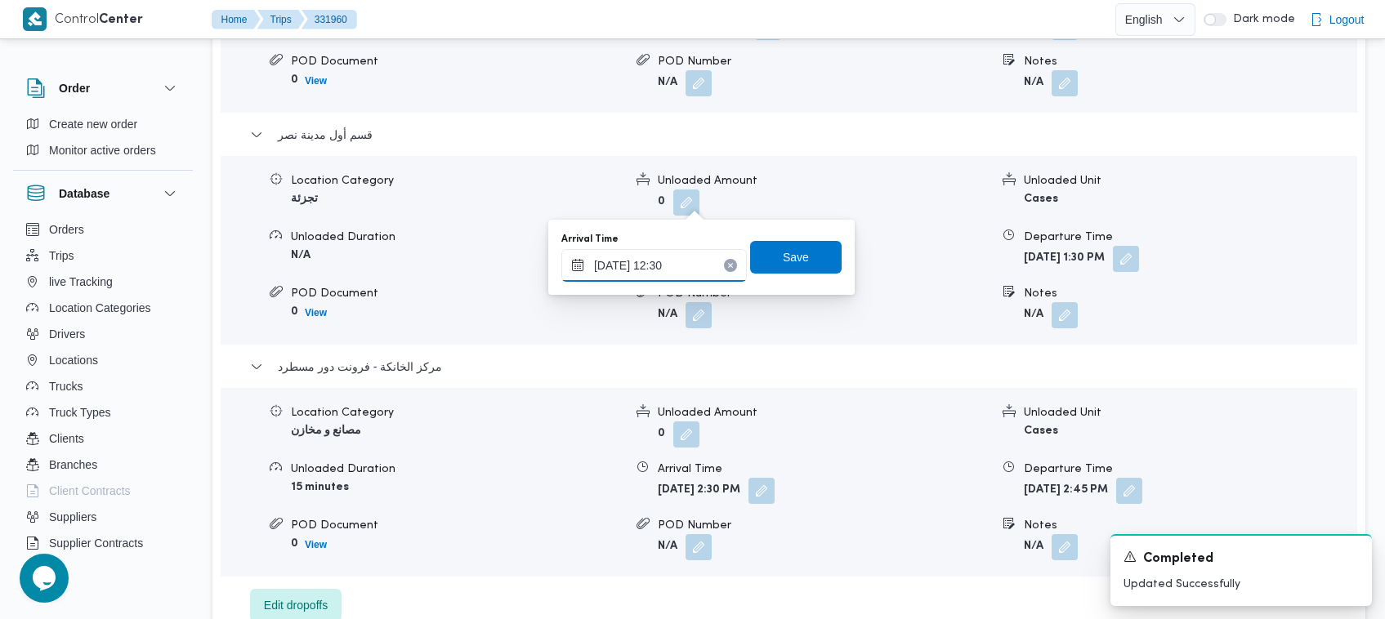
click at [701, 258] on input "[DATE] 12:30" at bounding box center [653, 265] width 185 height 33
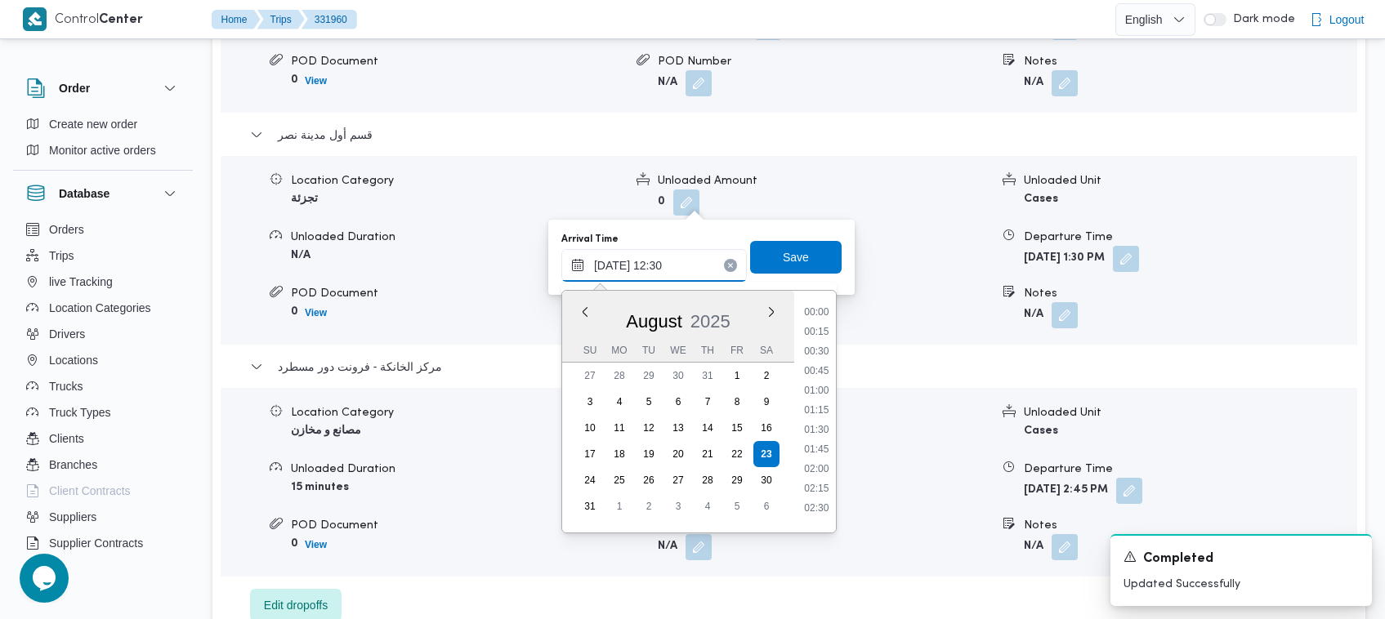
scroll to position [868, 0]
click at [701, 258] on input "[DATE] 12:30" at bounding box center [653, 265] width 185 height 33
click at [783, 258] on span "Save" at bounding box center [796, 257] width 26 height 20
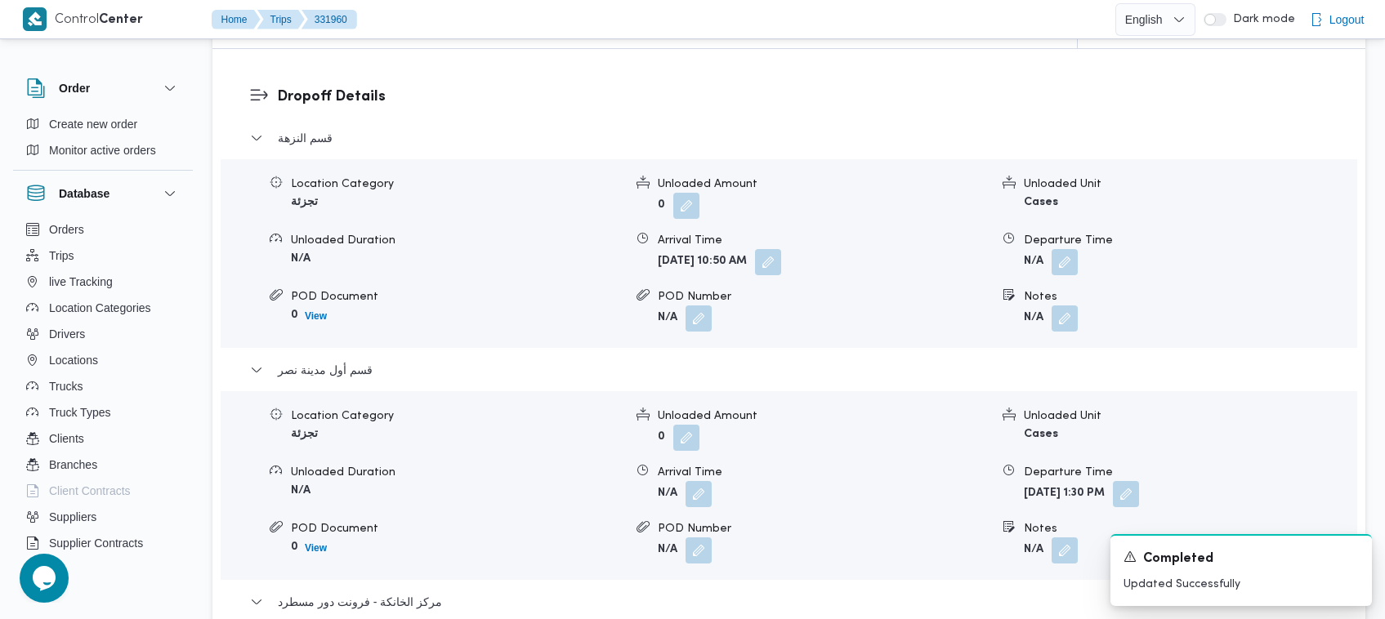
scroll to position [1320, 0]
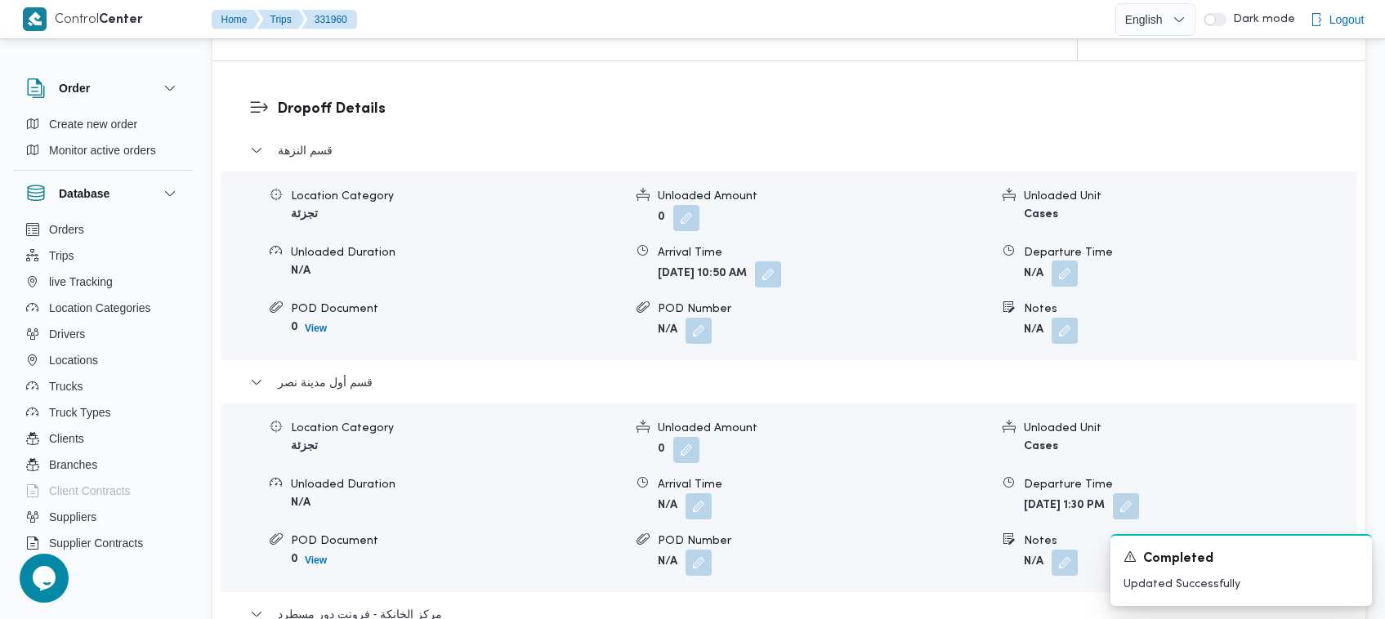
drag, startPoint x: 1076, startPoint y: 263, endPoint x: 1064, endPoint y: 279, distance: 19.8
click at [1074, 263] on button "button" at bounding box center [1064, 274] width 26 height 26
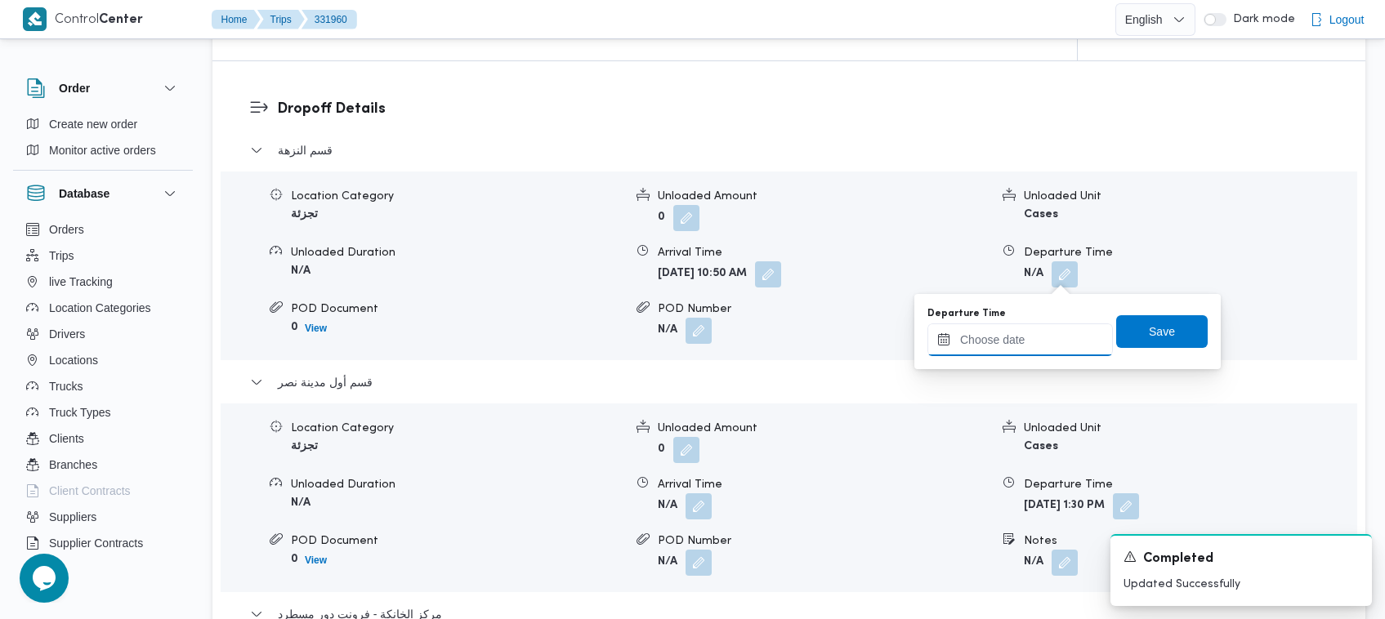
click at [1027, 344] on input "Departure Time" at bounding box center [1019, 340] width 185 height 33
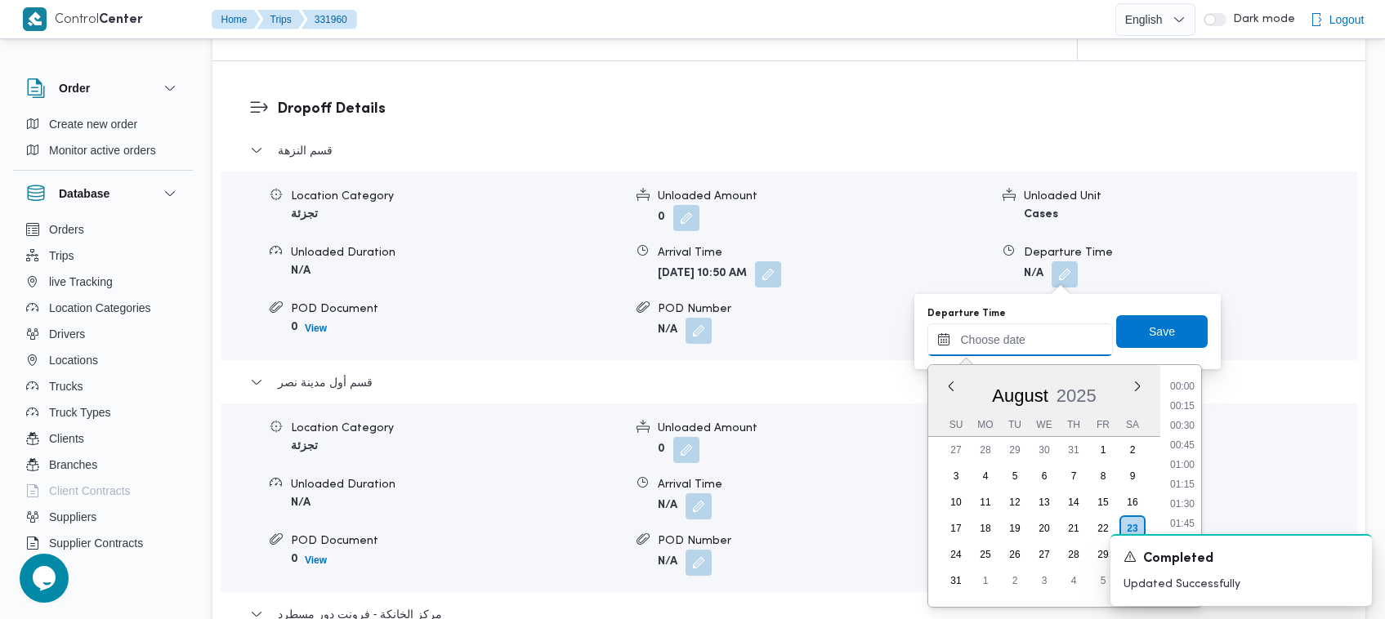
paste input "[DATE] 12:30"
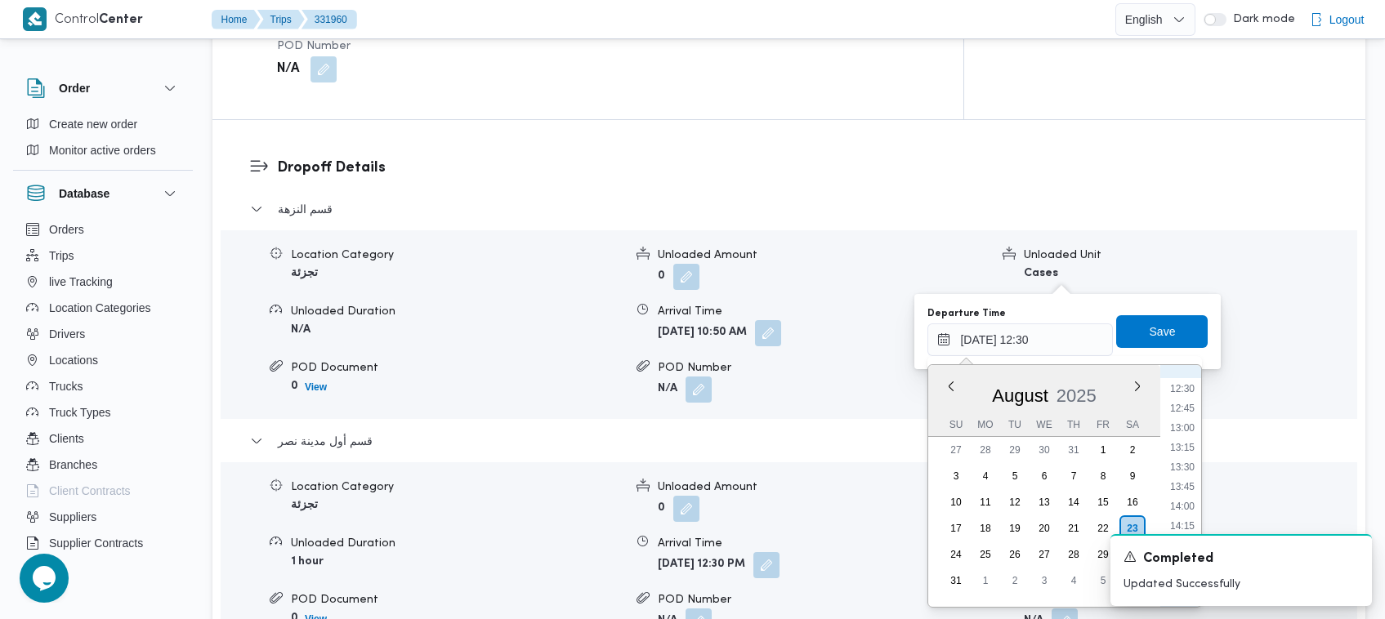
scroll to position [795, 0]
click at [1181, 508] on li "11:45" at bounding box center [1182, 513] width 38 height 16
type input "[DATE] 11:45"
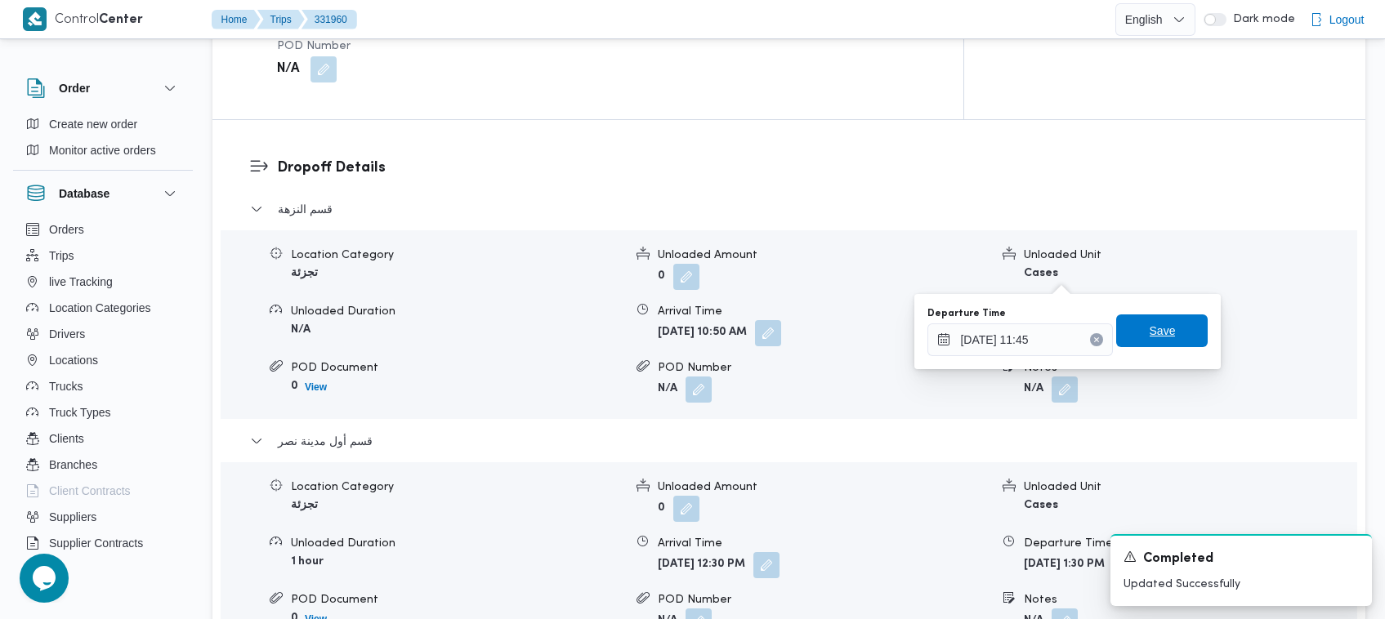
click at [1153, 324] on span "Save" at bounding box center [1163, 331] width 26 height 20
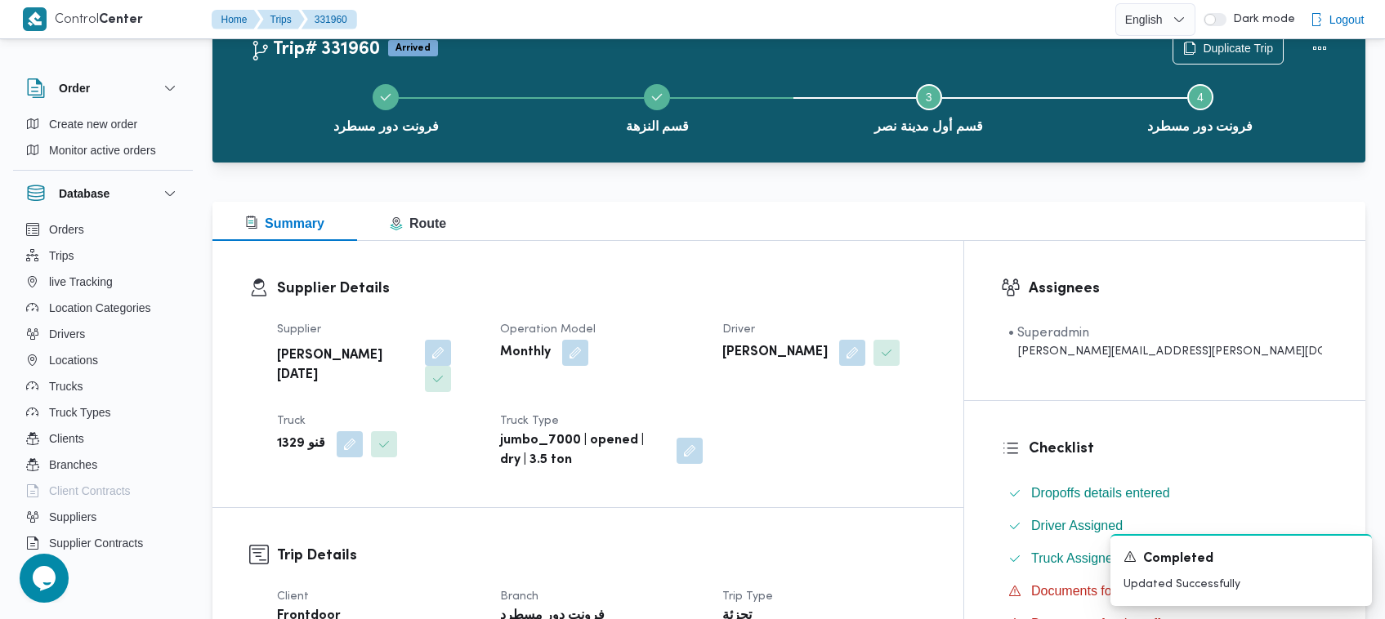
scroll to position [569, 0]
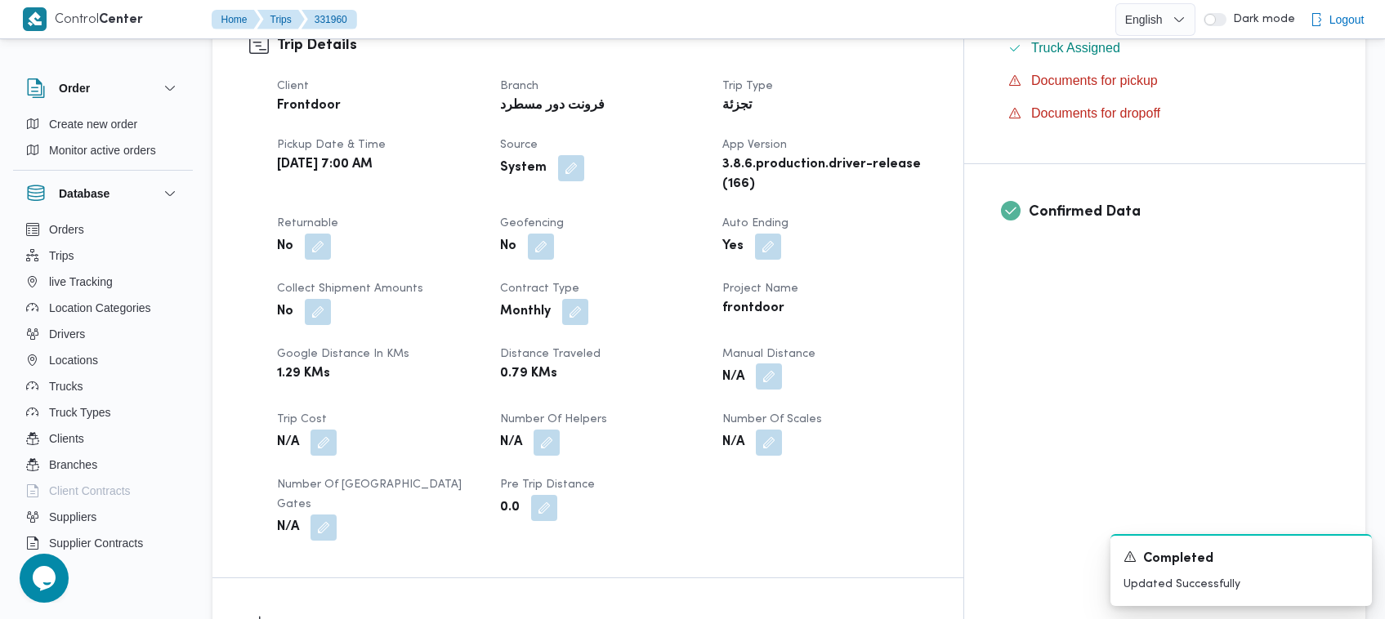
click at [782, 364] on button "button" at bounding box center [769, 377] width 26 height 26
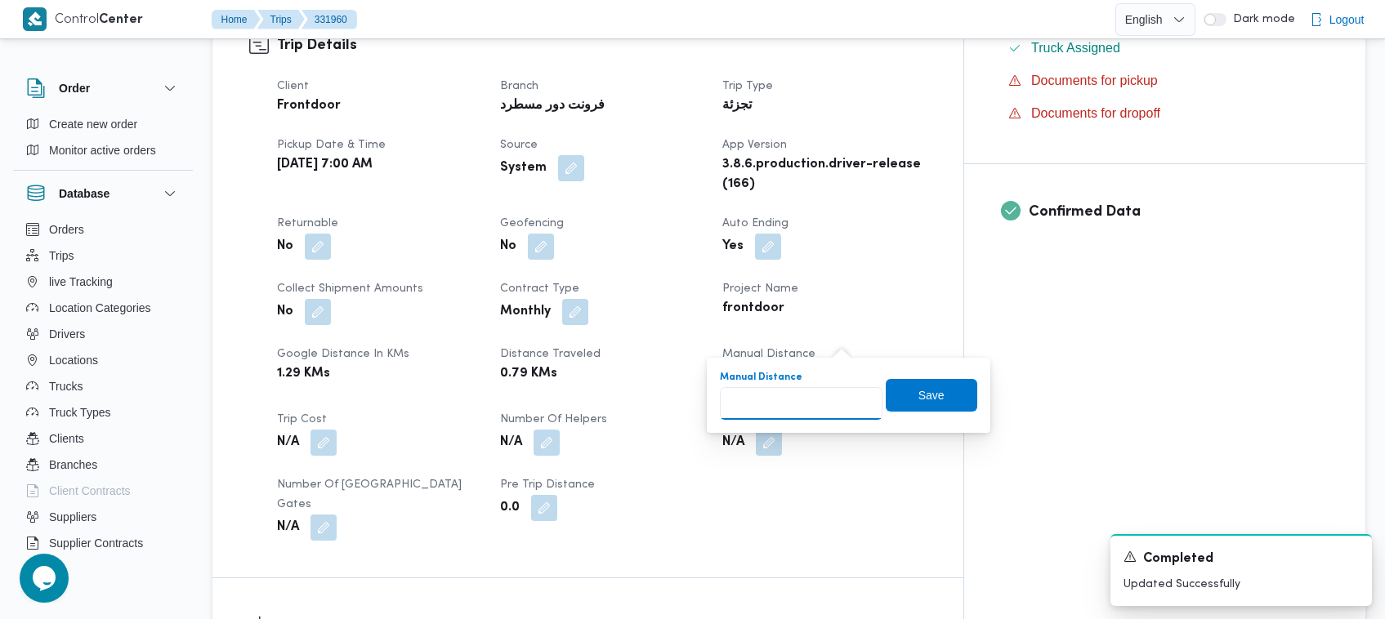
click at [814, 400] on input "Manual Distance" at bounding box center [801, 403] width 163 height 33
type input "70"
click at [936, 390] on span "Save" at bounding box center [932, 394] width 92 height 33
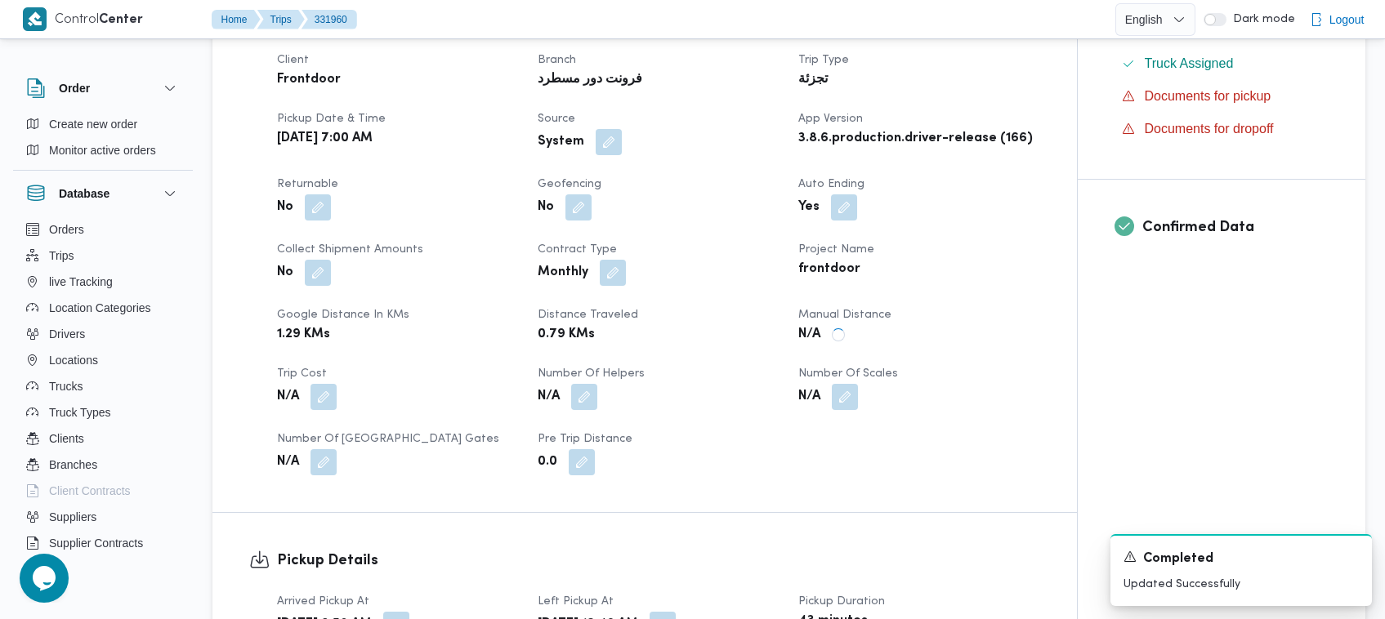
scroll to position [0, 0]
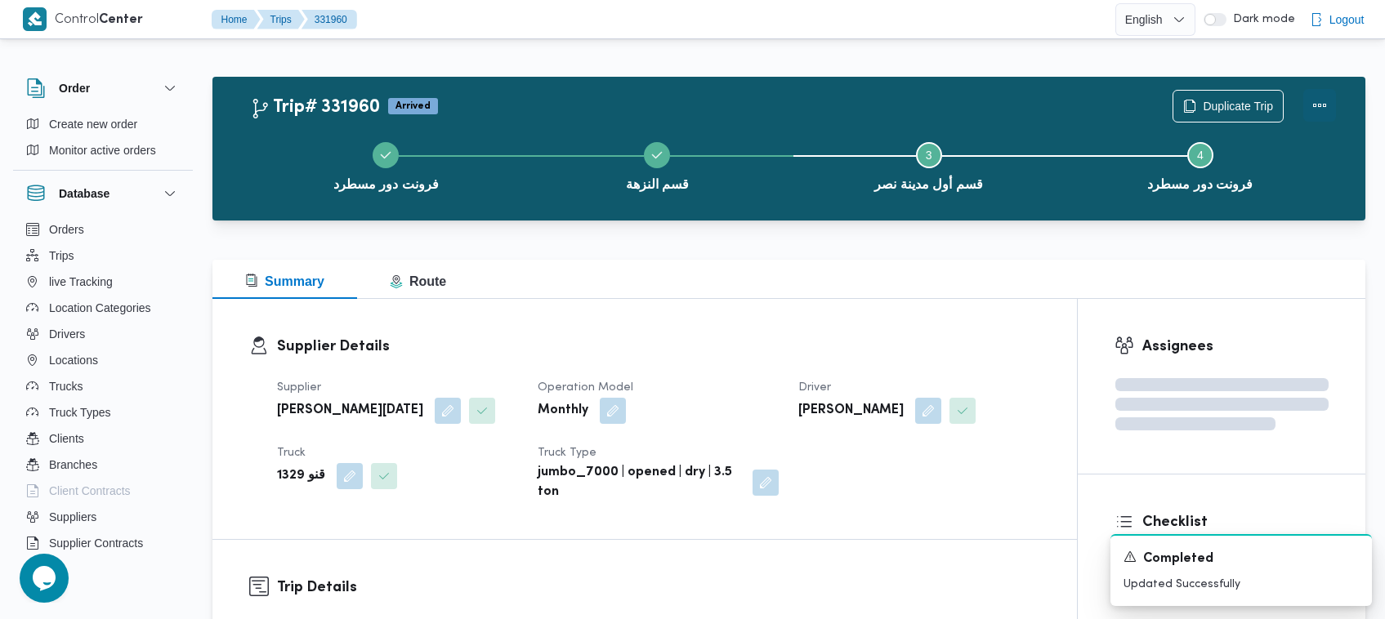
click at [1310, 109] on button "Actions" at bounding box center [1319, 105] width 33 height 33
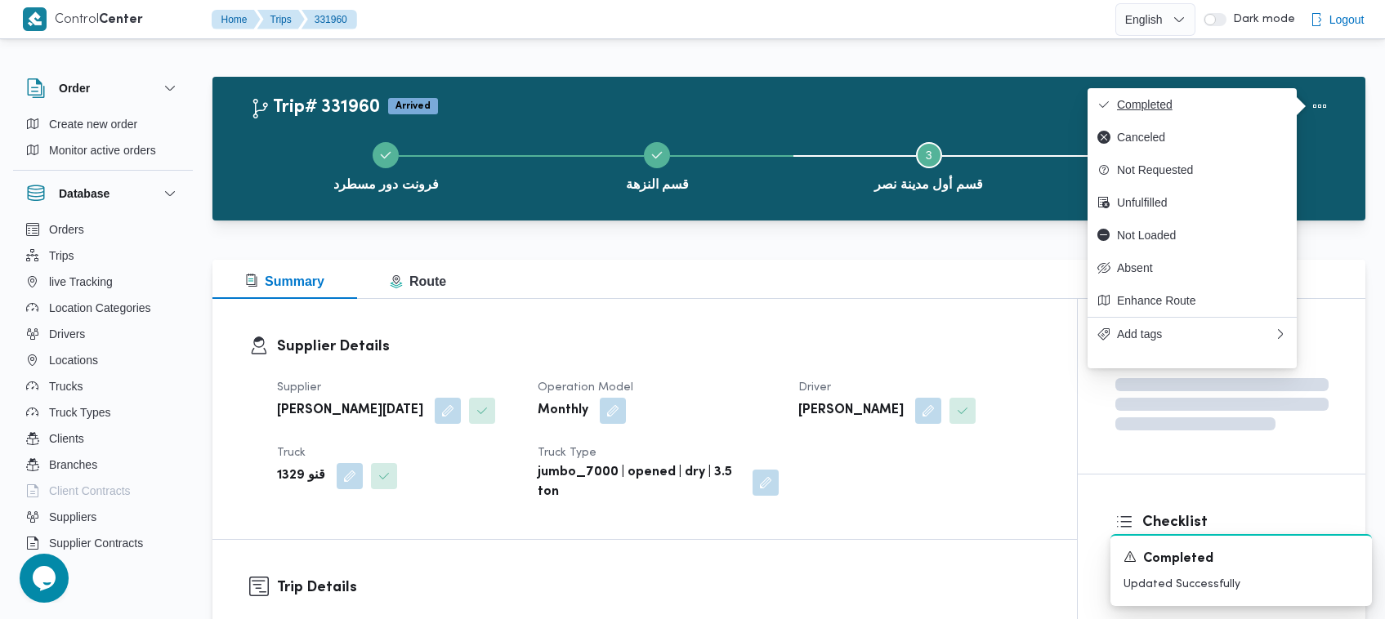
click at [1225, 100] on span "Completed" at bounding box center [1202, 104] width 170 height 13
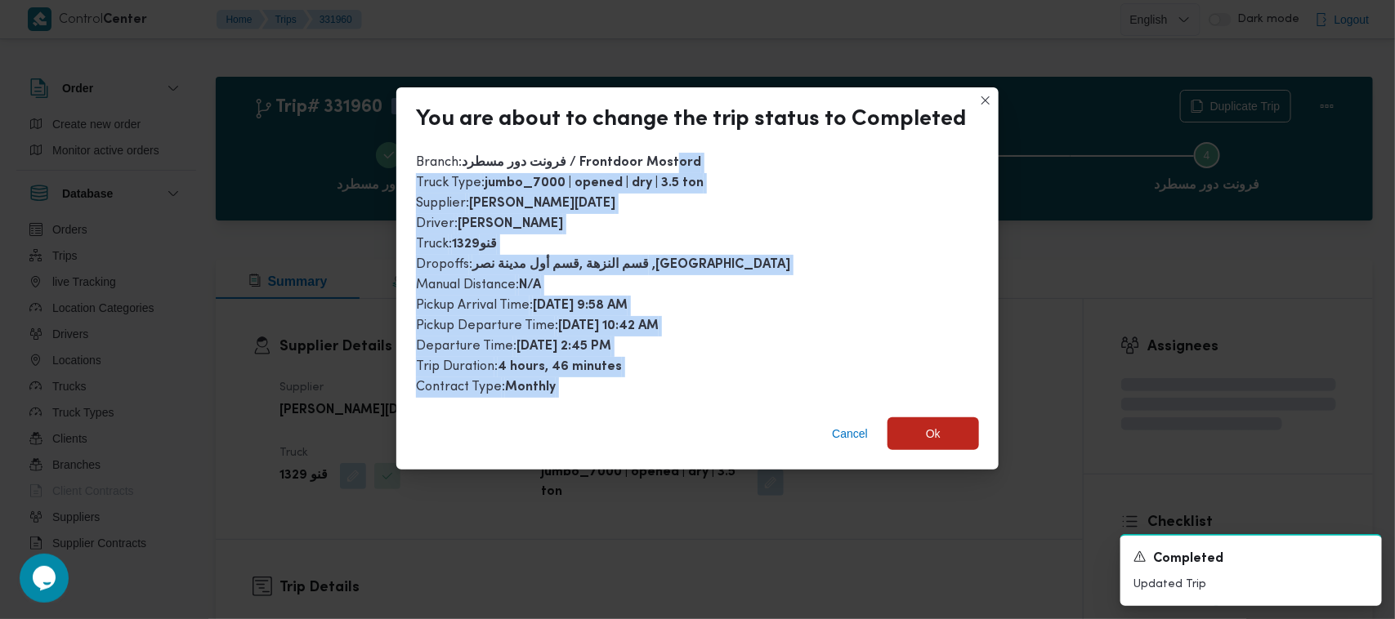
drag, startPoint x: 660, startPoint y: 356, endPoint x: 739, endPoint y: 471, distance: 139.8
click at [659, 462] on div "You are about to change the trip status to Completed Branch : فرونت دور مسطرد /…" at bounding box center [697, 278] width 602 height 382
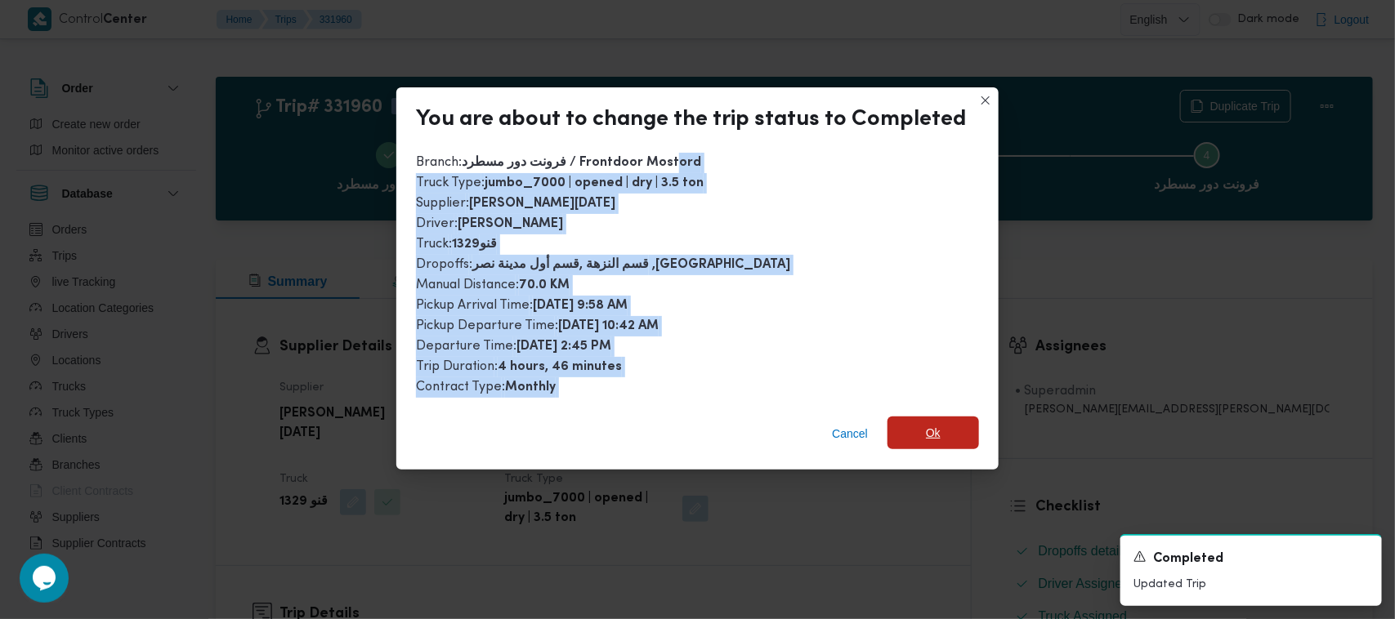
click at [926, 430] on span "Ok" at bounding box center [933, 433] width 15 height 20
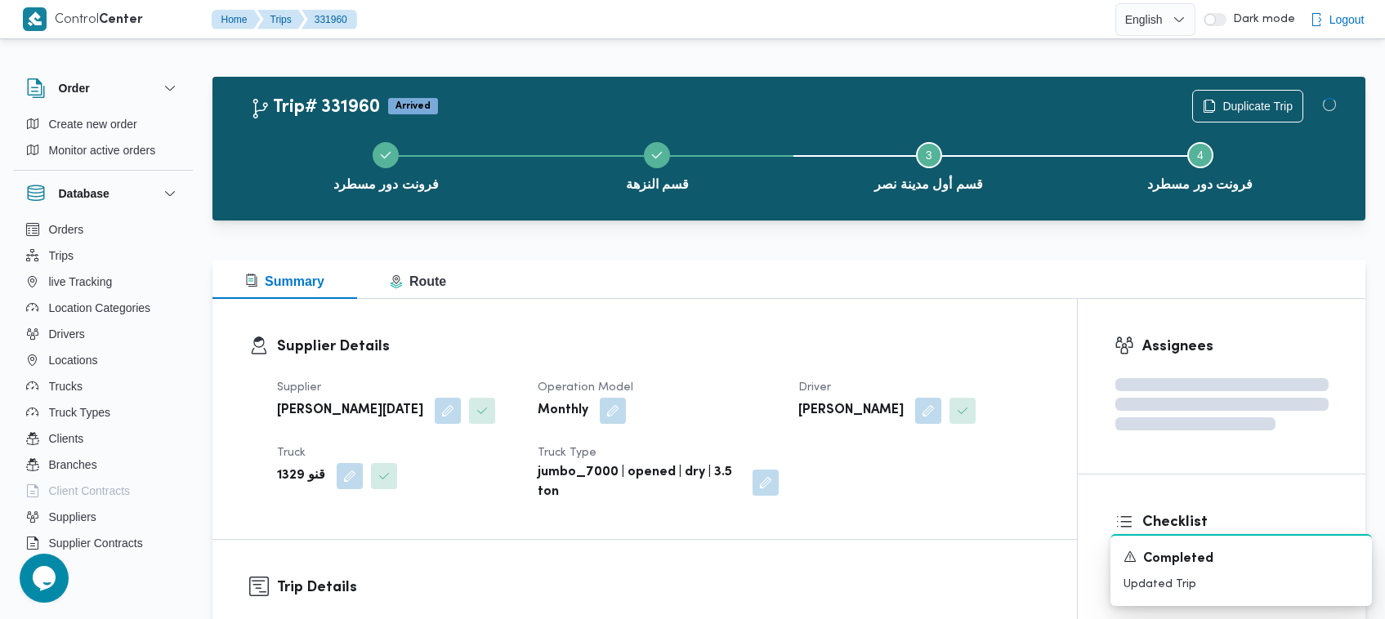
click at [882, 292] on div "Summary Route" at bounding box center [788, 279] width 1153 height 39
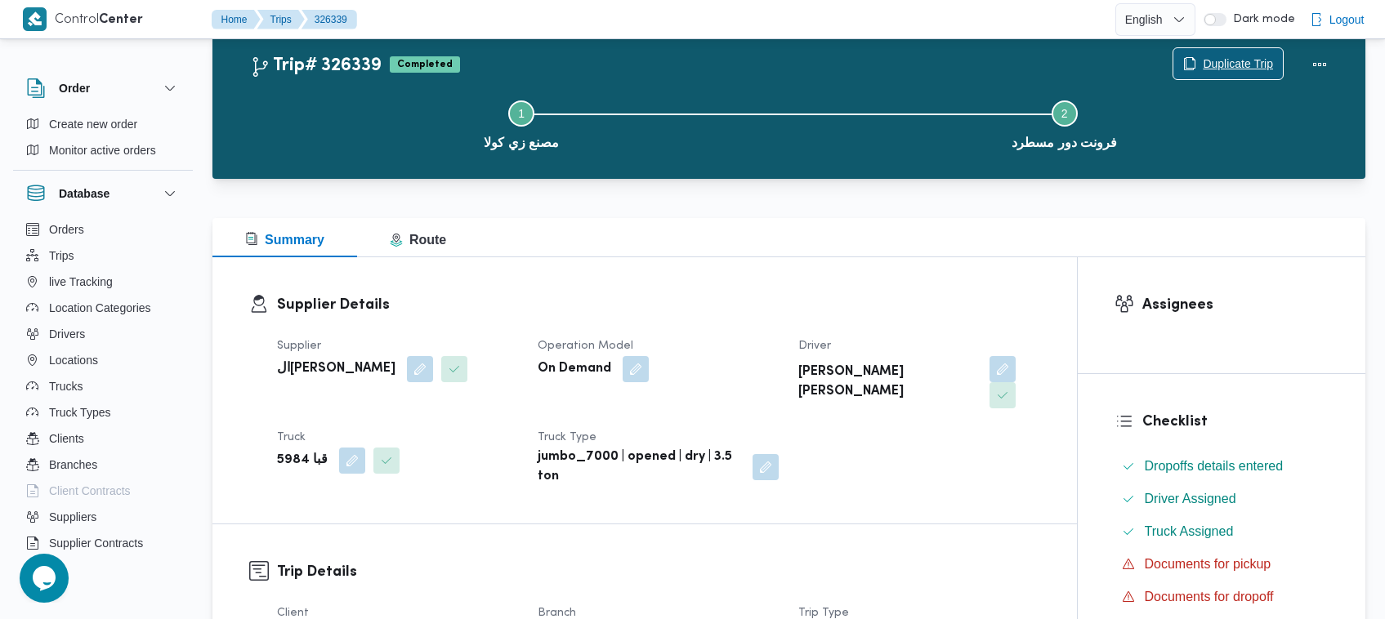
click at [1217, 56] on span "Duplicate Trip" at bounding box center [1238, 64] width 70 height 20
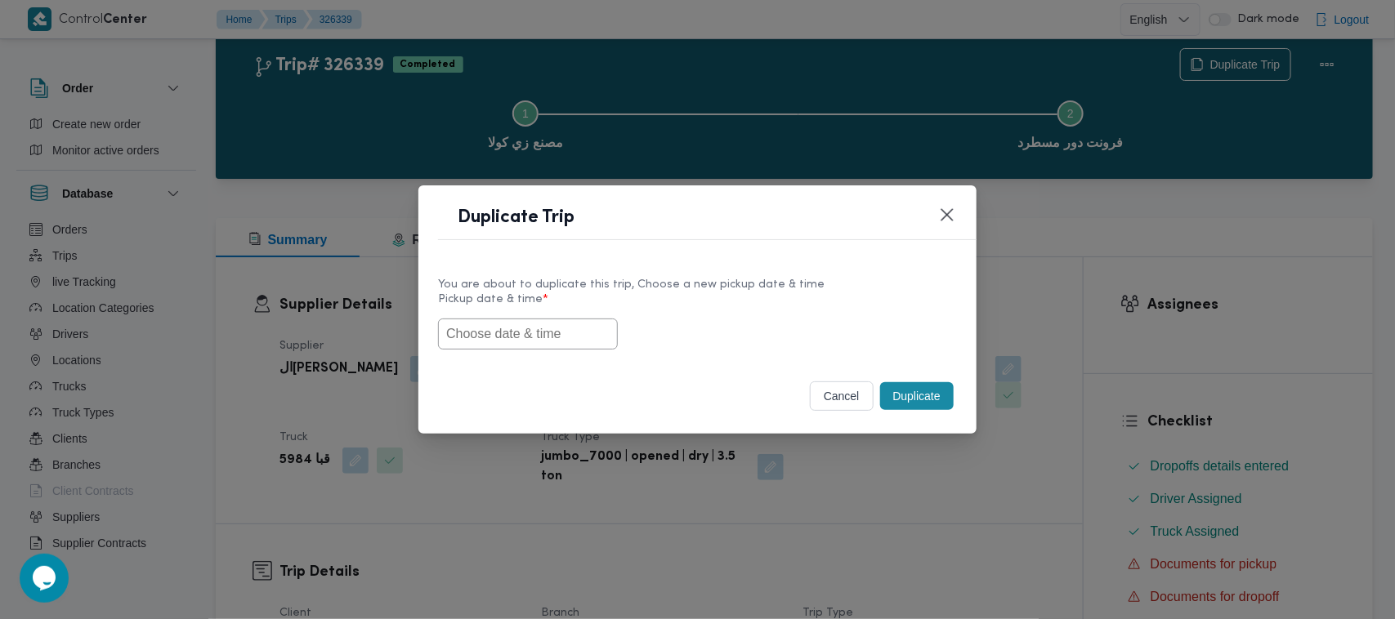
click at [561, 337] on input "text" at bounding box center [528, 334] width 180 height 31
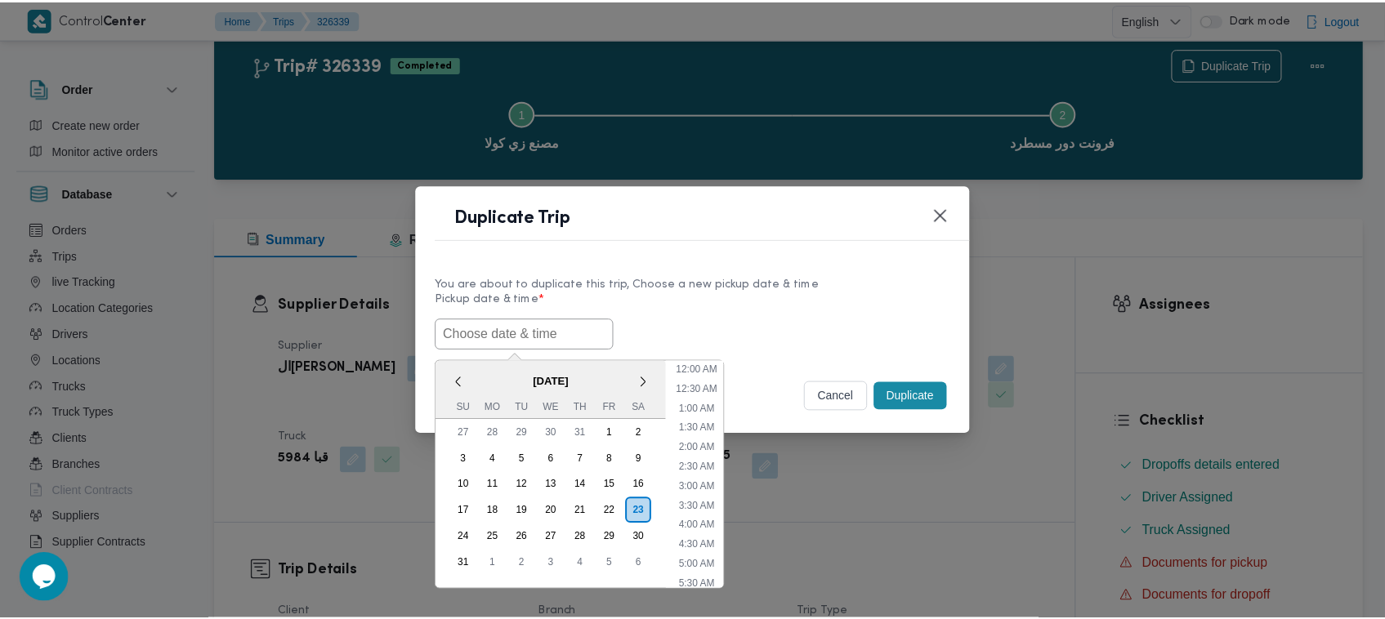
scroll to position [464, 0]
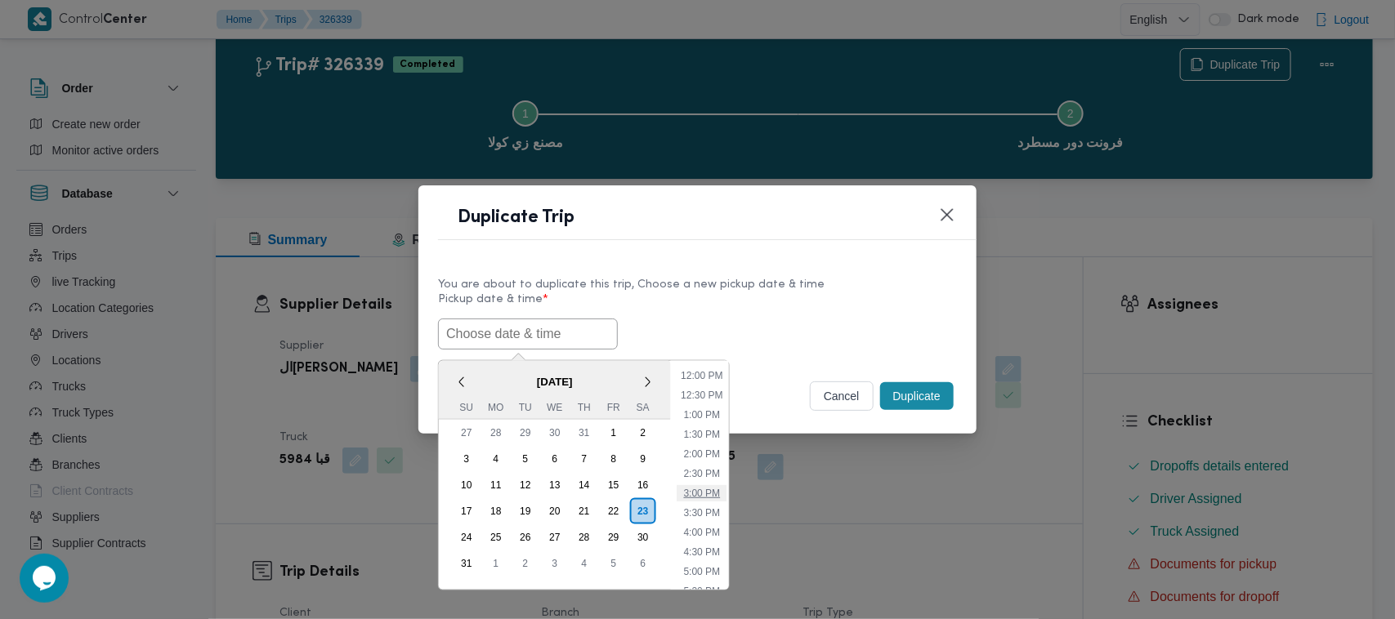
click at [701, 487] on li "3:00 PM" at bounding box center [701, 493] width 50 height 16
type input "23/08/2025 3:00PM"
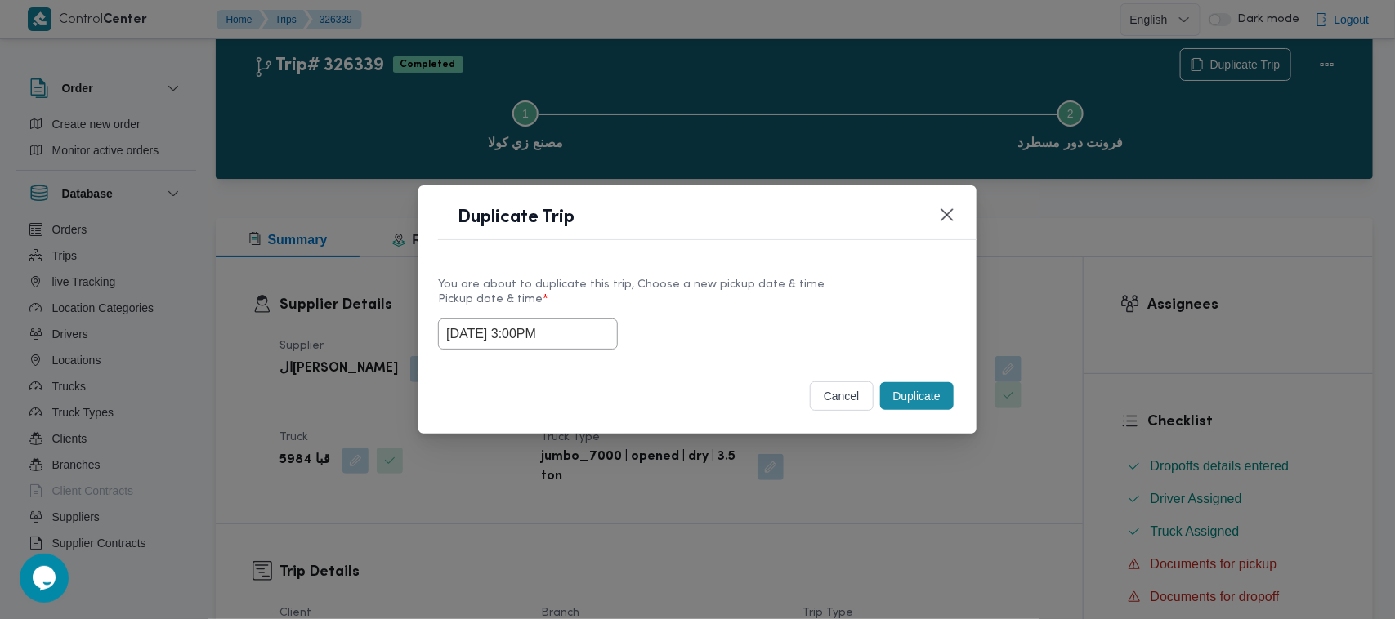
click at [757, 308] on label "Pickup date & time *" at bounding box center [697, 305] width 519 height 25
click at [925, 399] on button "Duplicate" at bounding box center [917, 396] width 74 height 28
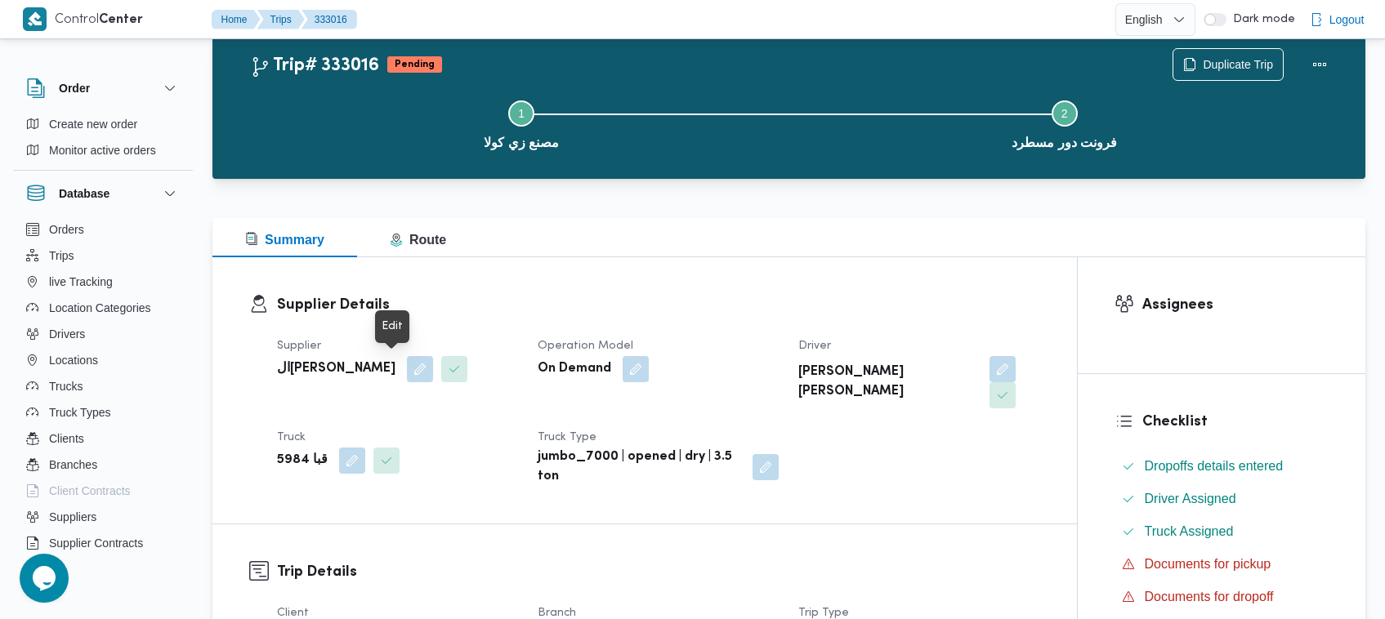
click at [401, 382] on span at bounding box center [416, 369] width 34 height 26
click at [407, 372] on button "button" at bounding box center [420, 368] width 26 height 26
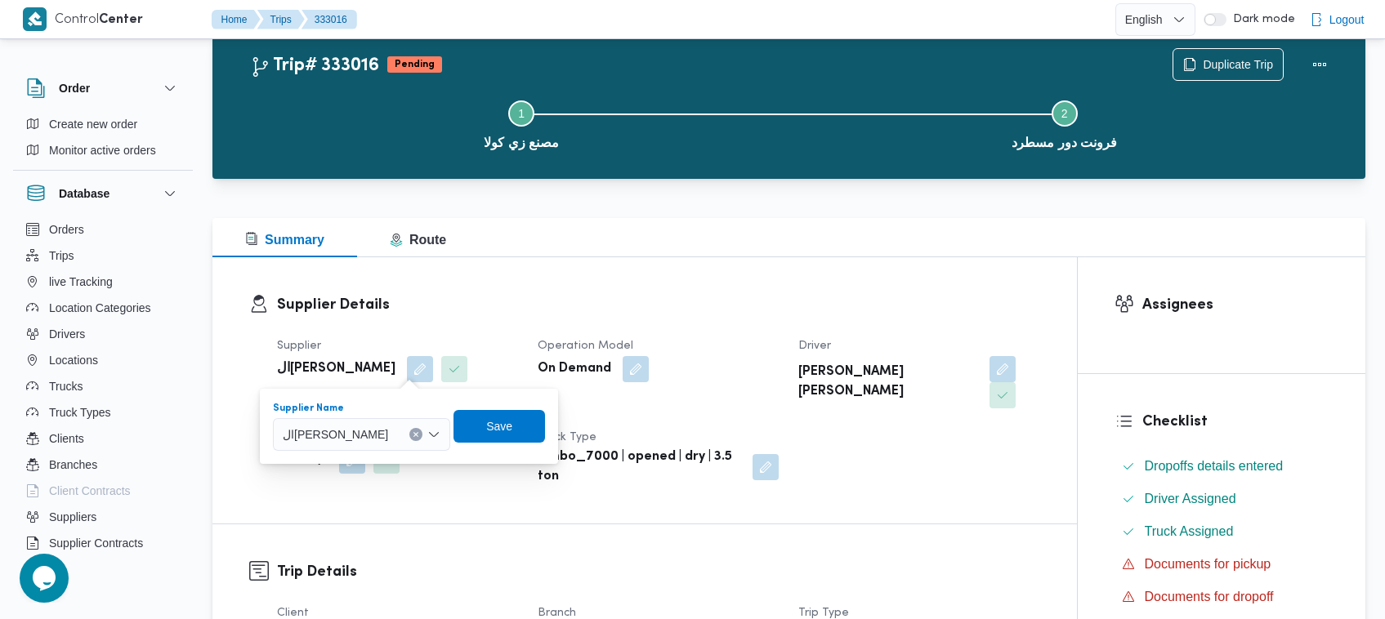
click at [404, 439] on div "الهامي [PERSON_NAME]" at bounding box center [361, 434] width 177 height 33
paste input "ابراهيم رمضان ابوالباشا"
drag, startPoint x: 327, startPoint y: 439, endPoint x: 230, endPoint y: 433, distance: 96.6
type input "[PERSON_NAME][DATE]"
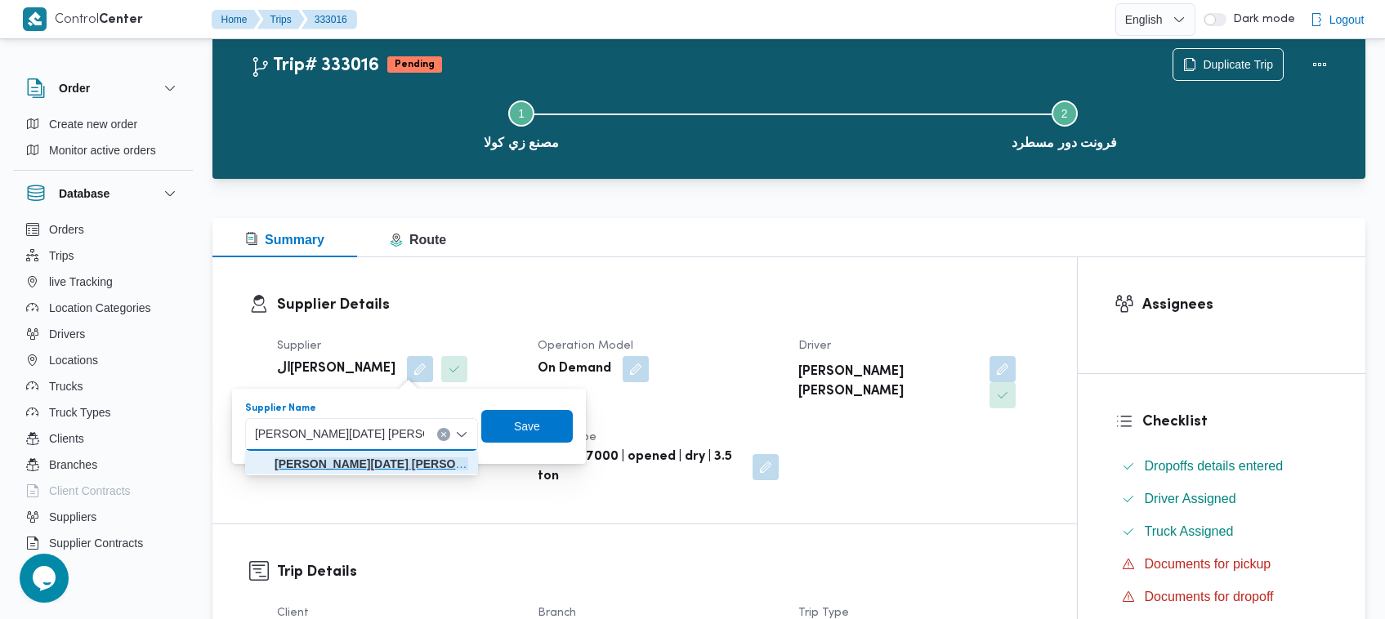
click at [377, 468] on mark "[PERSON_NAME][DATE]" at bounding box center [391, 464] width 233 height 13
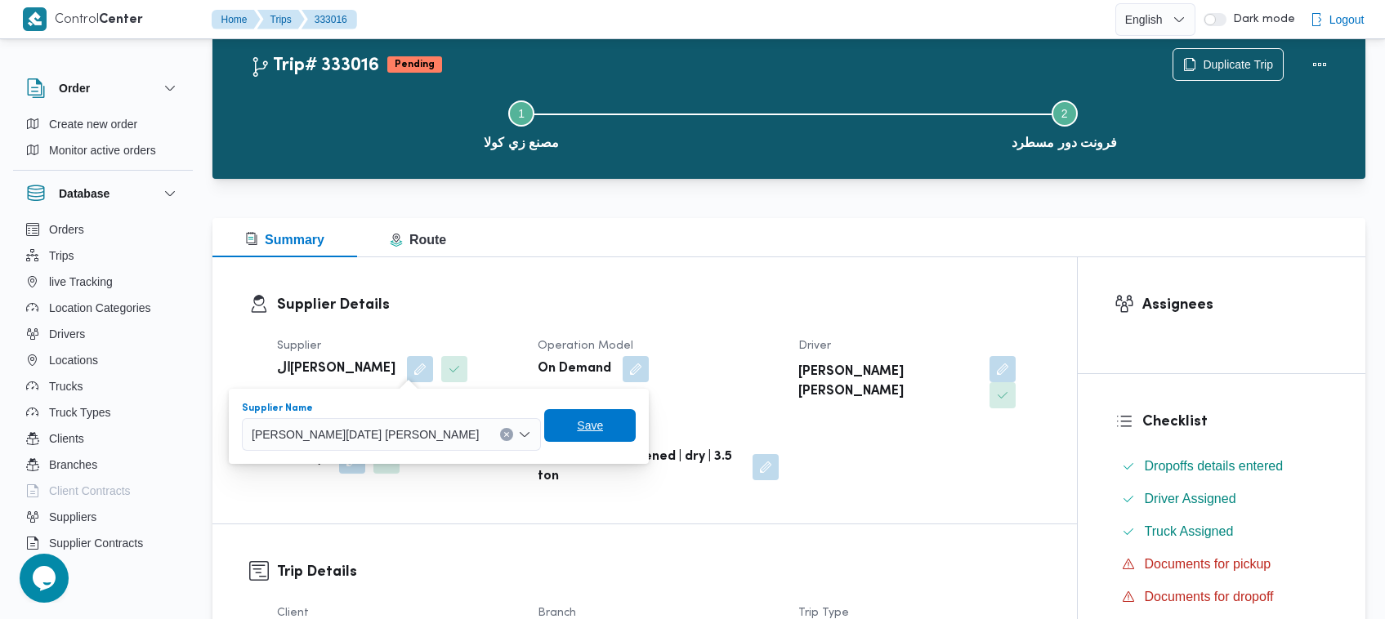
click at [544, 435] on span "Save" at bounding box center [590, 425] width 92 height 33
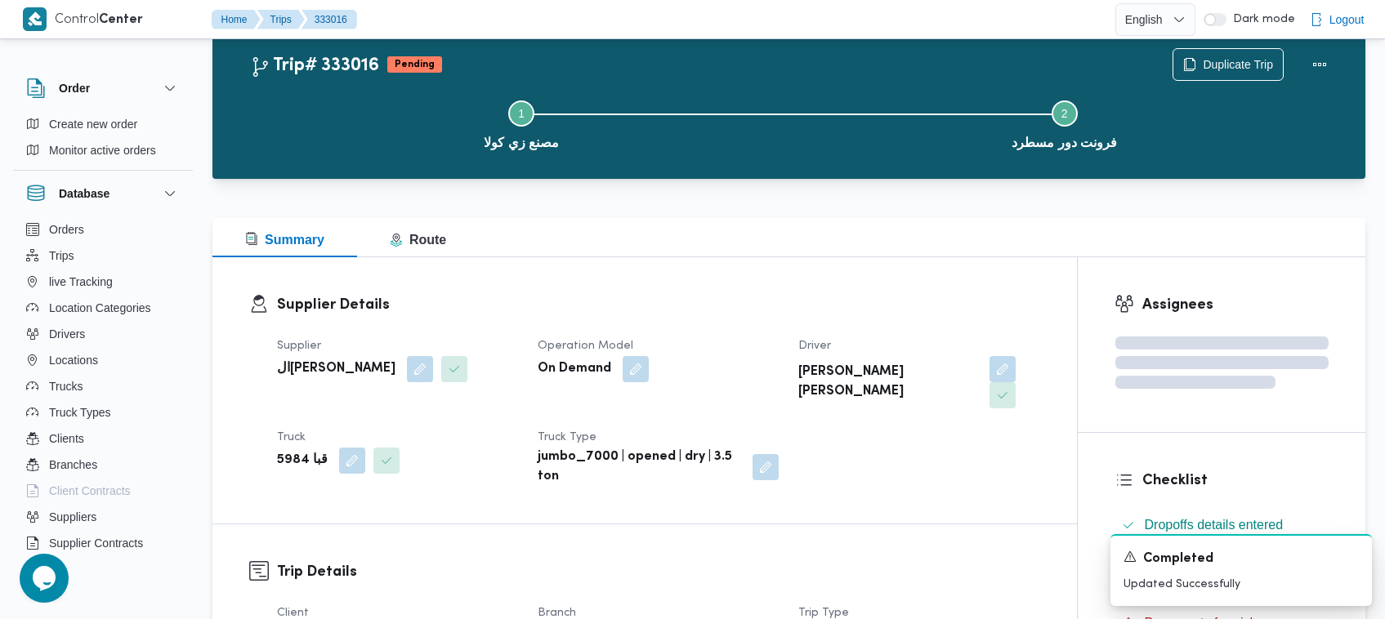
click at [576, 264] on div "Supplier Details Supplier الهامي محمد خالد علي Operation Model On Demand Driver…" at bounding box center [644, 390] width 864 height 266
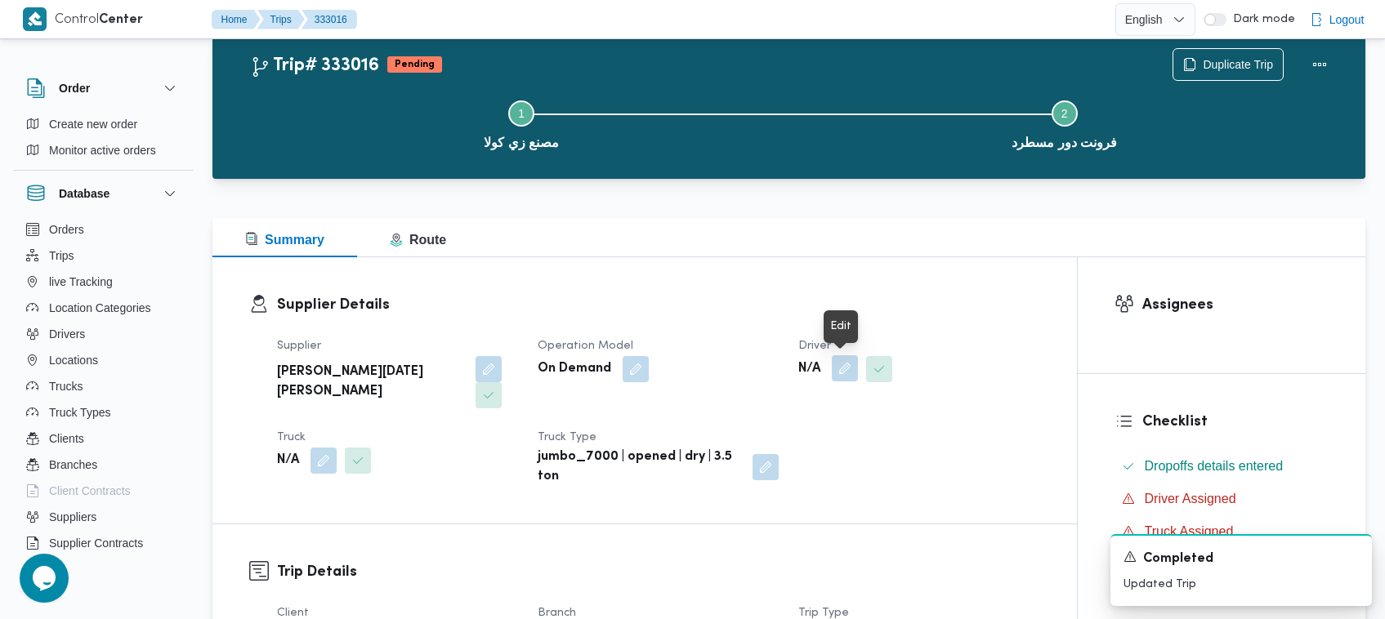
click at [841, 368] on button "button" at bounding box center [845, 368] width 26 height 26
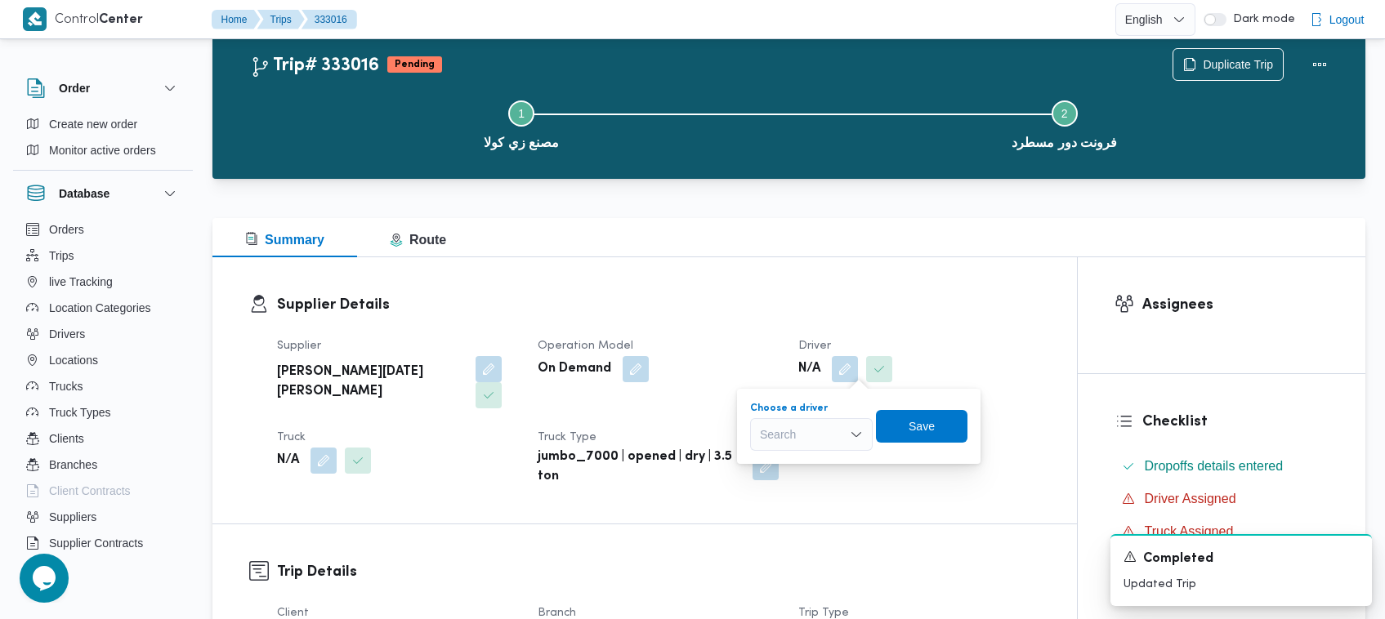
click at [839, 423] on div "Search" at bounding box center [811, 434] width 123 height 33
paste input "محمود درويش"
type input "محمود درويش"
click at [822, 464] on span "محمود درويش يوسف درويش" at bounding box center [822, 464] width 94 height 20
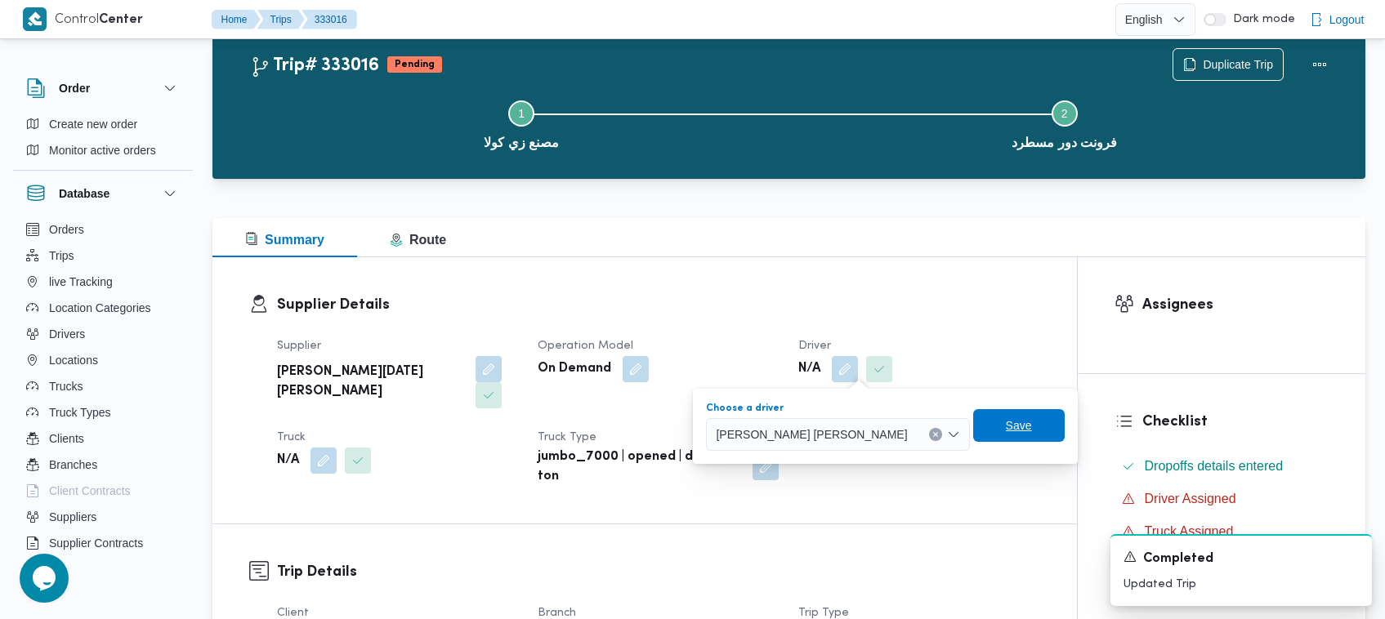
click at [973, 425] on span "Save" at bounding box center [1019, 425] width 92 height 33
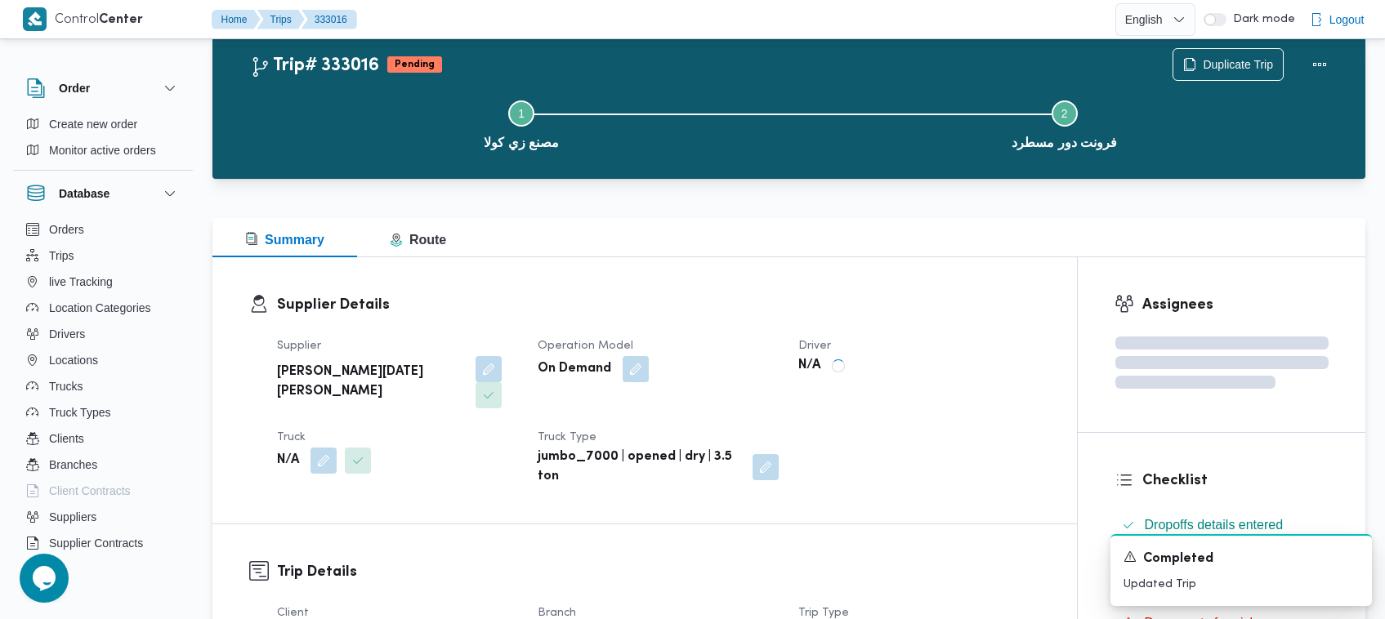
click at [926, 208] on div at bounding box center [788, 209] width 1153 height 20
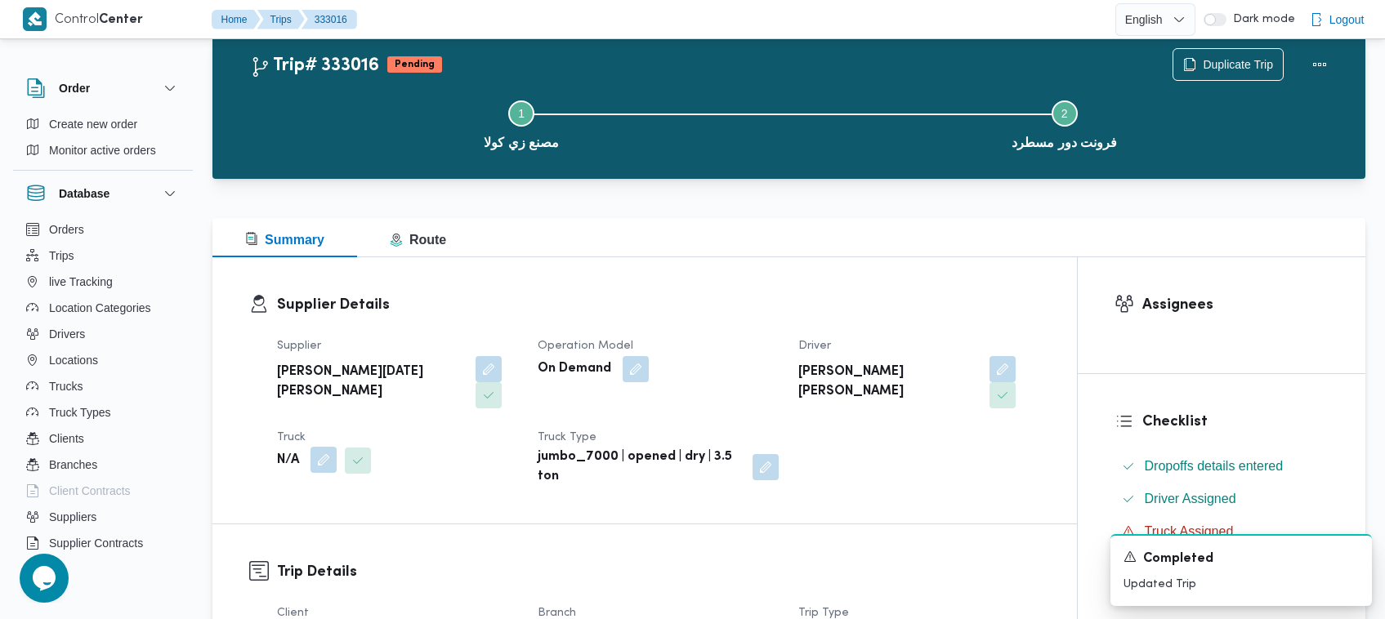
click at [332, 447] on button "button" at bounding box center [323, 460] width 26 height 26
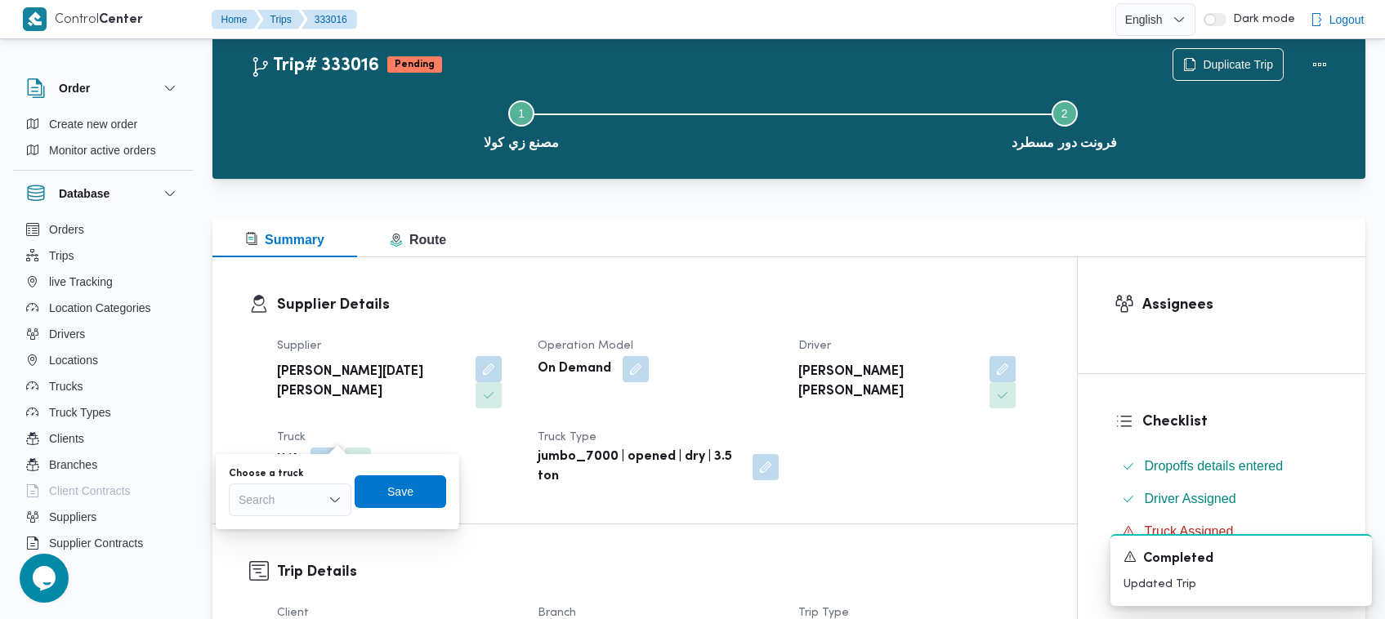
click at [337, 487] on div "Search" at bounding box center [290, 500] width 123 height 33
paste input "1329"
type input "1329"
click at [283, 499] on div "1329 1329" at bounding box center [290, 500] width 123 height 33
click at [278, 529] on mark "1329" at bounding box center [270, 529] width 25 height 13
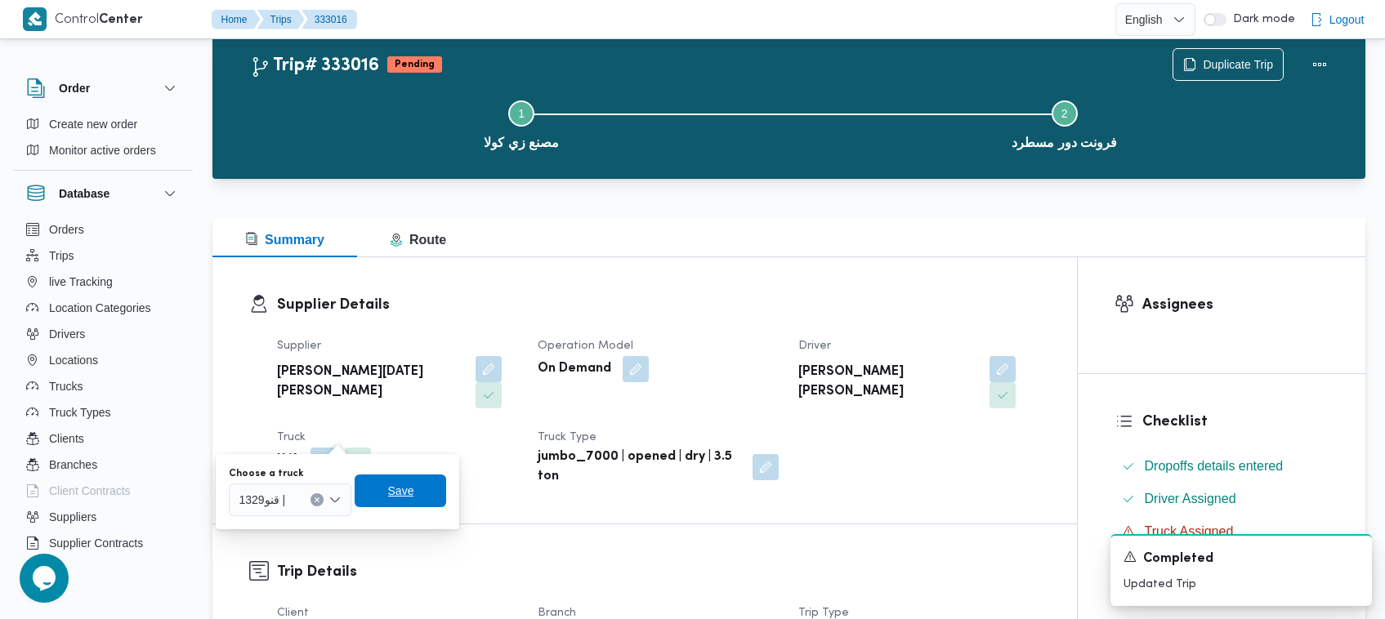
click at [408, 495] on span "Save" at bounding box center [401, 491] width 26 height 20
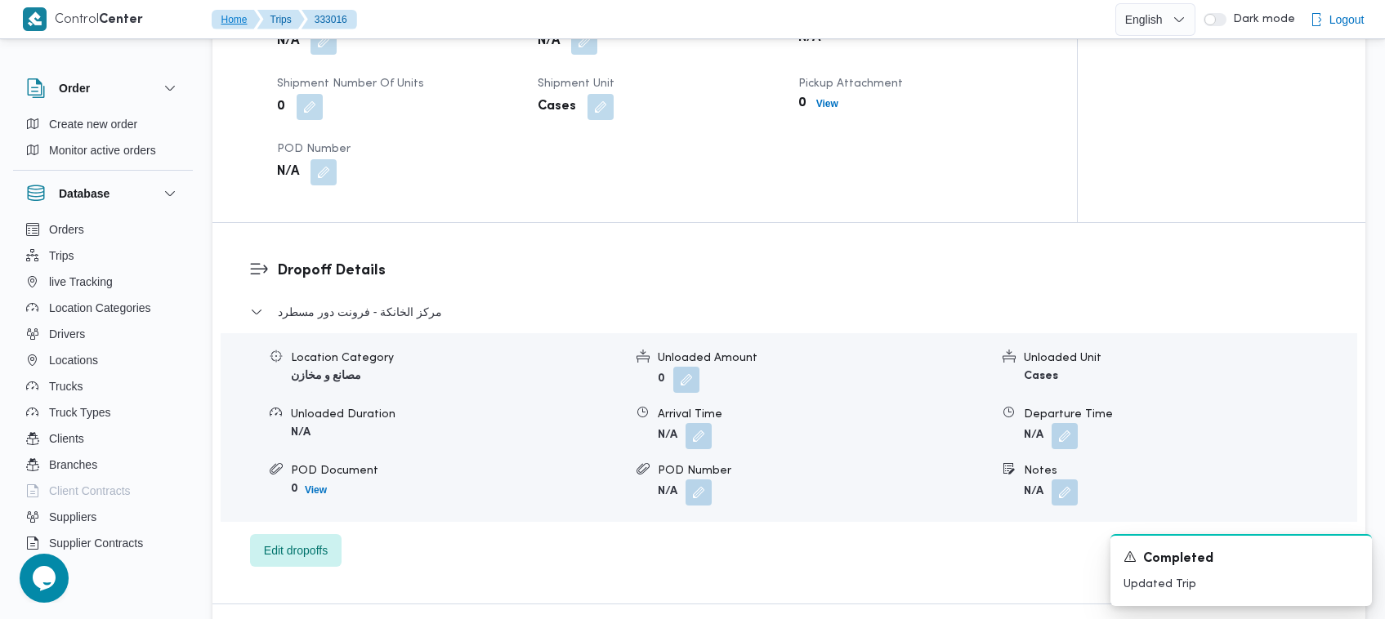
scroll to position [1058, 0]
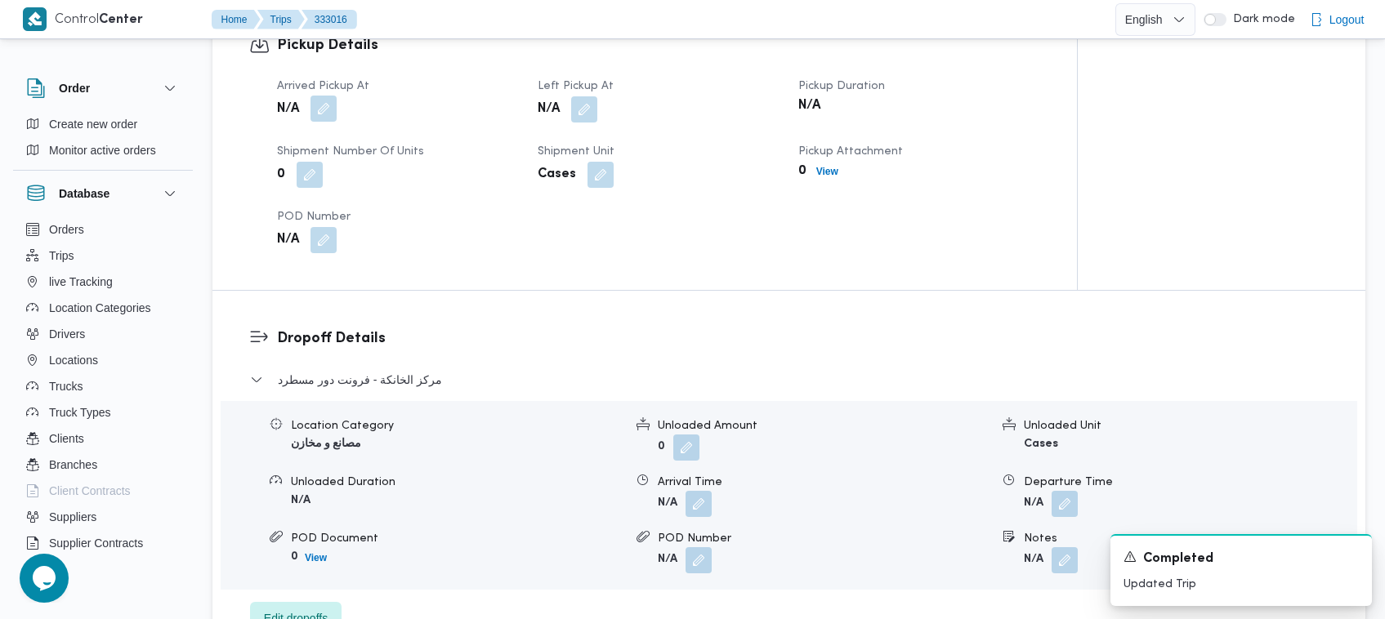
click at [324, 96] on button "button" at bounding box center [323, 109] width 26 height 26
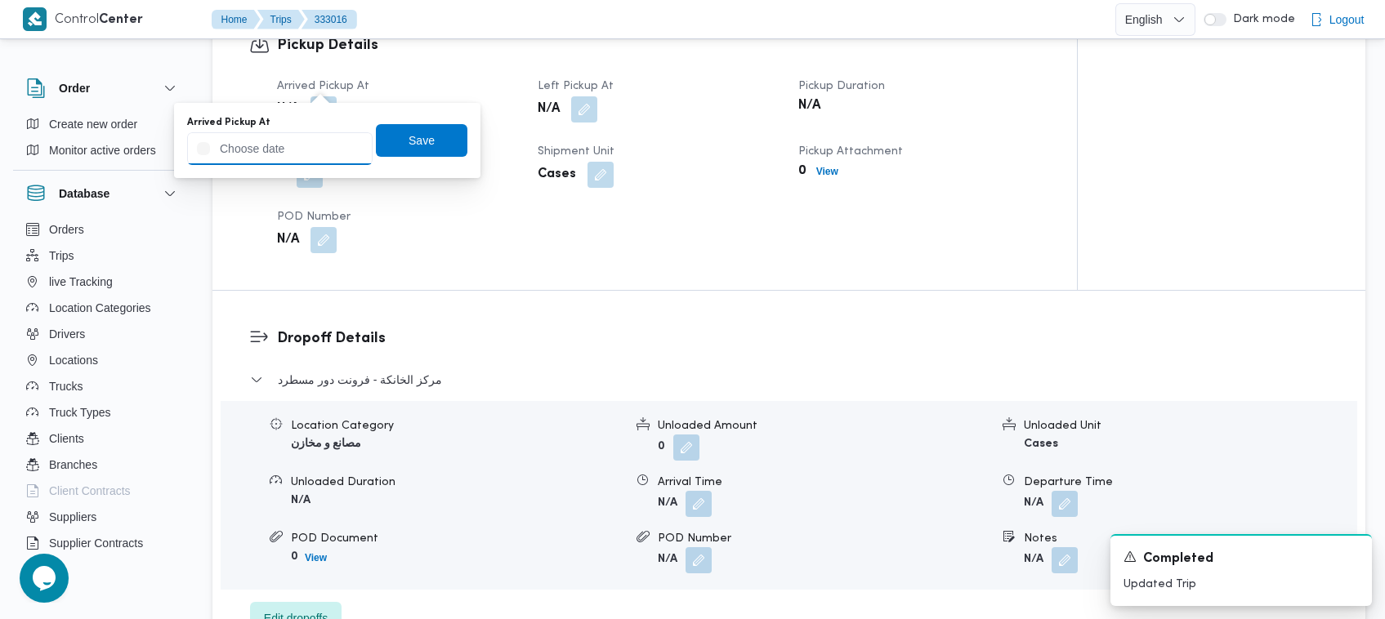
click at [337, 161] on input "Arrived Pickup At" at bounding box center [279, 148] width 185 height 33
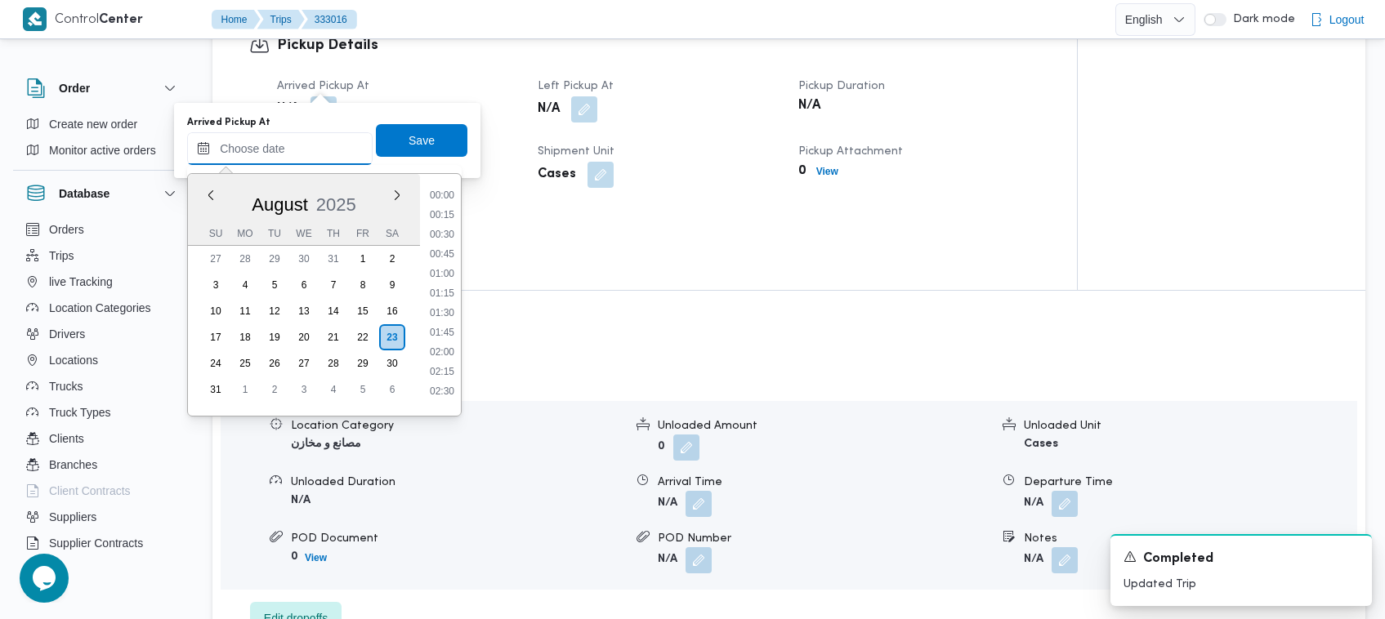
scroll to position [1044, 0]
click at [453, 302] on li "14:45" at bounding box center [442, 308] width 38 height 16
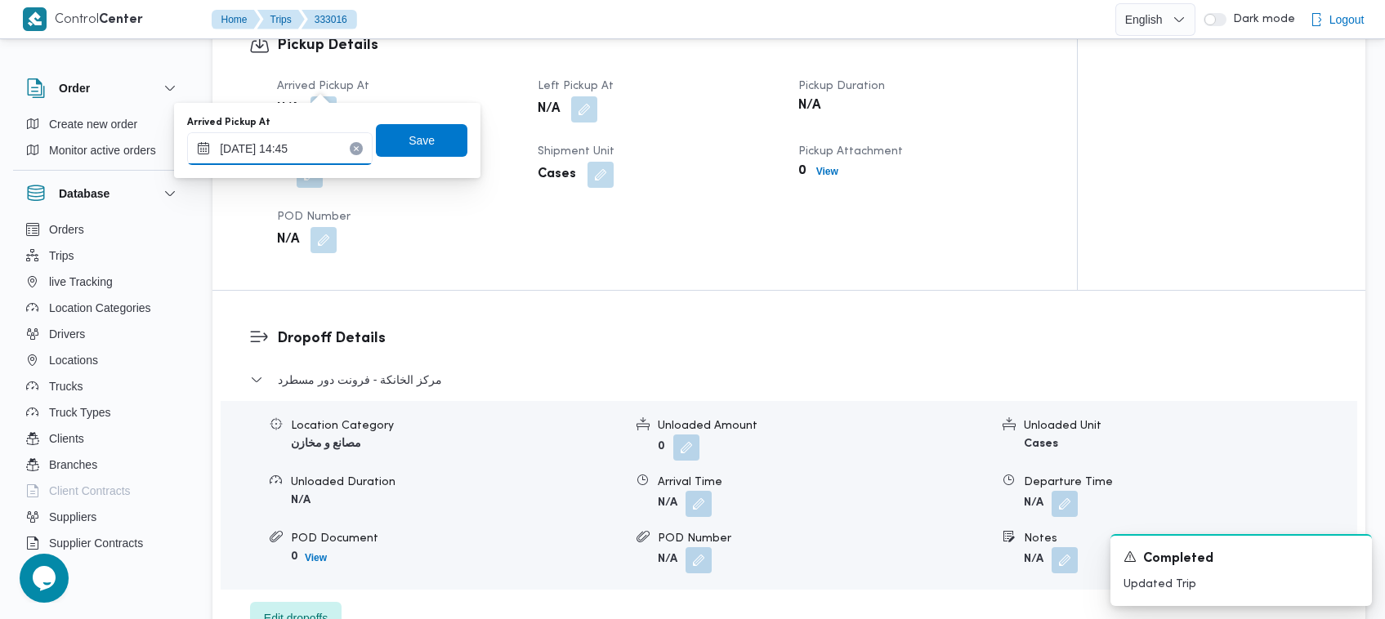
click at [329, 148] on input "[DATE] 14:45" at bounding box center [279, 148] width 185 height 33
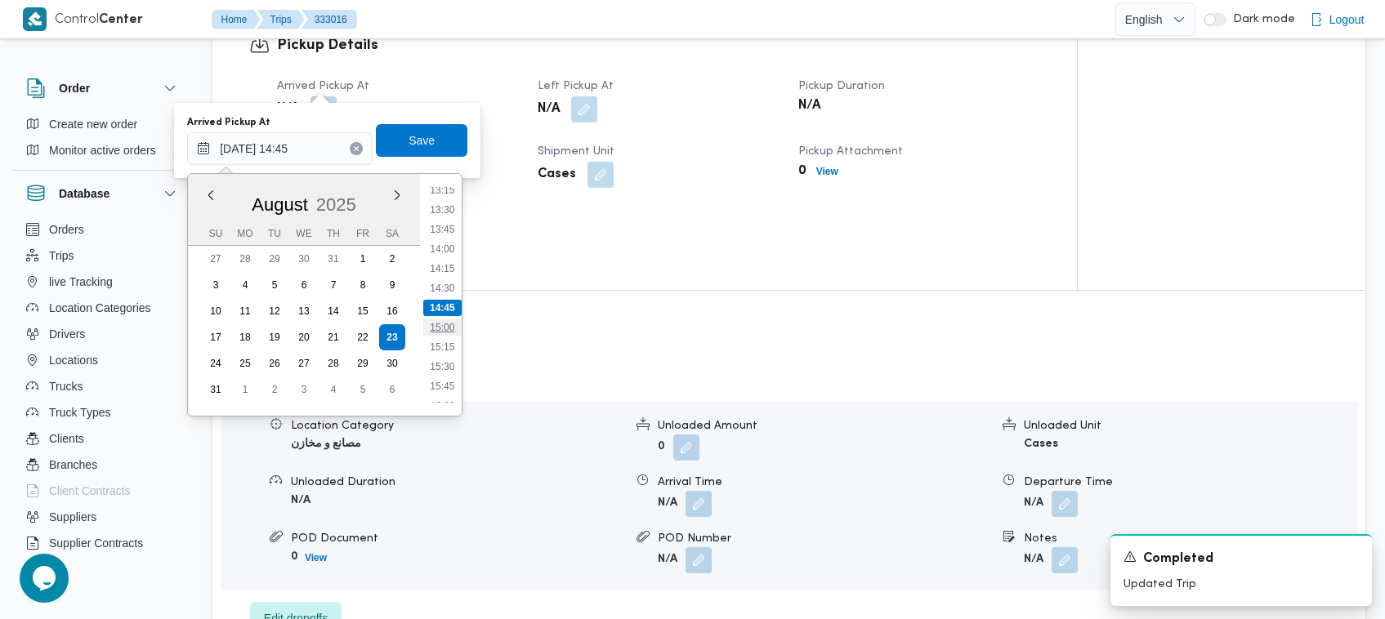
click at [442, 323] on li "15:00" at bounding box center [442, 327] width 38 height 16
type input "23/08/2025 15:00"
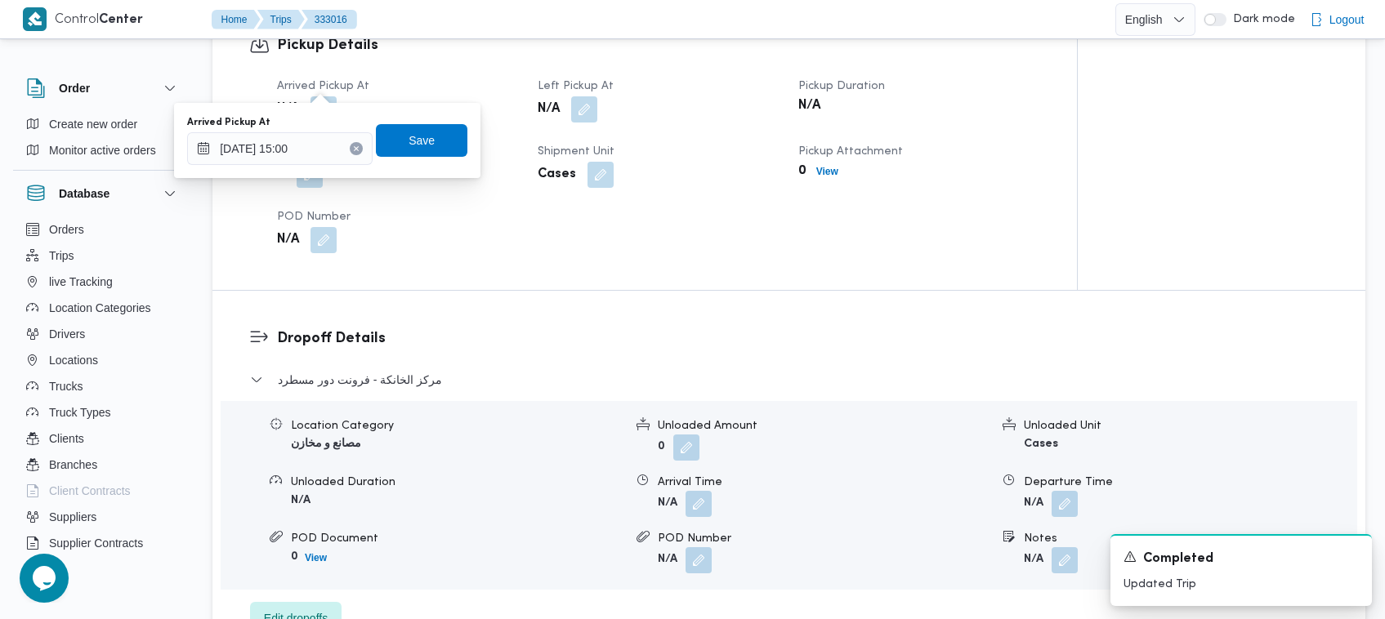
click at [414, 162] on div "Arrived Pickup At 23/08/2025 15:00 Save" at bounding box center [326, 140] width 283 height 52
click at [409, 145] on span "Save" at bounding box center [421, 140] width 26 height 20
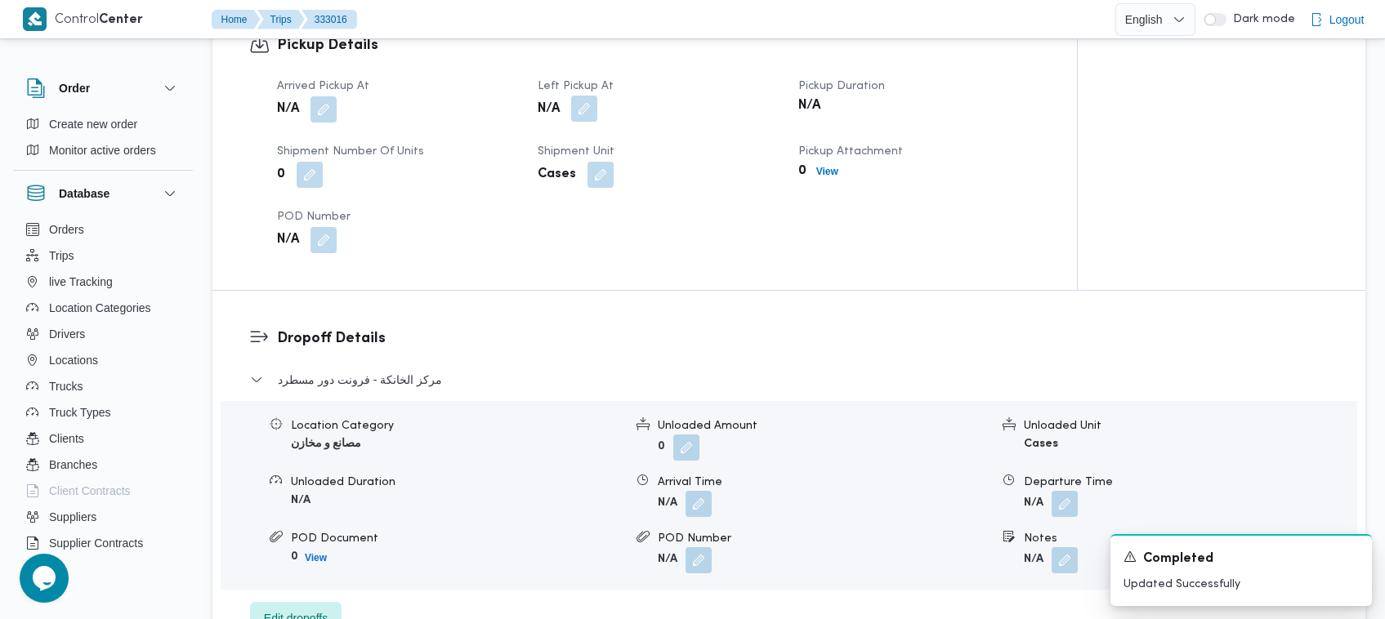
click at [592, 96] on button "button" at bounding box center [584, 109] width 26 height 26
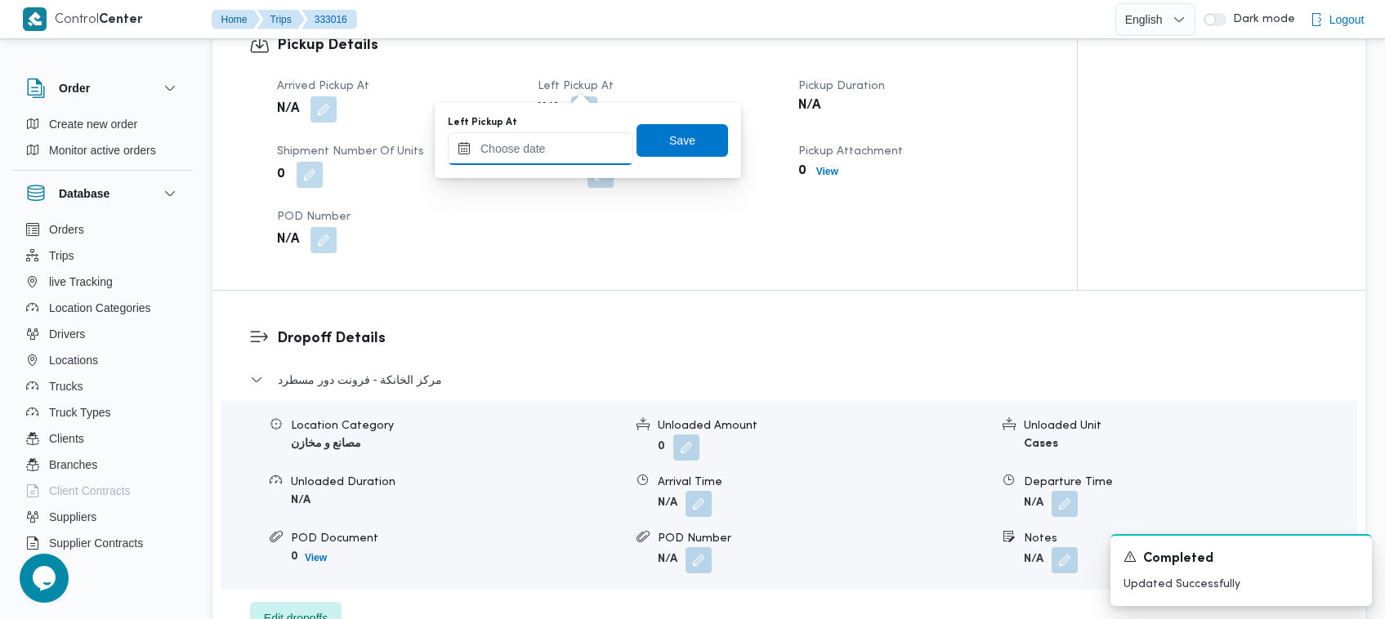
click at [594, 136] on input "Left Pickup At" at bounding box center [540, 148] width 185 height 33
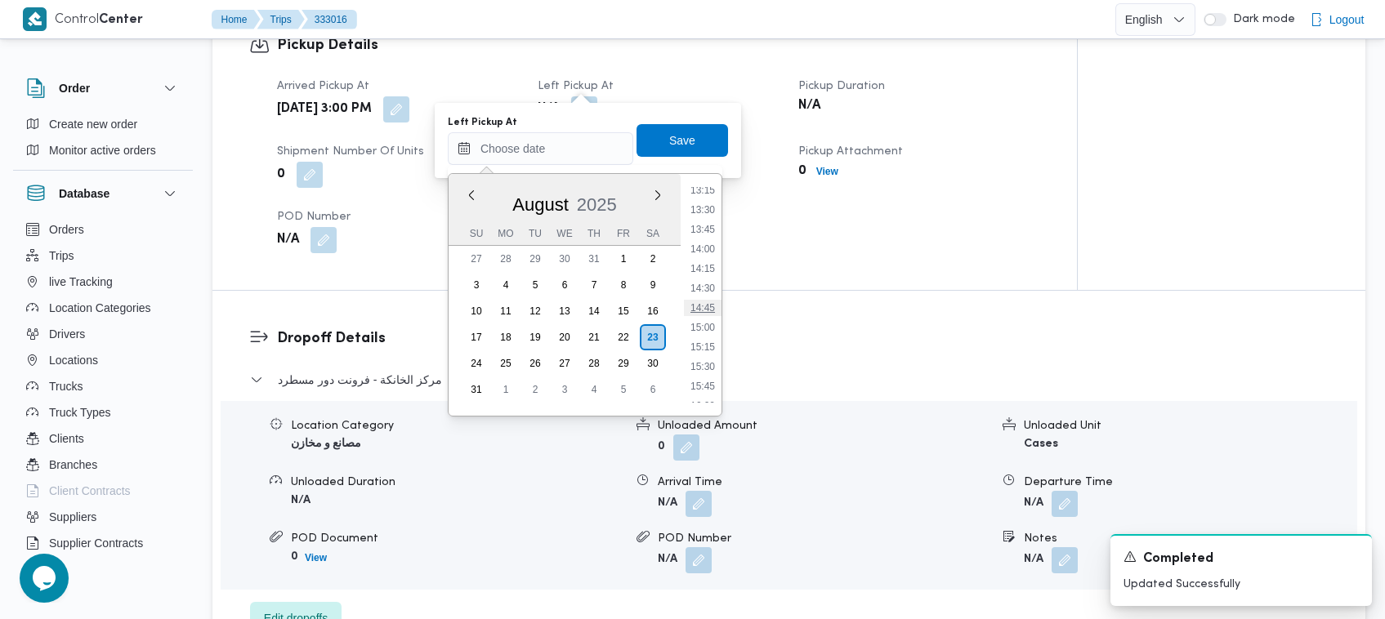
click at [711, 309] on li "14:45" at bounding box center [703, 308] width 38 height 16
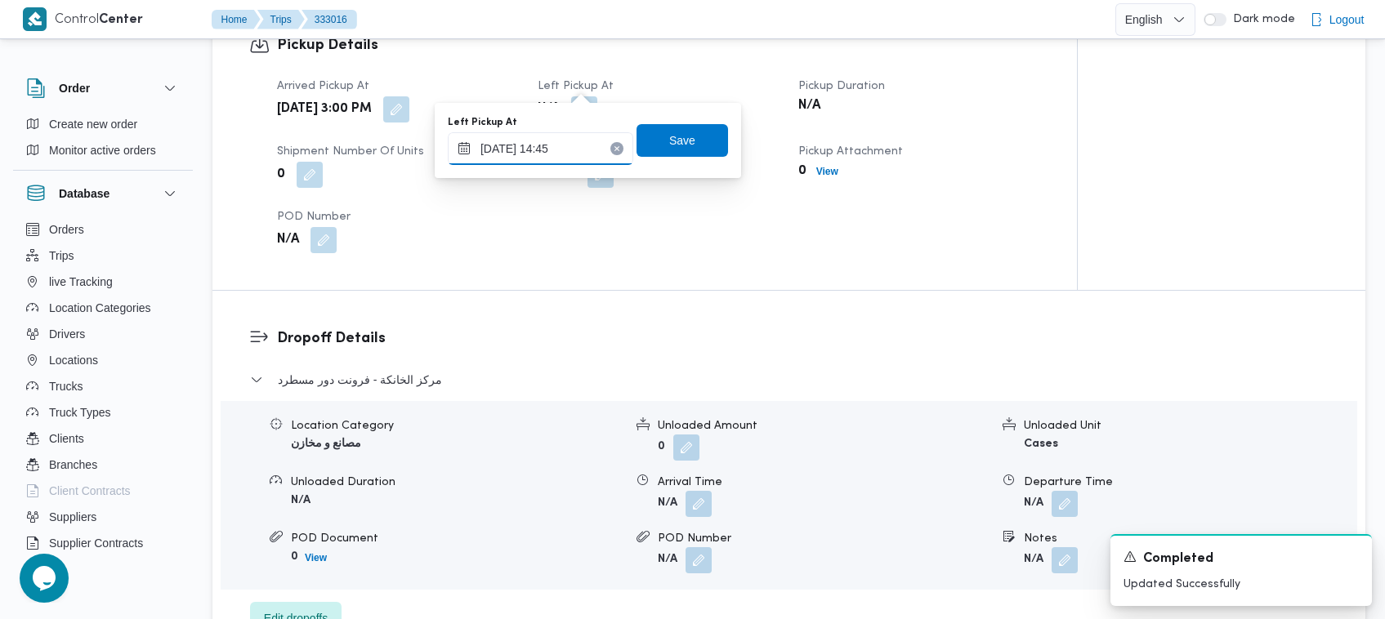
click at [585, 151] on input "[DATE] 14:45" at bounding box center [540, 148] width 185 height 33
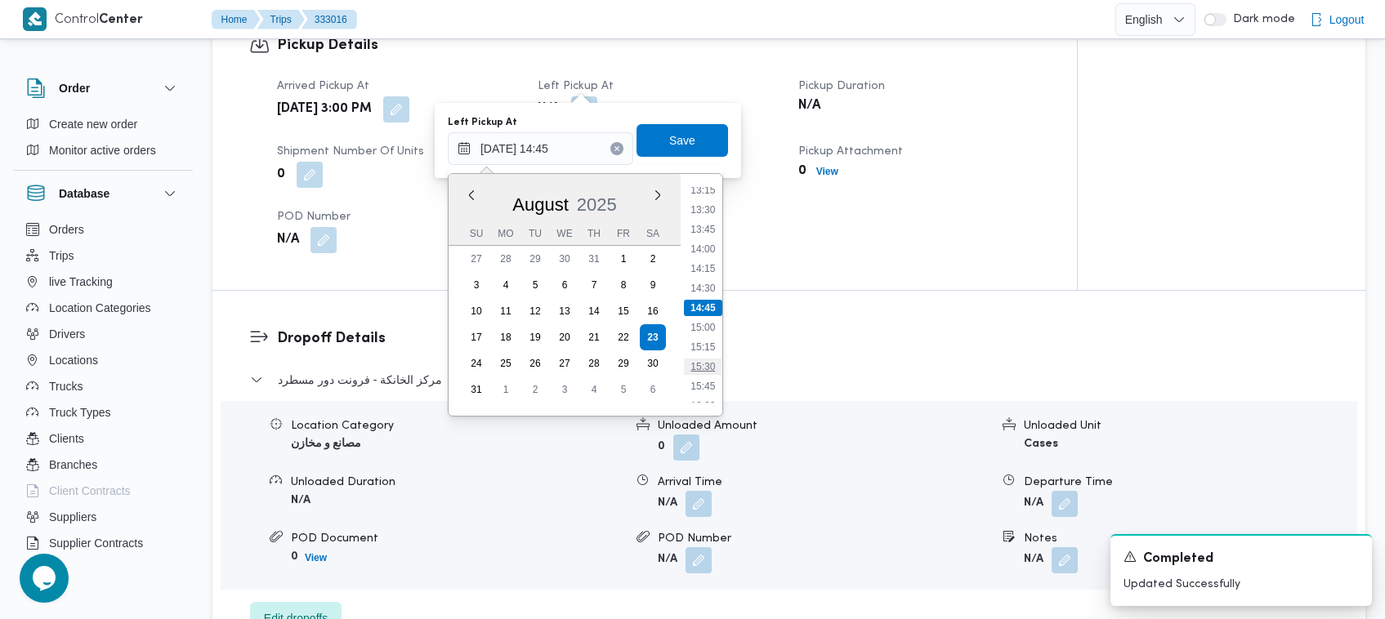
click at [716, 362] on li "15:30" at bounding box center [703, 367] width 38 height 16
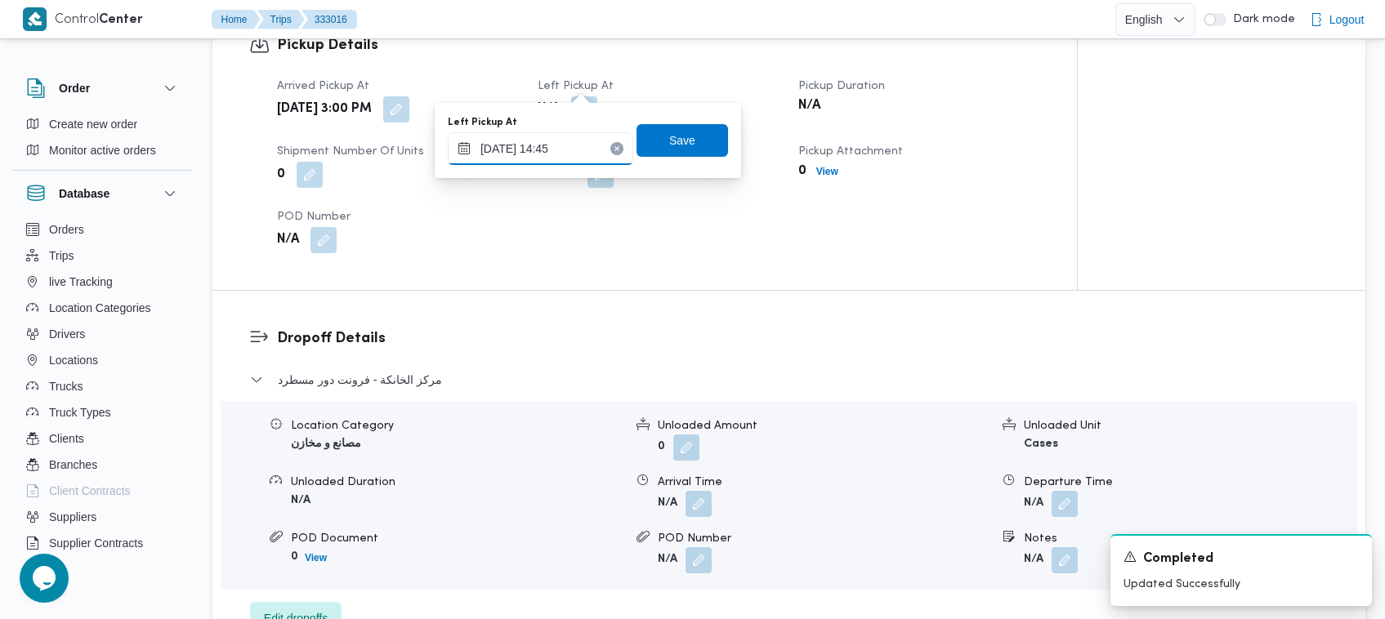
type input "23/08/2025 15:30"
click at [672, 145] on span "Save" at bounding box center [682, 140] width 26 height 20
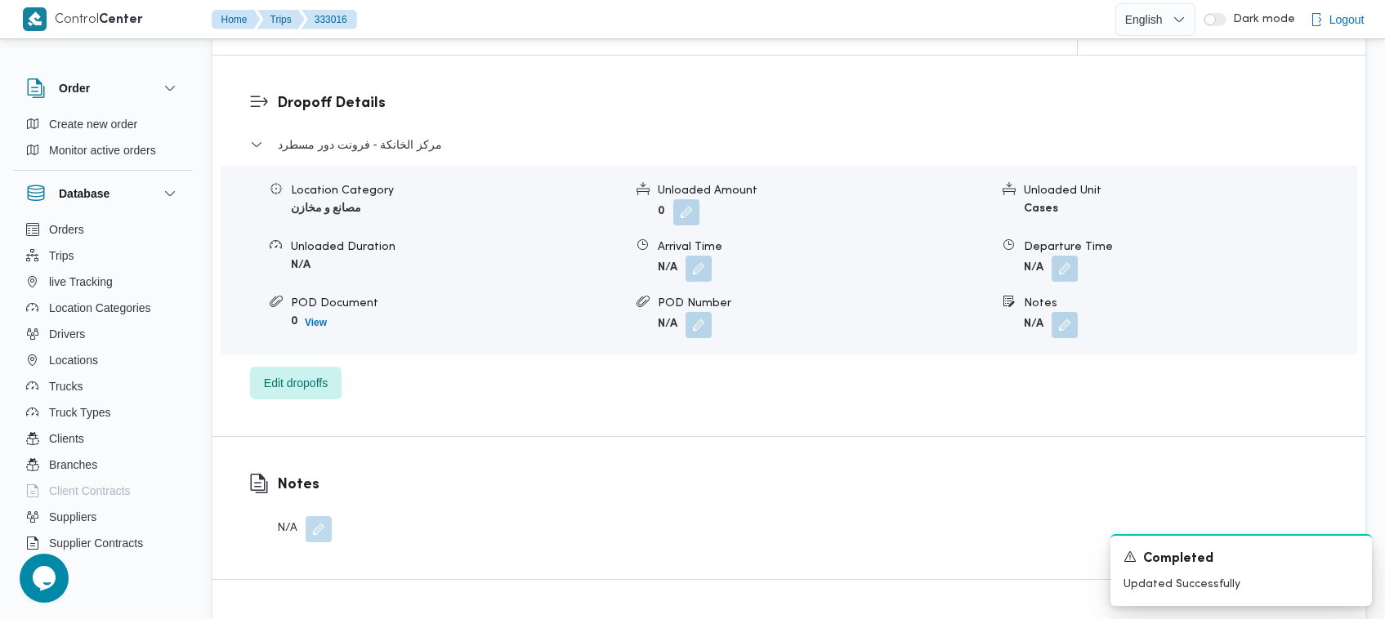
scroll to position [646, 0]
